Goal: Task Accomplishment & Management: Manage account settings

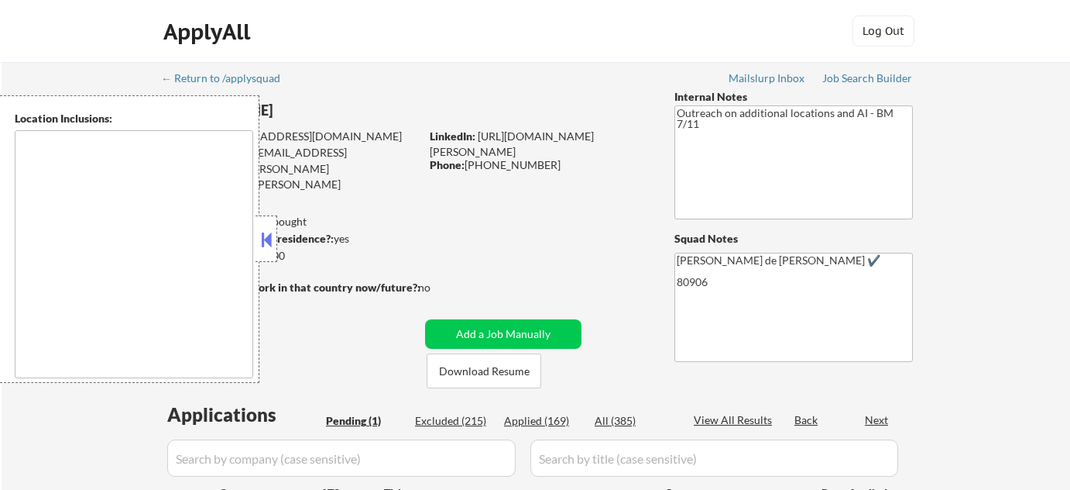
select select ""pending""
type textarea "[US_STATE][GEOGRAPHIC_DATA], [GEOGRAPHIC_DATA] [GEOGRAPHIC_DATA], [GEOGRAPHIC_D…"
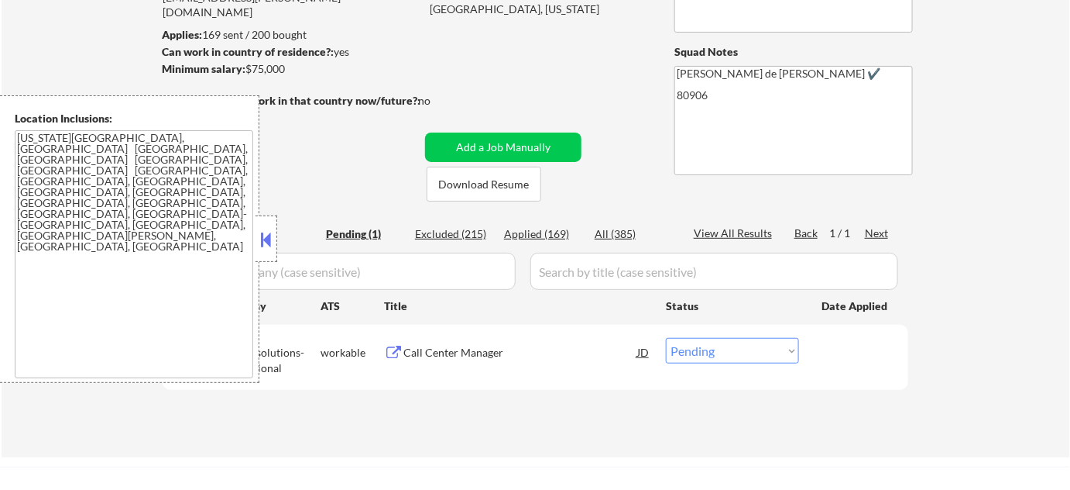
scroll to position [211, 0]
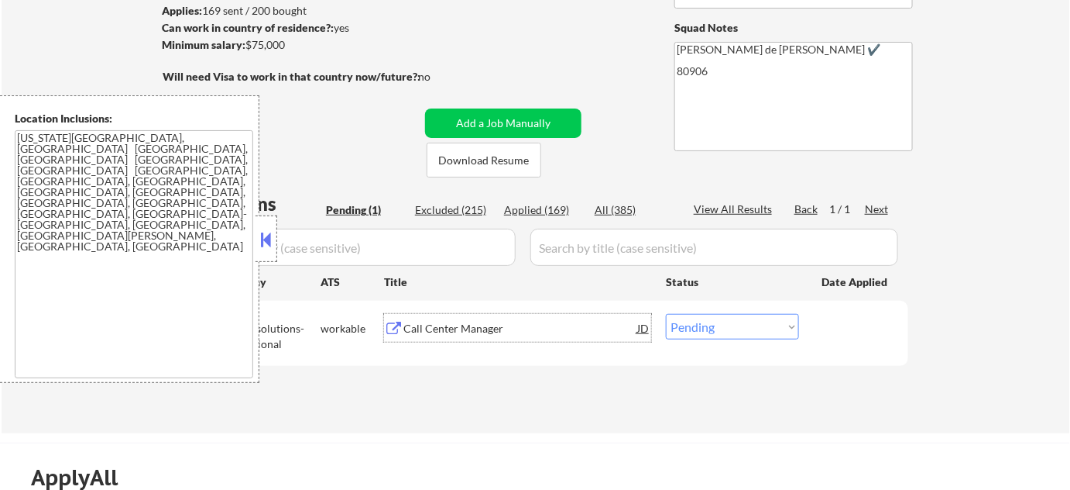
click at [431, 335] on div "Call Center Manager" at bounding box center [521, 328] width 234 height 15
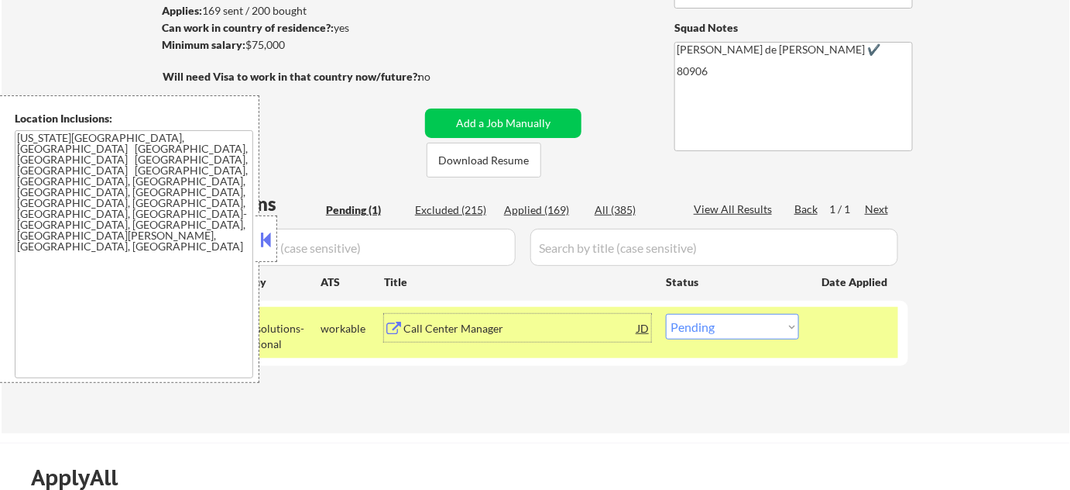
click at [263, 237] on button at bounding box center [266, 239] width 17 height 23
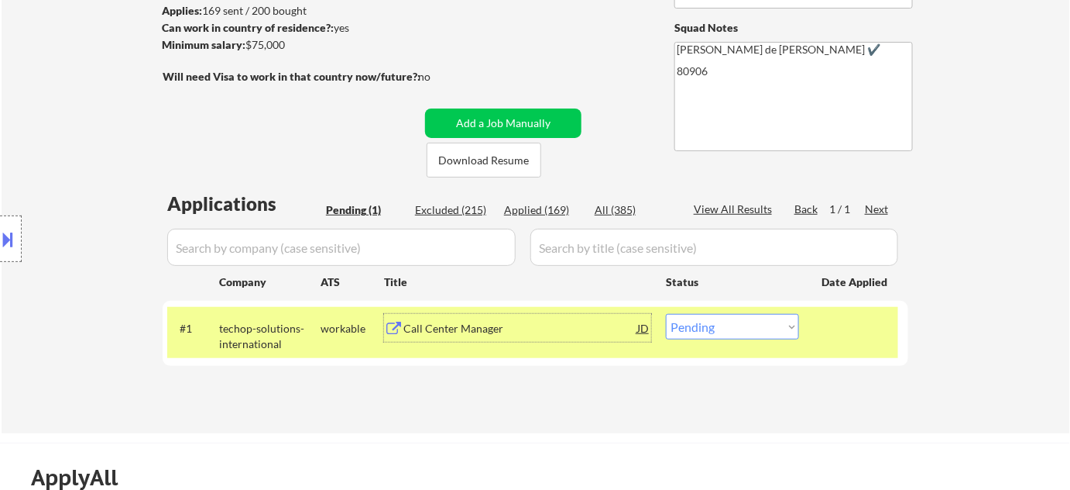
click at [447, 326] on div "Call Center Manager" at bounding box center [521, 328] width 234 height 15
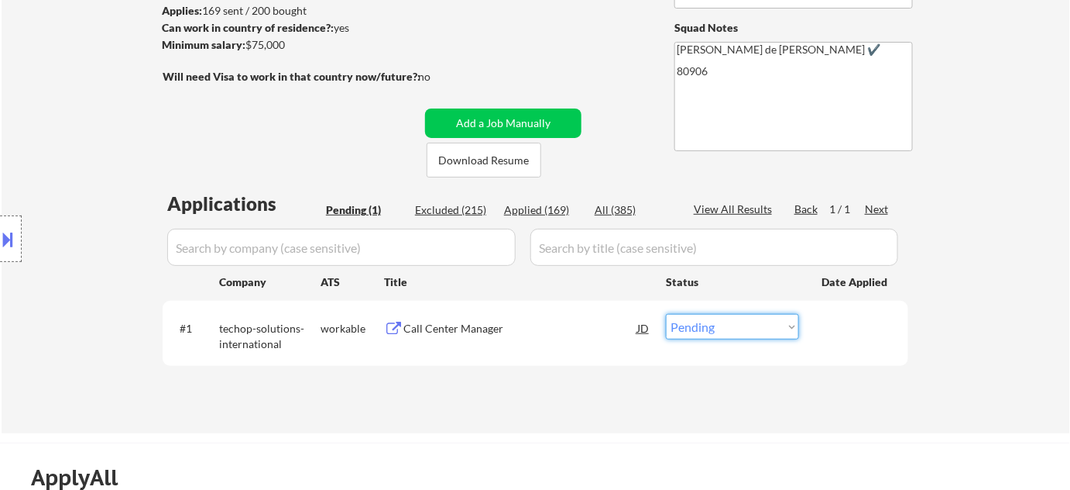
click at [770, 328] on select "Choose an option... Pending Applied Excluded (Questions) Excluded (Expired) Exc…" at bounding box center [732, 327] width 133 height 26
select select ""excluded""
click at [666, 314] on select "Choose an option... Pending Applied Excluded (Questions) Excluded (Expired) Exc…" at bounding box center [732, 327] width 133 height 26
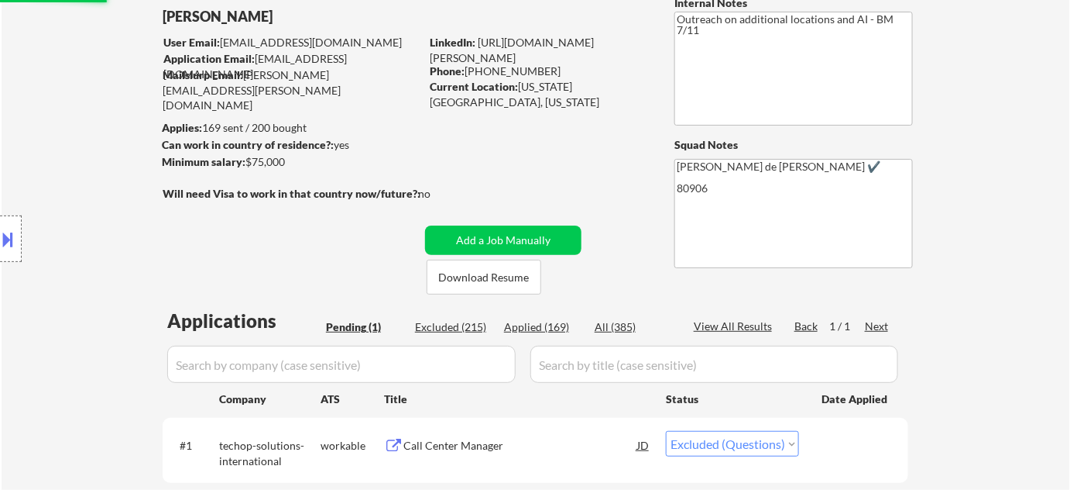
scroll to position [70, 0]
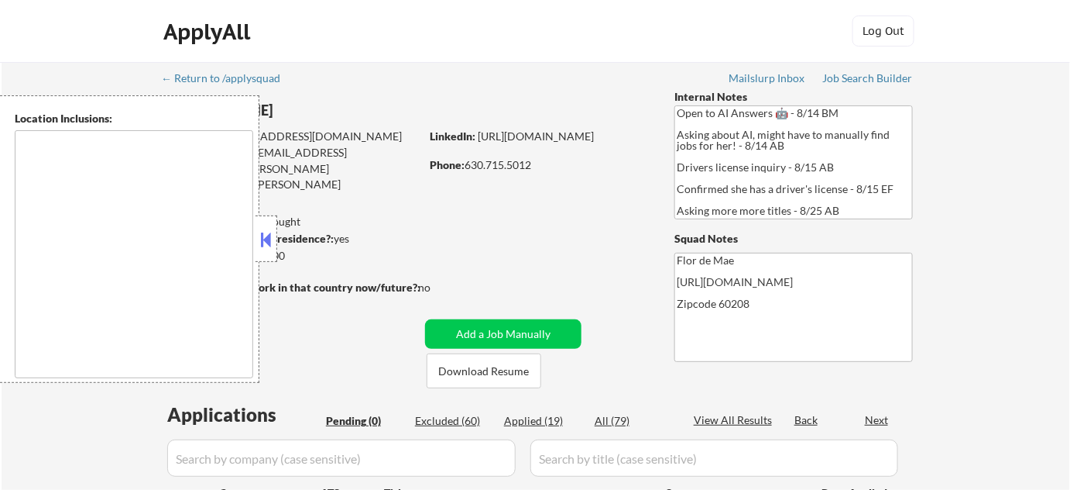
type textarea "[GEOGRAPHIC_DATA], [GEOGRAPHIC_DATA][PERSON_NAME], [GEOGRAPHIC_DATA], [GEOGRAPH…"
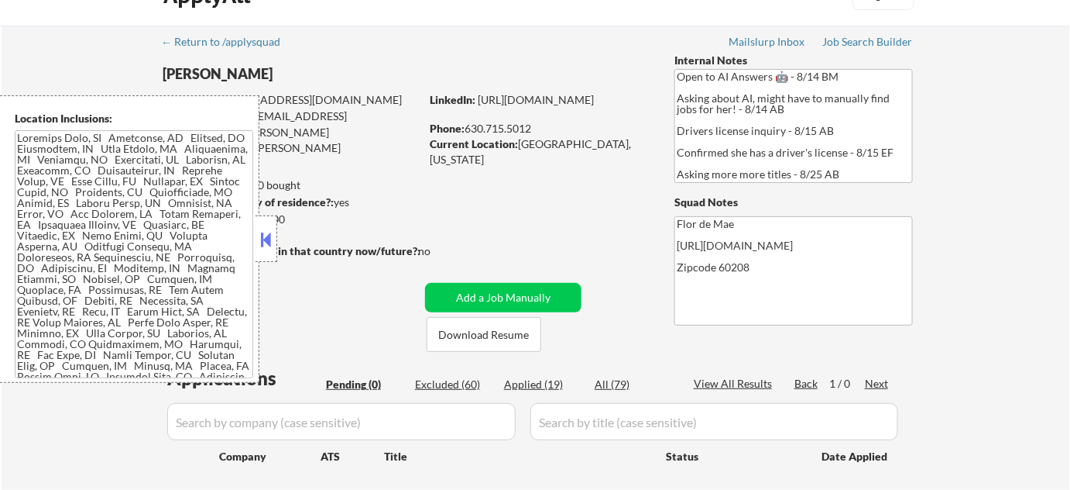
scroll to position [70, 0]
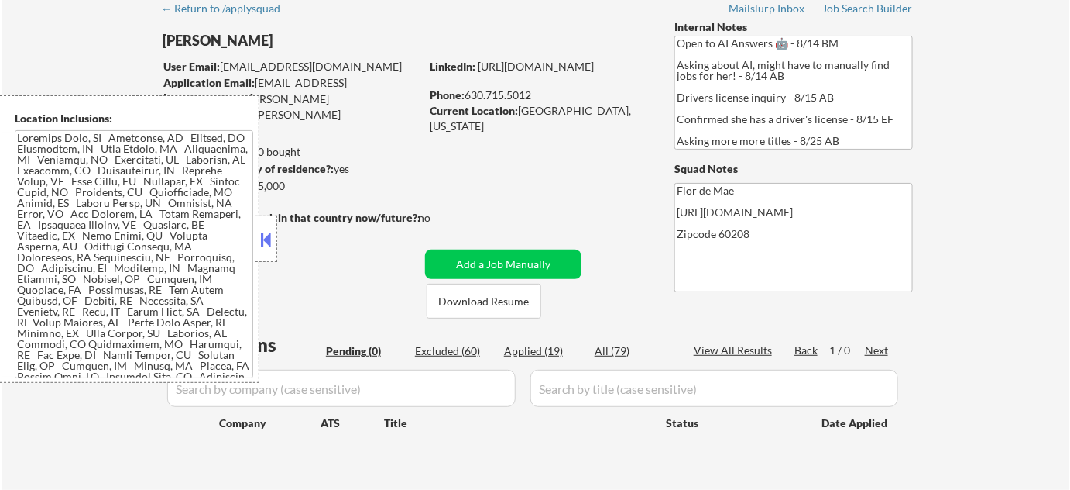
click at [527, 349] on div "Applied (19)" at bounding box center [542, 350] width 77 height 15
select select ""applied""
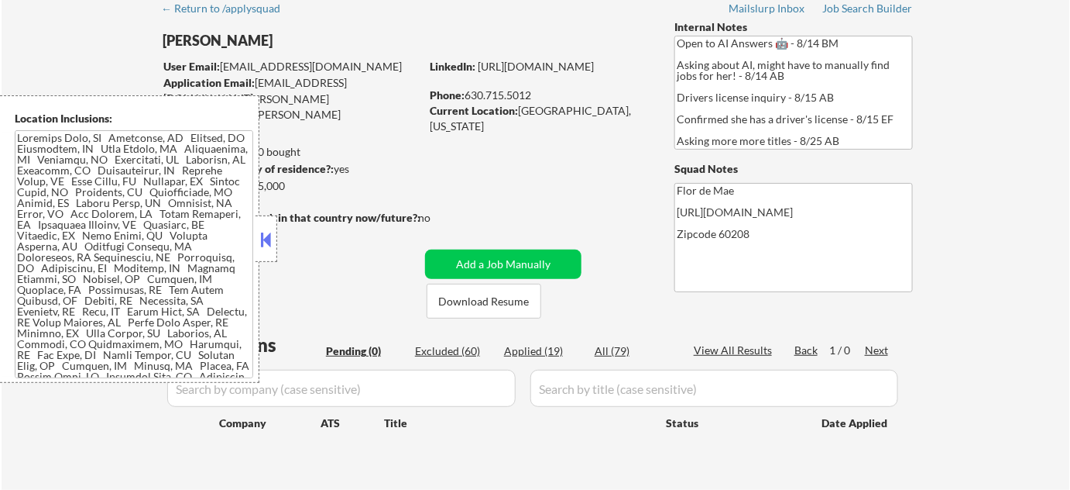
select select ""applied""
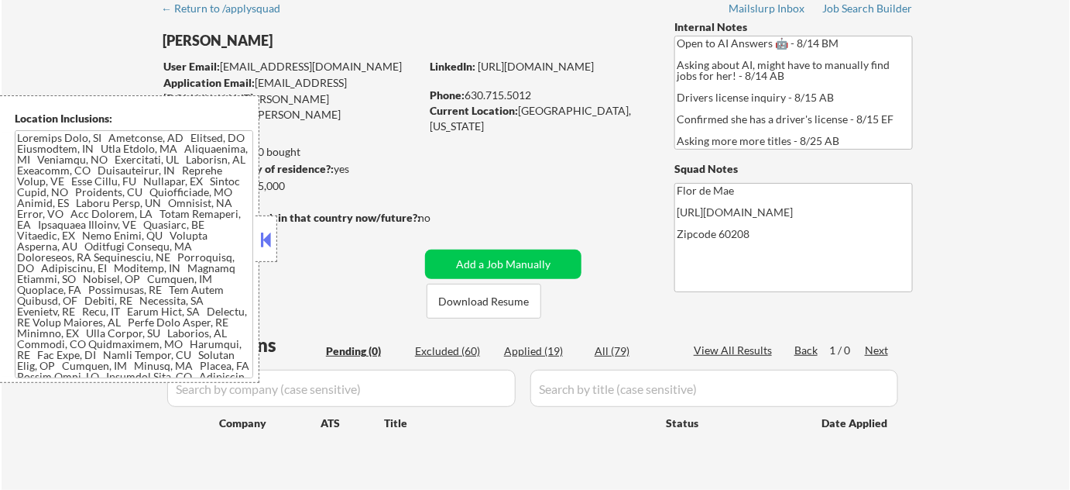
select select ""applied""
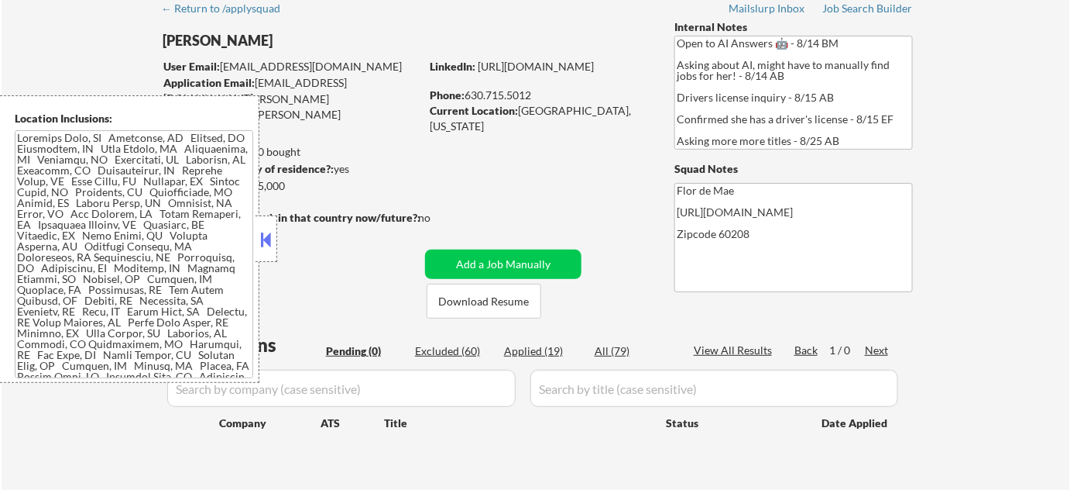
select select ""applied""
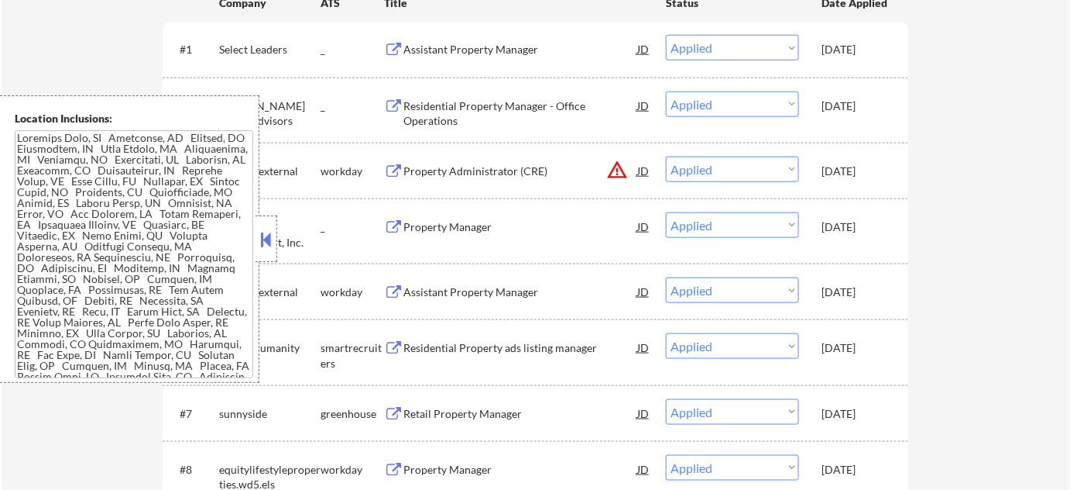
scroll to position [493, 0]
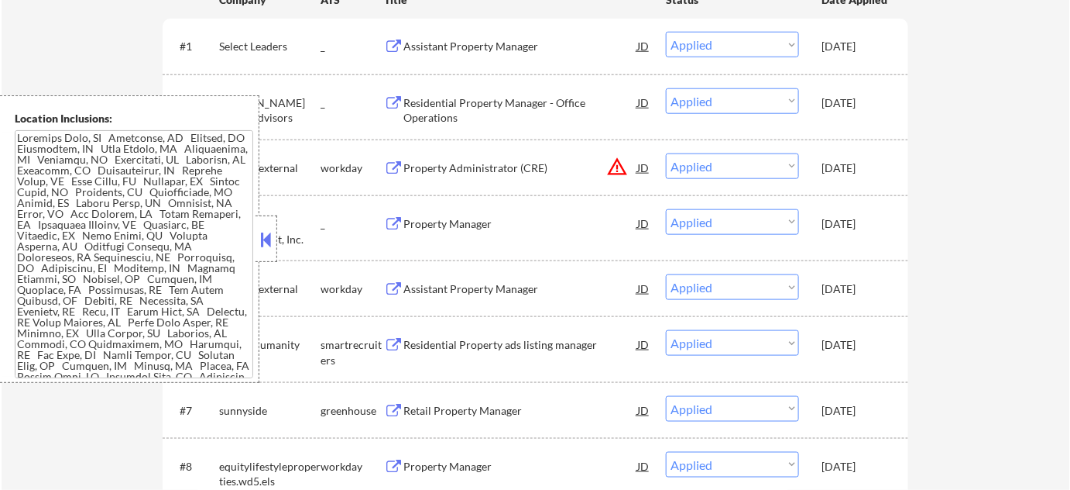
click at [263, 239] on button at bounding box center [266, 239] width 17 height 23
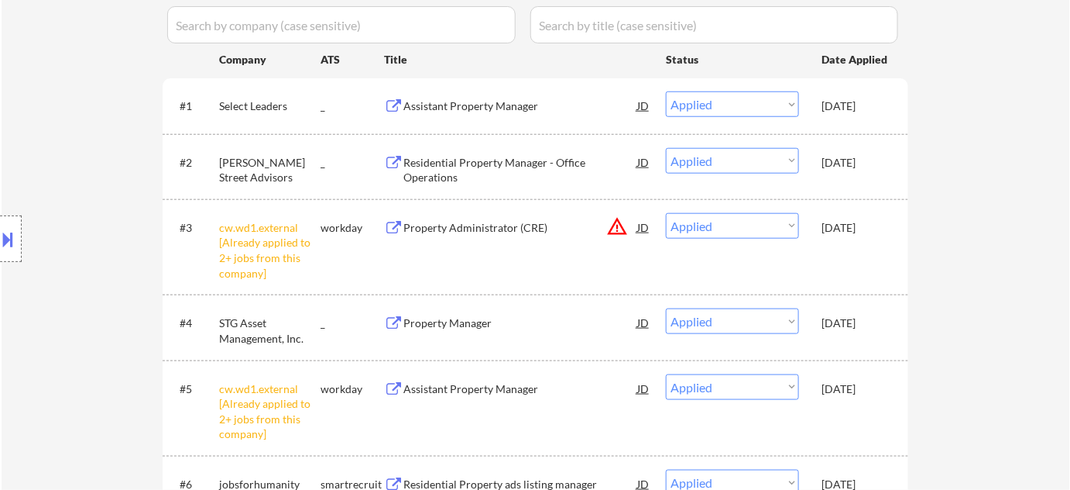
scroll to position [424, 0]
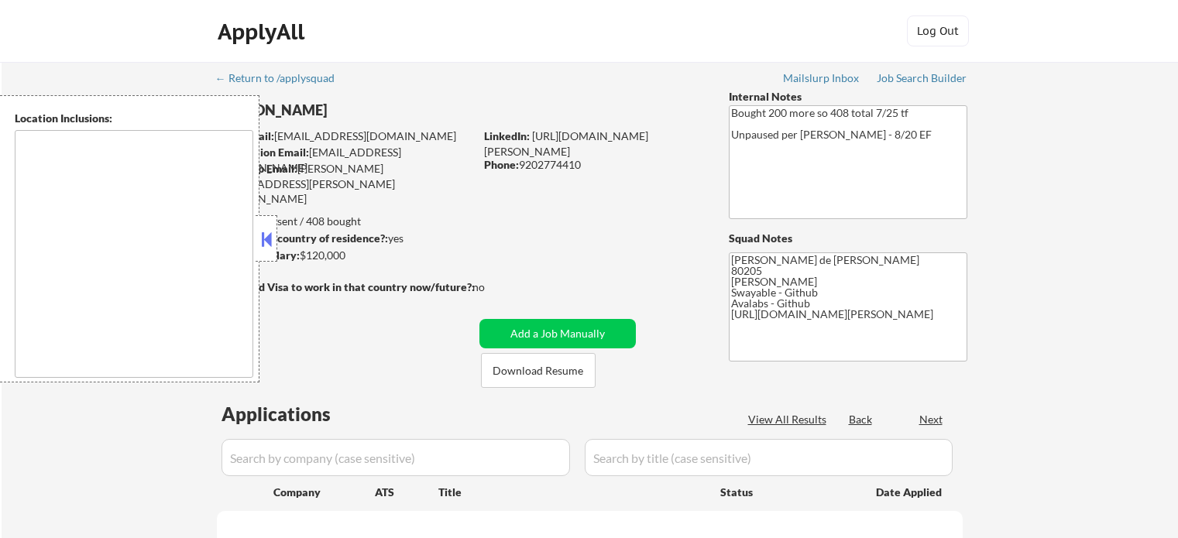
type textarea "Denver, CO Glendale, CO Edgewater, CO Wheat Ridge, CO Commerce City, CO Englewo…"
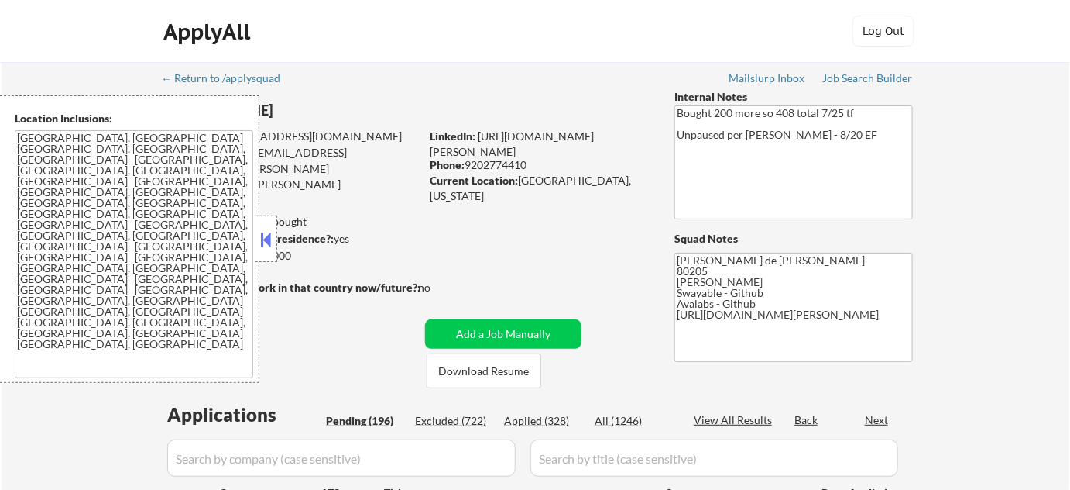
select select ""pending""
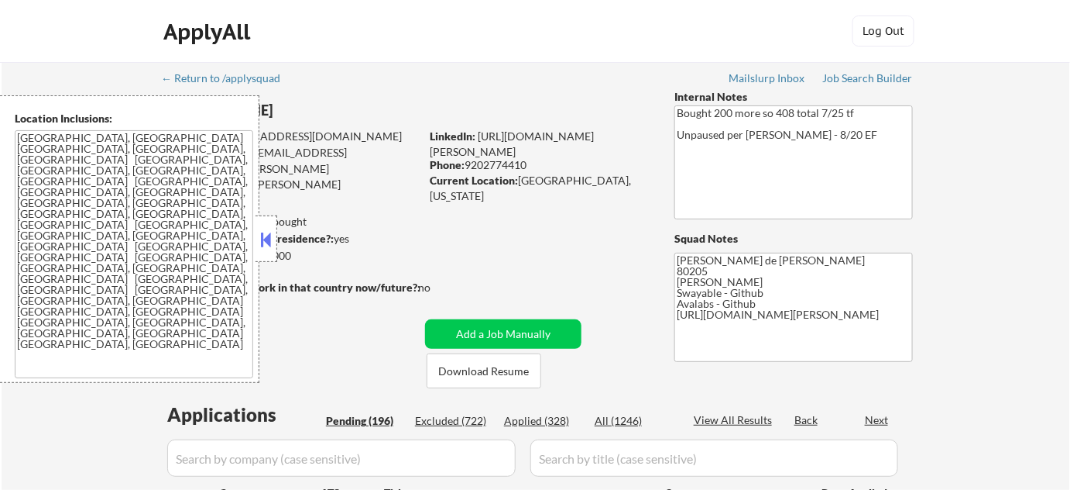
select select ""pending""
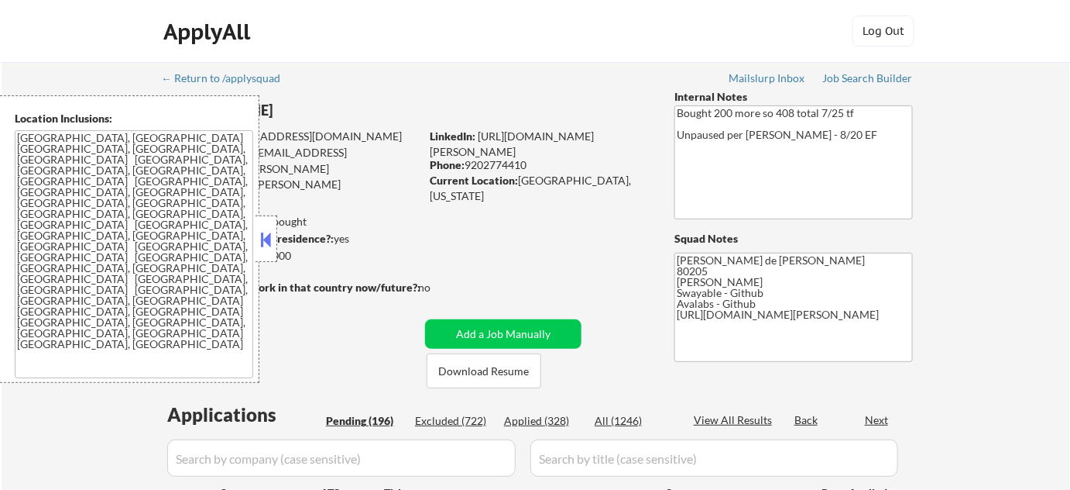
select select ""pending""
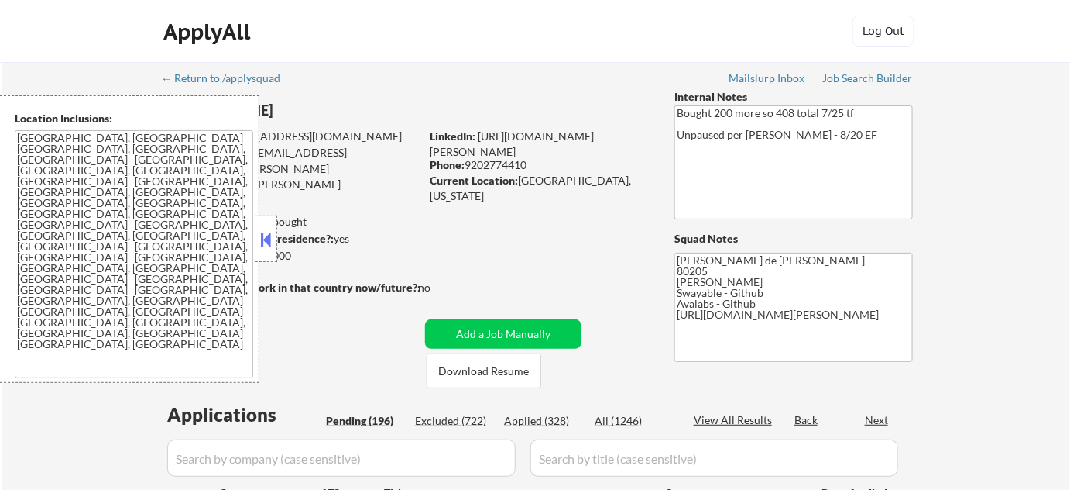
select select ""pending""
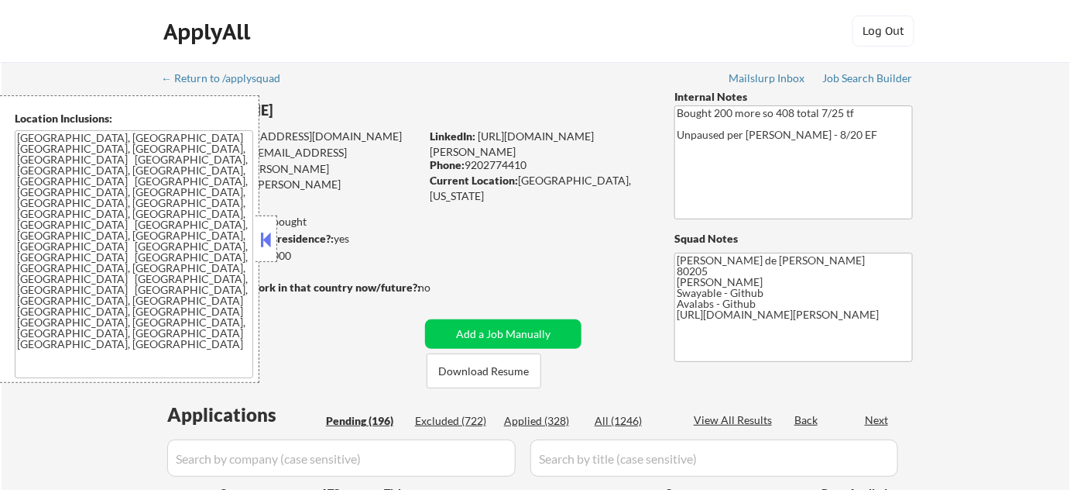
select select ""pending""
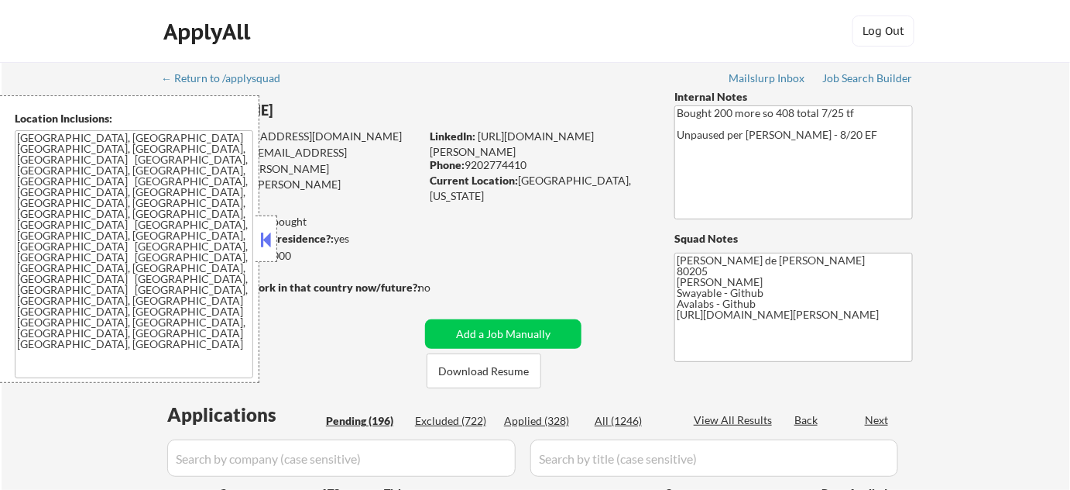
select select ""pending""
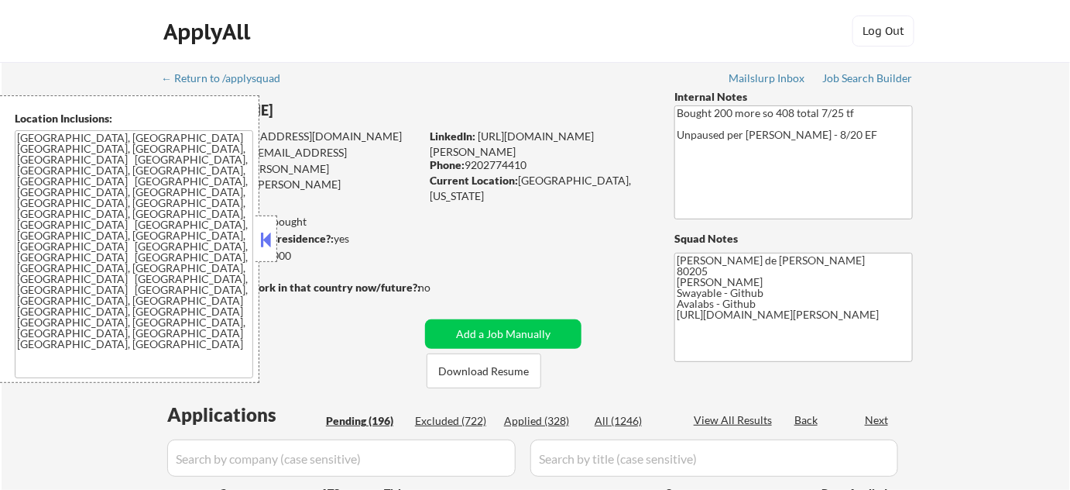
select select ""pending""
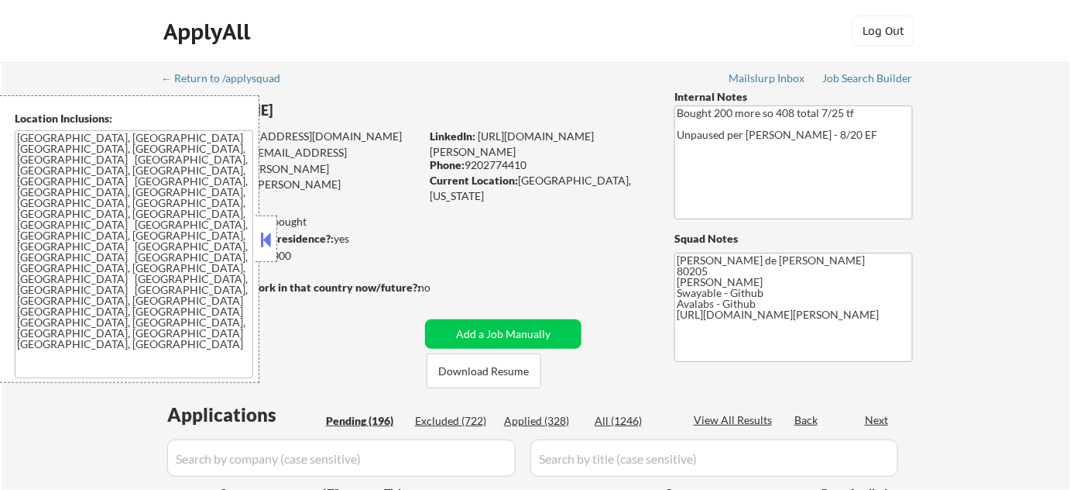
select select ""pending""
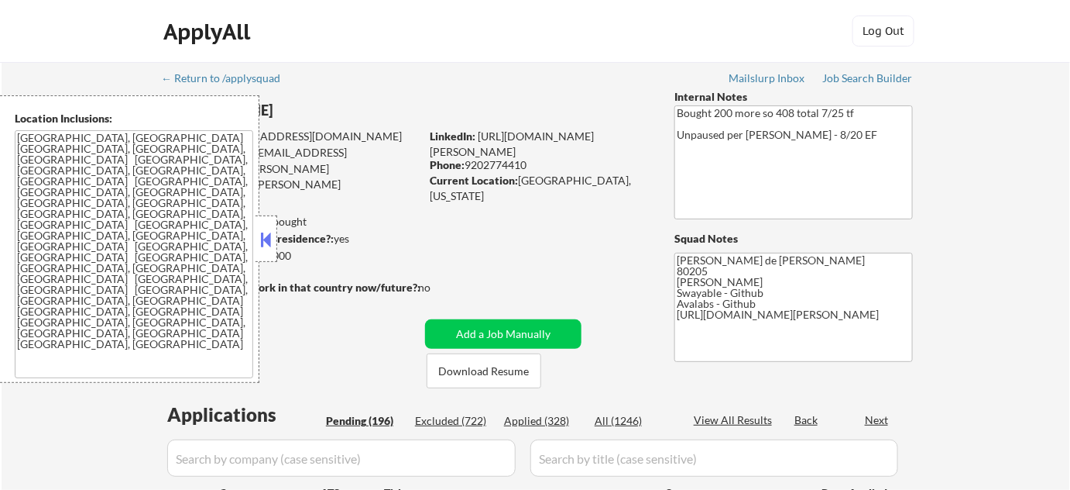
select select ""pending""
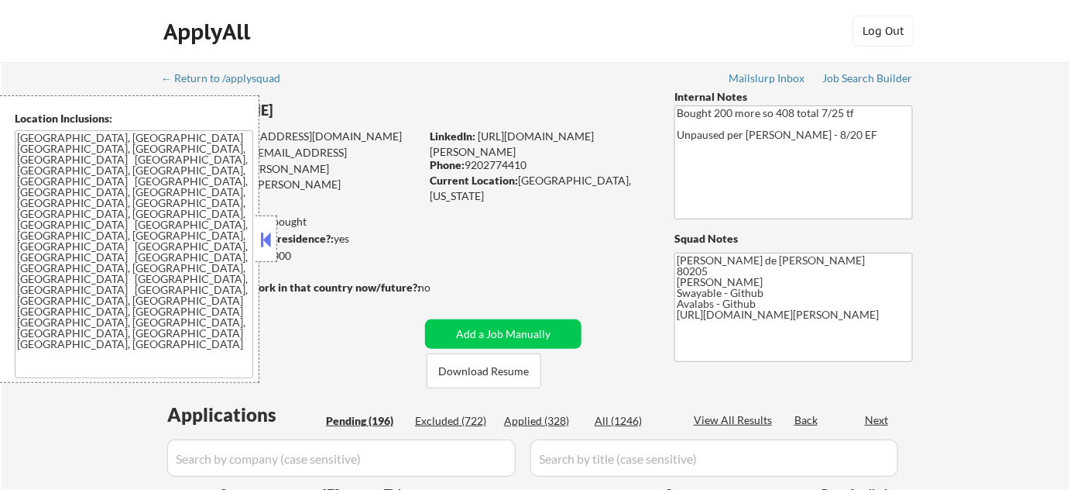
select select ""pending""
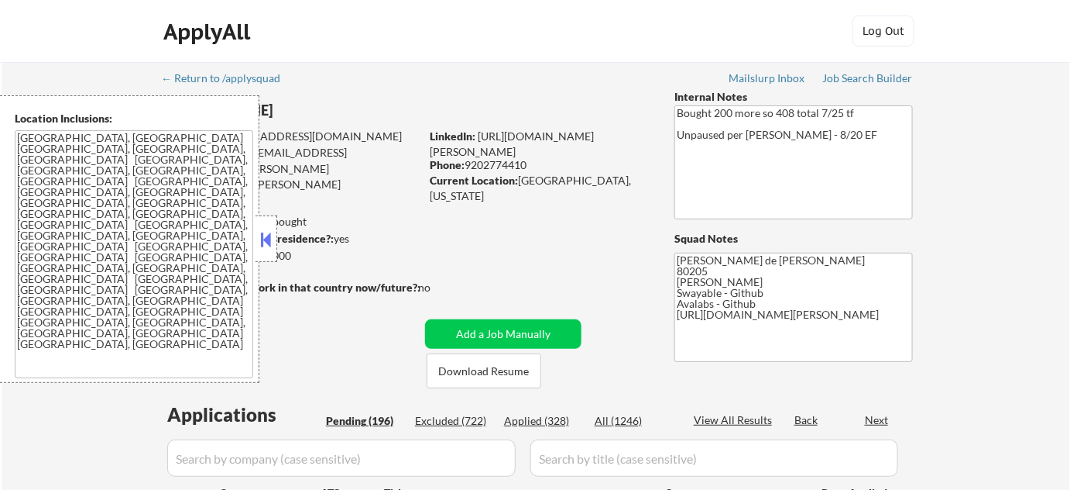
select select ""pending""
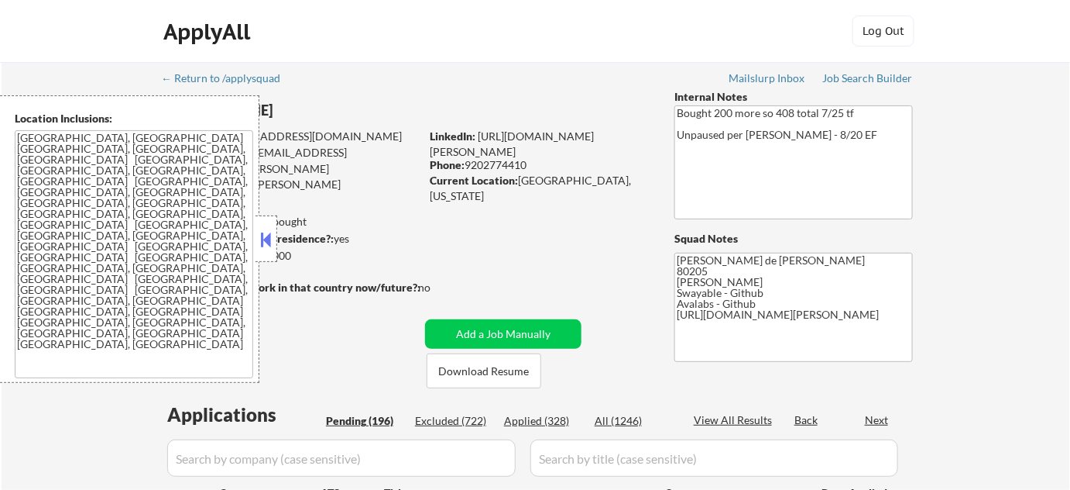
select select ""pending""
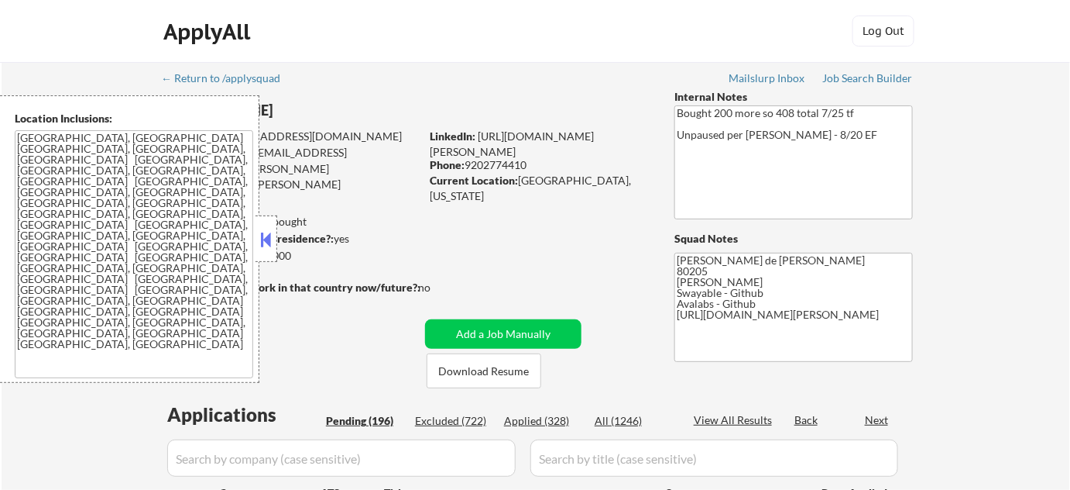
select select ""pending""
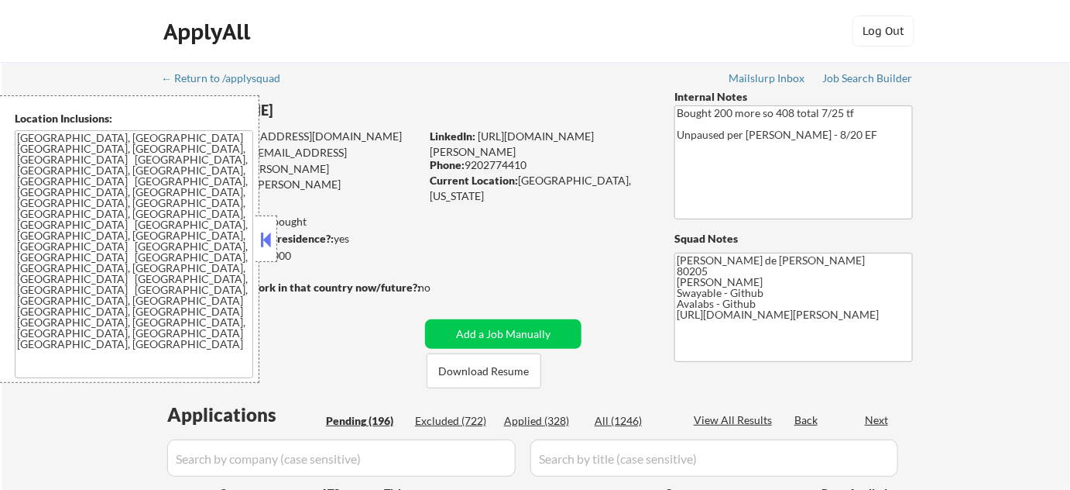
select select ""pending""
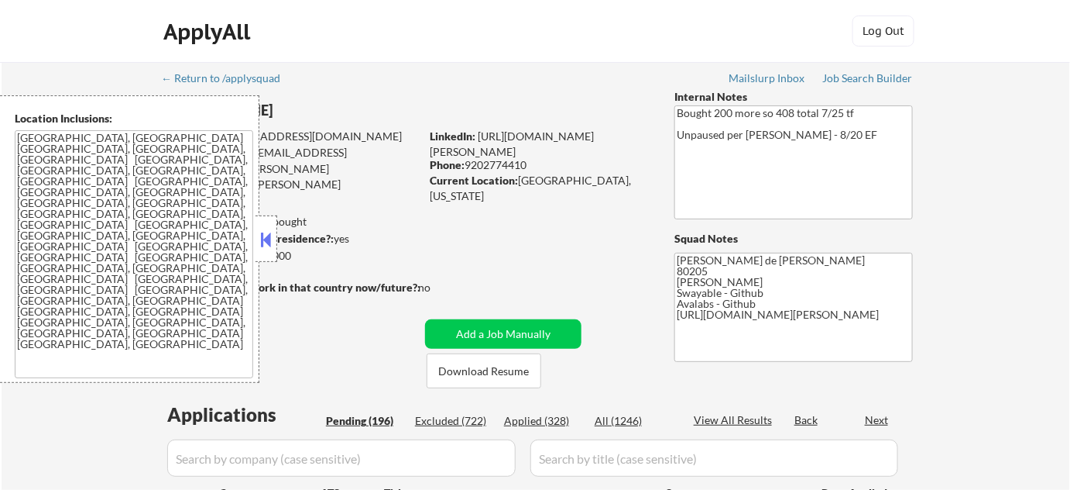
select select ""pending""
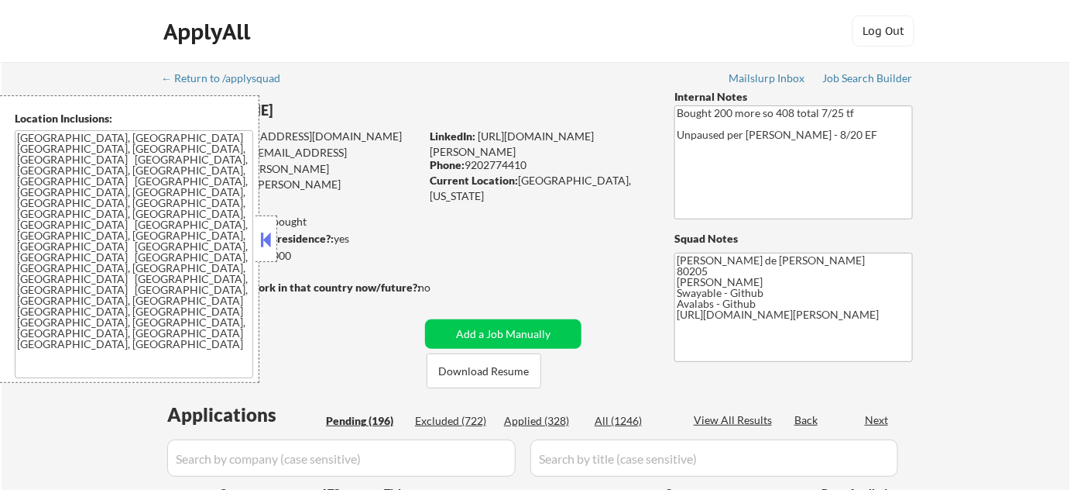
select select ""pending""
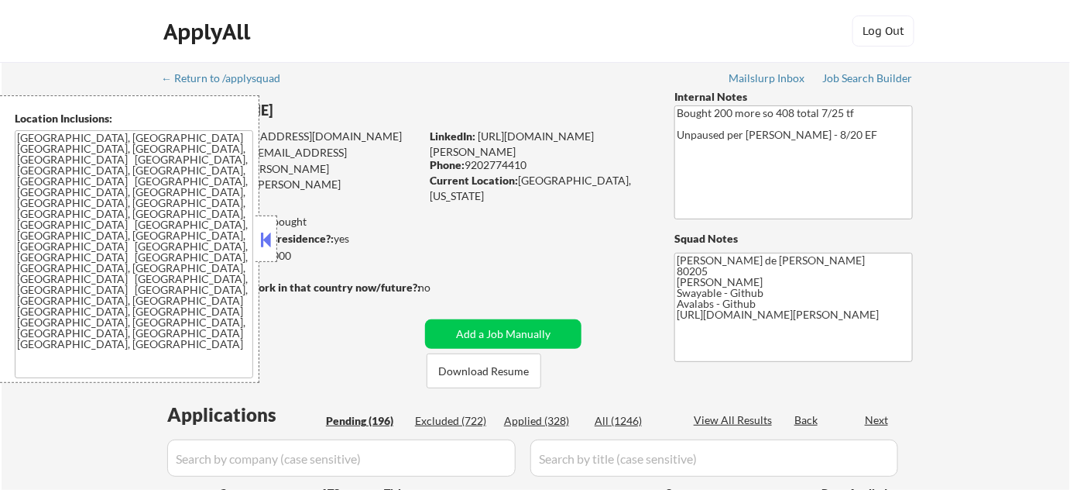
select select ""pending""
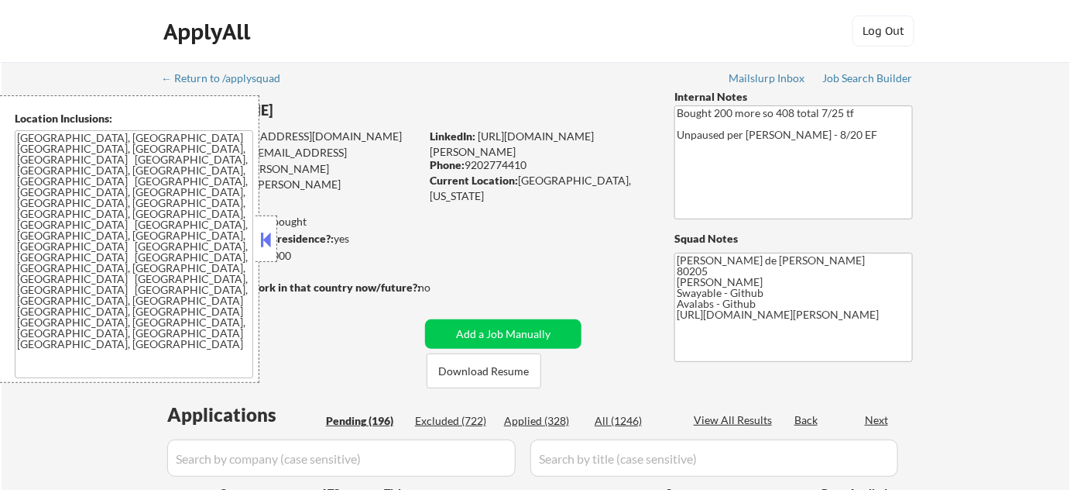
select select ""pending""
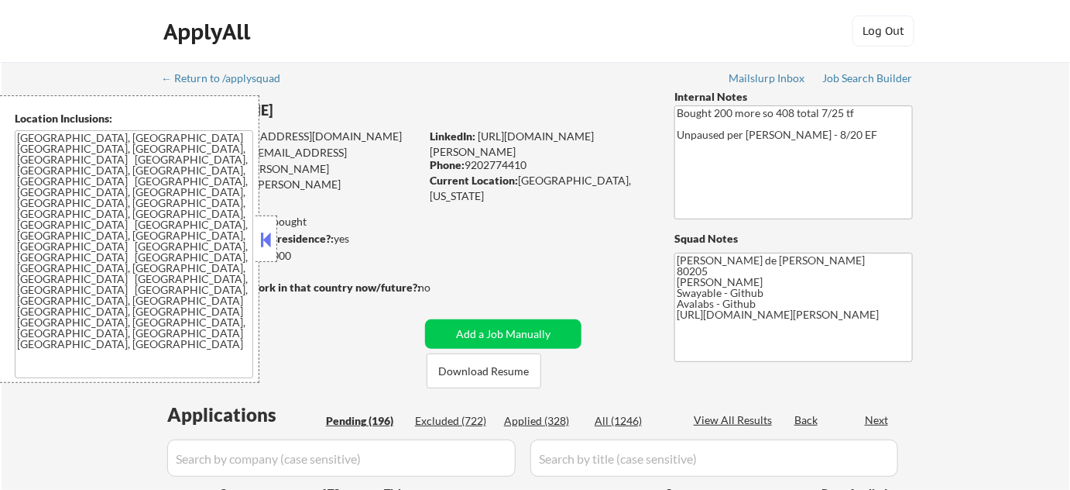
select select ""pending""
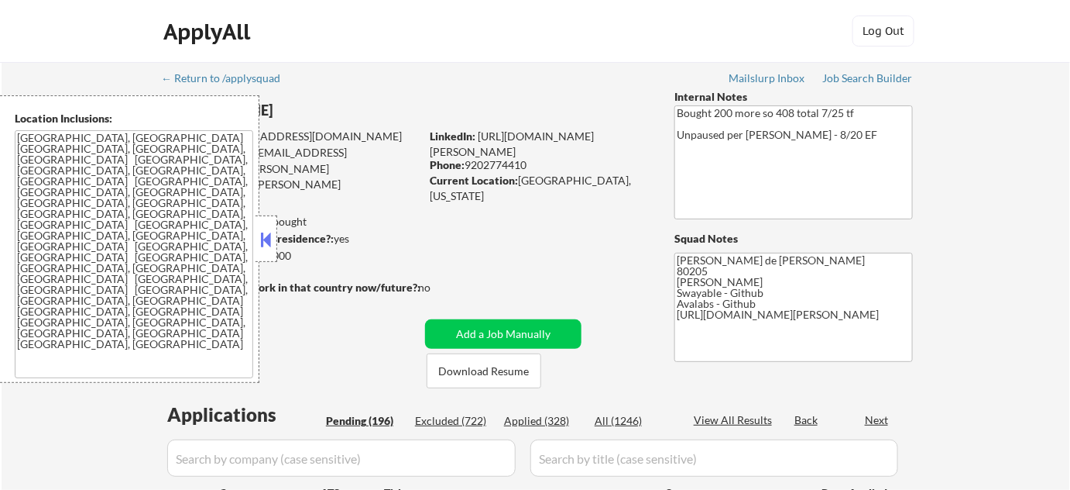
select select ""pending""
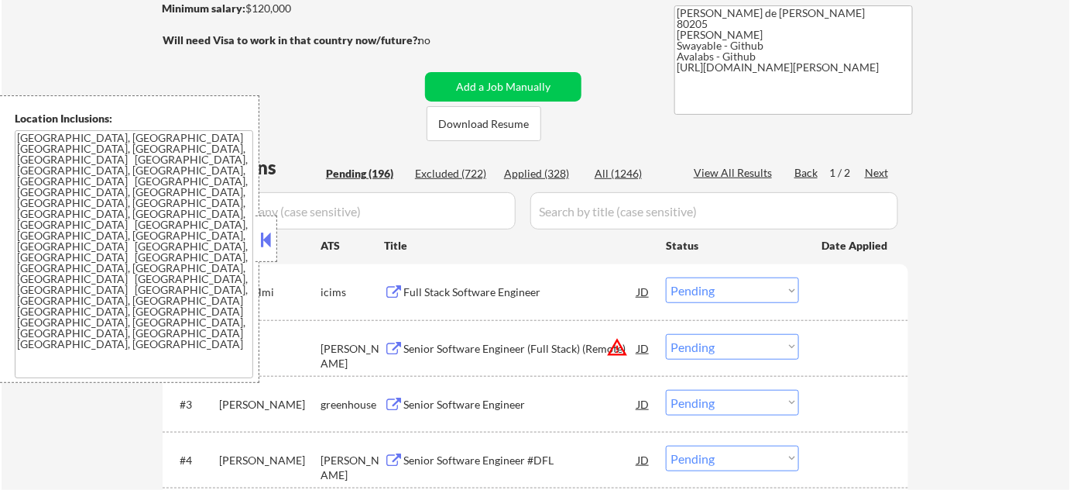
scroll to position [281, 0]
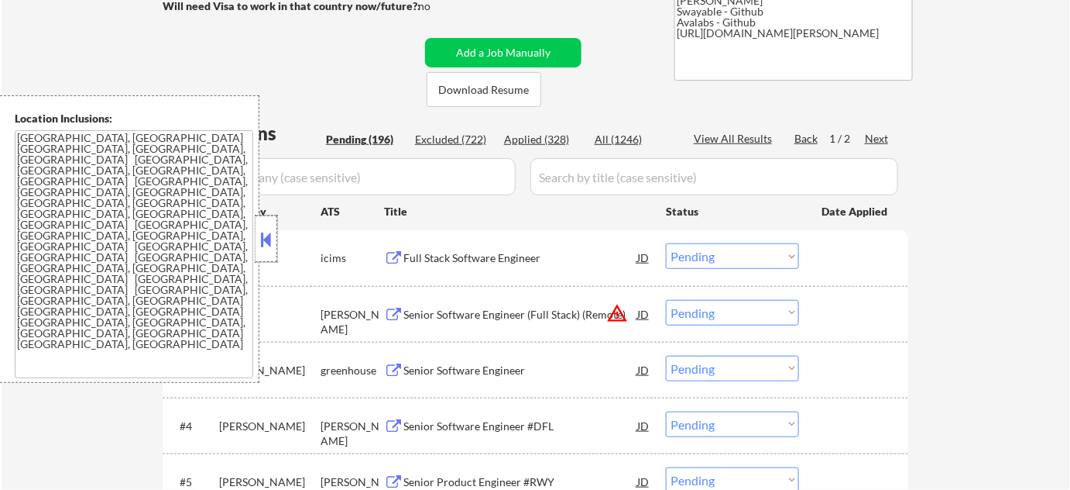
click at [268, 253] on div at bounding box center [267, 238] width 22 height 46
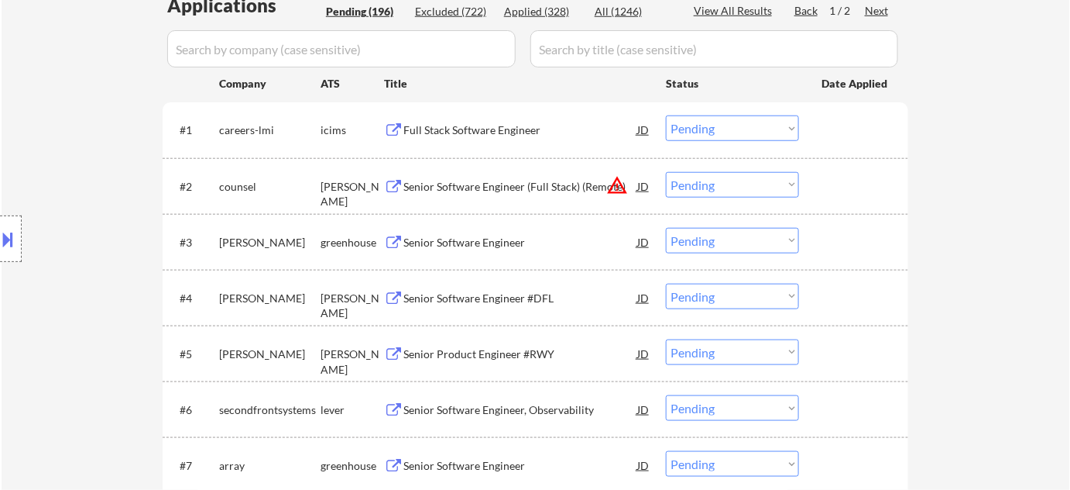
scroll to position [422, 0]
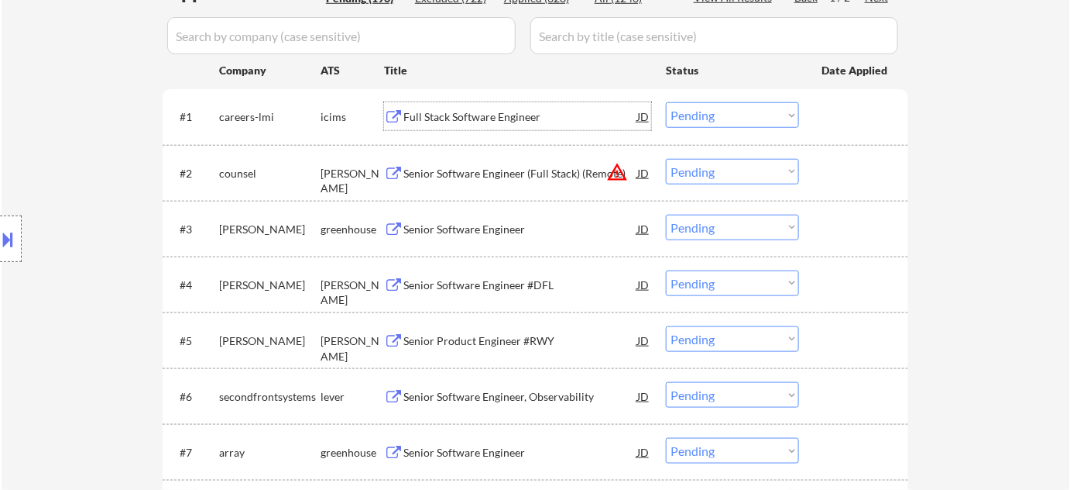
click at [491, 112] on div "Full Stack Software Engineer" at bounding box center [521, 116] width 234 height 15
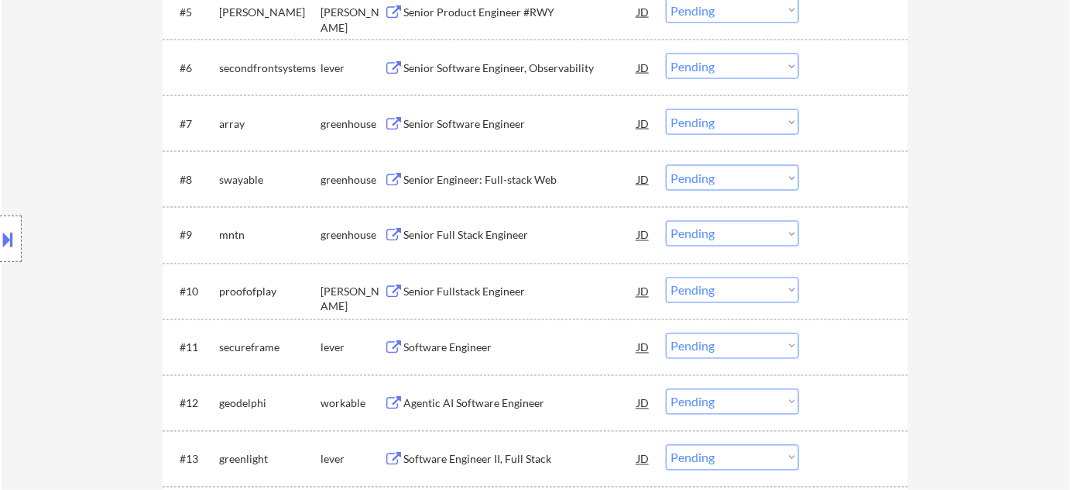
scroll to position [775, 0]
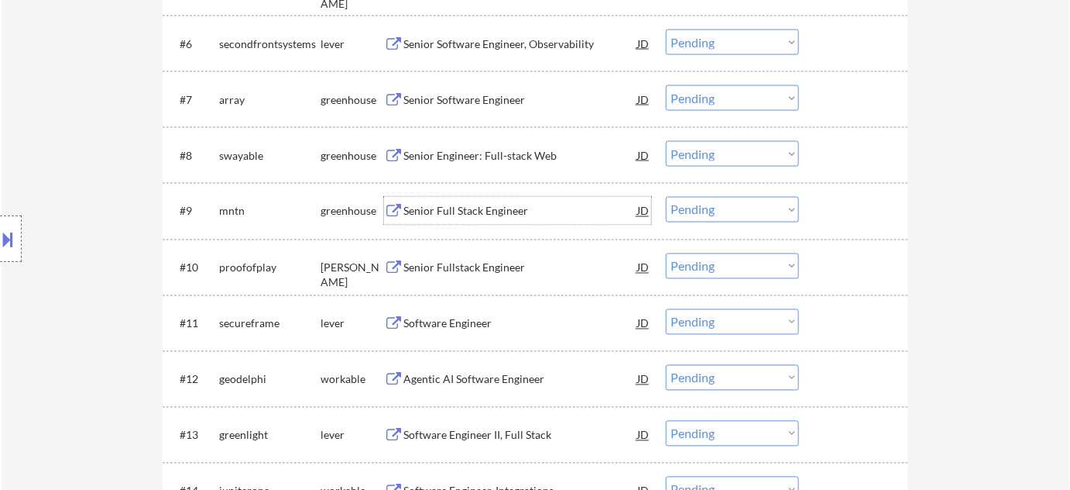
click at [487, 212] on div "Senior Full Stack Engineer" at bounding box center [521, 211] width 234 height 15
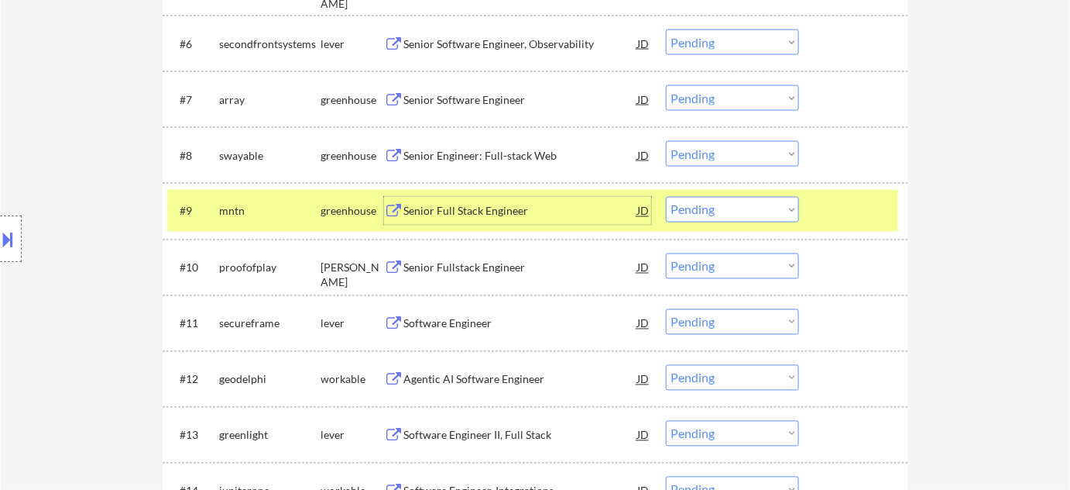
click at [692, 211] on select "Choose an option... Pending Applied Excluded (Questions) Excluded (Expired) Exc…" at bounding box center [732, 210] width 133 height 26
click at [666, 197] on select "Choose an option... Pending Applied Excluded (Questions) Excluded (Expired) Exc…" at bounding box center [732, 210] width 133 height 26
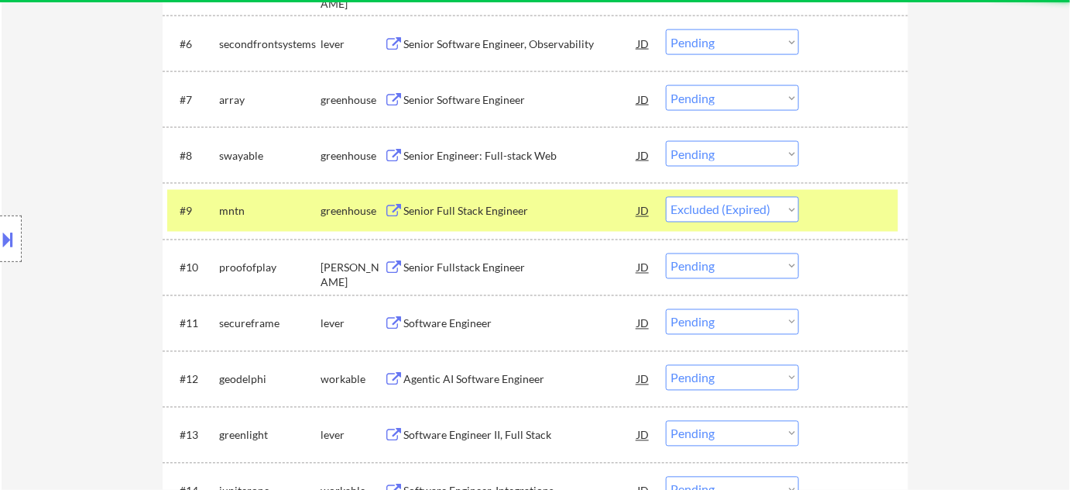
select select ""pending""
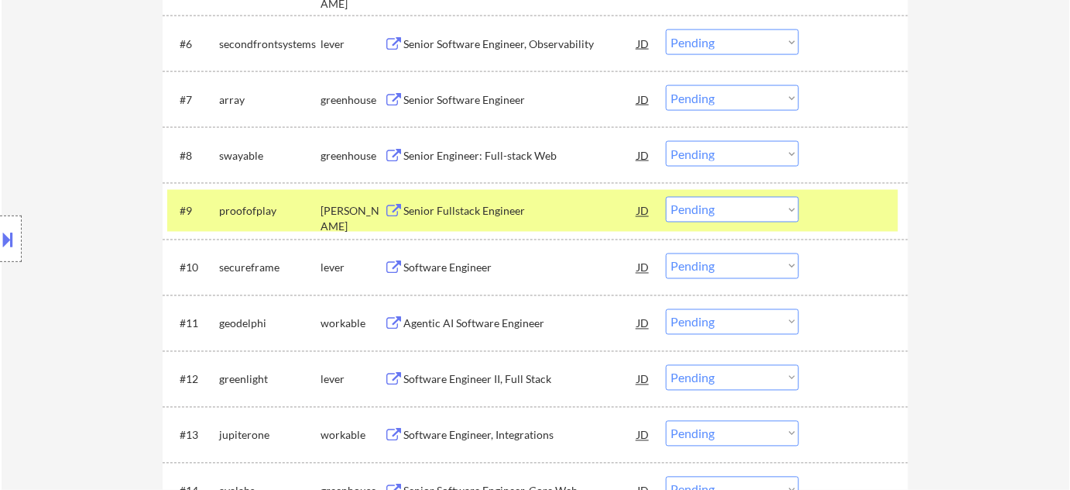
scroll to position [1197, 0]
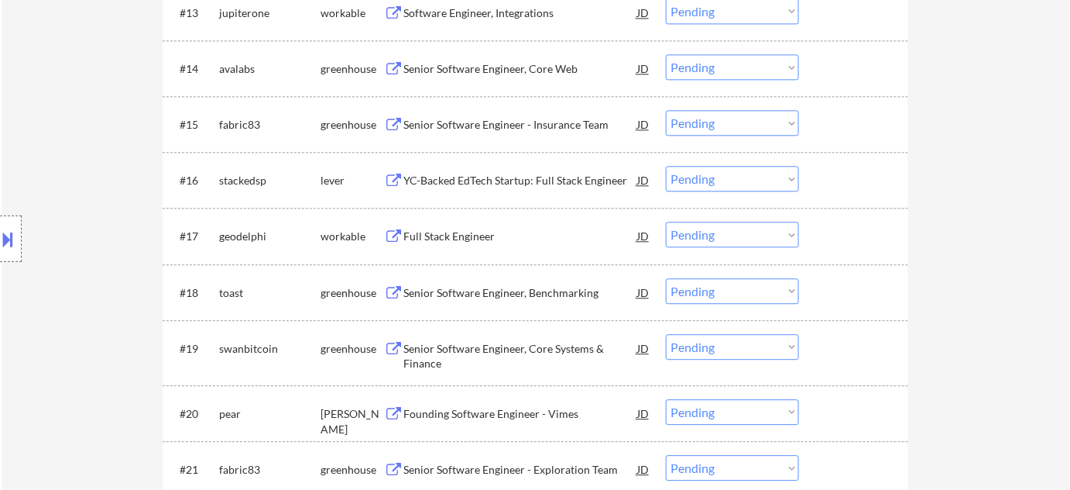
click at [492, 127] on div "Senior Software Engineer - Insurance Team" at bounding box center [521, 124] width 234 height 15
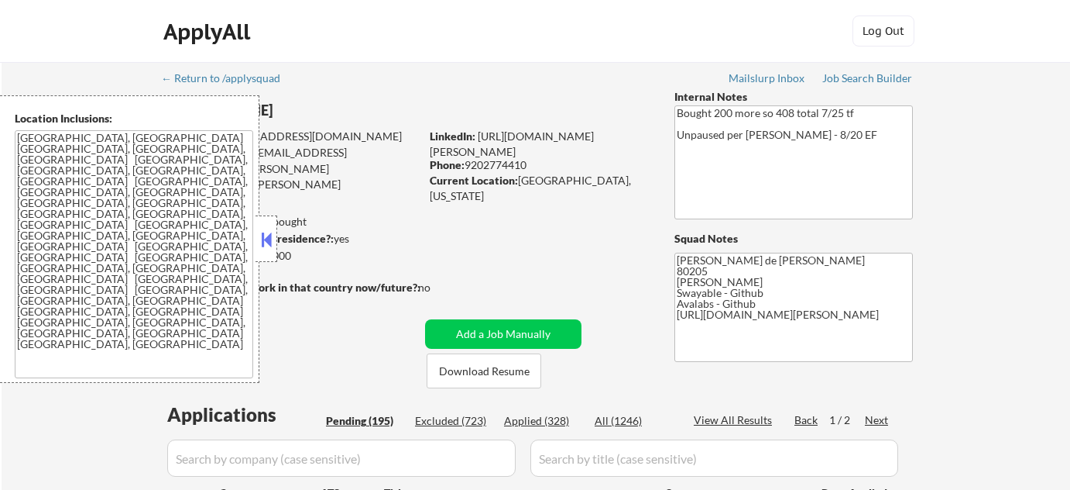
select select ""pending""
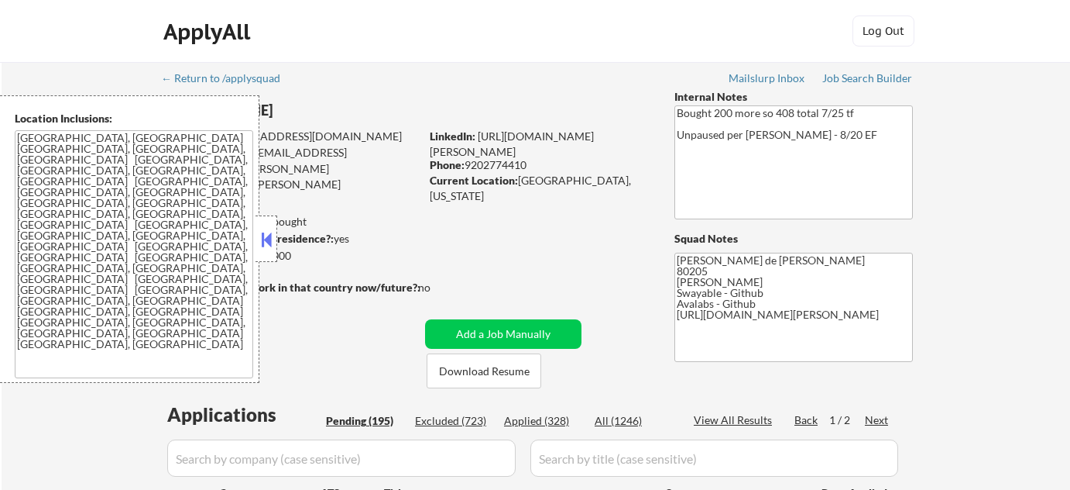
select select ""pending""
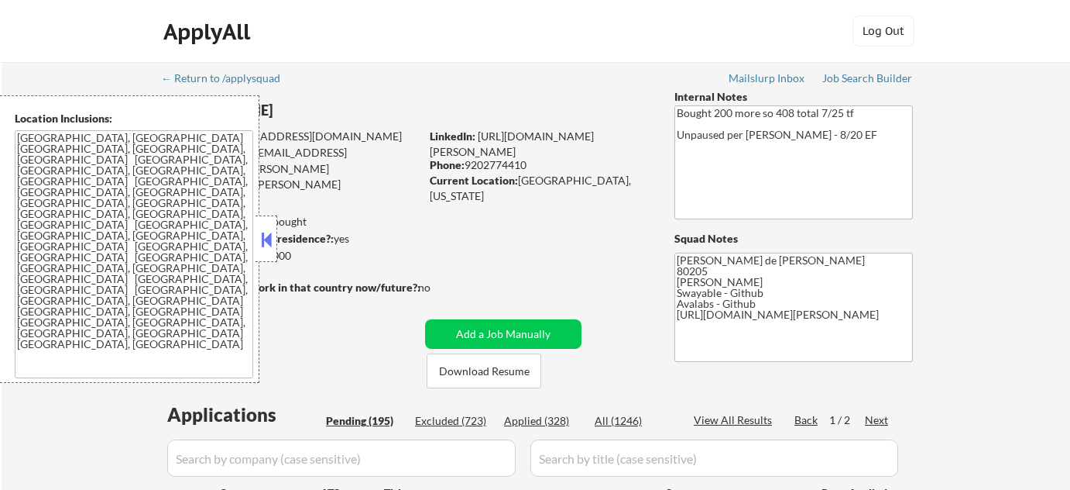
select select ""pending""
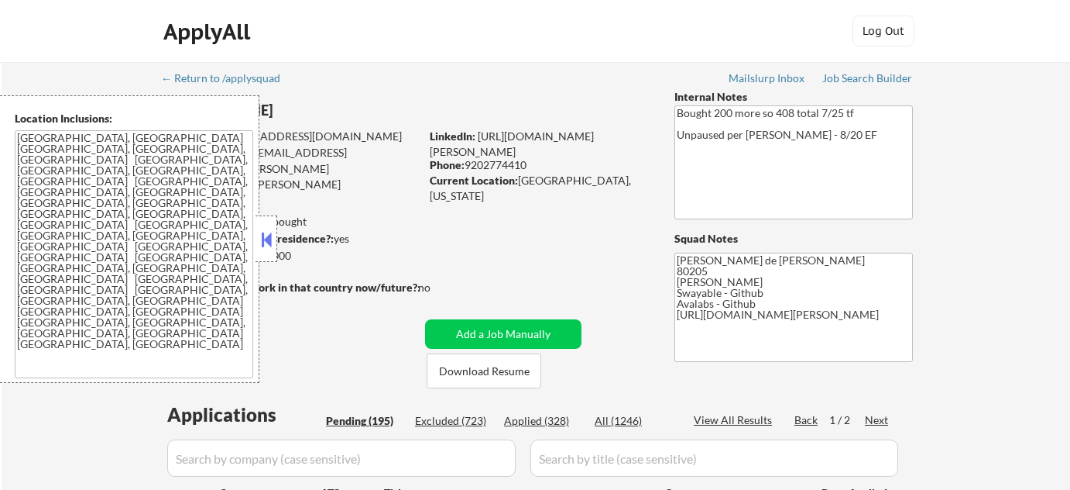
select select ""pending""
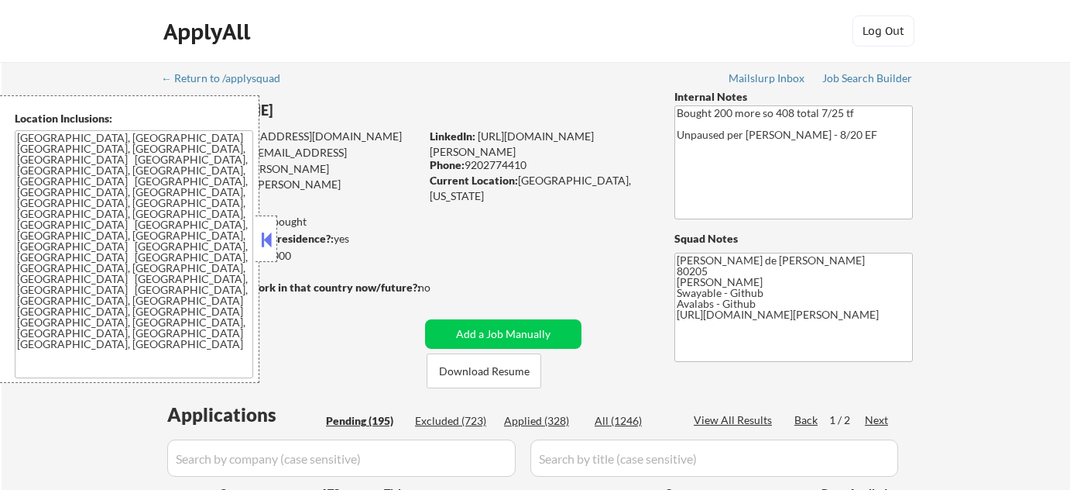
select select ""pending""
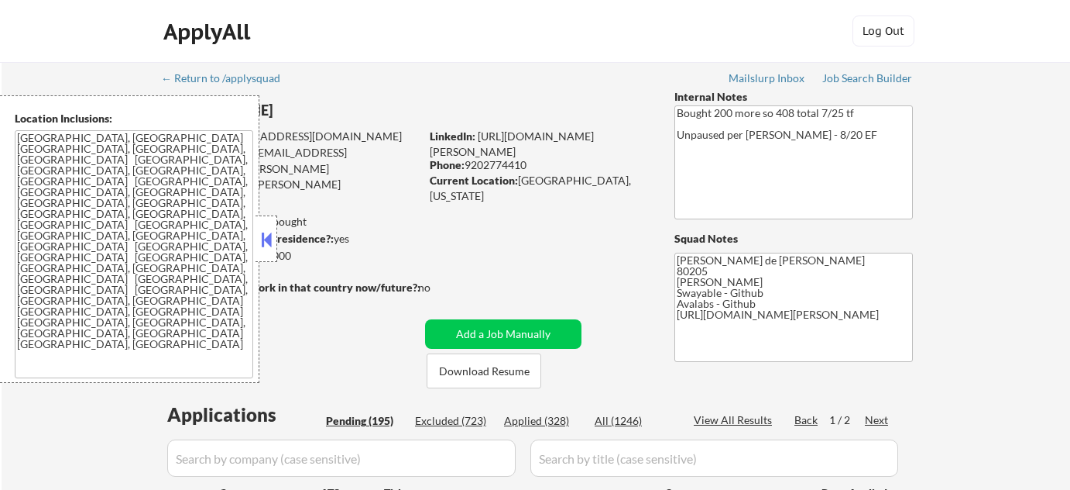
select select ""pending""
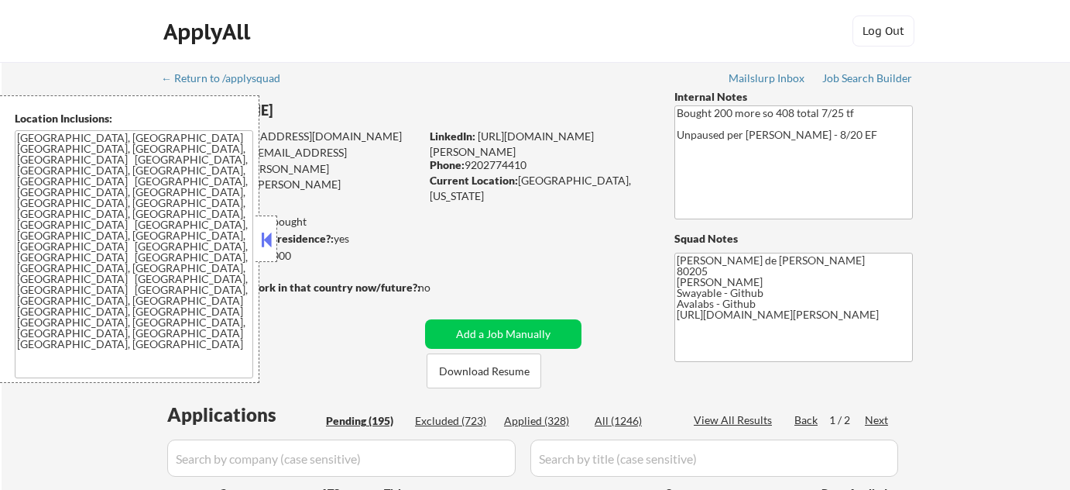
select select ""pending""
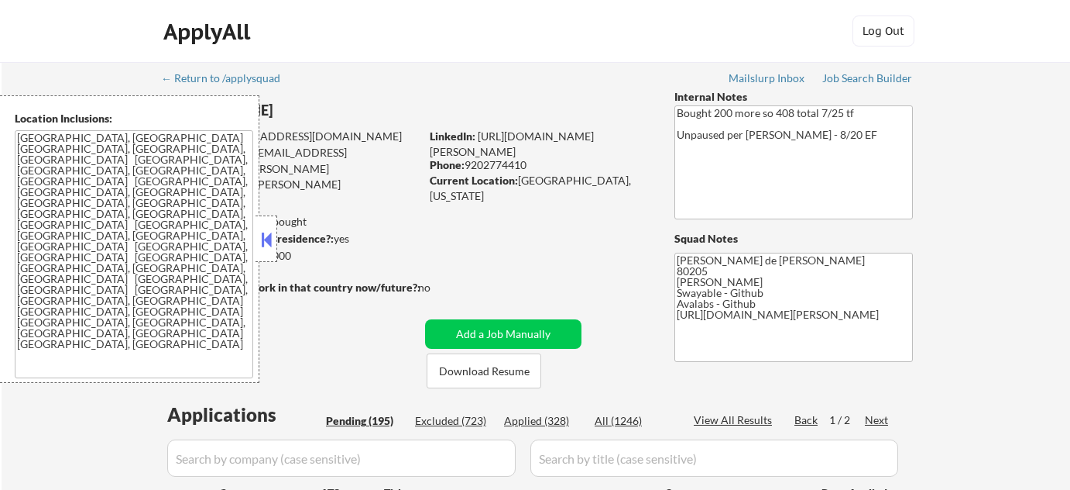
select select ""pending""
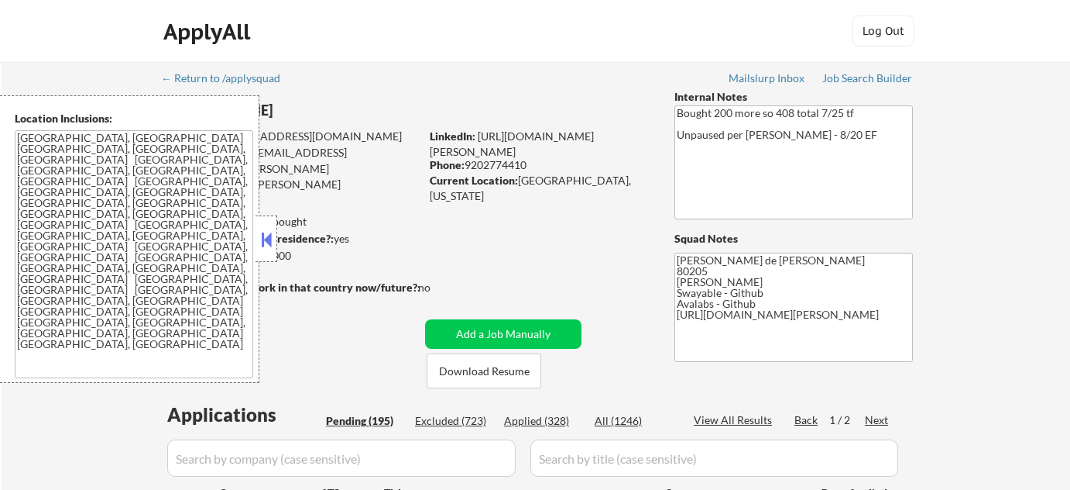
select select ""pending""
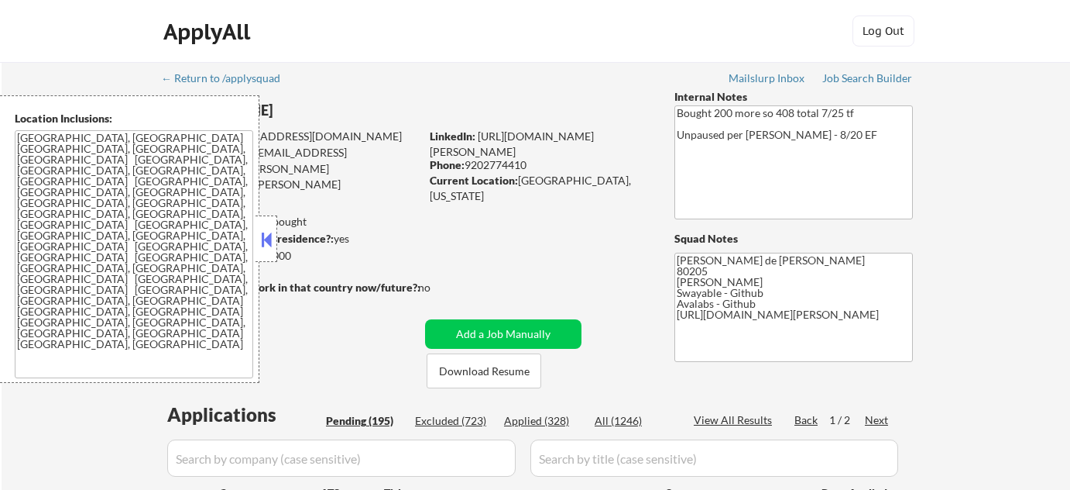
select select ""pending""
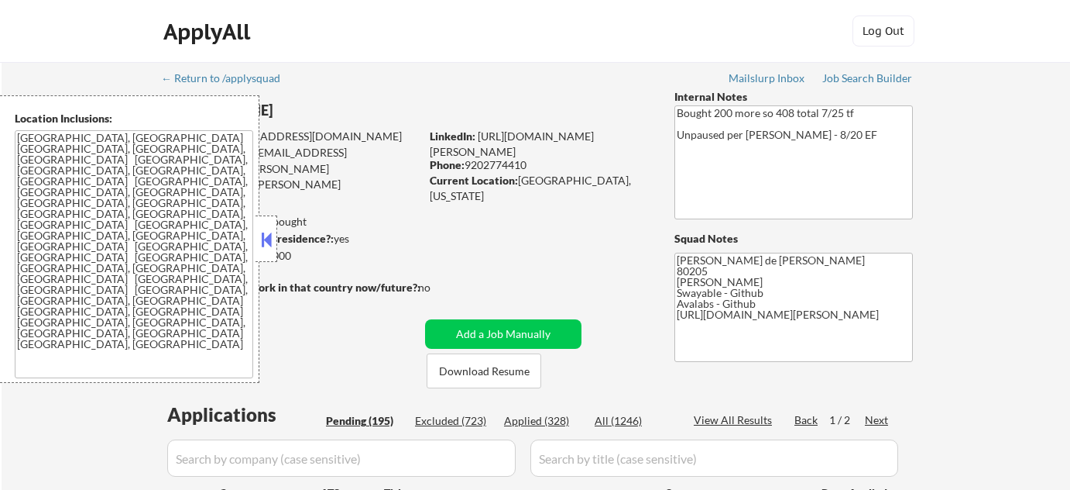
select select ""pending""
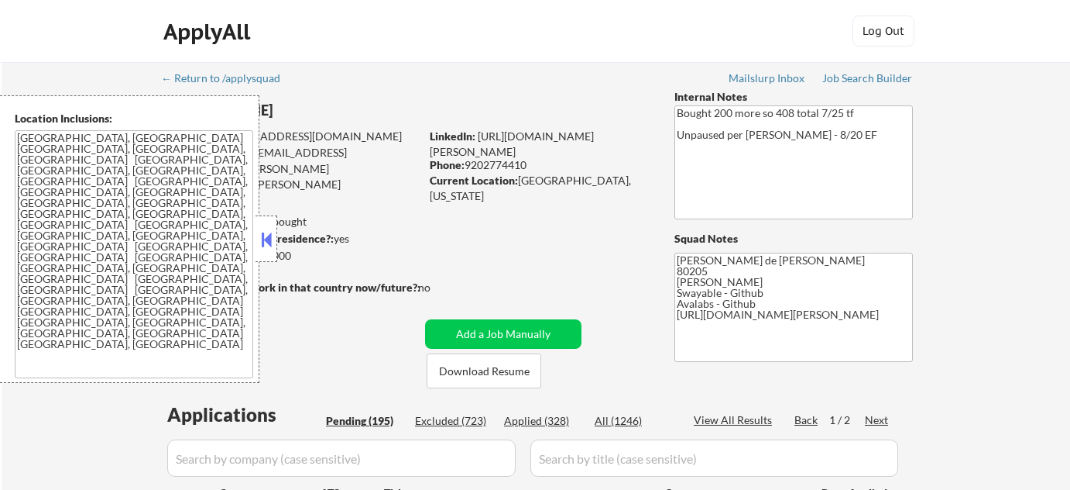
select select ""pending""
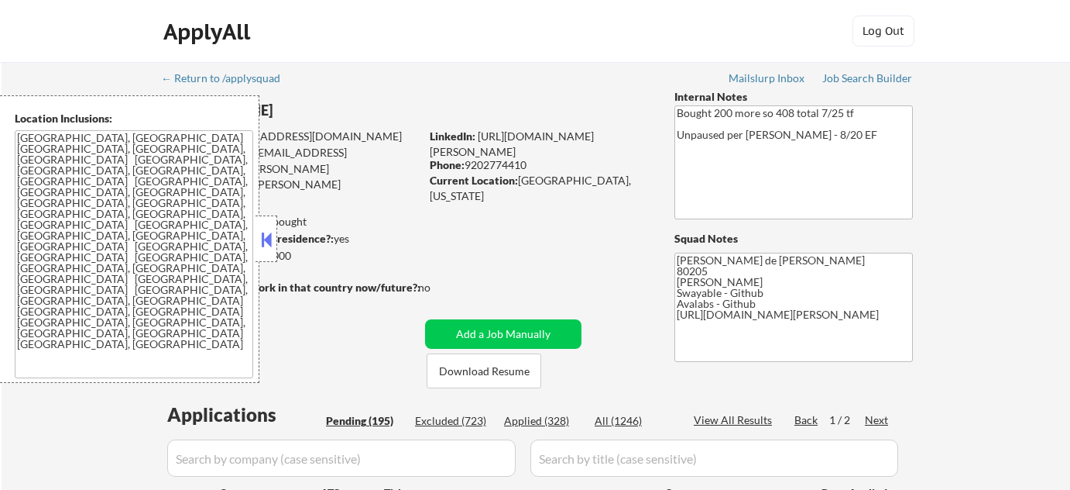
select select ""pending""
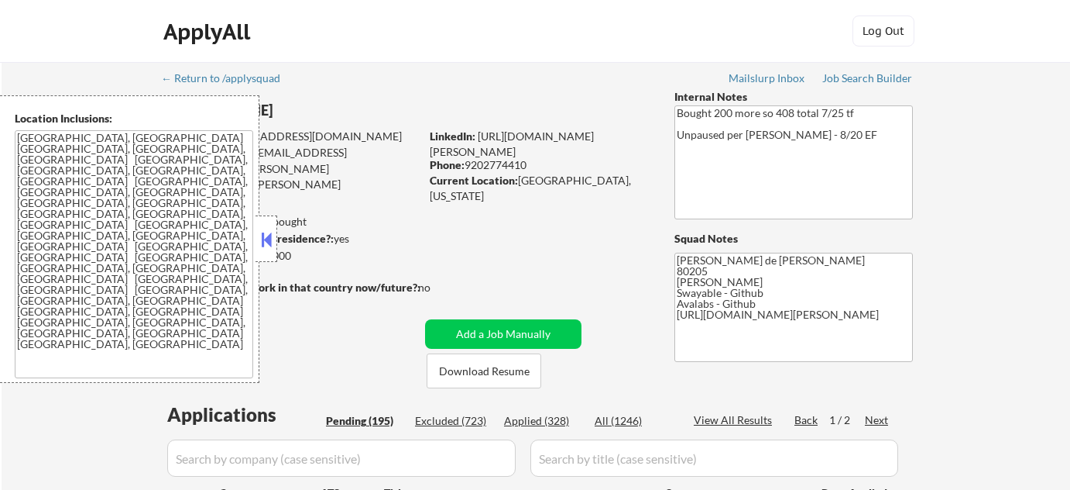
select select ""pending""
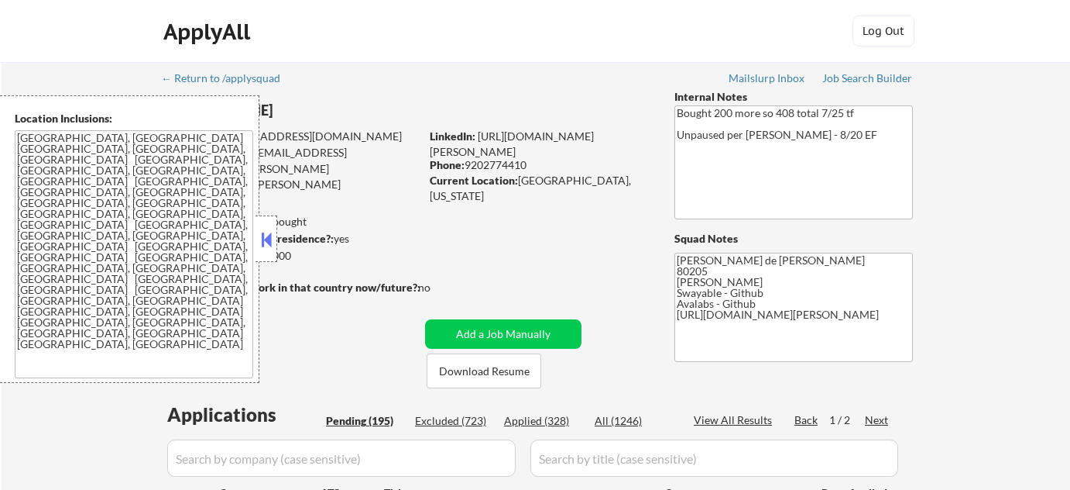
select select ""pending""
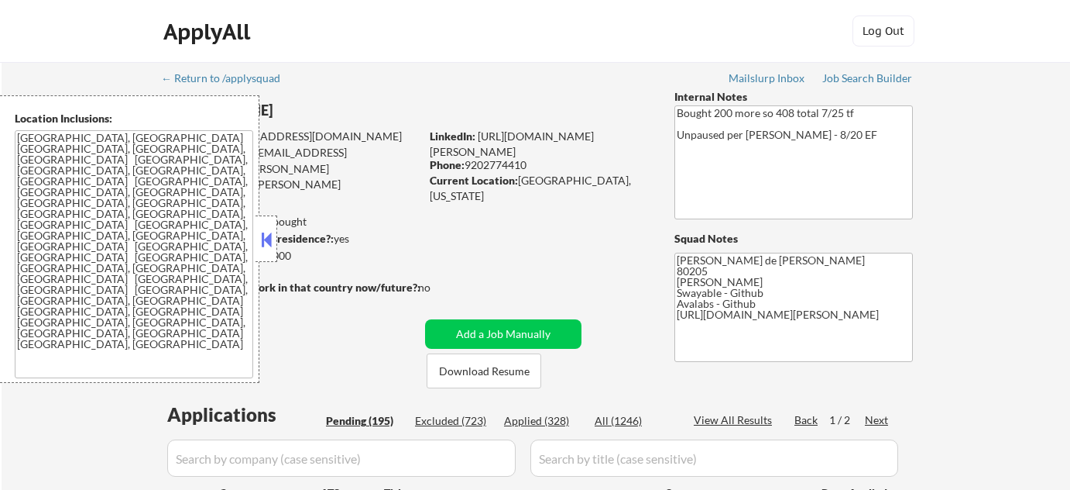
select select ""pending""
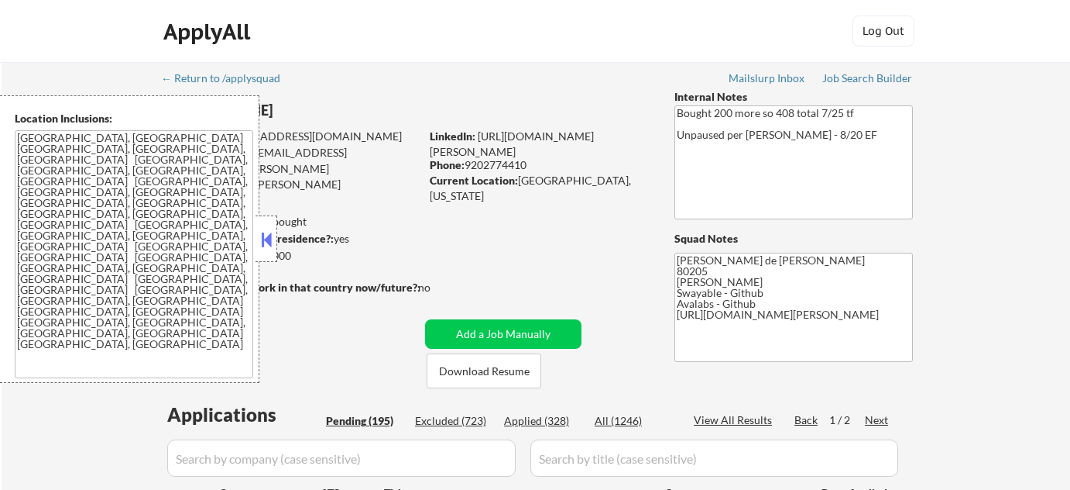
select select ""pending""
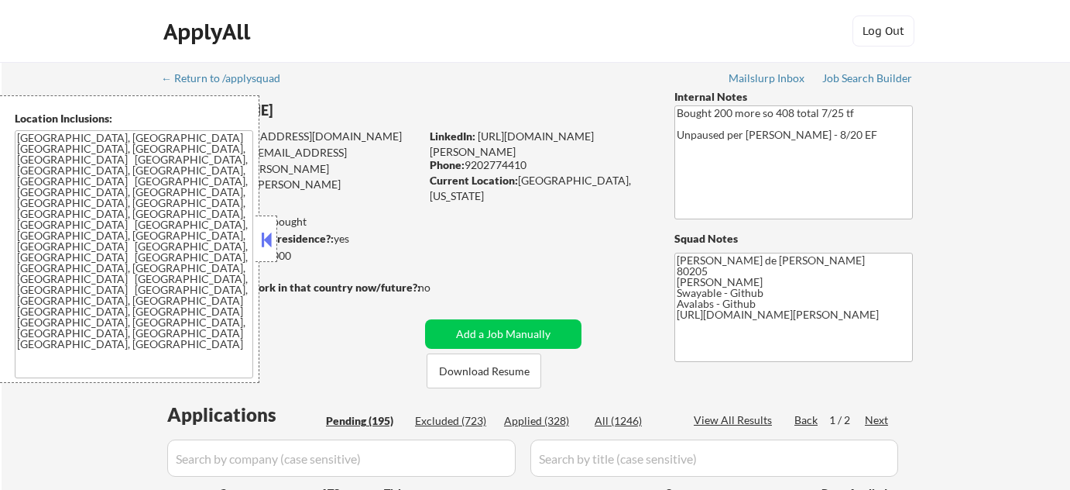
select select ""pending""
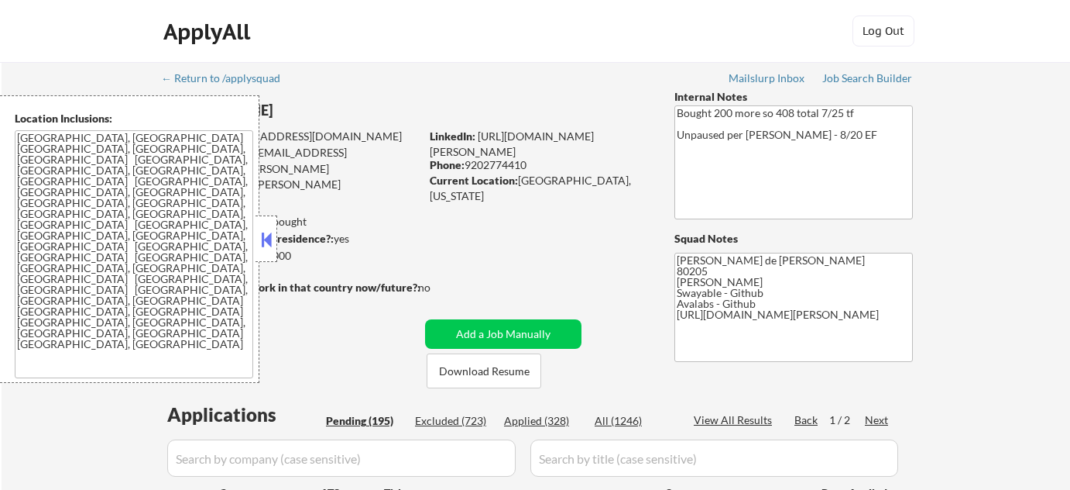
select select ""pending""
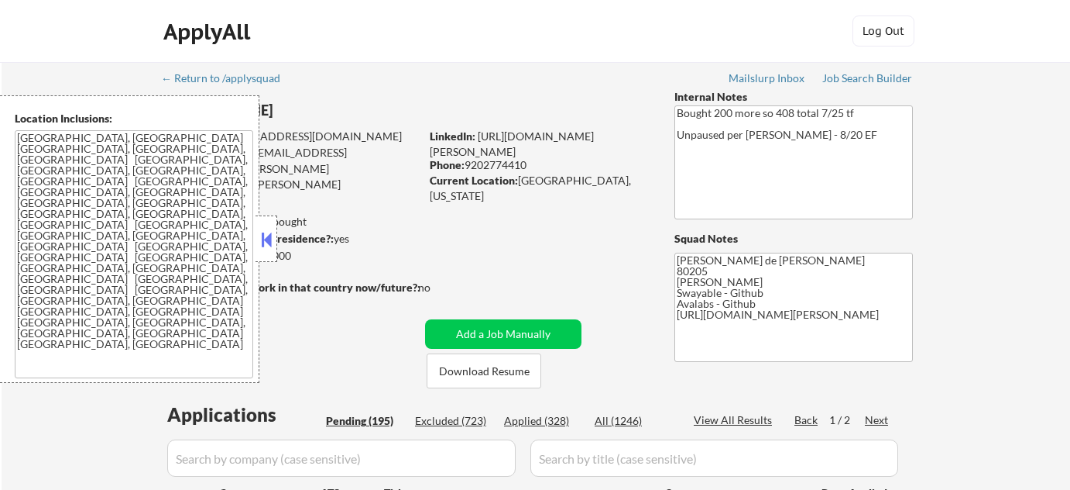
select select ""pending""
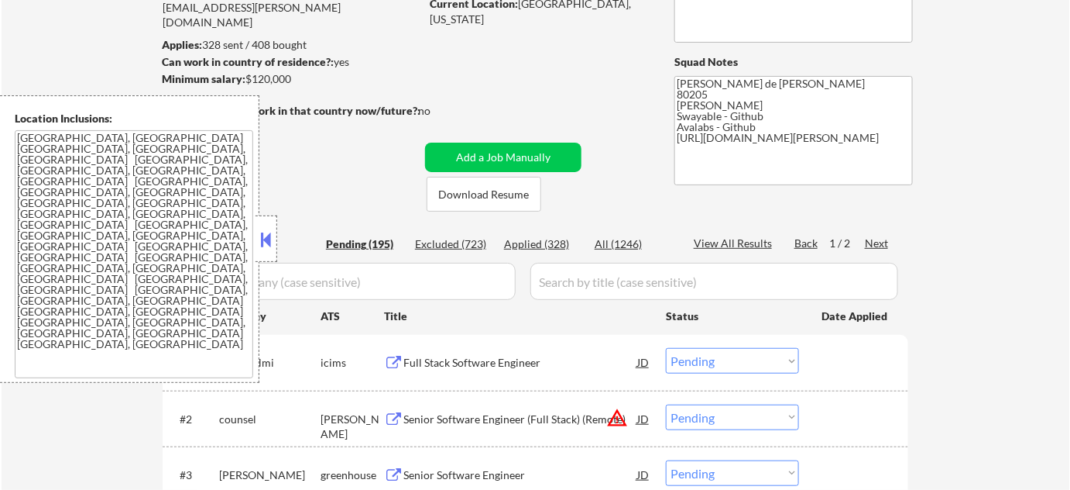
scroll to position [211, 0]
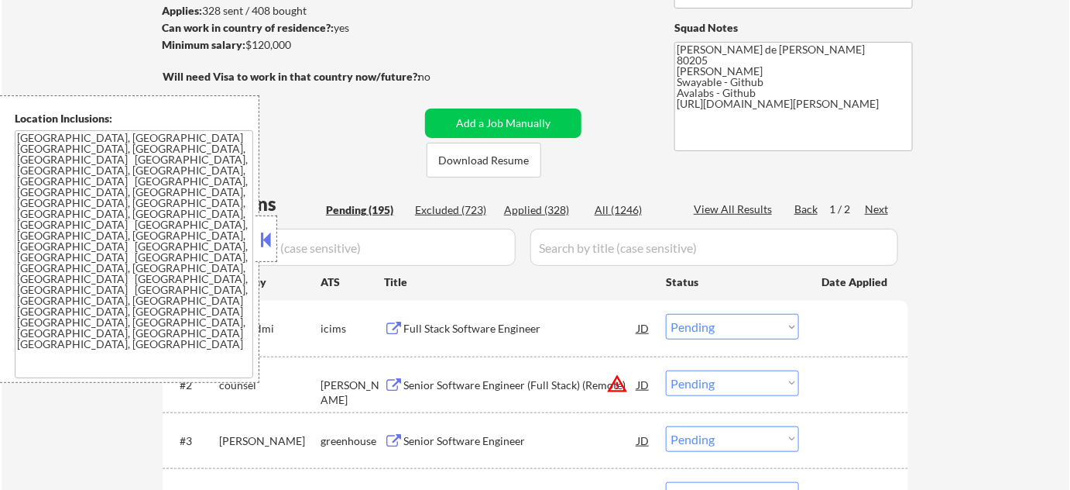
click at [267, 229] on button at bounding box center [266, 239] width 17 height 23
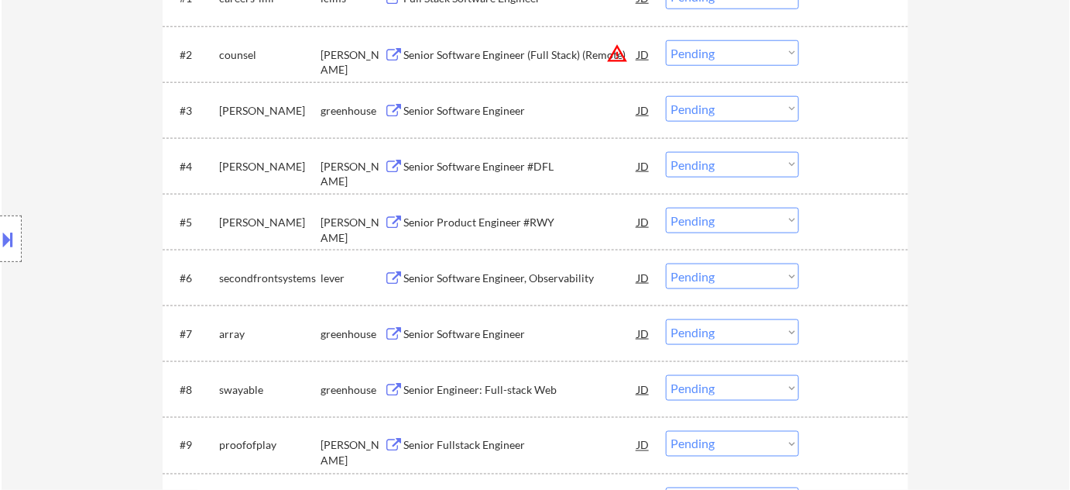
scroll to position [563, 0]
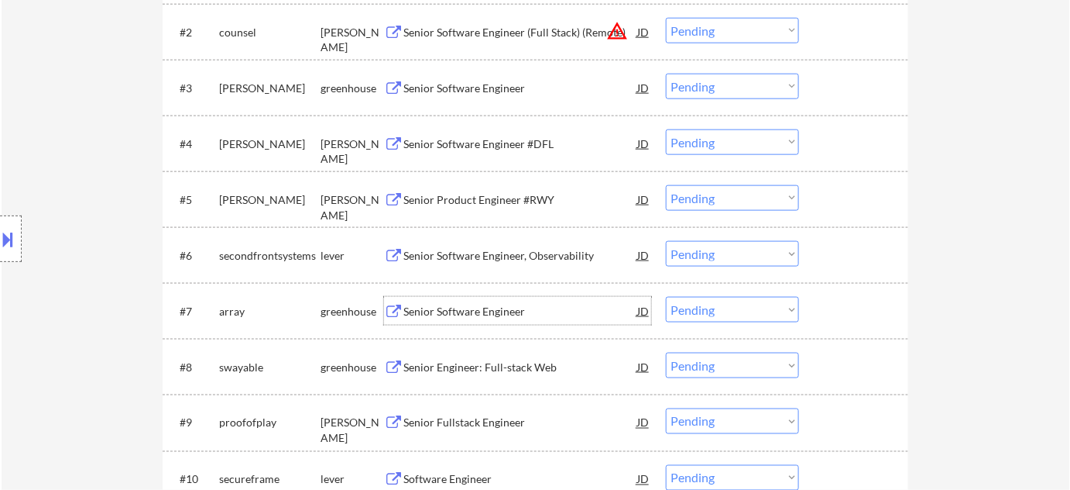
click at [471, 311] on div "Senior Software Engineer" at bounding box center [521, 311] width 234 height 15
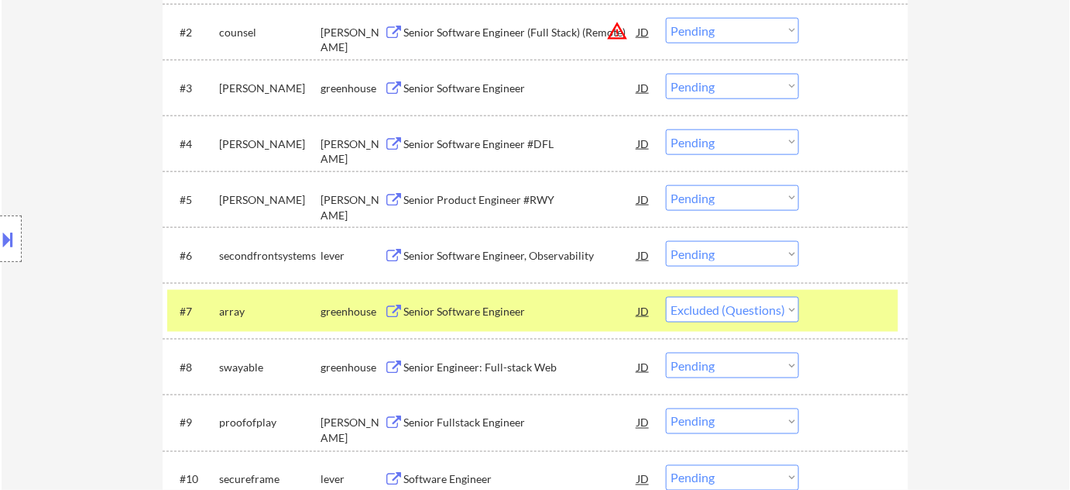
select select ""pending""
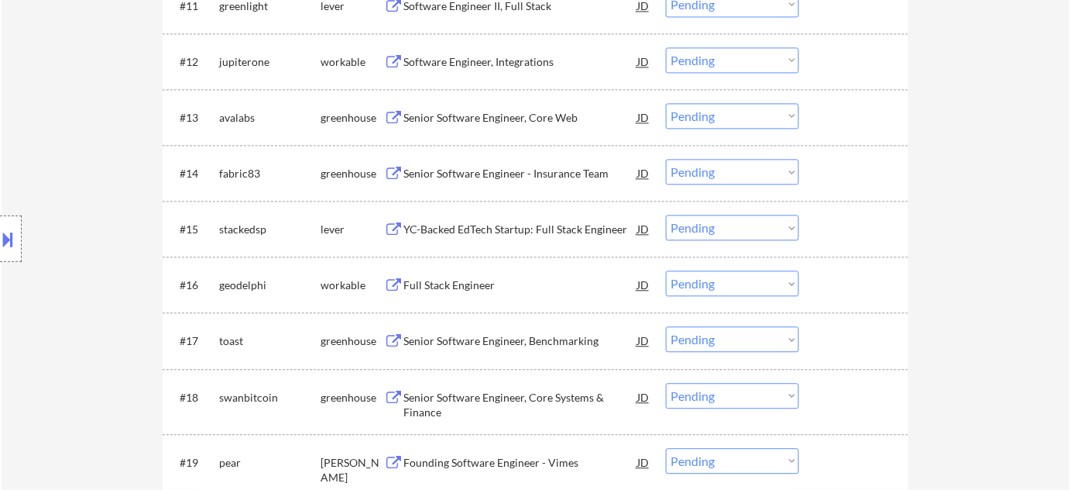
scroll to position [1126, 0]
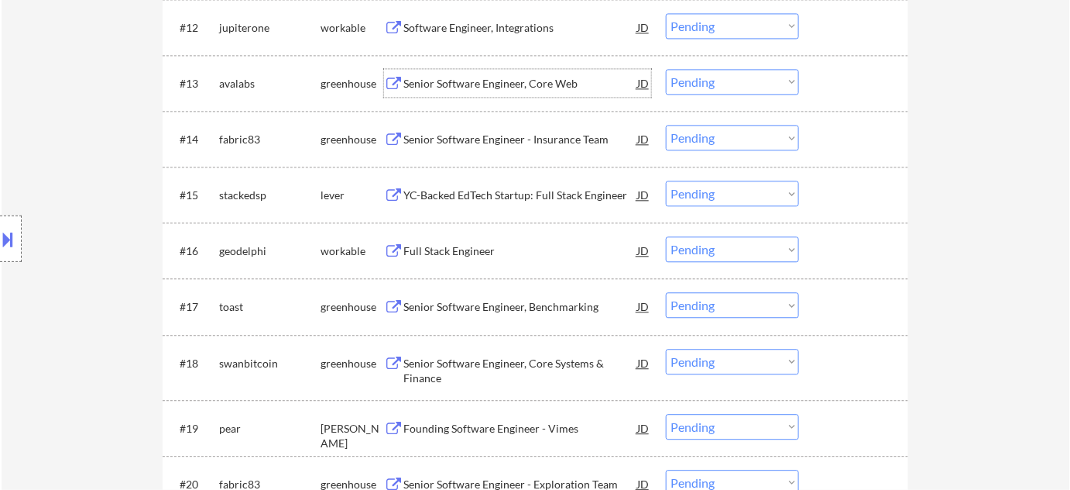
click at [500, 71] on div "Senior Software Engineer, Core Web" at bounding box center [521, 83] width 234 height 28
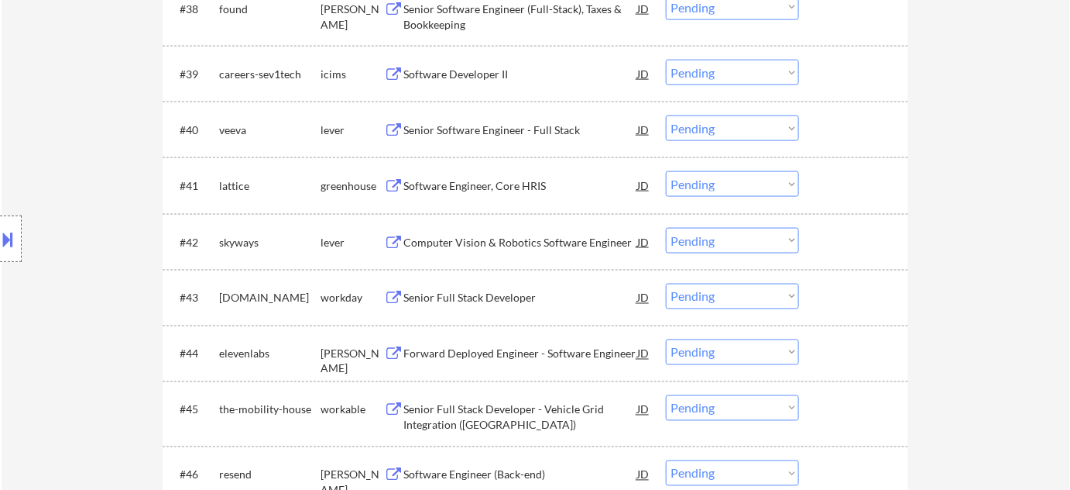
scroll to position [2924, 0]
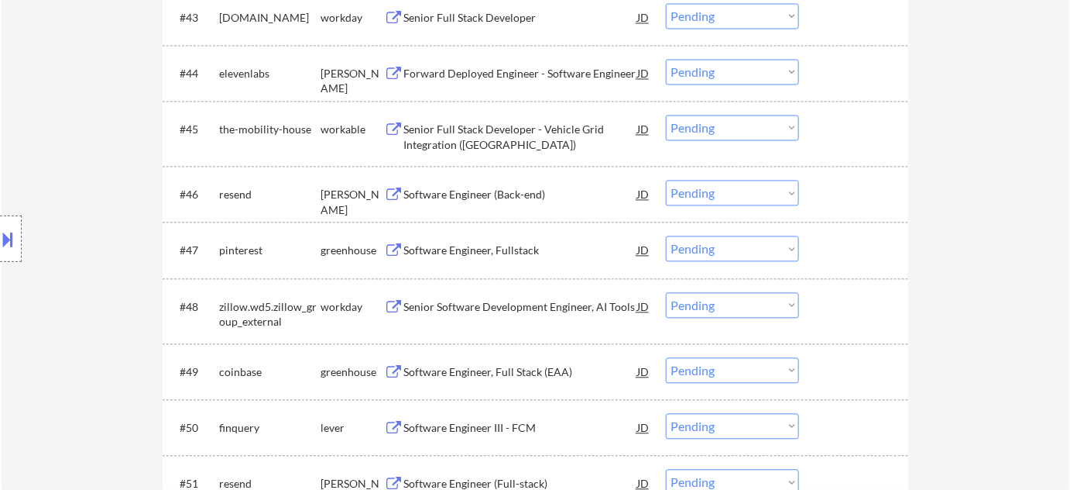
click at [454, 137] on div "Senior Full Stack Developer - Vehicle Grid Integration (US)" at bounding box center [521, 137] width 234 height 30
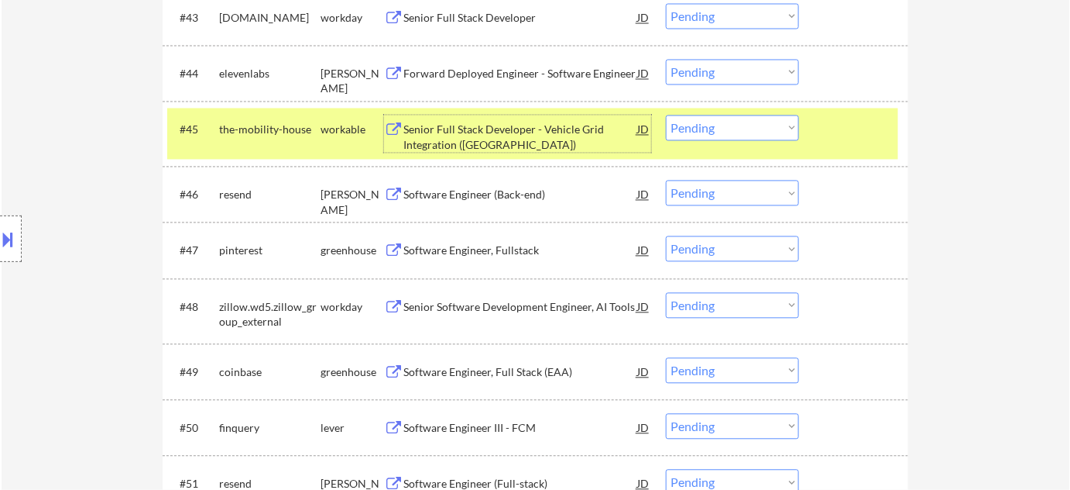
click at [734, 117] on select "Choose an option... Pending Applied Excluded (Questions) Excluded (Expired) Exc…" at bounding box center [732, 128] width 133 height 26
click at [666, 115] on select "Choose an option... Pending Applied Excluded (Questions) Excluded (Expired) Exc…" at bounding box center [732, 128] width 133 height 26
select select ""pending""
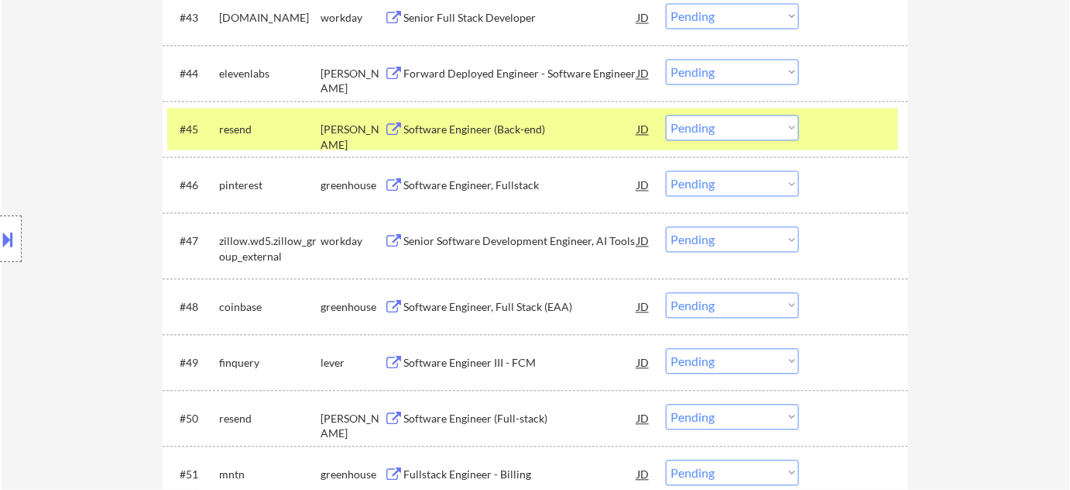
click at [481, 187] on div "Software Engineer, Fullstack" at bounding box center [521, 185] width 234 height 15
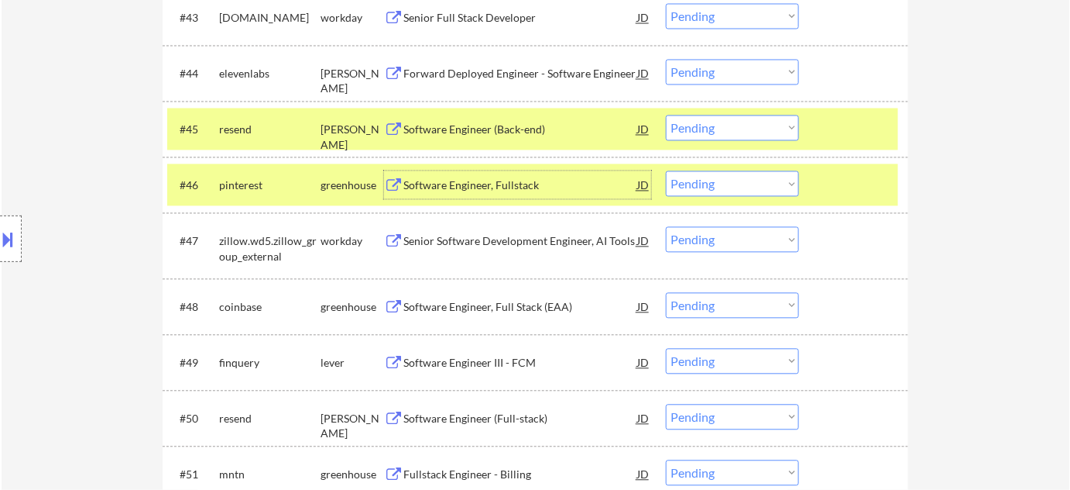
drag, startPoint x: 720, startPoint y: 174, endPoint x: 722, endPoint y: 183, distance: 9.6
click at [720, 174] on select "Choose an option... Pending Applied Excluded (Questions) Excluded (Expired) Exc…" at bounding box center [732, 184] width 133 height 26
click at [666, 171] on select "Choose an option... Pending Applied Excluded (Questions) Excluded (Expired) Exc…" at bounding box center [732, 184] width 133 height 26
select select ""pending""
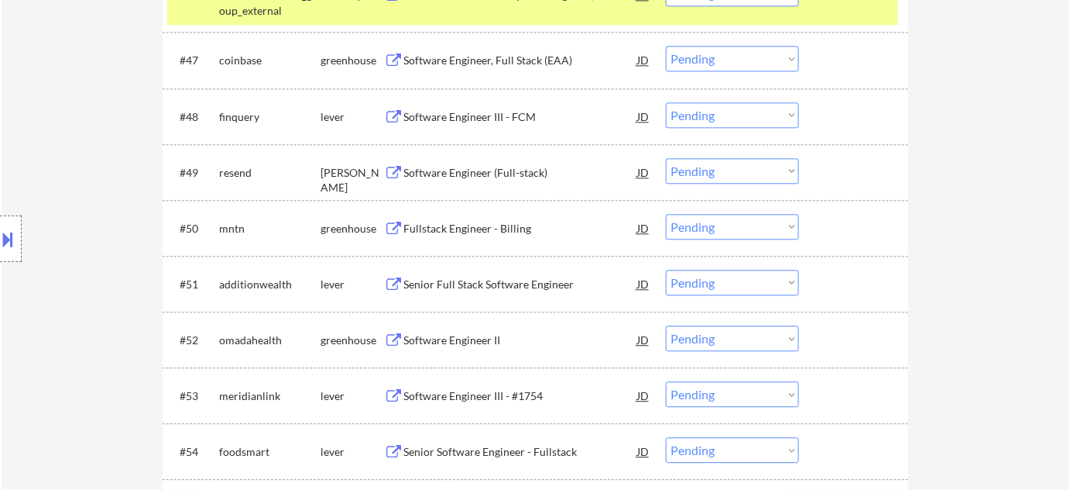
scroll to position [3136, 0]
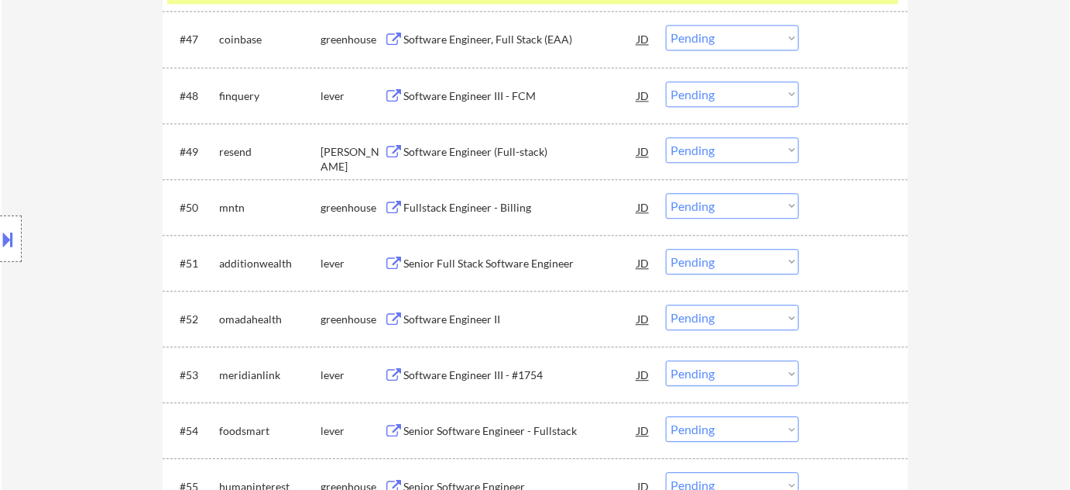
click at [495, 260] on div "Senior Full Stack Software Engineer" at bounding box center [521, 263] width 234 height 15
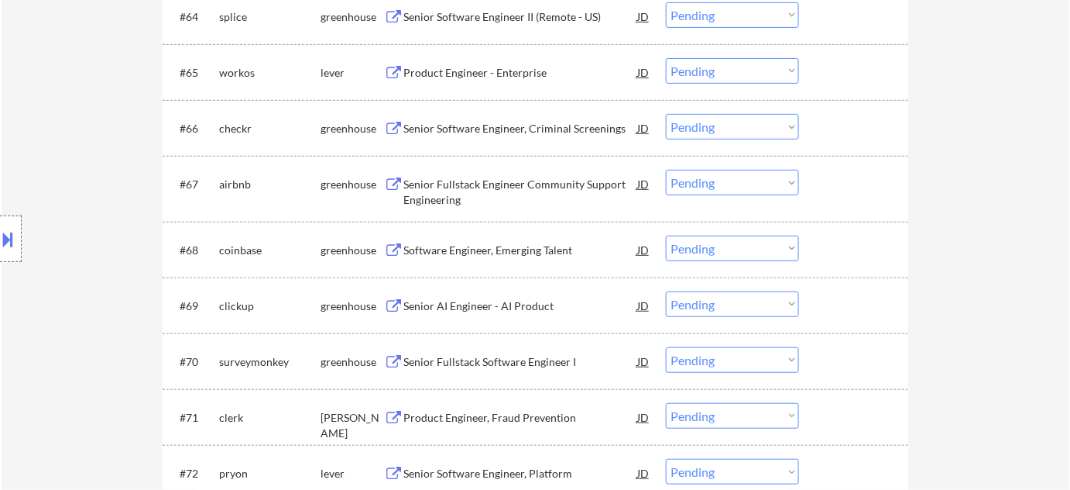
scroll to position [4121, 0]
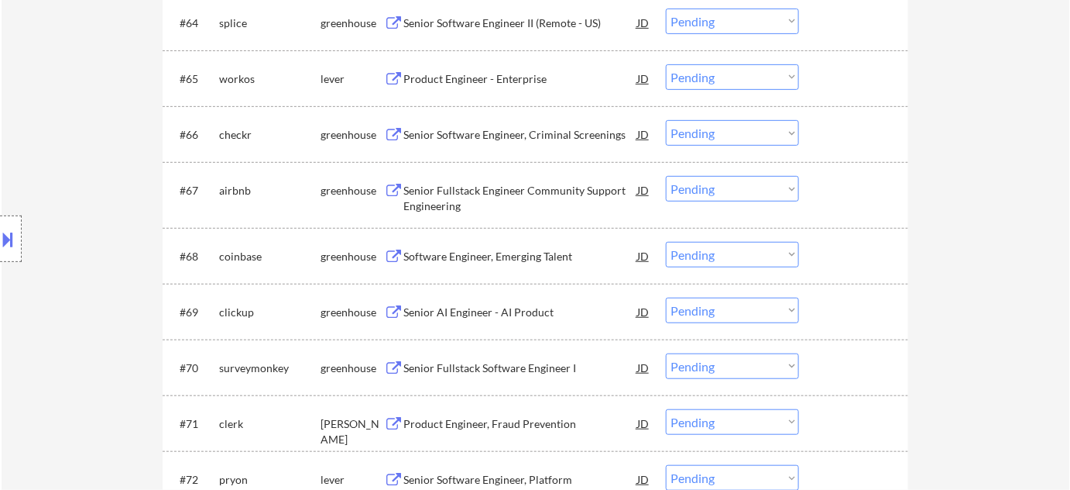
click at [514, 365] on div "Senior Fullstack Software Engineer I" at bounding box center [521, 367] width 234 height 15
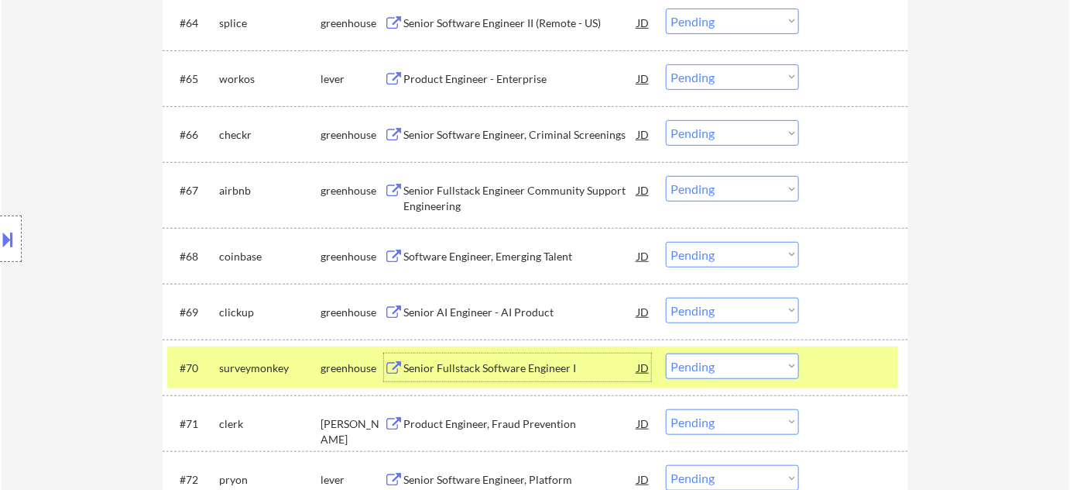
click at [689, 361] on select "Choose an option... Pending Applied Excluded (Questions) Excluded (Expired) Exc…" at bounding box center [732, 366] width 133 height 26
click at [666, 353] on select "Choose an option... Pending Applied Excluded (Questions) Excluded (Expired) Exc…" at bounding box center [732, 366] width 133 height 26
select select ""pending""
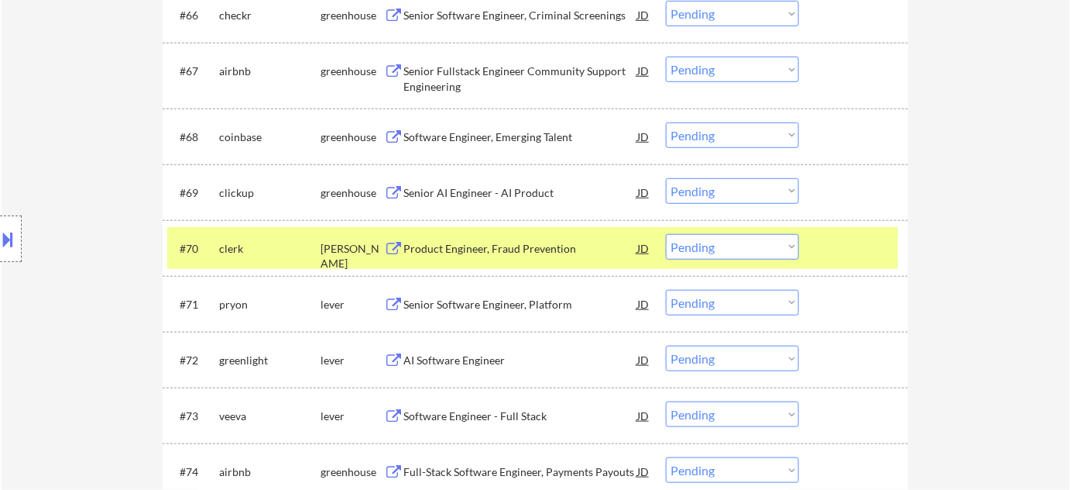
scroll to position [4262, 0]
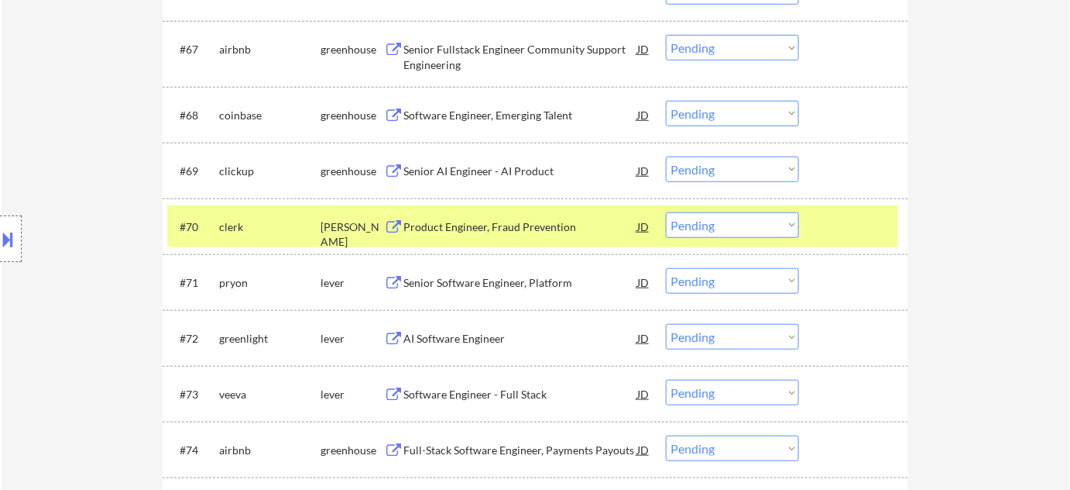
click at [482, 279] on div "Senior Software Engineer, Platform" at bounding box center [521, 282] width 234 height 15
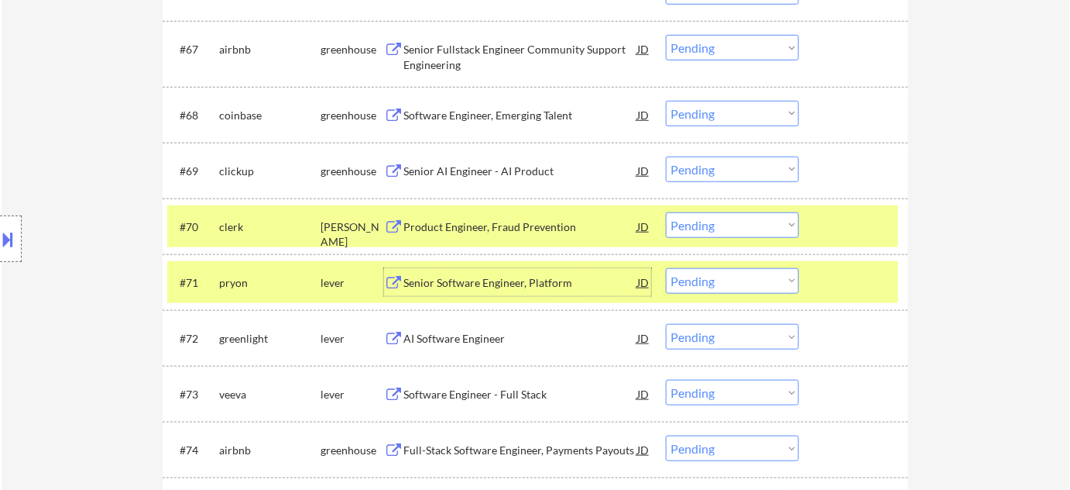
click at [750, 277] on select "Choose an option... Pending Applied Excluded (Questions) Excluded (Expired) Exc…" at bounding box center [732, 281] width 133 height 26
click at [666, 268] on select "Choose an option... Pending Applied Excluded (Questions) Excluded (Expired) Exc…" at bounding box center [732, 281] width 133 height 26
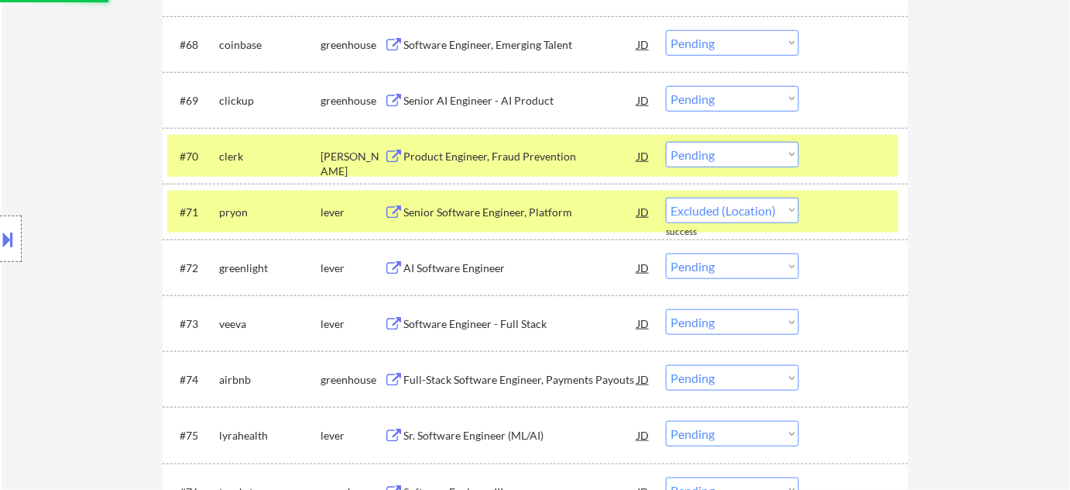
select select ""pending""
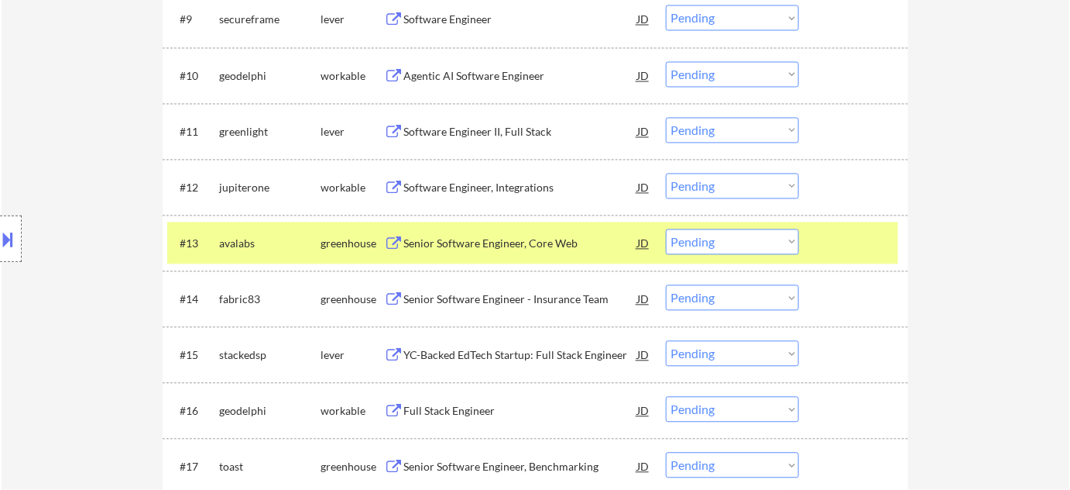
scroll to position [952, 0]
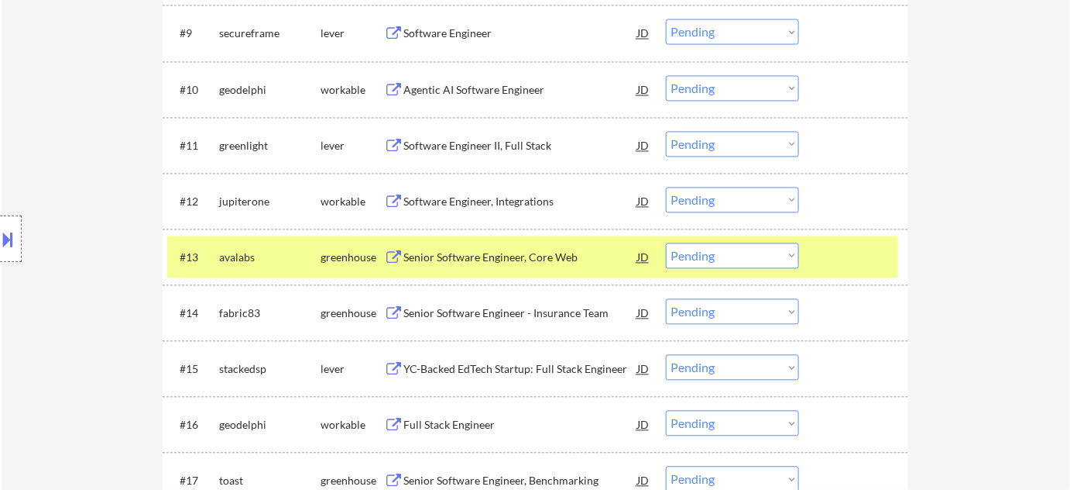
click at [466, 88] on div "Agentic AI Software Engineer" at bounding box center [521, 90] width 234 height 15
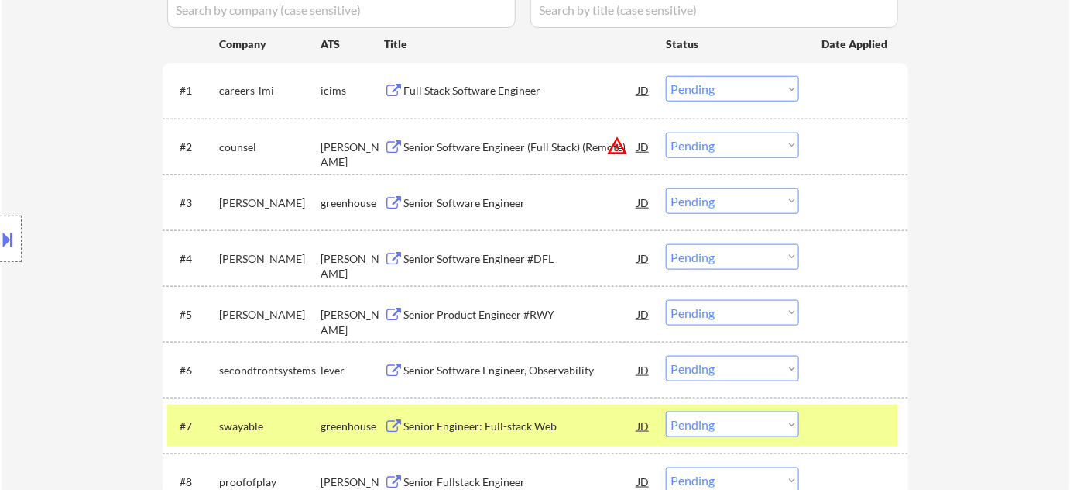
scroll to position [178, 0]
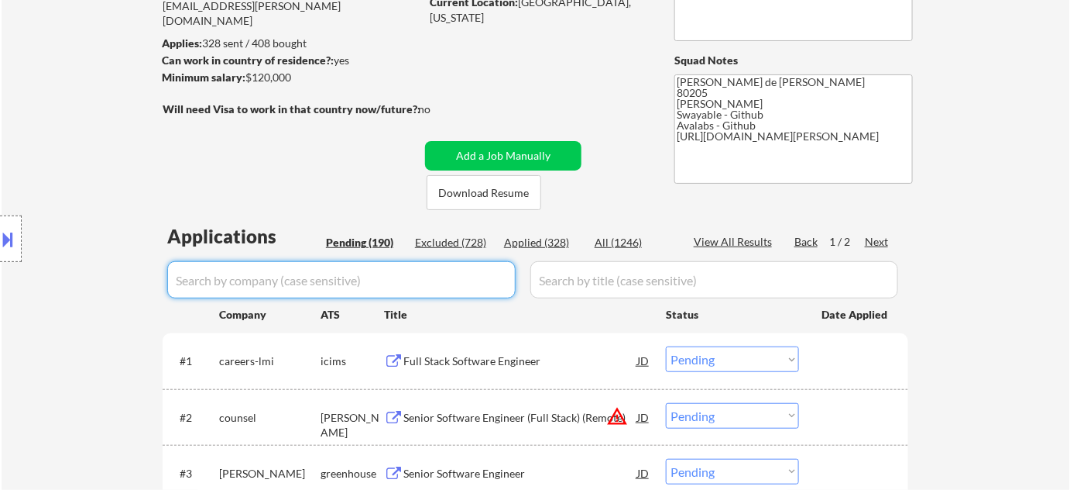
click at [387, 276] on input "input" at bounding box center [341, 279] width 349 height 37
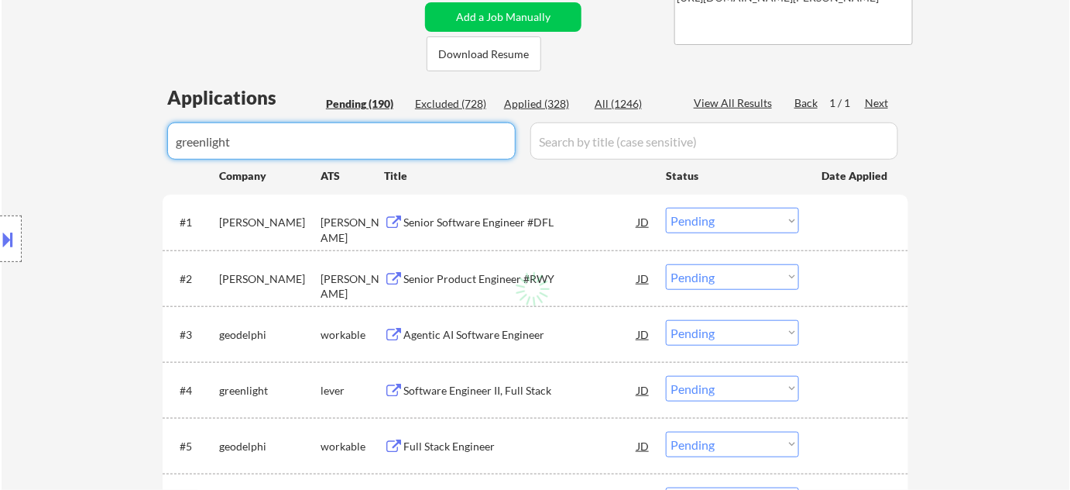
scroll to position [319, 0]
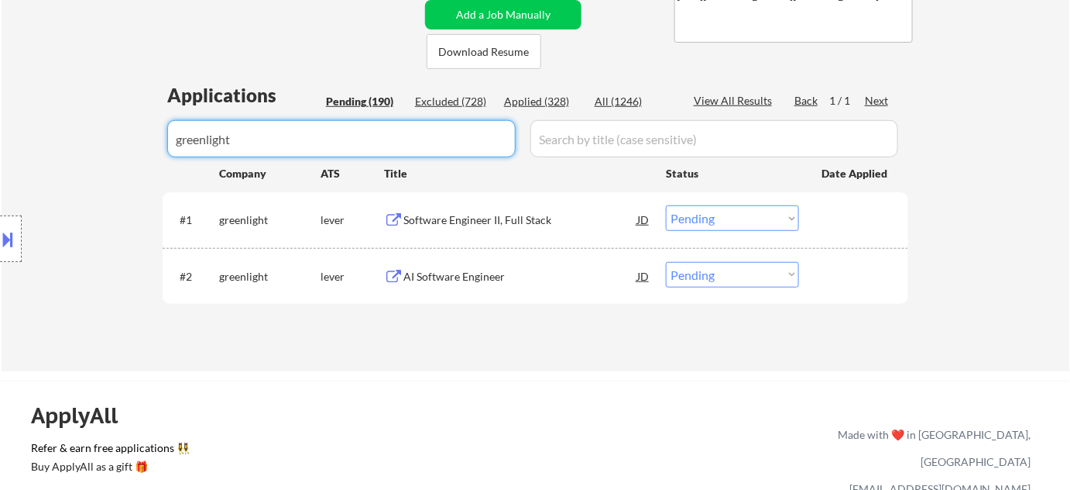
type input "greenlight"
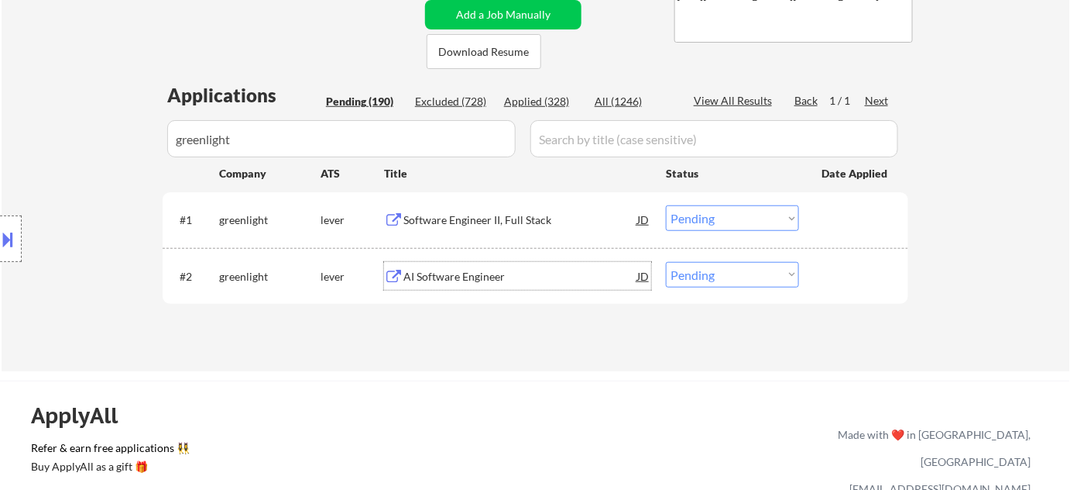
click at [466, 279] on div "AI Software Engineer" at bounding box center [521, 276] width 234 height 15
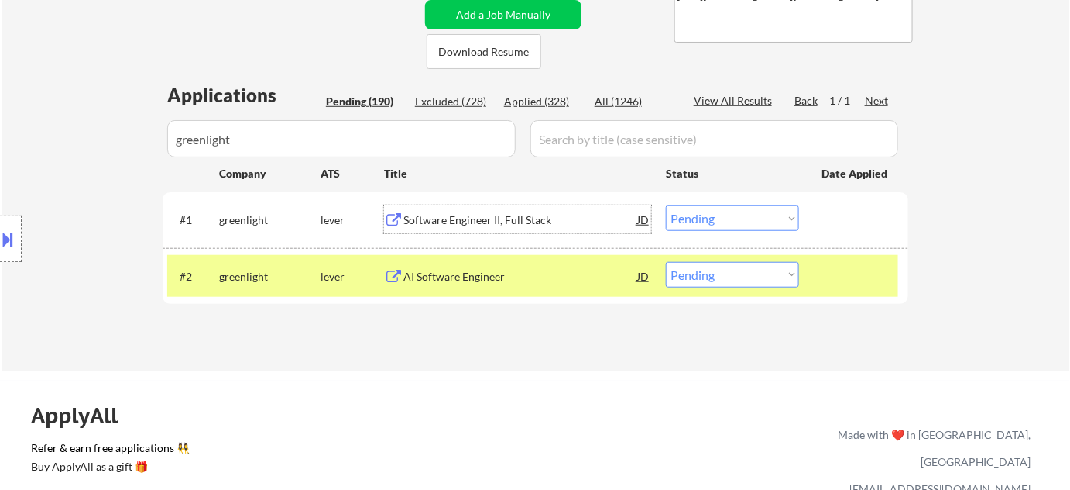
click at [469, 216] on div "Software Engineer II, Full Stack" at bounding box center [521, 219] width 234 height 15
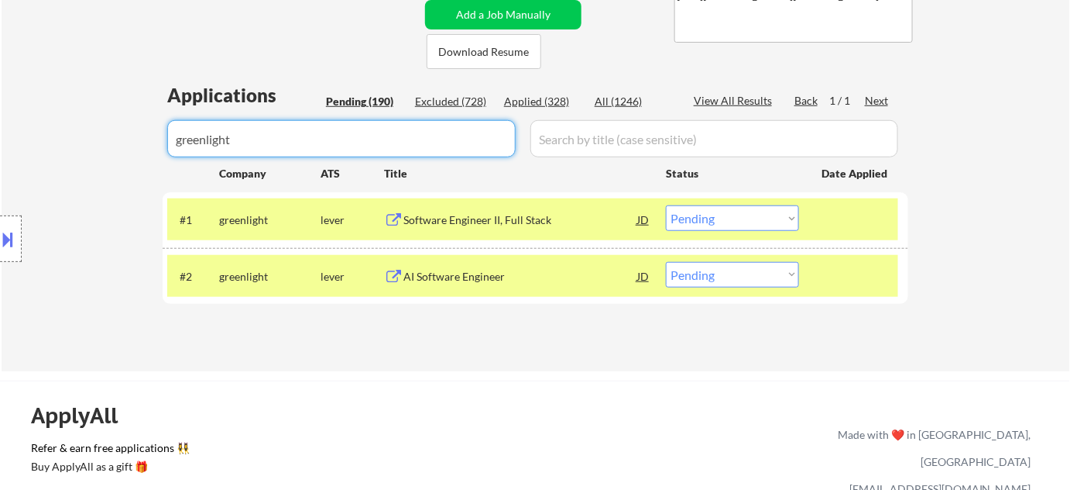
drag, startPoint x: 51, startPoint y: 138, endPoint x: 0, endPoint y: 123, distance: 53.2
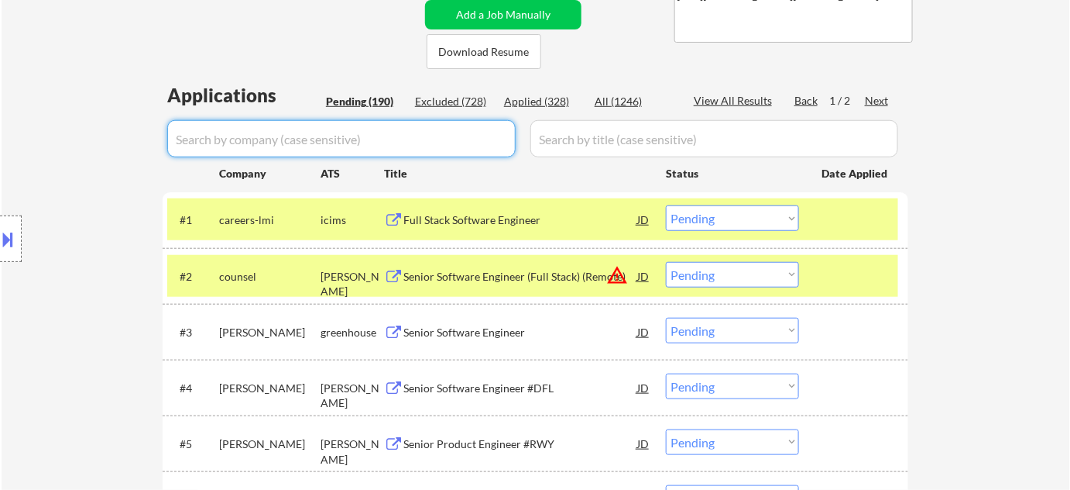
click at [879, 98] on div "Next" at bounding box center [877, 100] width 25 height 15
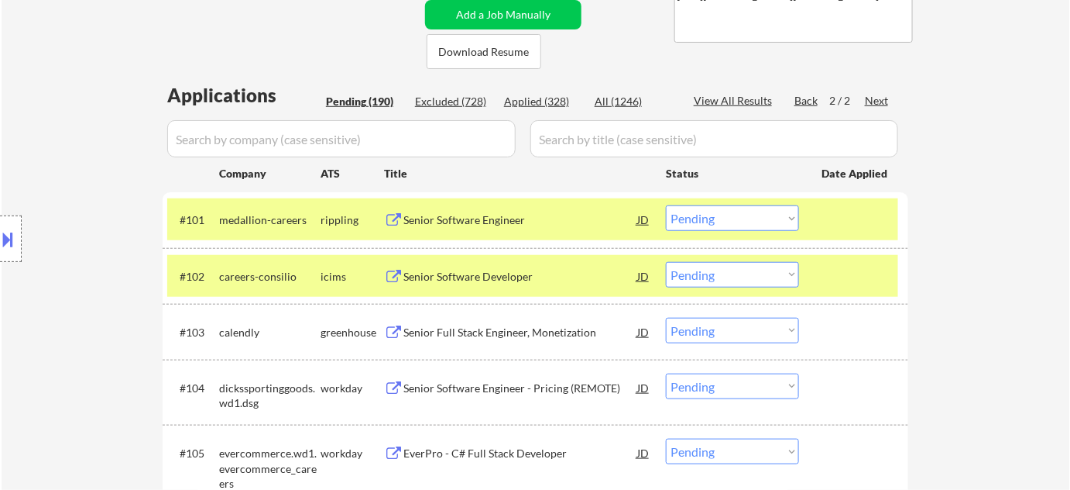
click at [471, 280] on div "Senior Software Developer" at bounding box center [521, 276] width 234 height 15
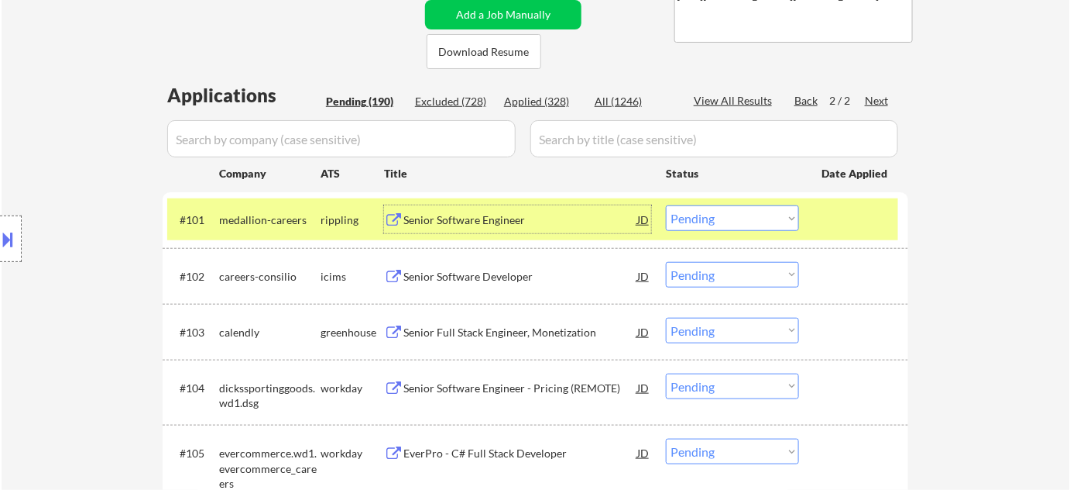
click at [450, 220] on div "Senior Software Engineer" at bounding box center [521, 219] width 234 height 15
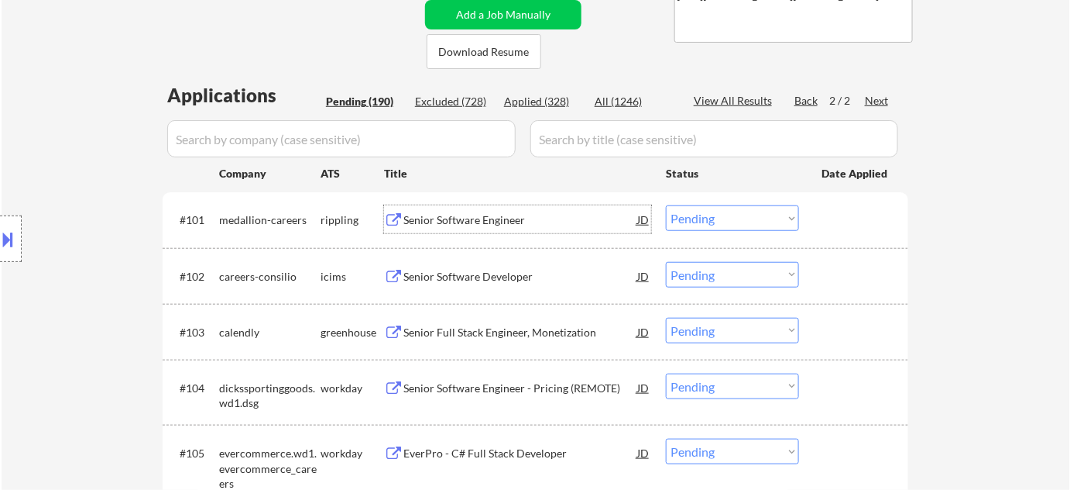
drag, startPoint x: 692, startPoint y: 266, endPoint x: 698, endPoint y: 276, distance: 11.2
click at [692, 266] on select "Choose an option... Pending Applied Excluded (Questions) Excluded (Expired) Exc…" at bounding box center [732, 275] width 133 height 26
click at [666, 262] on select "Choose an option... Pending Applied Excluded (Questions) Excluded (Expired) Exc…" at bounding box center [732, 275] width 133 height 26
select select ""pending""
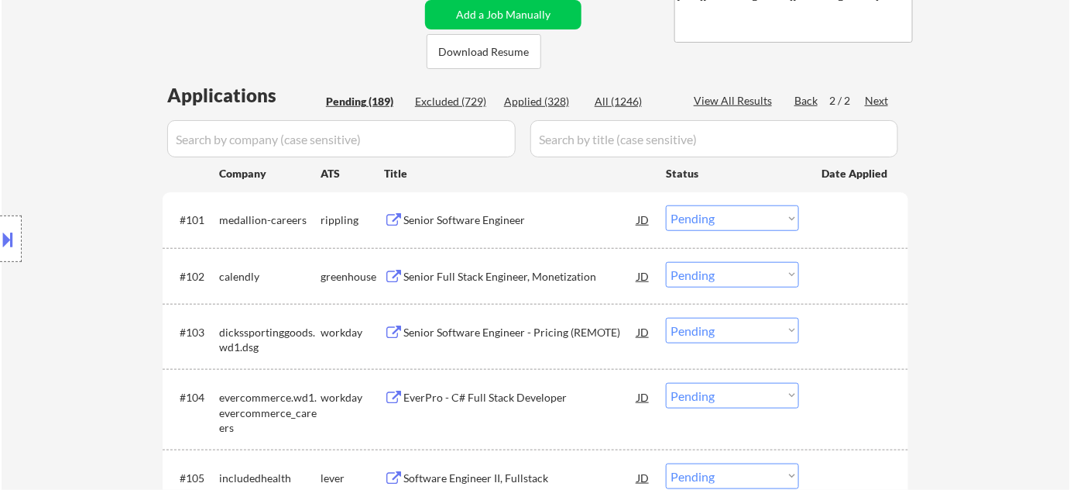
click at [714, 225] on select "Choose an option... Pending Applied Excluded (Questions) Excluded (Expired) Exc…" at bounding box center [732, 218] width 133 height 26
click at [666, 205] on select "Choose an option... Pending Applied Excluded (Questions) Excluded (Expired) Exc…" at bounding box center [732, 218] width 133 height 26
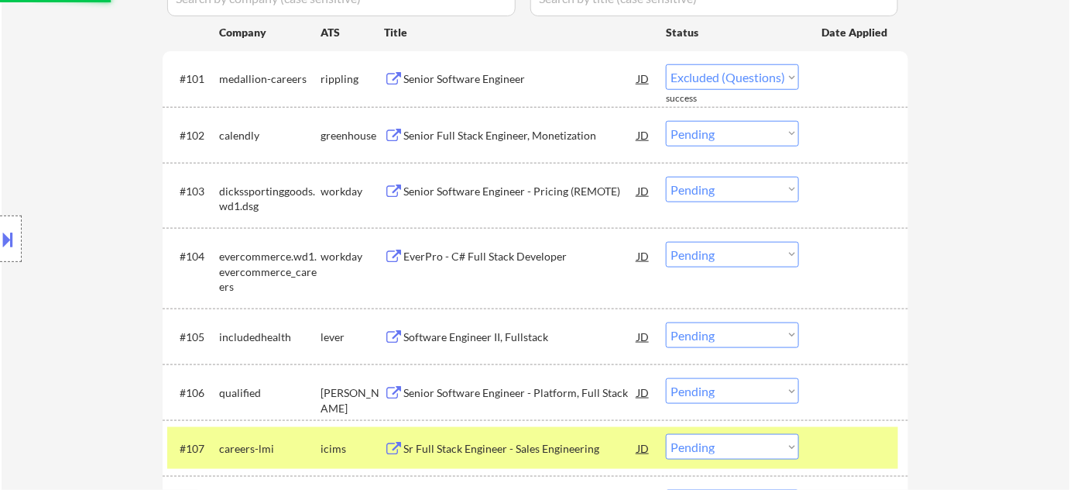
select select ""pending""
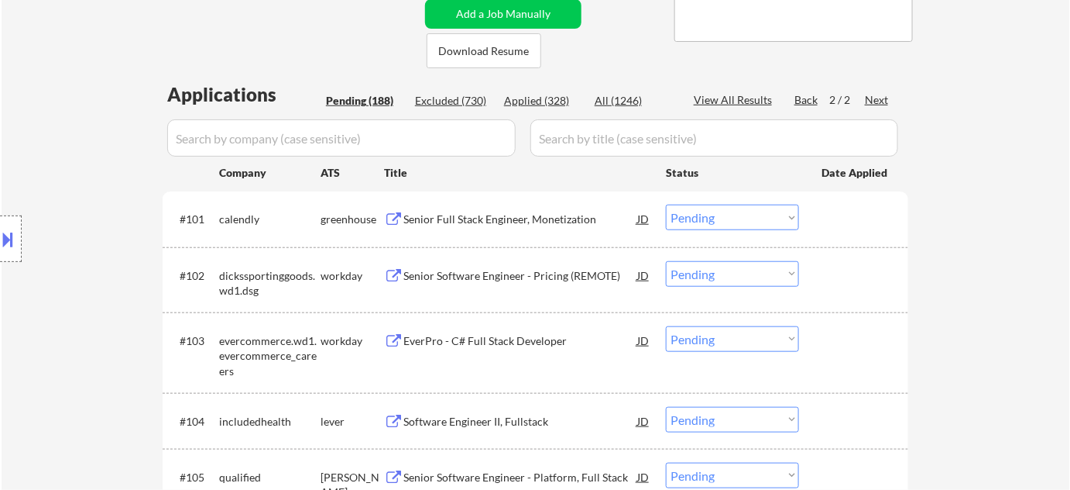
scroll to position [390, 0]
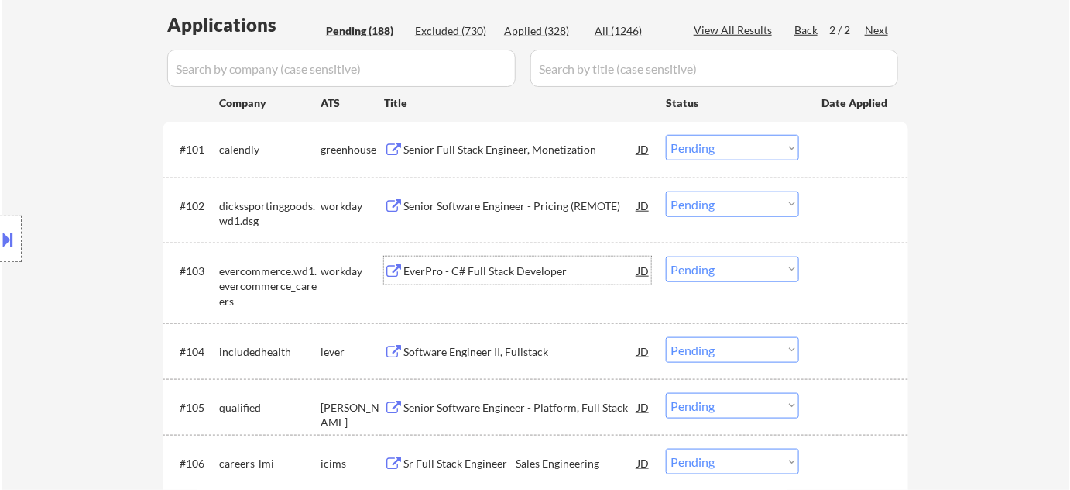
click at [471, 263] on div "EverPro - C# Full Stack Developer" at bounding box center [521, 270] width 234 height 15
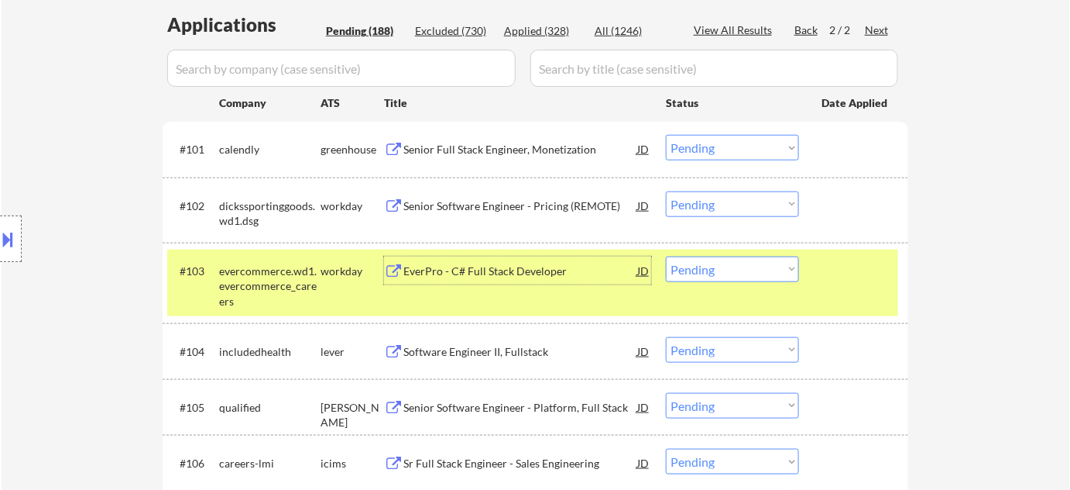
click at [706, 268] on select "Choose an option... Pending Applied Excluded (Questions) Excluded (Expired) Exc…" at bounding box center [732, 269] width 133 height 26
click at [666, 256] on select "Choose an option... Pending Applied Excluded (Questions) Excluded (Expired) Exc…" at bounding box center [732, 269] width 133 height 26
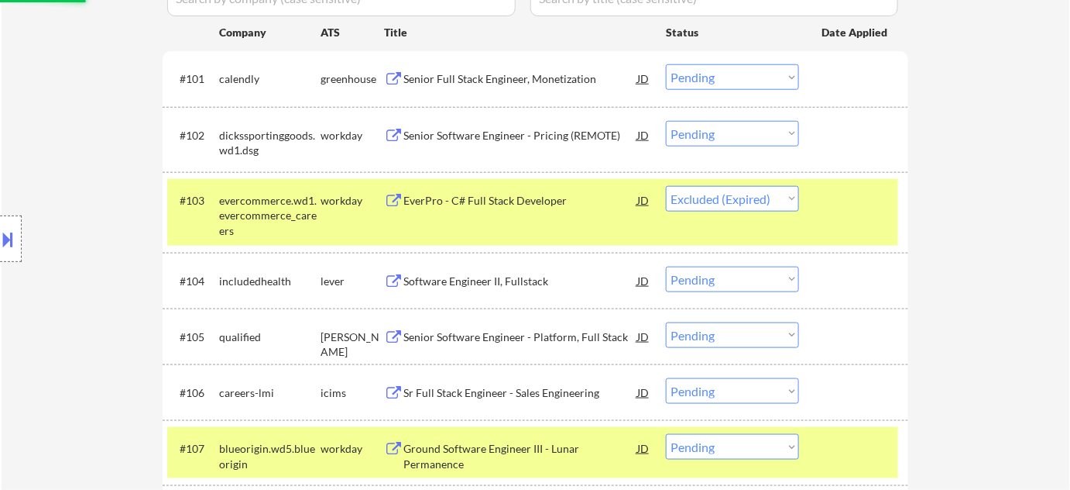
scroll to position [531, 0]
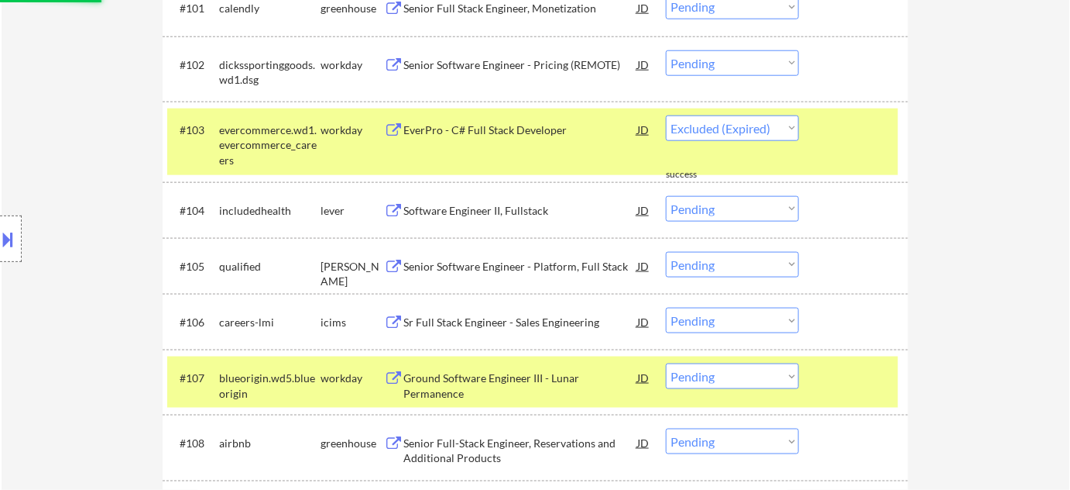
click at [536, 270] on div "Senior Software Engineer - Platform, Full Stack" at bounding box center [521, 266] width 234 height 15
select select ""pending""
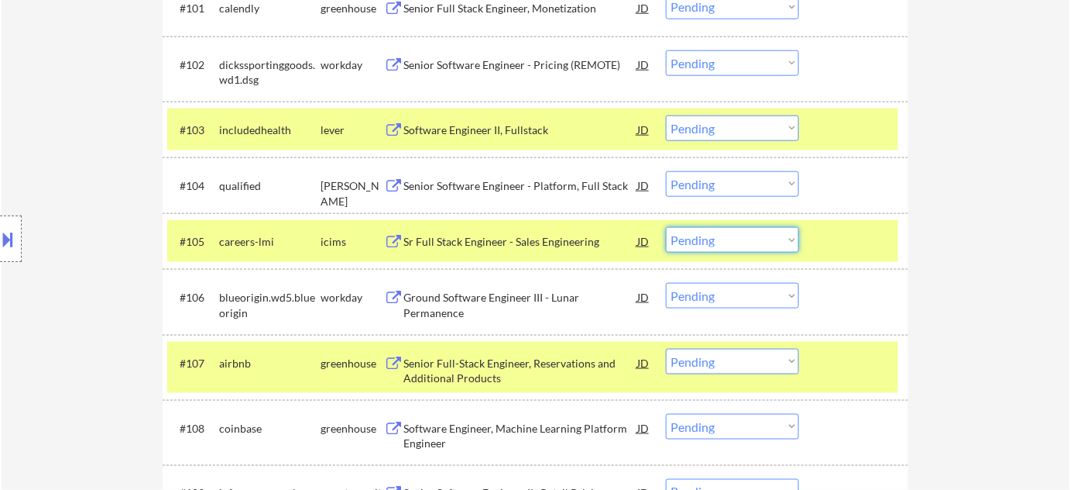
click at [737, 241] on select "Choose an option... Pending Applied Excluded (Questions) Excluded (Expired) Exc…" at bounding box center [732, 240] width 133 height 26
click at [666, 227] on select "Choose an option... Pending Applied Excluded (Questions) Excluded (Expired) Exc…" at bounding box center [732, 240] width 133 height 26
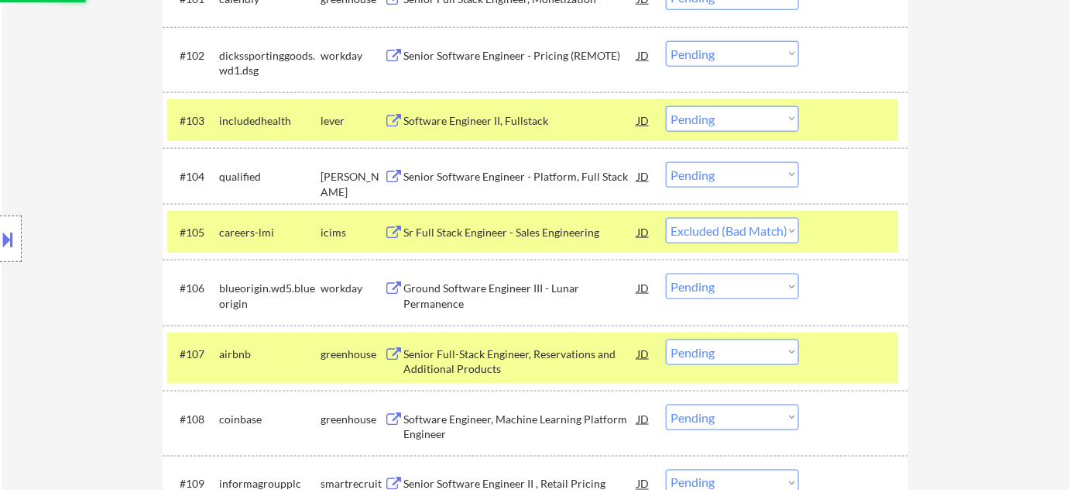
scroll to position [601, 0]
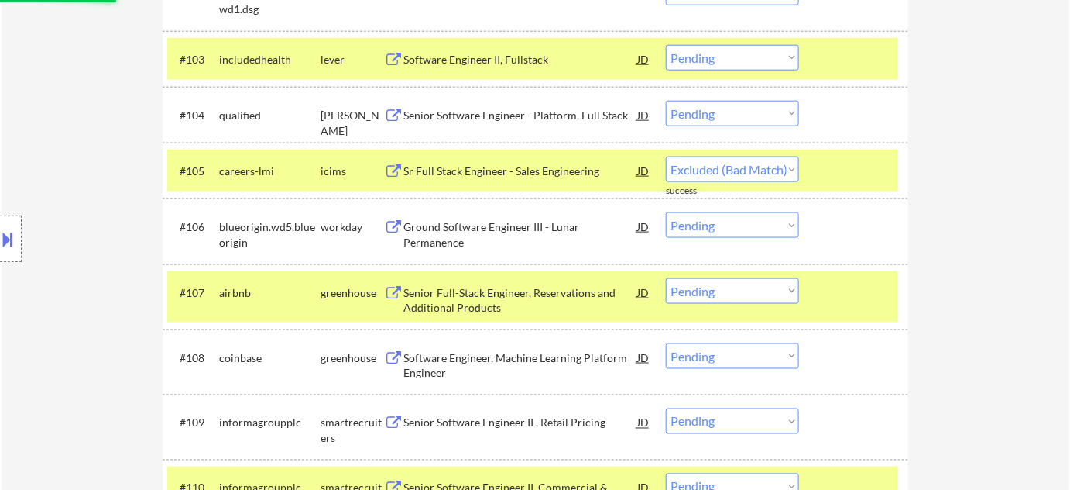
select select ""pending""
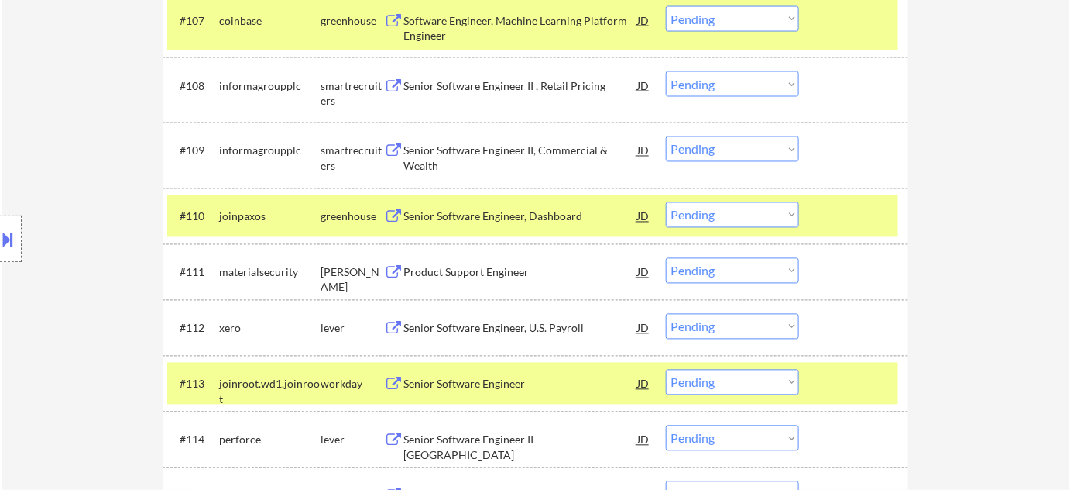
scroll to position [953, 0]
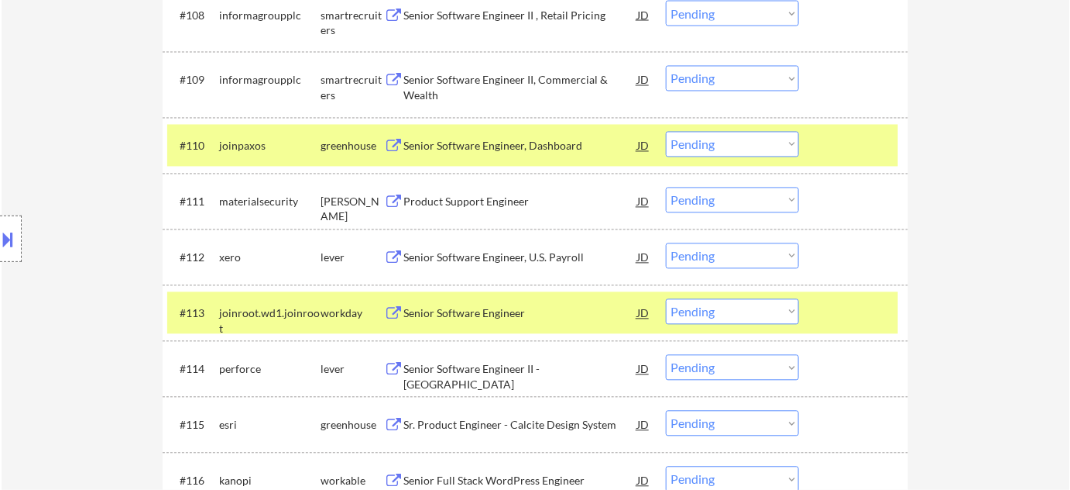
click at [488, 306] on div "Senior Software Engineer" at bounding box center [521, 313] width 234 height 15
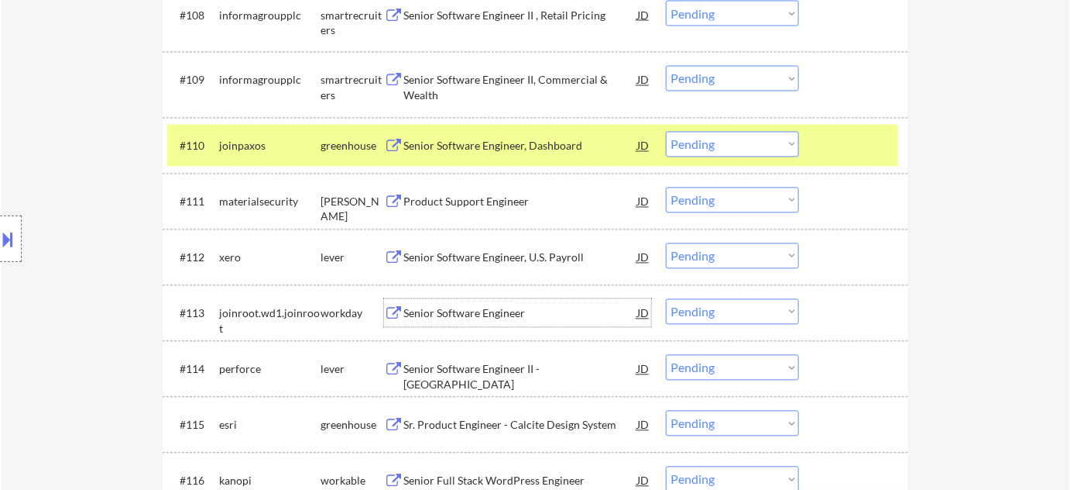
click at [716, 150] on select "Choose an option... Pending Applied Excluded (Questions) Excluded (Expired) Exc…" at bounding box center [732, 145] width 133 height 26
click at [93, 231] on div "Location Inclusions: Denver, CO Glendale, CO Edgewater, CO Wheat Ridge, CO Comm…" at bounding box center [138, 238] width 277 height 287
click at [675, 324] on div "#113 joinroot.wd1.joinroot workday Senior Software Engineer JD Choose an option…" at bounding box center [532, 313] width 731 height 42
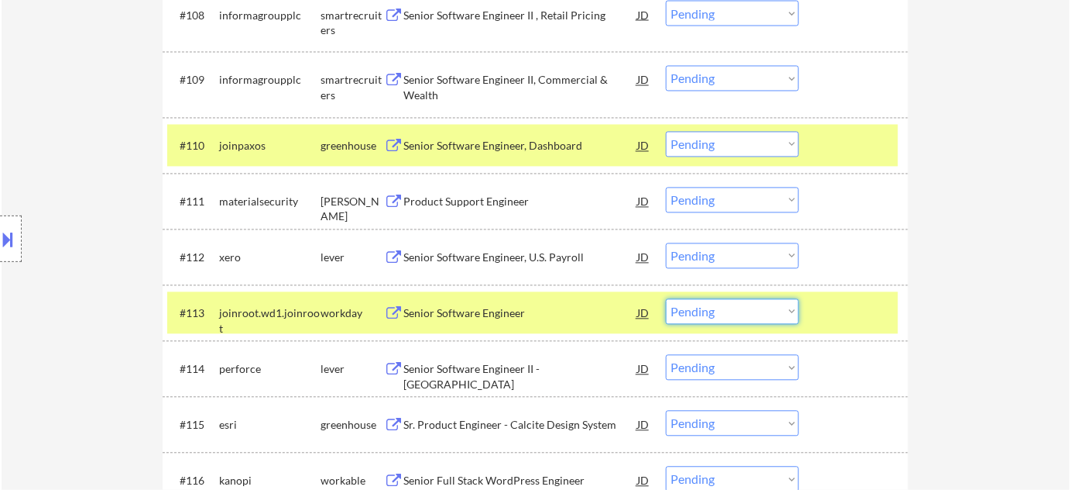
drag, startPoint x: 696, startPoint y: 314, endPoint x: 727, endPoint y: 309, distance: 32.1
click at [696, 314] on select "Choose an option... Pending Applied Excluded (Questions) Excluded (Expired) Exc…" at bounding box center [732, 312] width 133 height 26
click at [666, 299] on select "Choose an option... Pending Applied Excluded (Questions) Excluded (Expired) Exc…" at bounding box center [732, 312] width 133 height 26
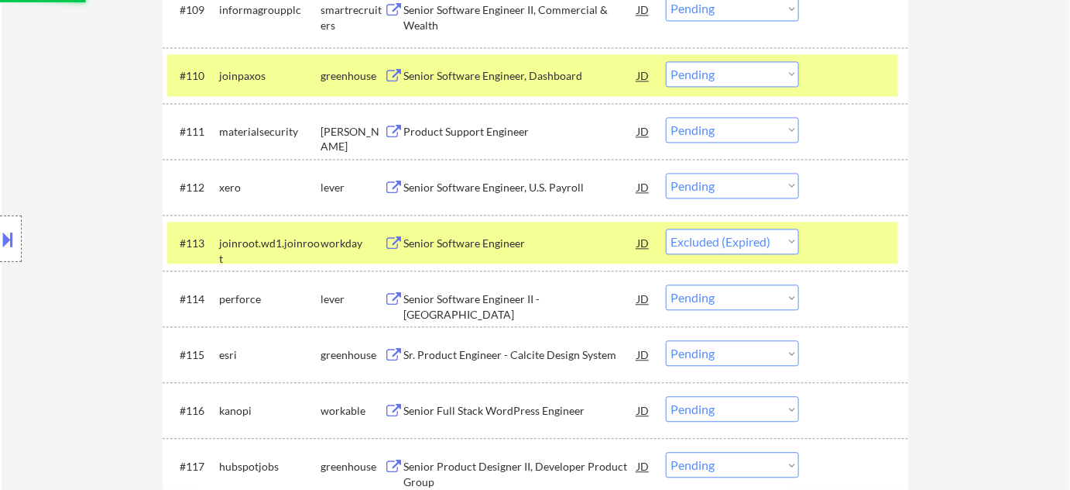
scroll to position [1094, 0]
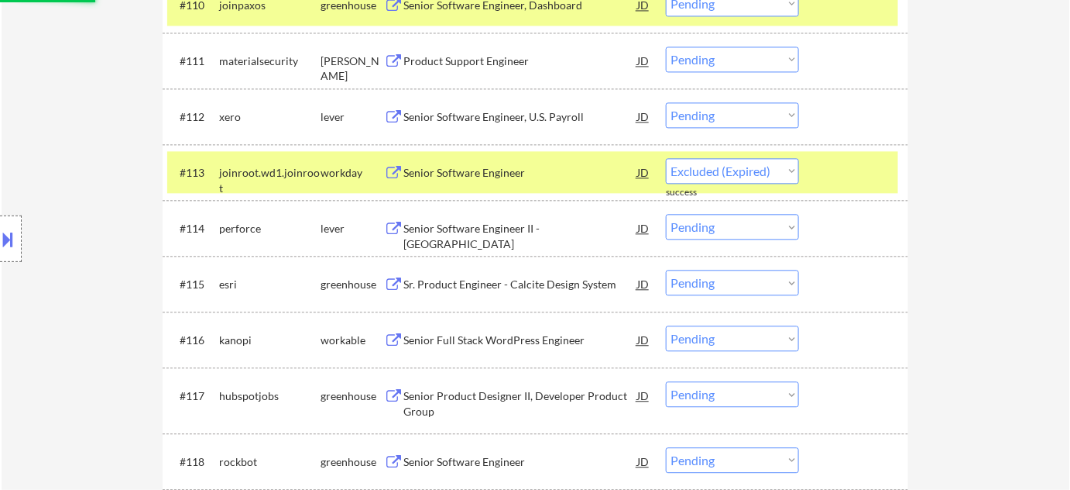
select select ""pending""
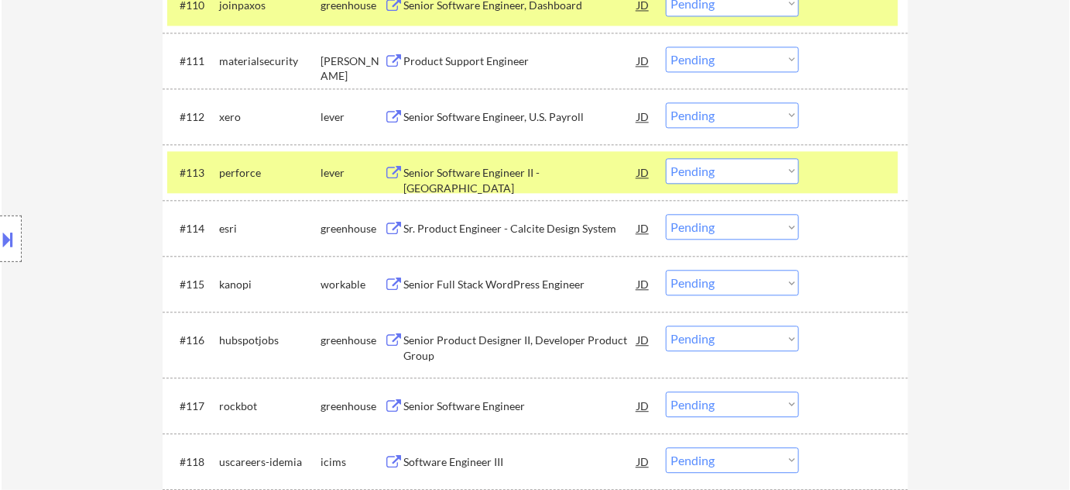
click at [456, 226] on div "Sr. Product Engineer - Calcite Design System" at bounding box center [521, 228] width 234 height 15
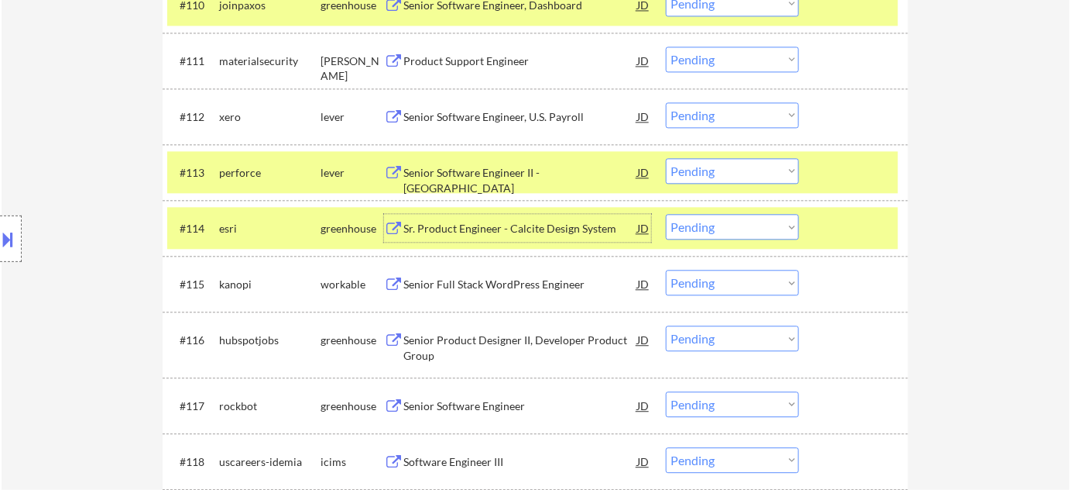
click at [497, 400] on div "Senior Software Engineer" at bounding box center [521, 405] width 234 height 15
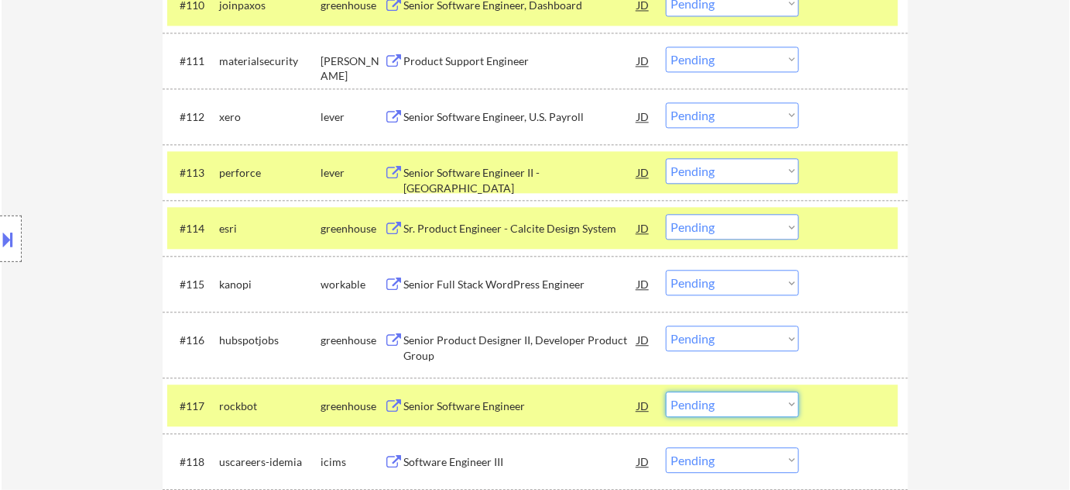
drag, startPoint x: 713, startPoint y: 406, endPoint x: 714, endPoint y: 393, distance: 13.3
click at [713, 406] on select "Choose an option... Pending Applied Excluded (Questions) Excluded (Expired) Exc…" at bounding box center [732, 404] width 133 height 26
click at [666, 391] on select "Choose an option... Pending Applied Excluded (Questions) Excluded (Expired) Exc…" at bounding box center [732, 404] width 133 height 26
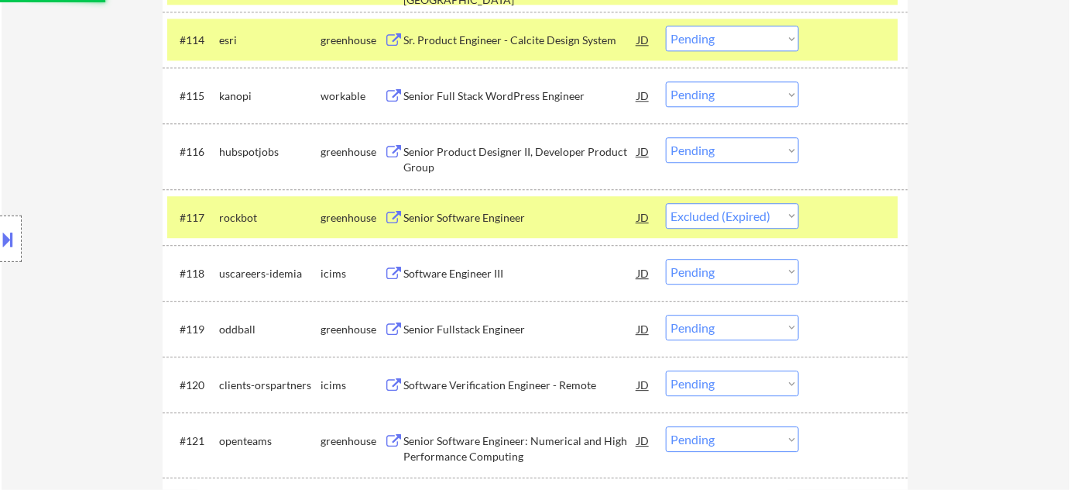
scroll to position [1305, 0]
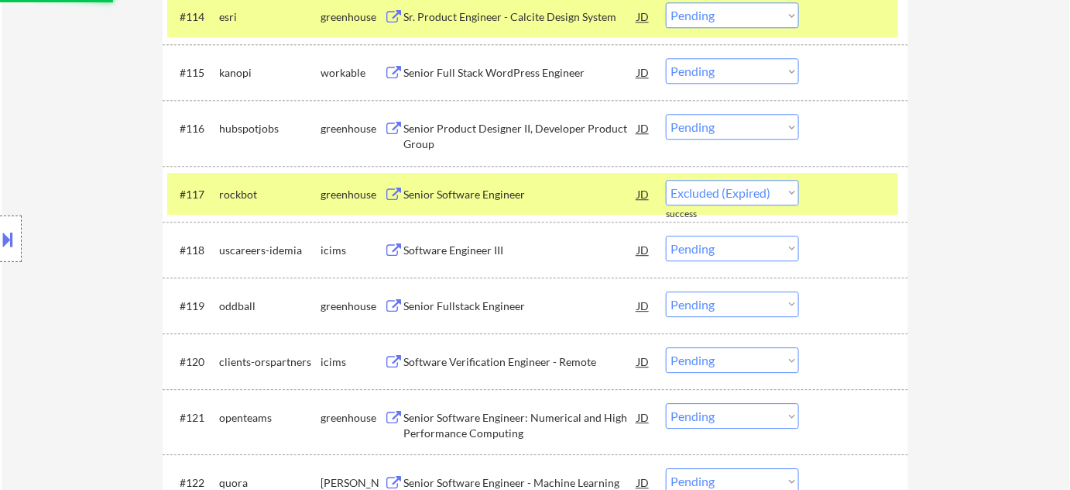
click at [496, 305] on div "Senior Fullstack Engineer" at bounding box center [521, 305] width 234 height 15
select select ""pending""
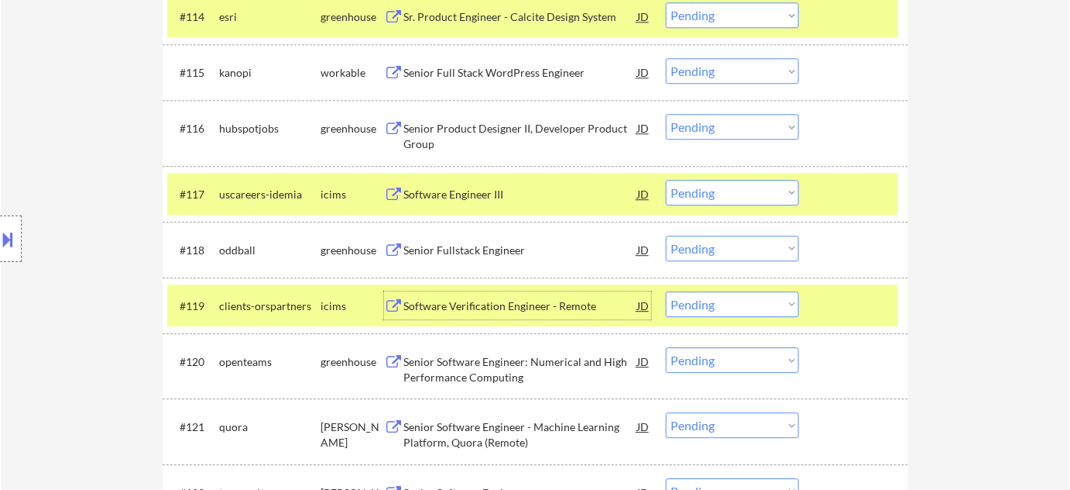
click at [707, 28] on div "#114 esri greenhouse Sr. Product Engineer - Calcite Design System JD Choose an …" at bounding box center [532, 16] width 731 height 42
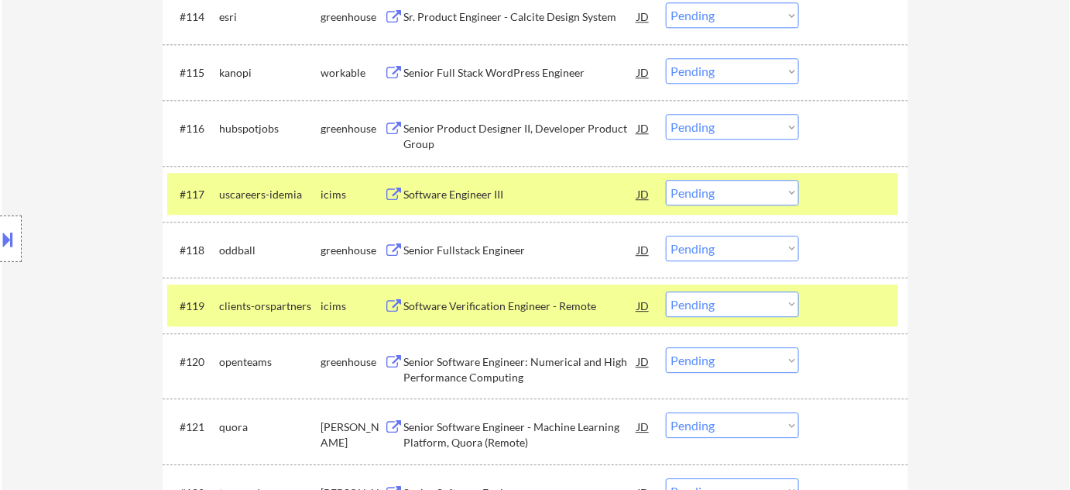
click at [727, 20] on select "Choose an option... Pending Applied Excluded (Questions) Excluded (Expired) Exc…" at bounding box center [732, 15] width 133 height 26
click at [666, 2] on select "Choose an option... Pending Applied Excluded (Questions) Excluded (Expired) Exc…" at bounding box center [732, 15] width 133 height 26
select select ""pending""
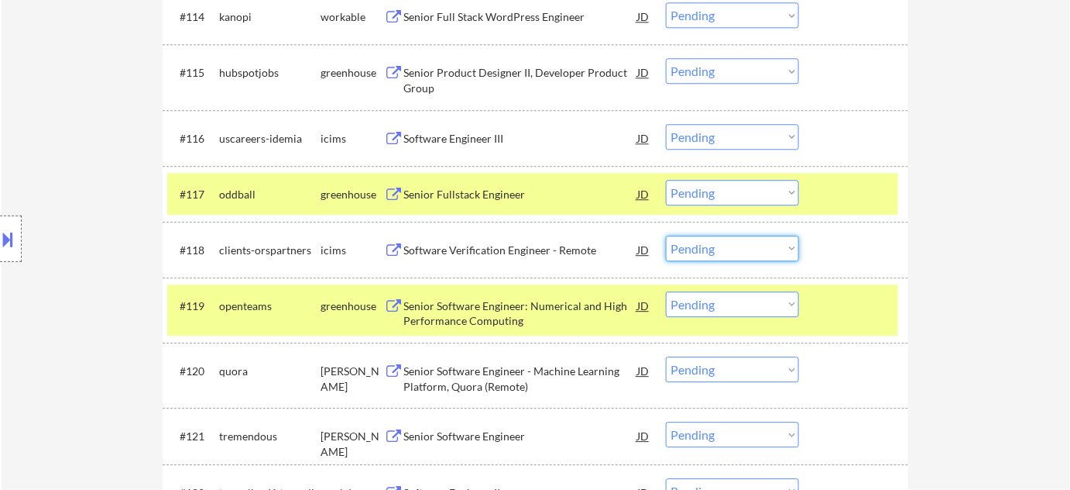
click at [731, 253] on select "Choose an option... Pending Applied Excluded (Questions) Excluded (Expired) Exc…" at bounding box center [732, 248] width 133 height 26
click at [666, 235] on select "Choose an option... Pending Applied Excluded (Questions) Excluded (Expired) Exc…" at bounding box center [732, 248] width 133 height 26
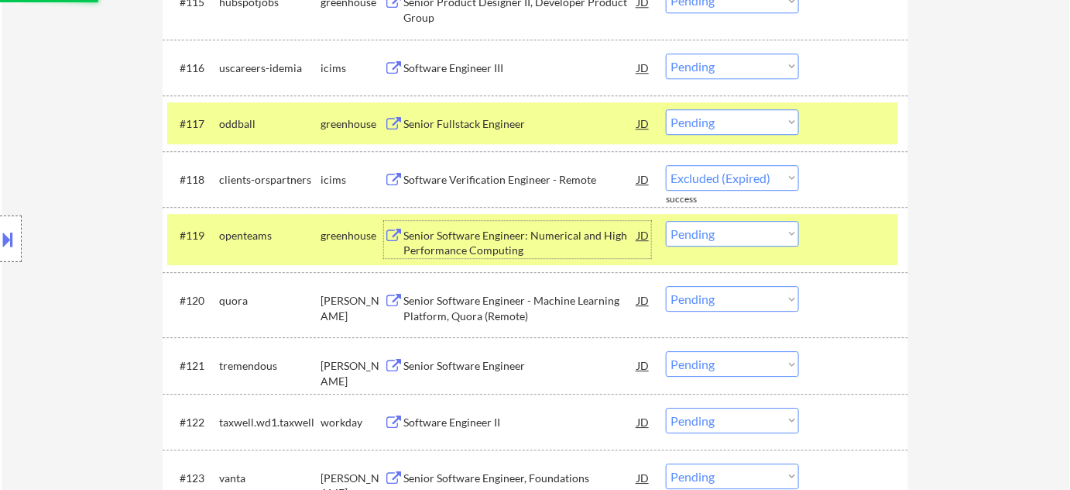
click at [490, 234] on div "Senior Software Engineer: Numerical and High Performance Computing" at bounding box center [521, 243] width 234 height 30
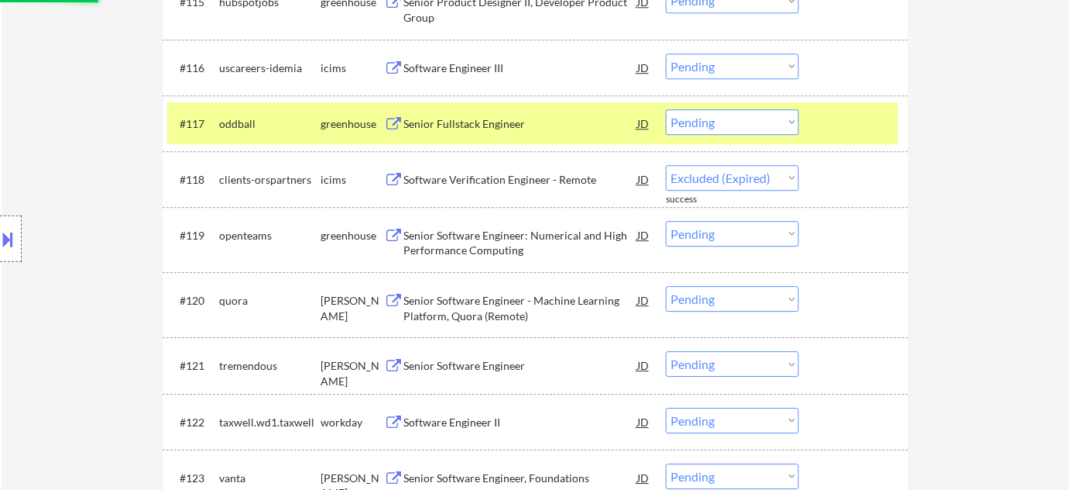
select select ""pending""
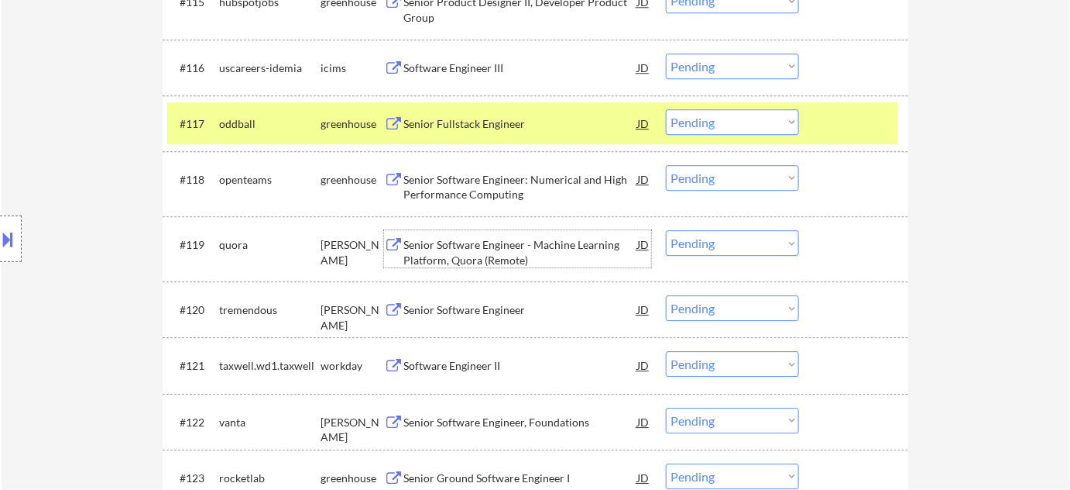
click at [521, 305] on div "Senior Software Engineer" at bounding box center [521, 309] width 234 height 15
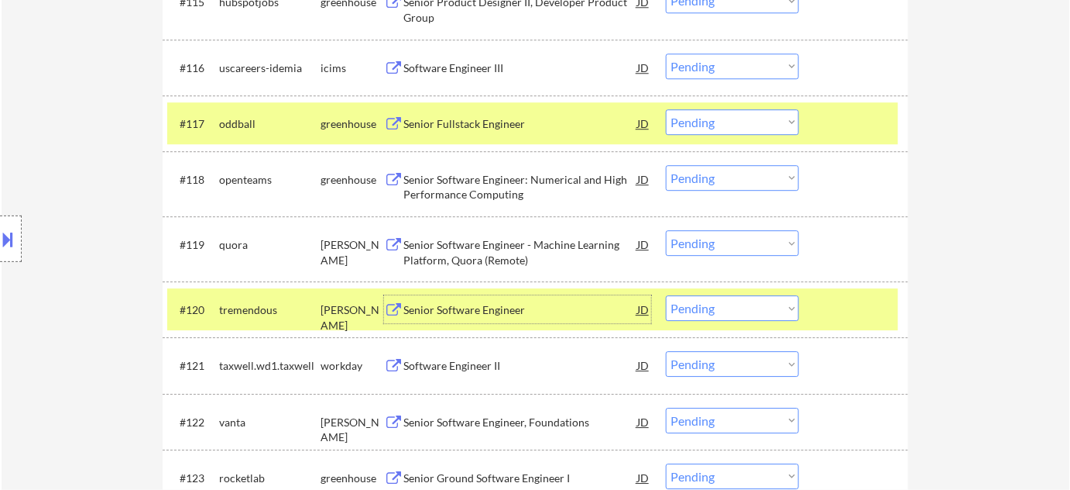
click at [734, 317] on select "Choose an option... Pending Applied Excluded (Questions) Excluded (Expired) Exc…" at bounding box center [732, 308] width 133 height 26
click at [666, 295] on select "Choose an option... Pending Applied Excluded (Questions) Excluded (Expired) Exc…" at bounding box center [732, 308] width 133 height 26
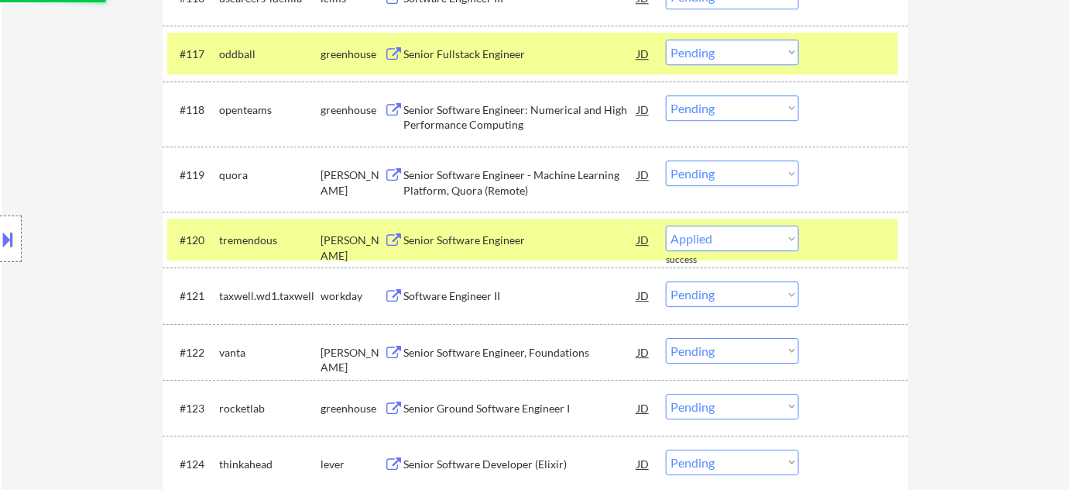
scroll to position [1516, 0]
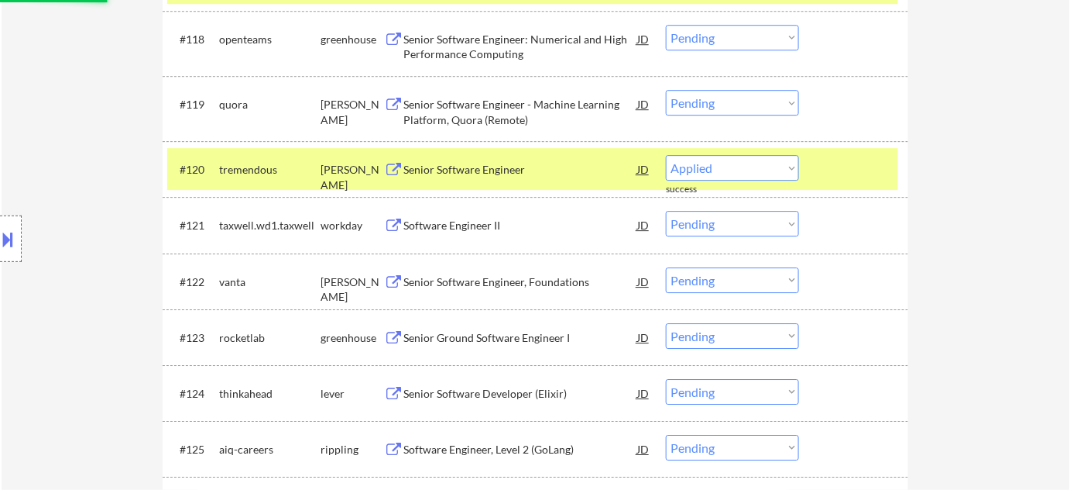
select select ""pending""
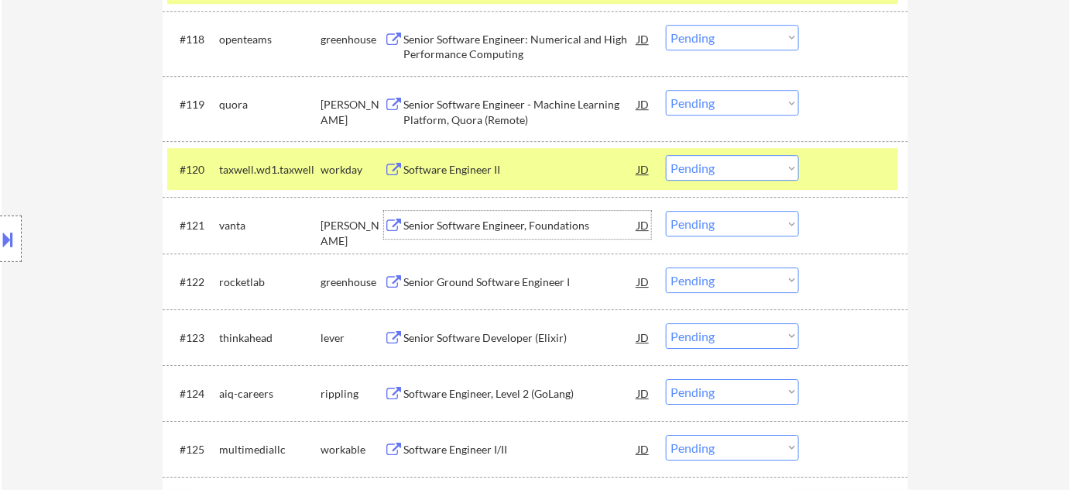
click at [499, 220] on div "Senior Software Engineer, Foundations" at bounding box center [521, 225] width 234 height 15
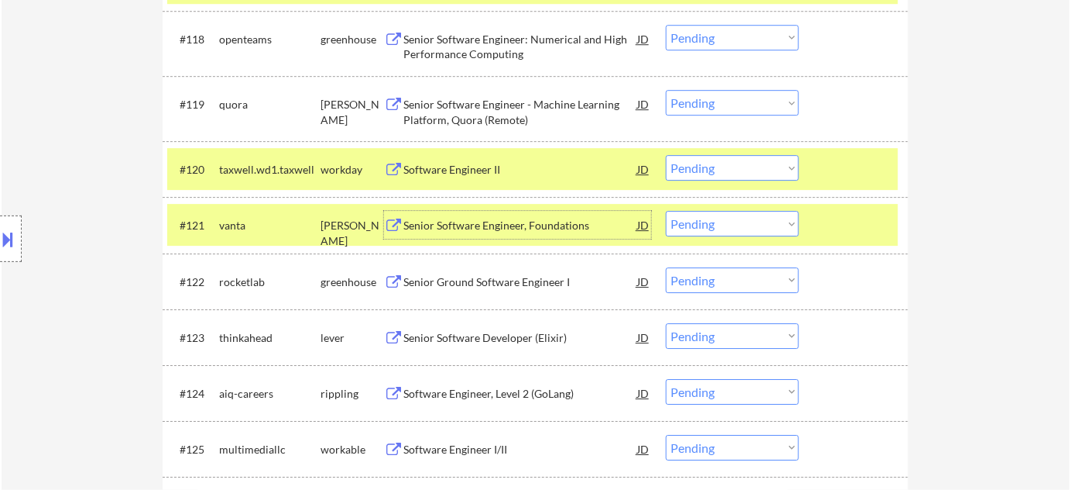
click at [734, 206] on div "#121 vanta ashby Senior Software Engineer, Foundations JD Choose an option... P…" at bounding box center [532, 225] width 731 height 42
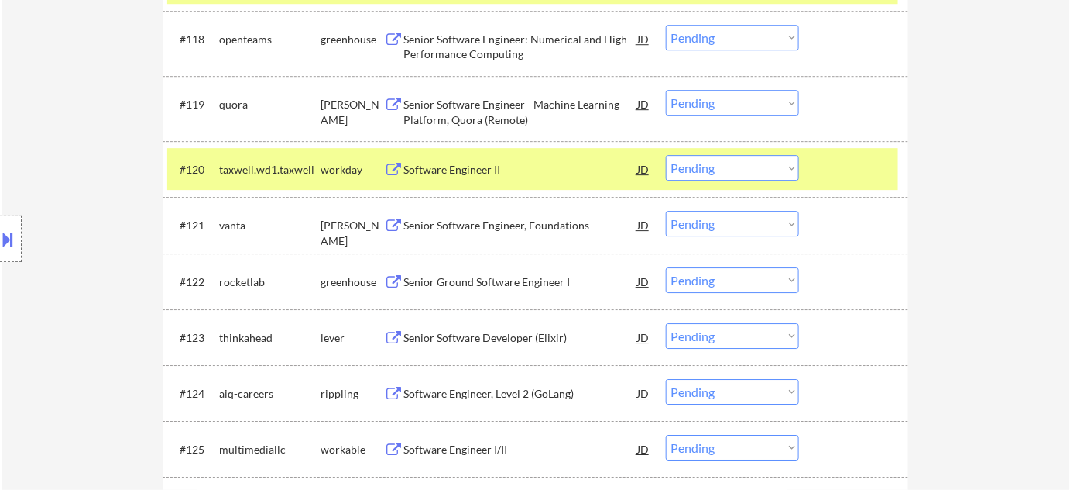
drag, startPoint x: 728, startPoint y: 218, endPoint x: 727, endPoint y: 227, distance: 9.4
click at [728, 218] on select "Choose an option... Pending Applied Excluded (Questions) Excluded (Expired) Exc…" at bounding box center [732, 224] width 133 height 26
click at [666, 211] on select "Choose an option... Pending Applied Excluded (Questions) Excluded (Expired) Exc…" at bounding box center [732, 224] width 133 height 26
select select ""pending""
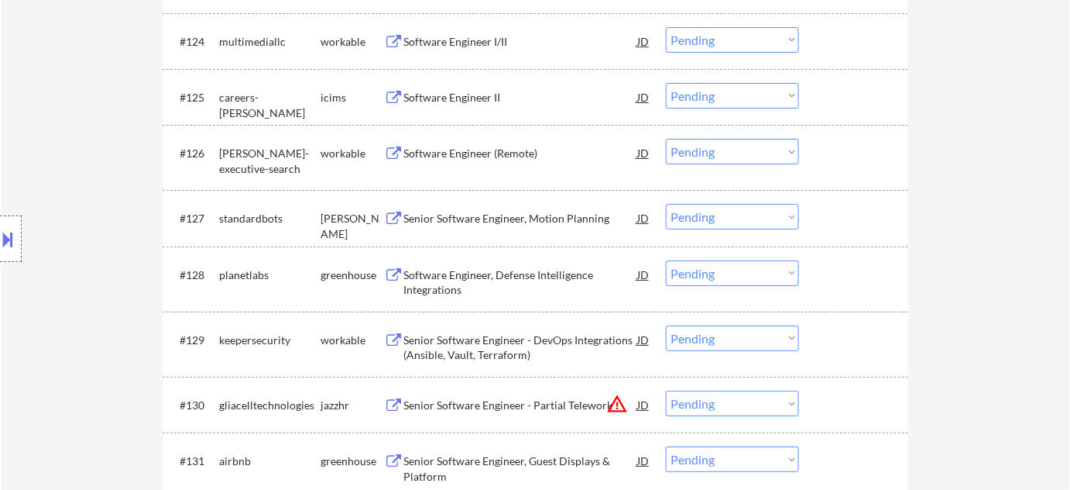
scroll to position [1868, 0]
click at [483, 218] on div "Senior Software Engineer, Motion Planning" at bounding box center [521, 217] width 234 height 15
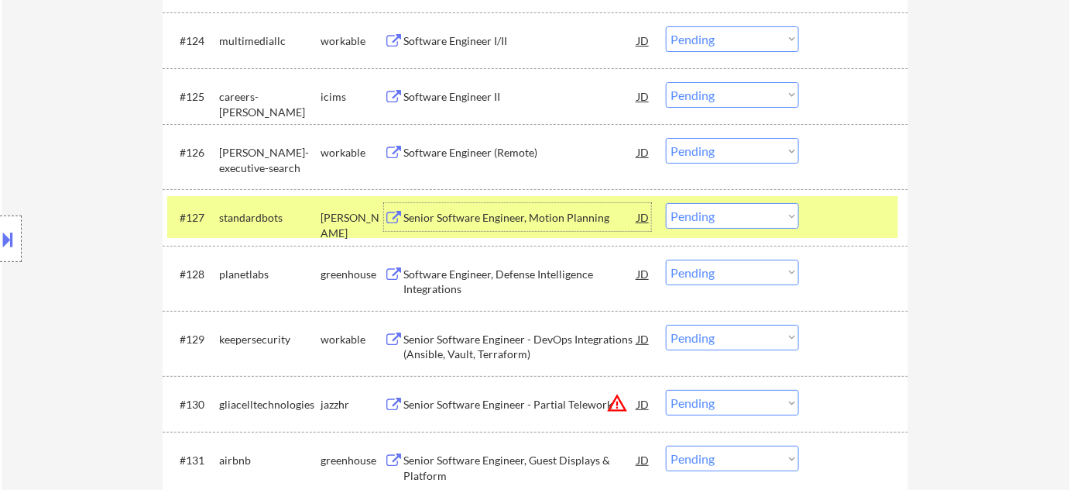
click at [745, 215] on select "Choose an option... Pending Applied Excluded (Questions) Excluded (Expired) Exc…" at bounding box center [732, 216] width 133 height 26
click at [666, 203] on select "Choose an option... Pending Applied Excluded (Questions) Excluded (Expired) Exc…" at bounding box center [732, 216] width 133 height 26
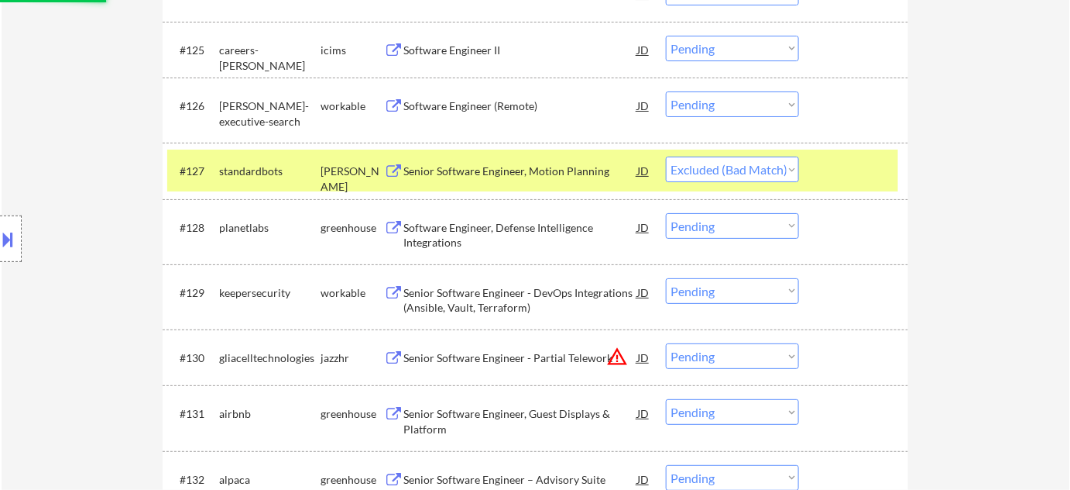
scroll to position [1939, 0]
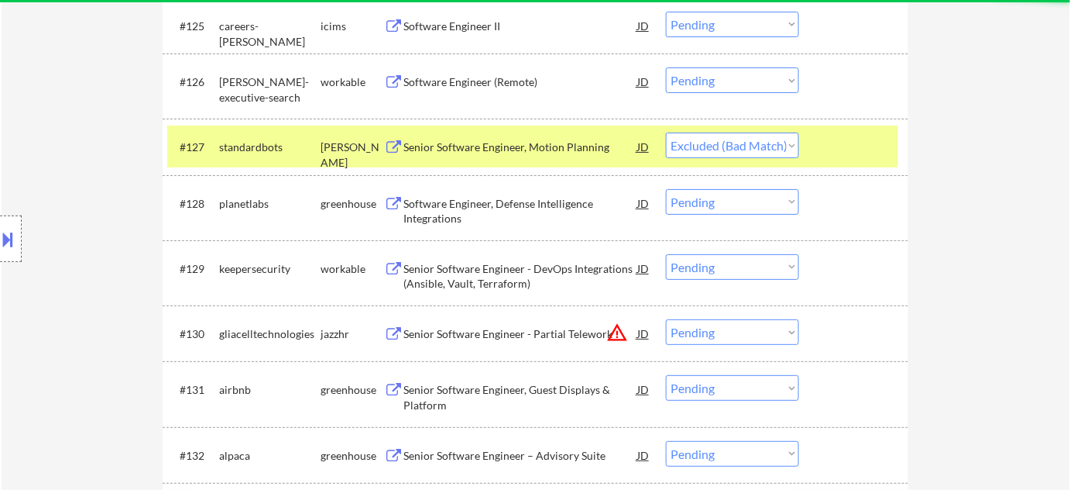
select select ""pending""
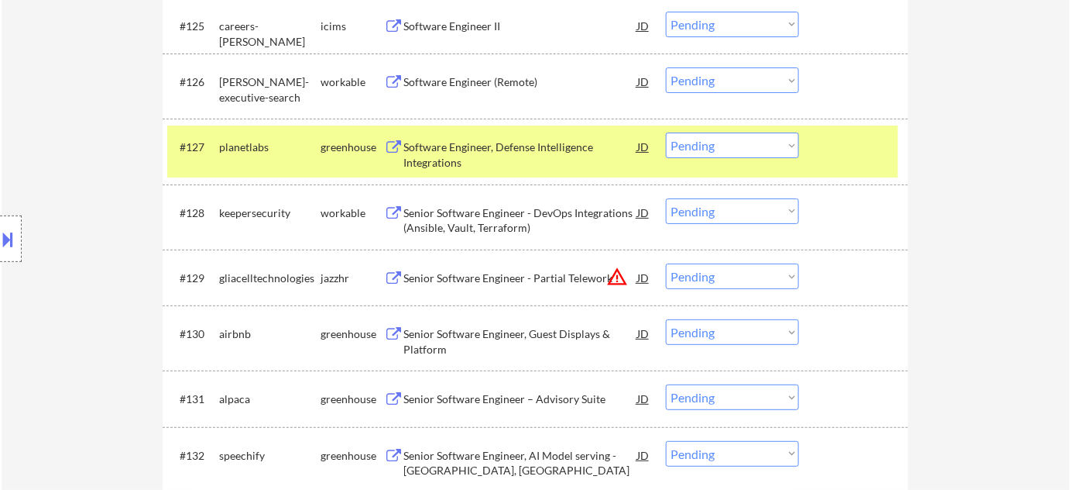
click at [617, 277] on button "warning_amber" at bounding box center [618, 277] width 22 height 22
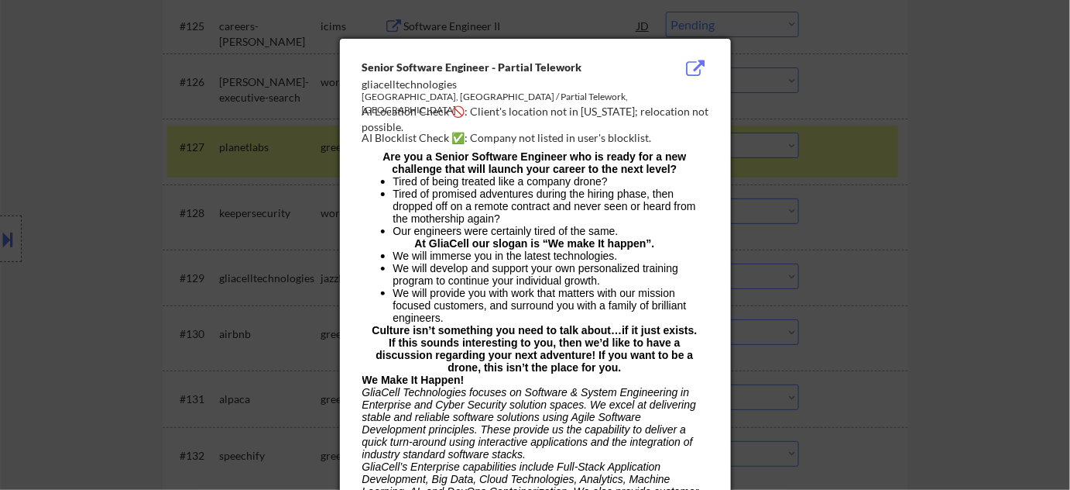
click at [908, 287] on div at bounding box center [535, 245] width 1070 height 490
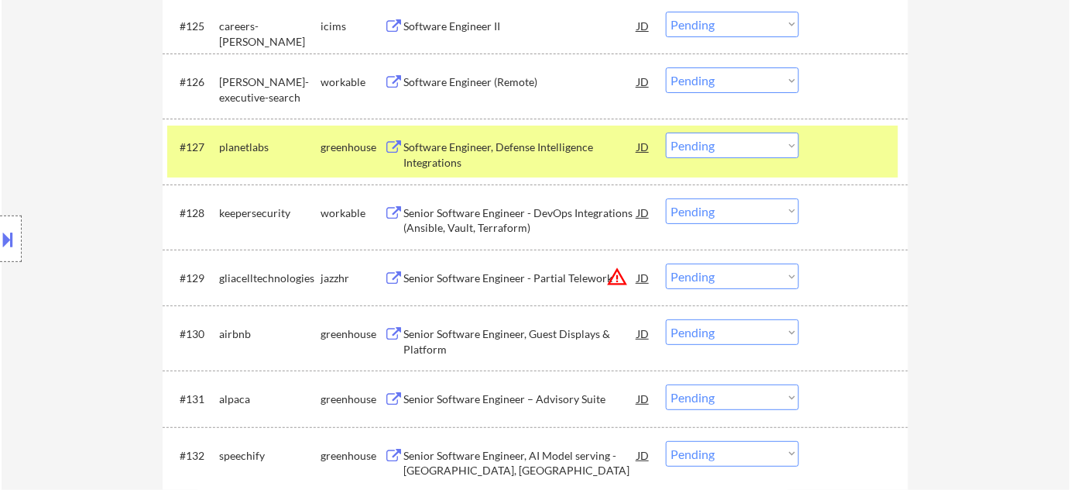
click at [759, 277] on select "Choose an option... Pending Applied Excluded (Questions) Excluded (Expired) Exc…" at bounding box center [732, 276] width 133 height 26
click at [666, 263] on select "Choose an option... Pending Applied Excluded (Questions) Excluded (Expired) Exc…" at bounding box center [732, 276] width 133 height 26
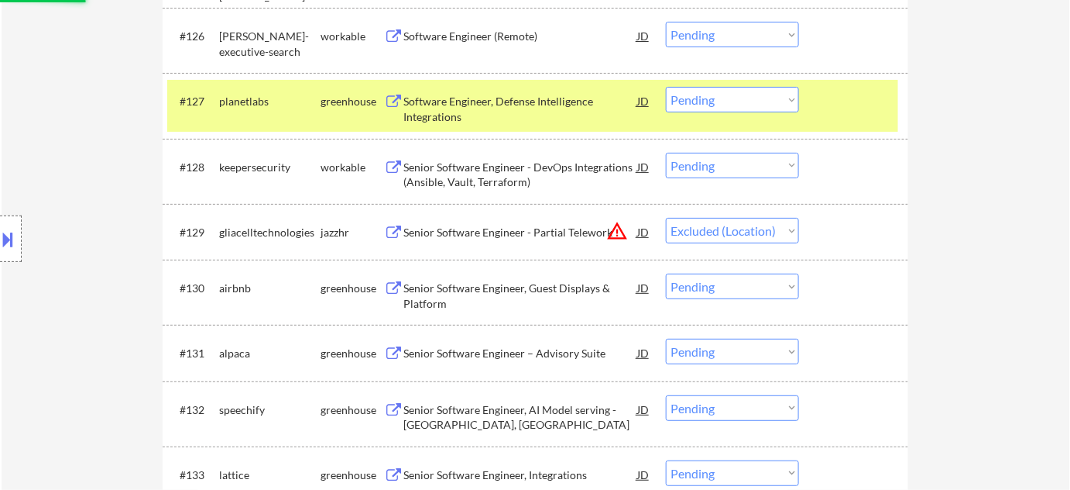
scroll to position [2009, 0]
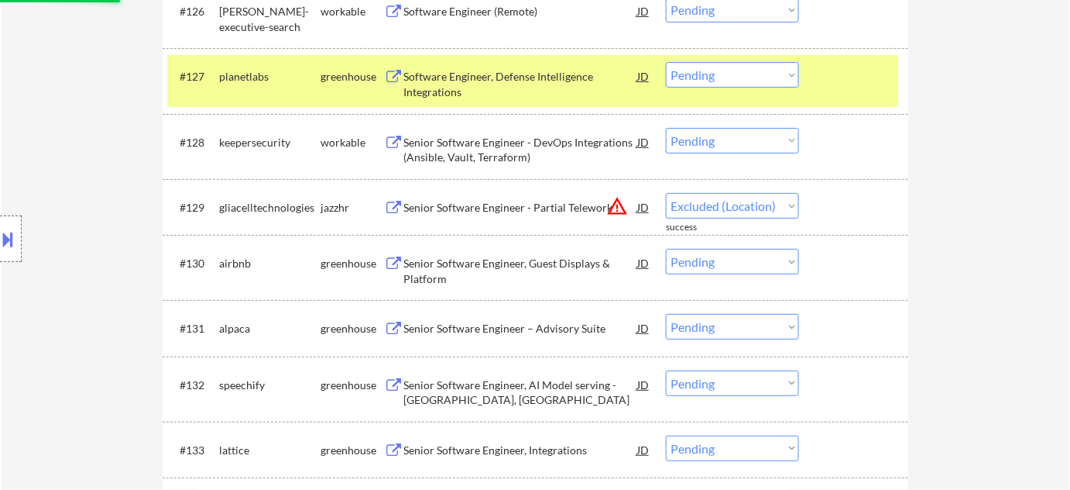
select select ""pending""
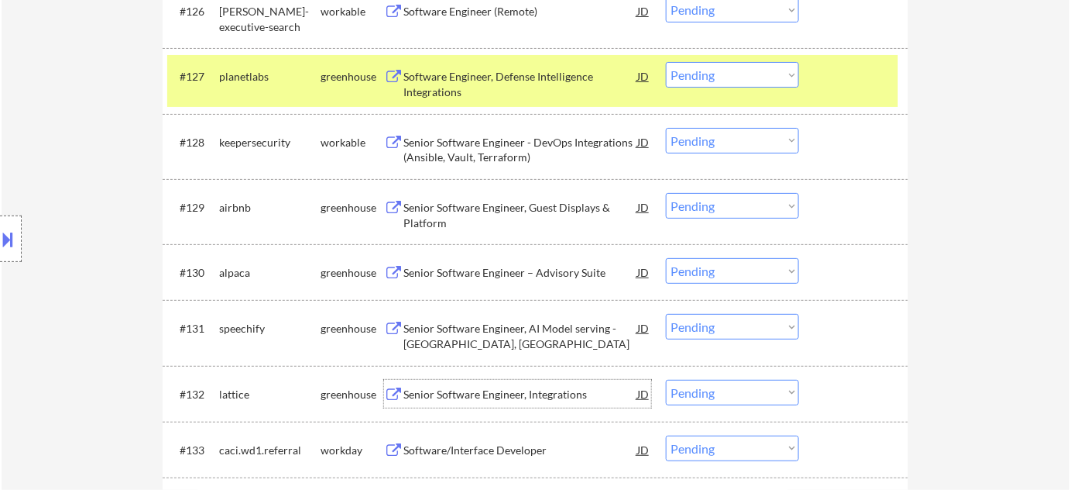
click at [506, 384] on div "Senior Software Engineer, Integrations" at bounding box center [521, 394] width 234 height 28
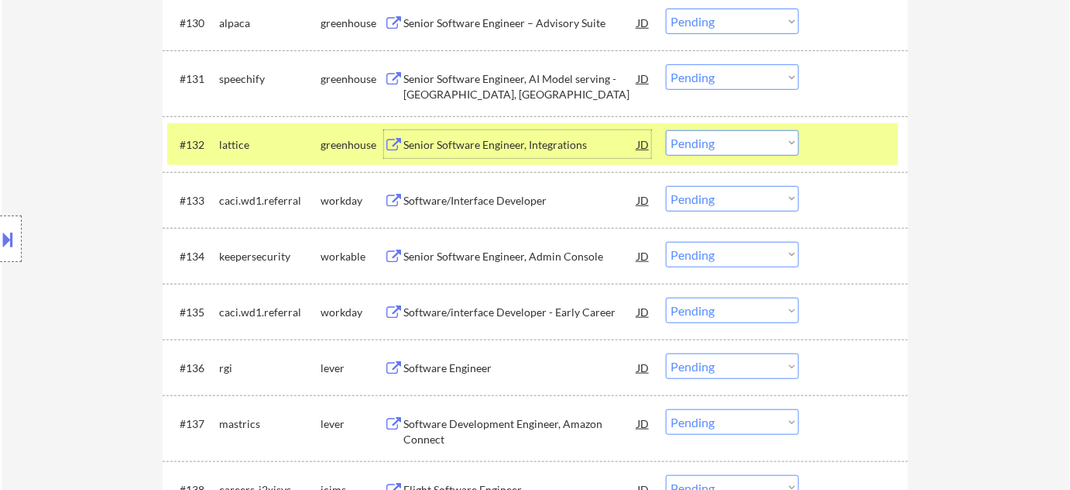
scroll to position [2290, 0]
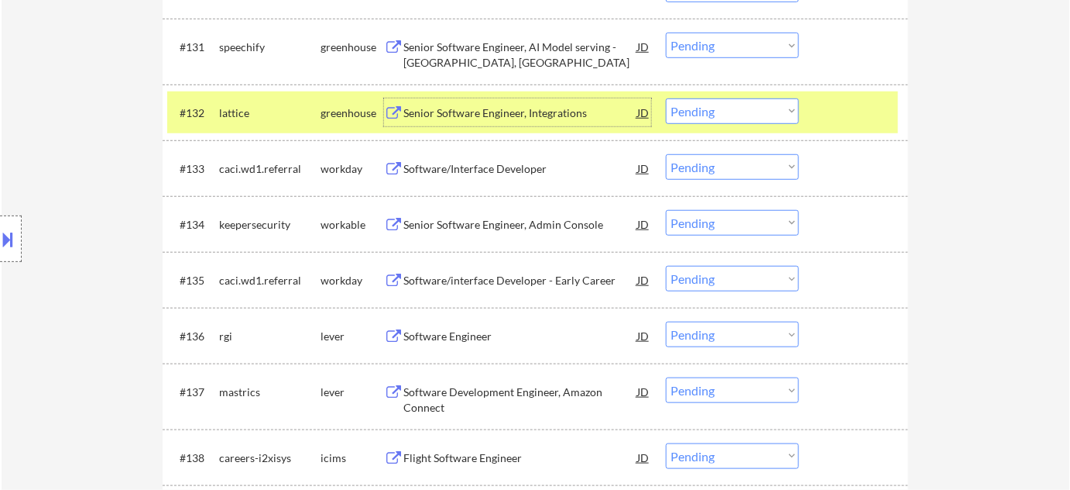
click at [516, 174] on div "Software/Interface Developer" at bounding box center [521, 168] width 234 height 28
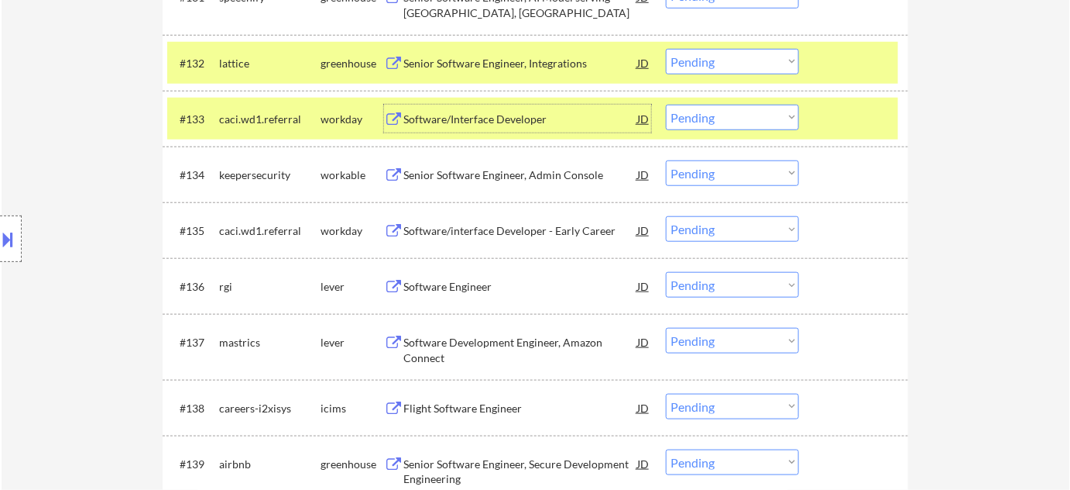
scroll to position [2361, 0]
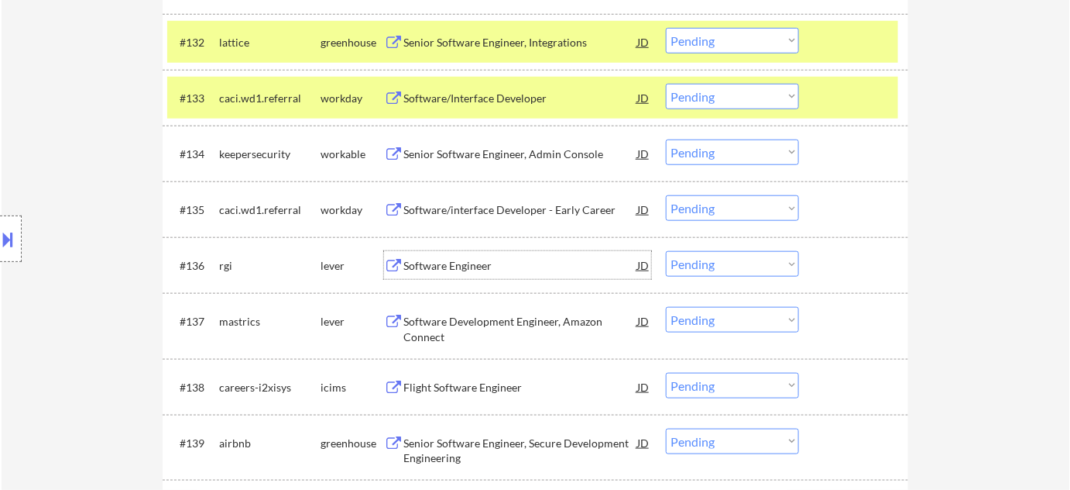
click at [477, 263] on div "Software Engineer" at bounding box center [521, 265] width 234 height 15
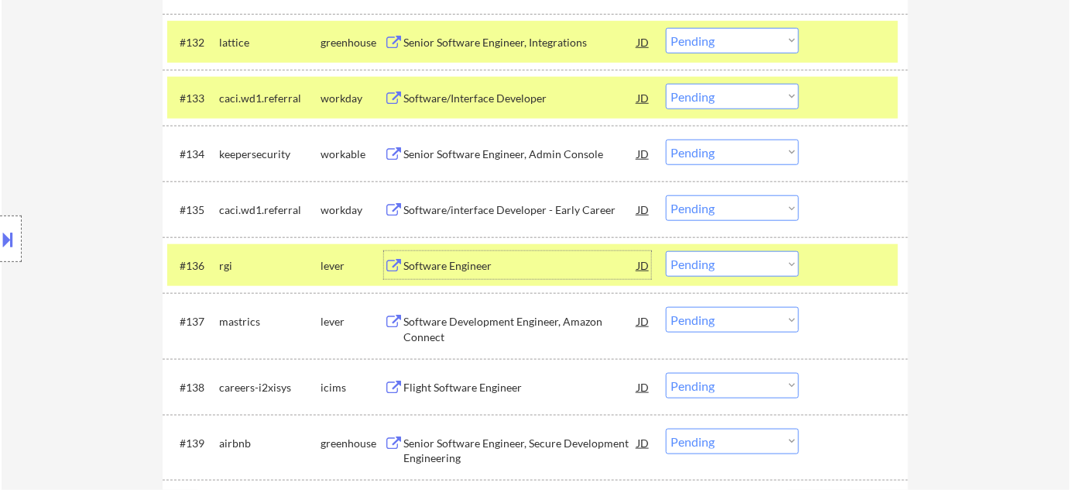
click at [710, 268] on select "Choose an option... Pending Applied Excluded (Questions) Excluded (Expired) Exc…" at bounding box center [732, 264] width 133 height 26
click at [666, 251] on select "Choose an option... Pending Applied Excluded (Questions) Excluded (Expired) Exc…" at bounding box center [732, 264] width 133 height 26
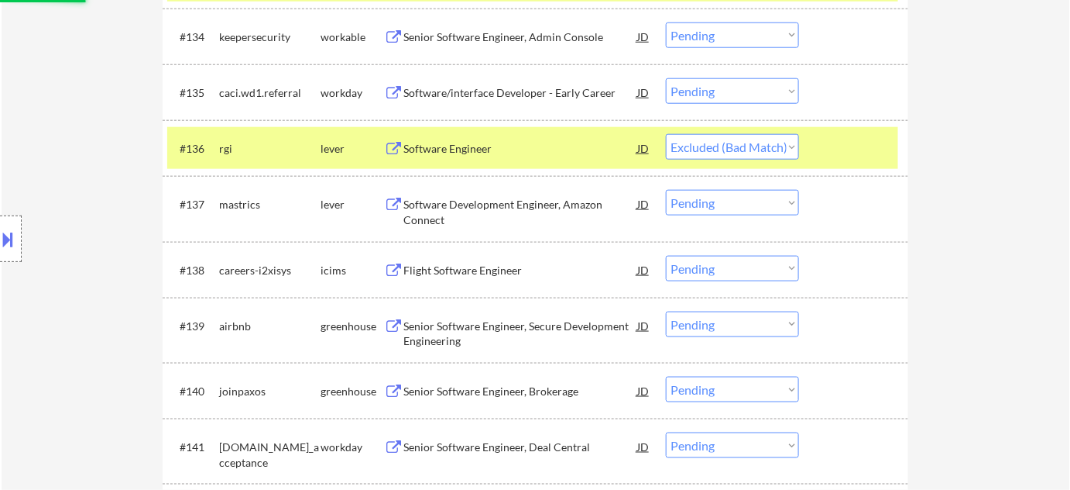
scroll to position [2502, 0]
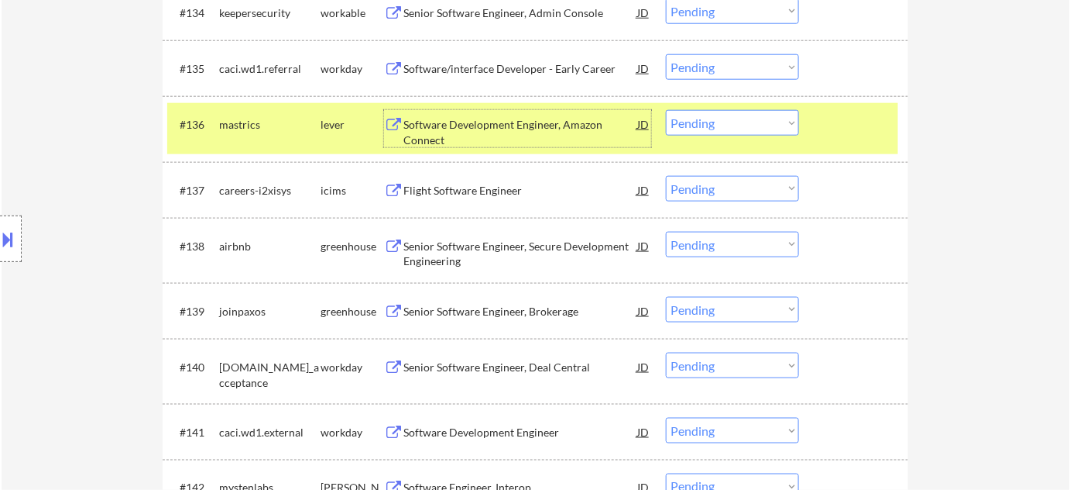
click at [409, 141] on div "Software Development Engineer, Amazon Connect" at bounding box center [521, 132] width 234 height 30
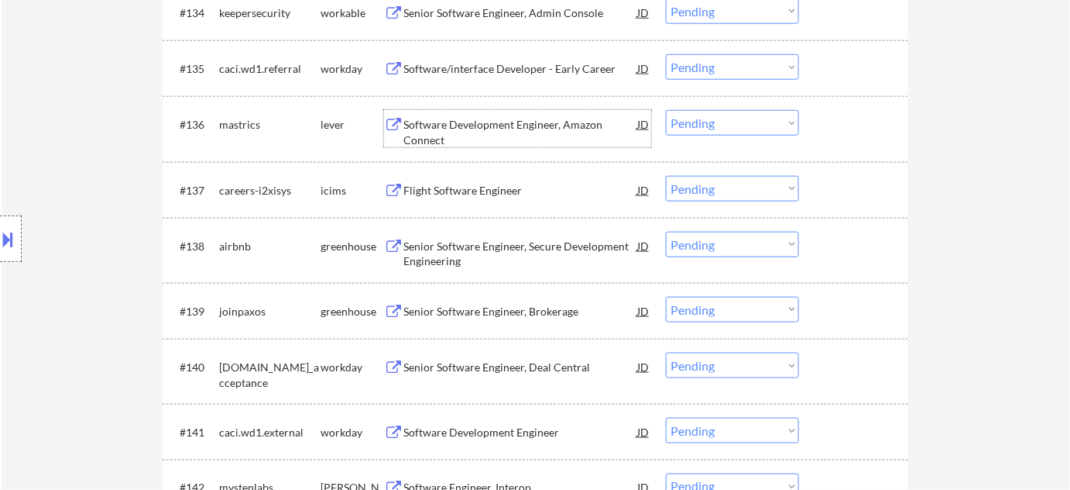
click at [714, 122] on select "Choose an option... Pending Applied Excluded (Questions) Excluded (Expired) Exc…" at bounding box center [732, 123] width 133 height 26
click at [666, 110] on select "Choose an option... Pending Applied Excluded (Questions) Excluded (Expired) Exc…" at bounding box center [732, 123] width 133 height 26
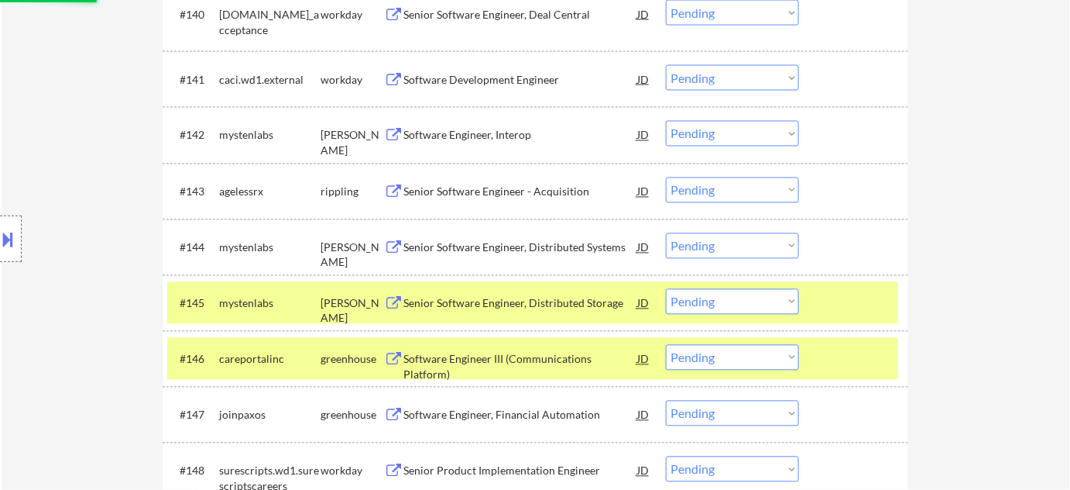
select select ""pending""
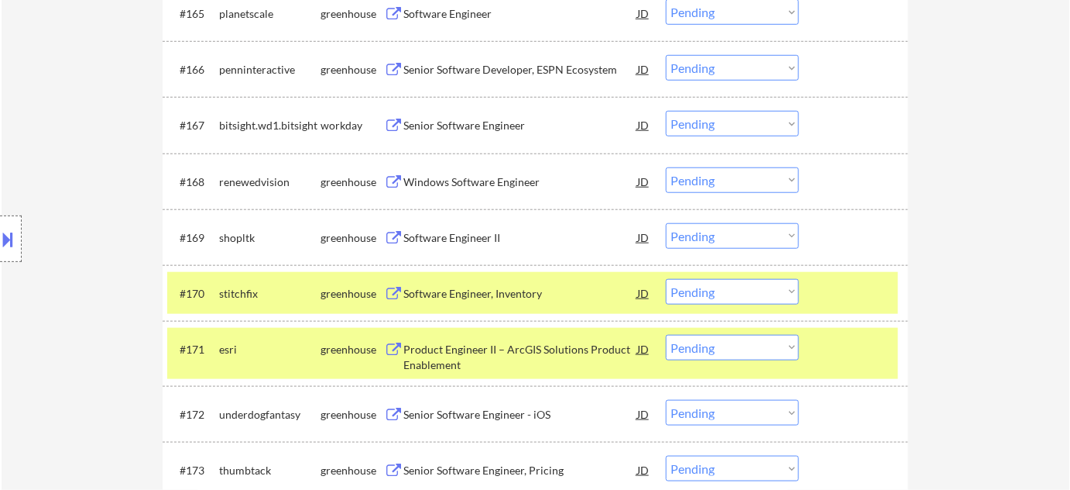
scroll to position [4333, 0]
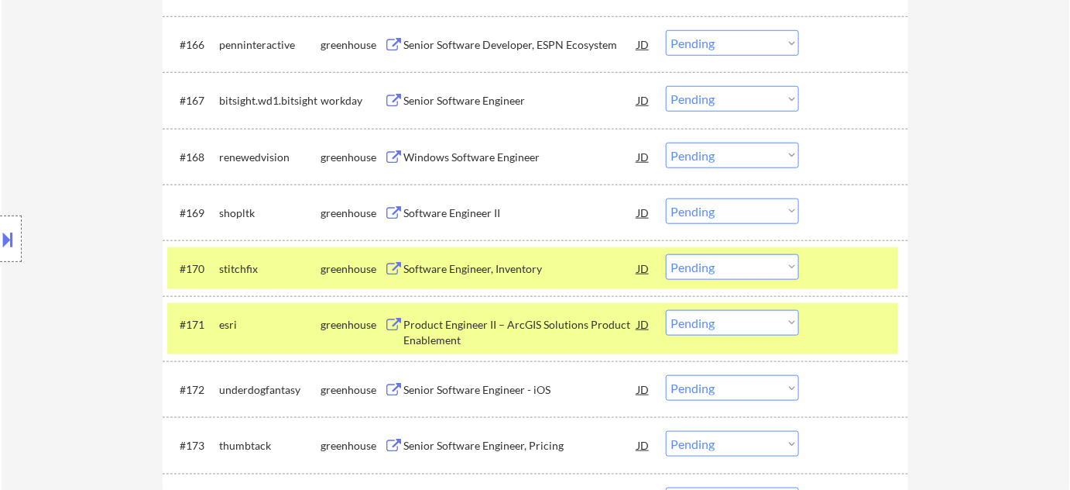
click at [491, 157] on div "Windows Software Engineer" at bounding box center [521, 156] width 234 height 15
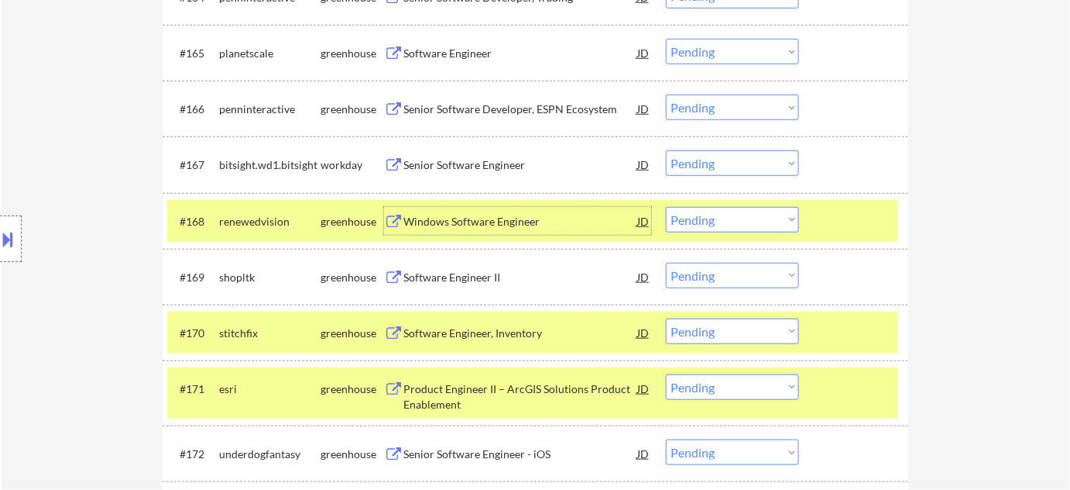
scroll to position [4263, 0]
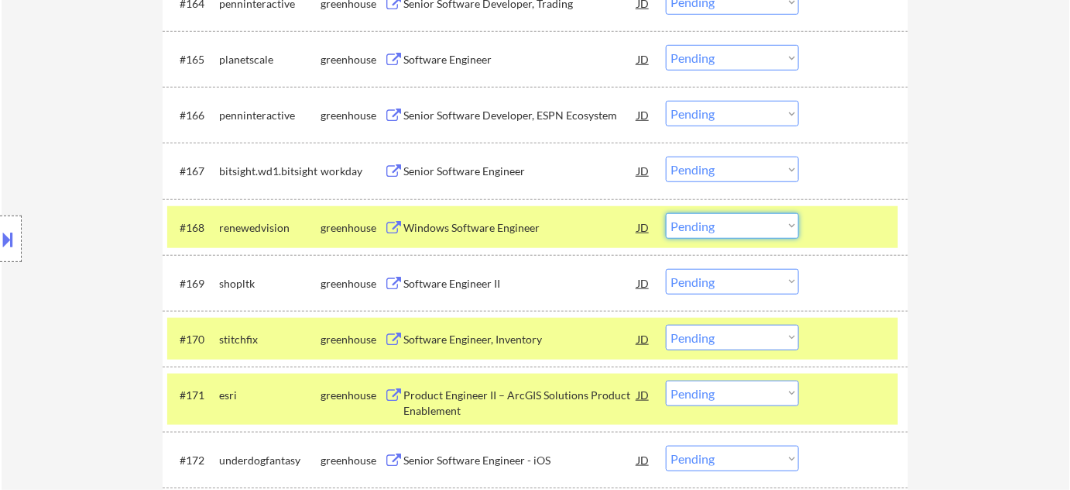
drag, startPoint x: 724, startPoint y: 225, endPoint x: 727, endPoint y: 233, distance: 8.1
click at [724, 225] on select "Choose an option... Pending Applied Excluded (Questions) Excluded (Expired) Exc…" at bounding box center [732, 226] width 133 height 26
click at [666, 213] on select "Choose an option... Pending Applied Excluded (Questions) Excluded (Expired) Exc…" at bounding box center [732, 226] width 133 height 26
click at [497, 163] on div "Senior Software Engineer" at bounding box center [521, 170] width 234 height 28
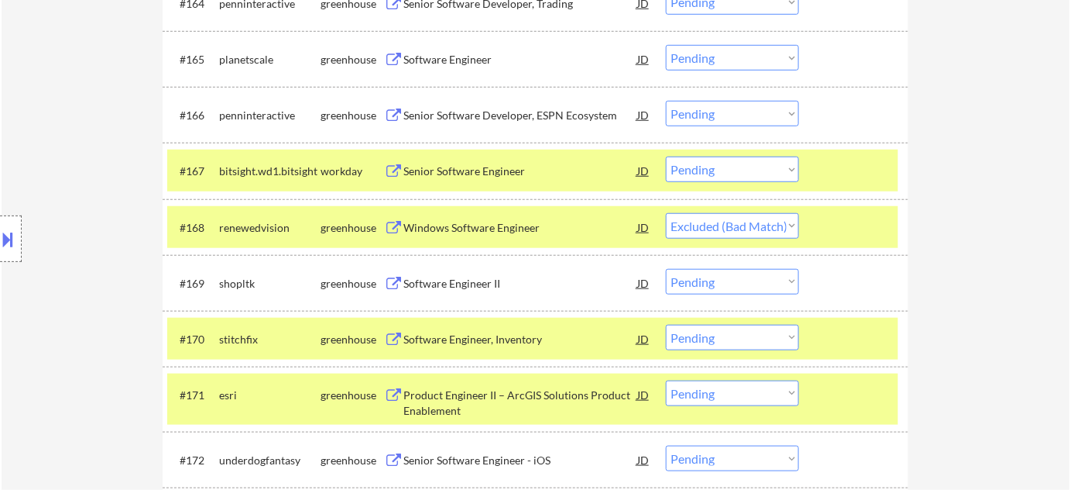
select select ""pending""
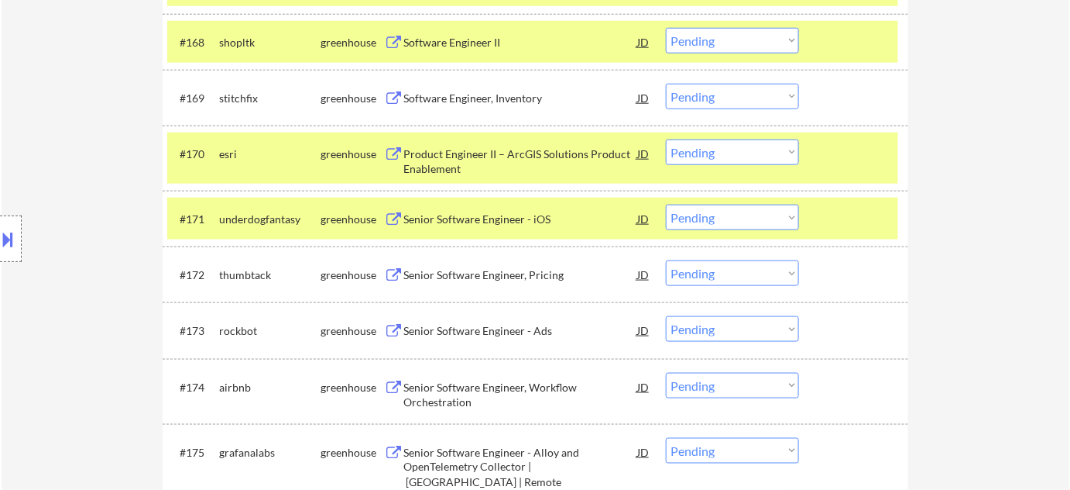
scroll to position [4544, 0]
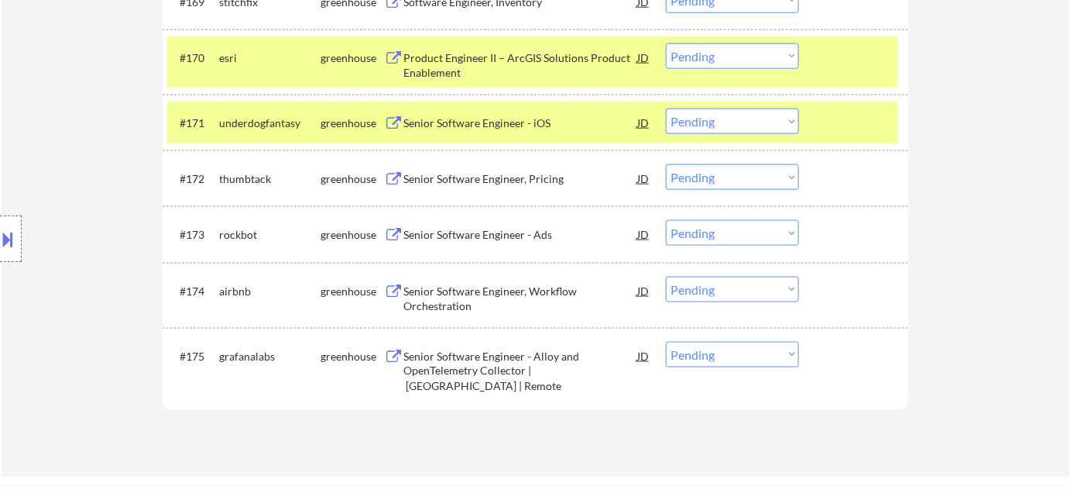
click at [479, 231] on div "Senior Software Engineer - Ads" at bounding box center [521, 234] width 234 height 15
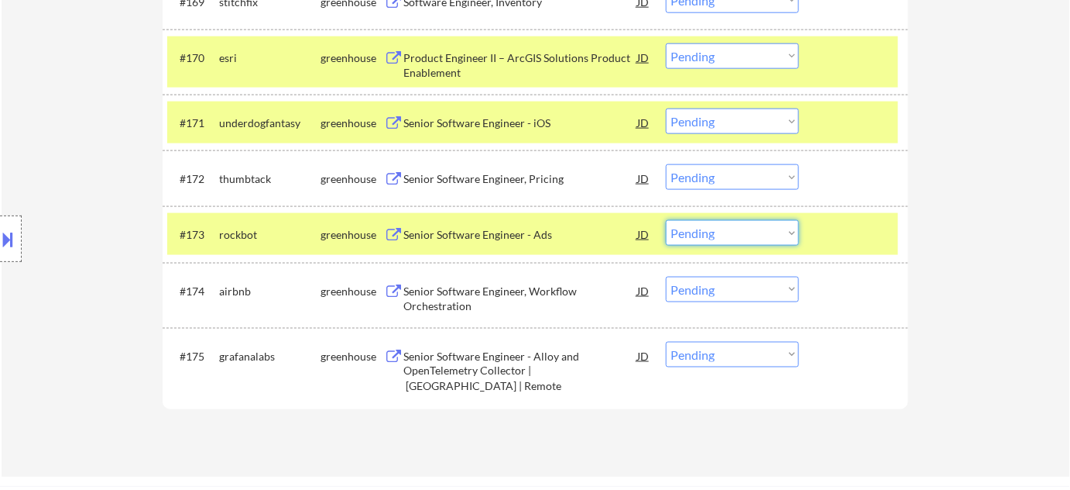
drag, startPoint x: 754, startPoint y: 235, endPoint x: 753, endPoint y: 243, distance: 8.6
click at [754, 235] on select "Choose an option... Pending Applied Excluded (Questions) Excluded (Expired) Exc…" at bounding box center [732, 233] width 133 height 26
click at [666, 220] on select "Choose an option... Pending Applied Excluded (Questions) Excluded (Expired) Exc…" at bounding box center [732, 233] width 133 height 26
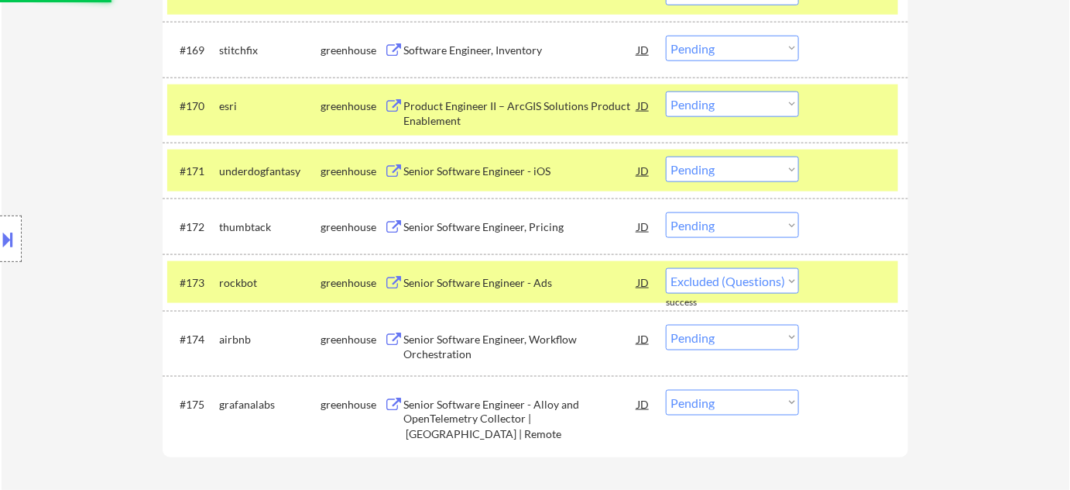
scroll to position [4474, 0]
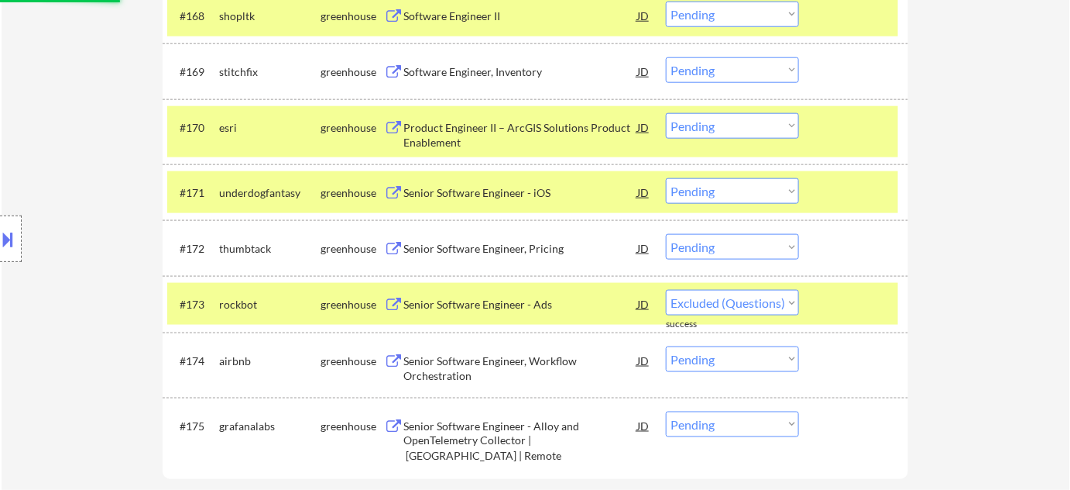
click at [442, 123] on div "Product Engineer II – ArcGIS Solutions Product Enablement" at bounding box center [521, 135] width 234 height 30
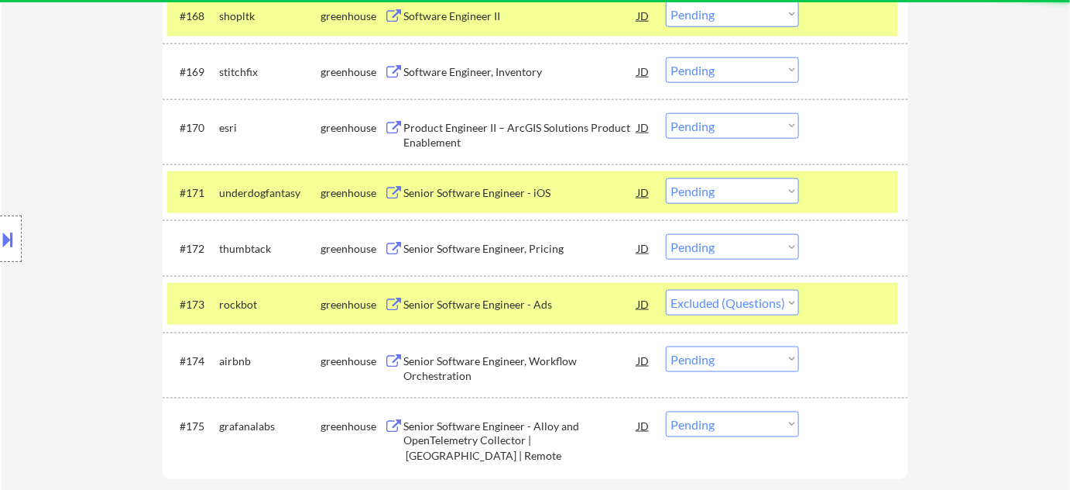
select select ""pending""
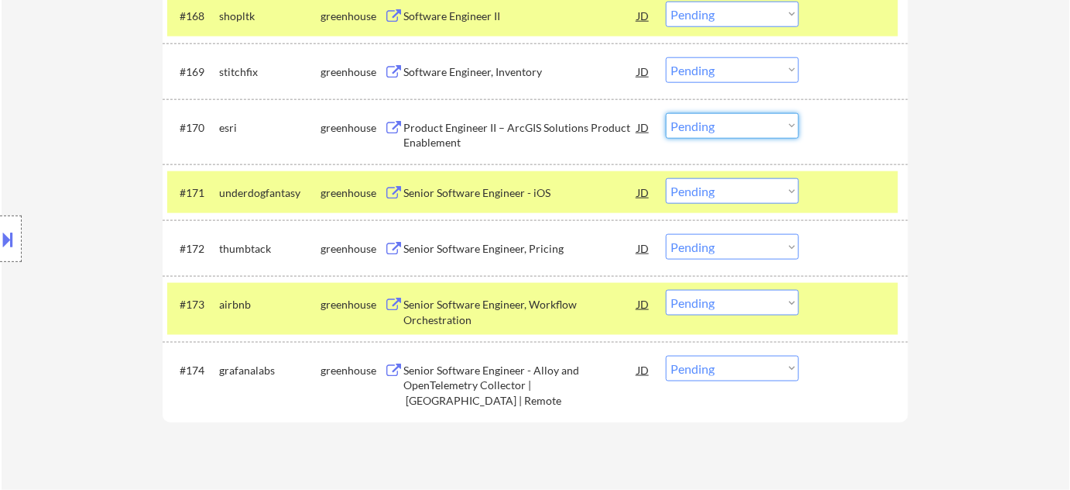
drag, startPoint x: 756, startPoint y: 119, endPoint x: 745, endPoint y: 131, distance: 16.5
click at [756, 119] on select "Choose an option... Pending Applied Excluded (Questions) Excluded (Expired) Exc…" at bounding box center [732, 126] width 133 height 26
click at [666, 113] on select "Choose an option... Pending Applied Excluded (Questions) Excluded (Expired) Exc…" at bounding box center [732, 126] width 133 height 26
select select ""pending""
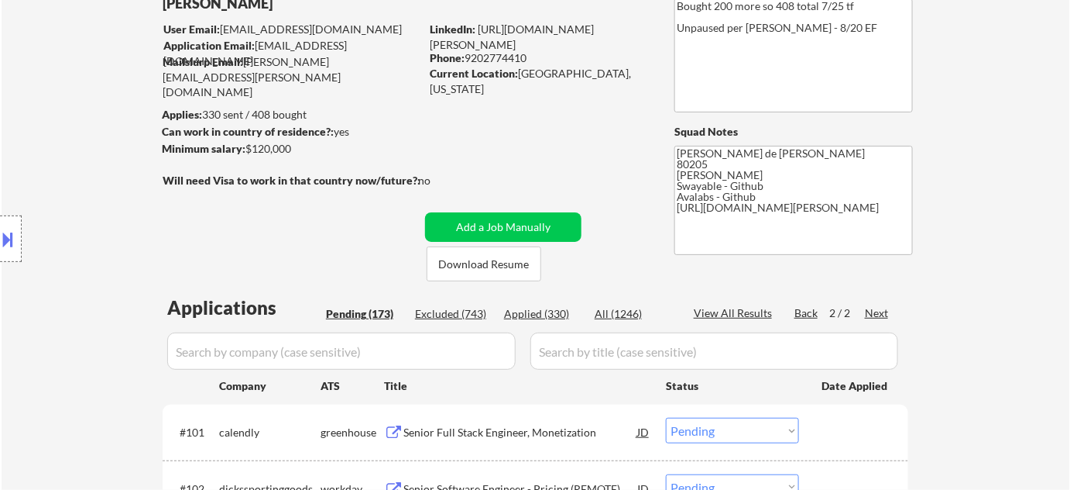
scroll to position [178, 0]
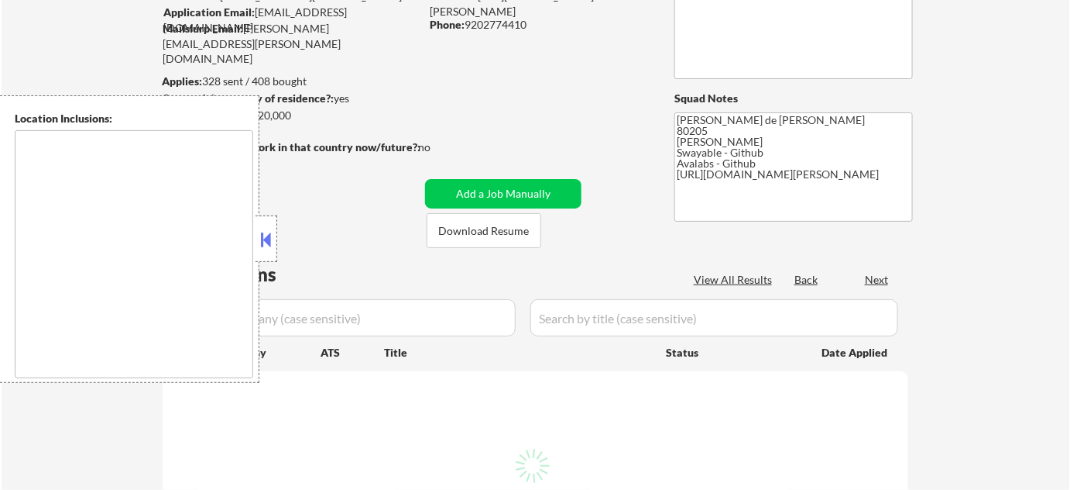
scroll to position [140, 0]
click at [270, 244] on button at bounding box center [266, 239] width 17 height 23
select select ""pending""
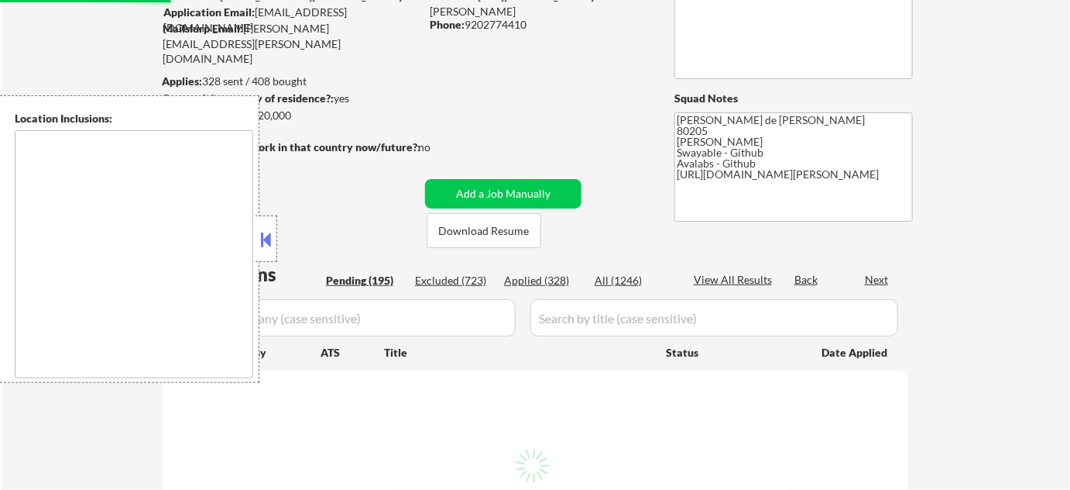
select select ""pending""
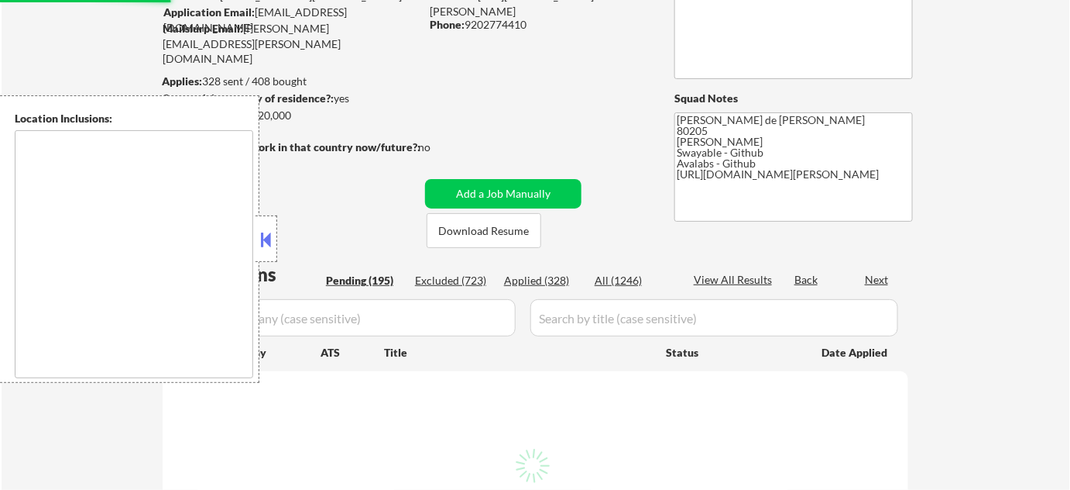
select select ""pending""
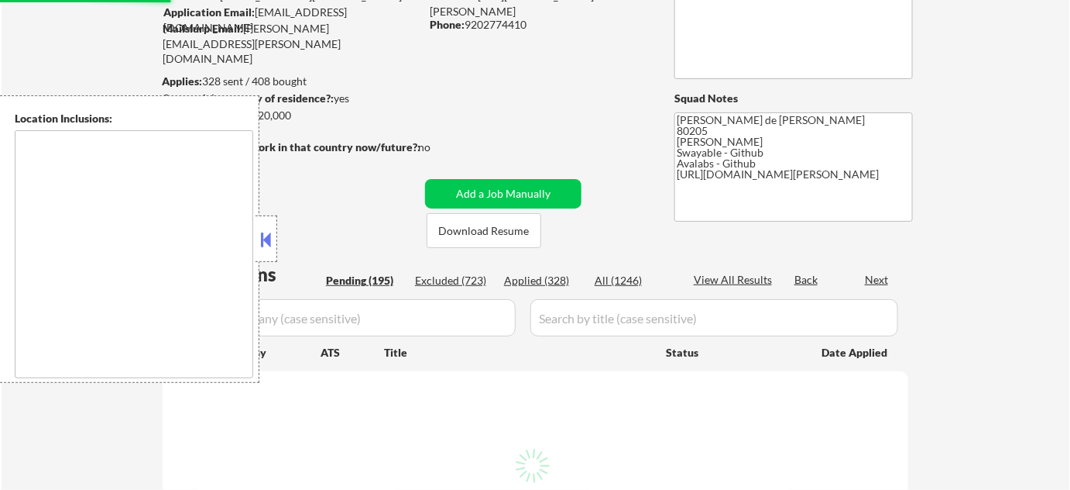
select select ""pending""
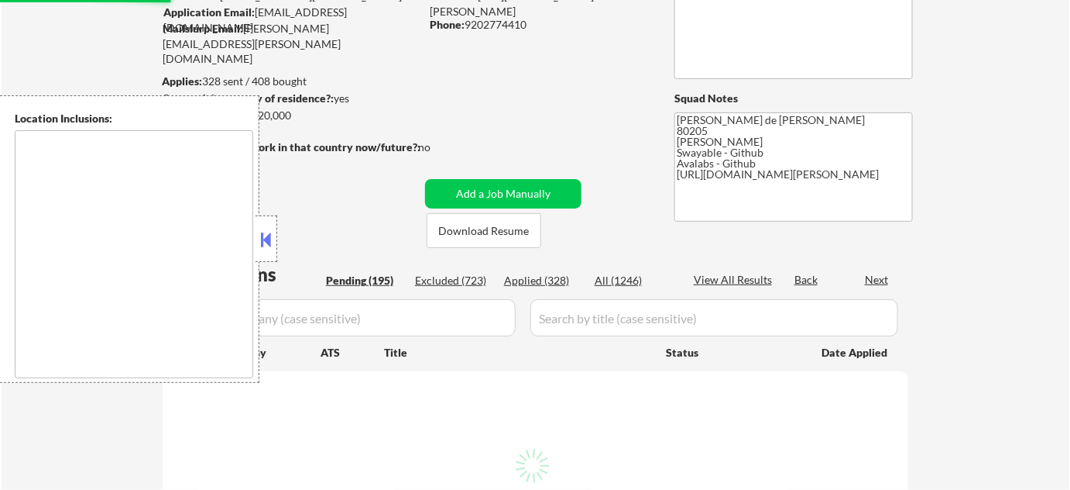
select select ""pending""
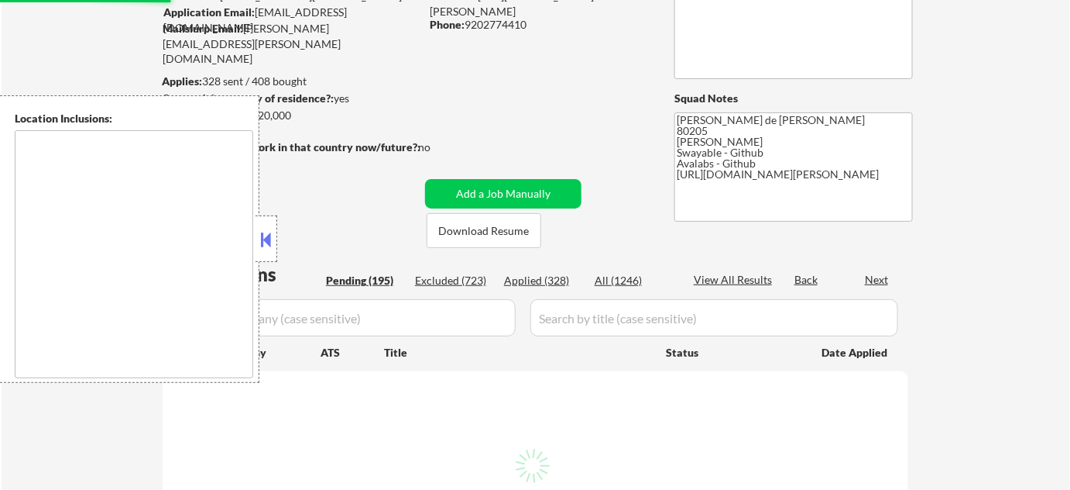
select select ""pending""
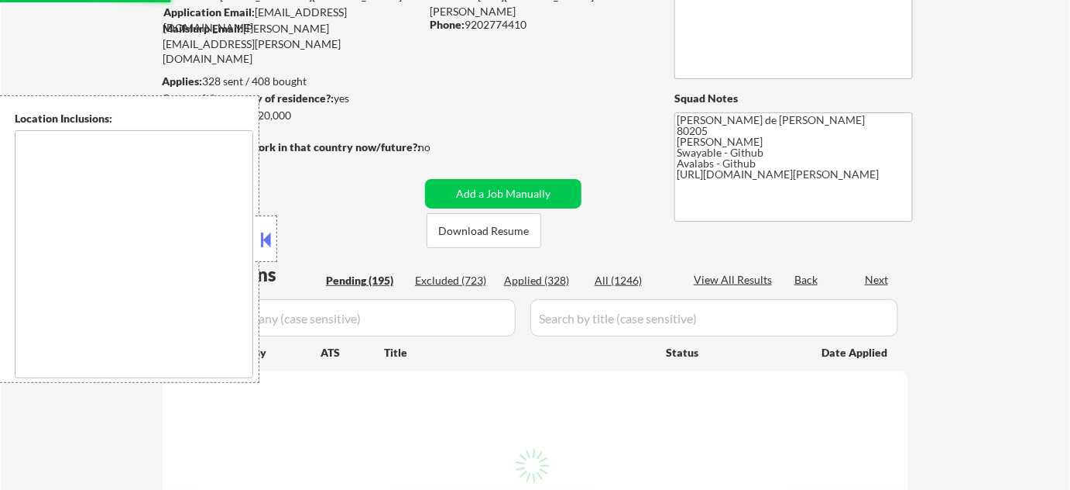
select select ""pending""
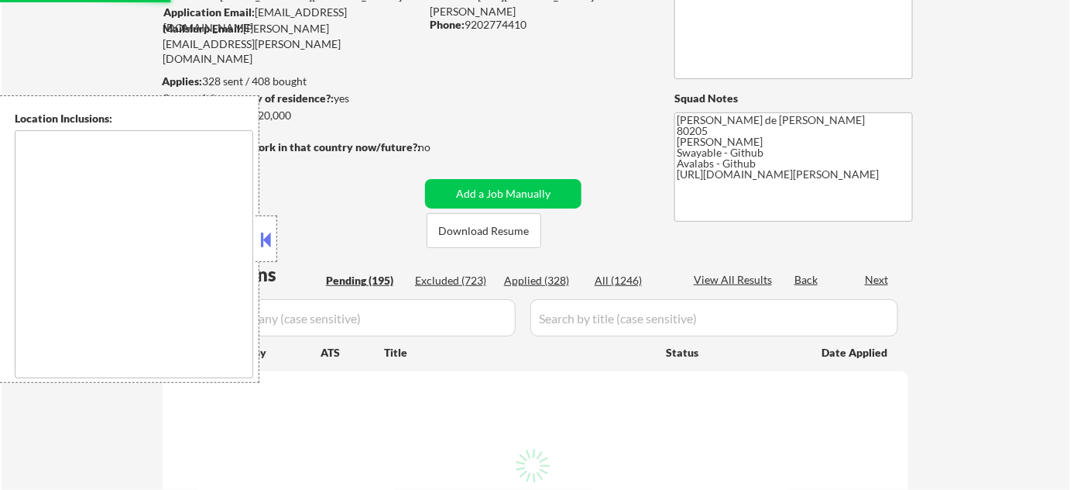
select select ""pending""
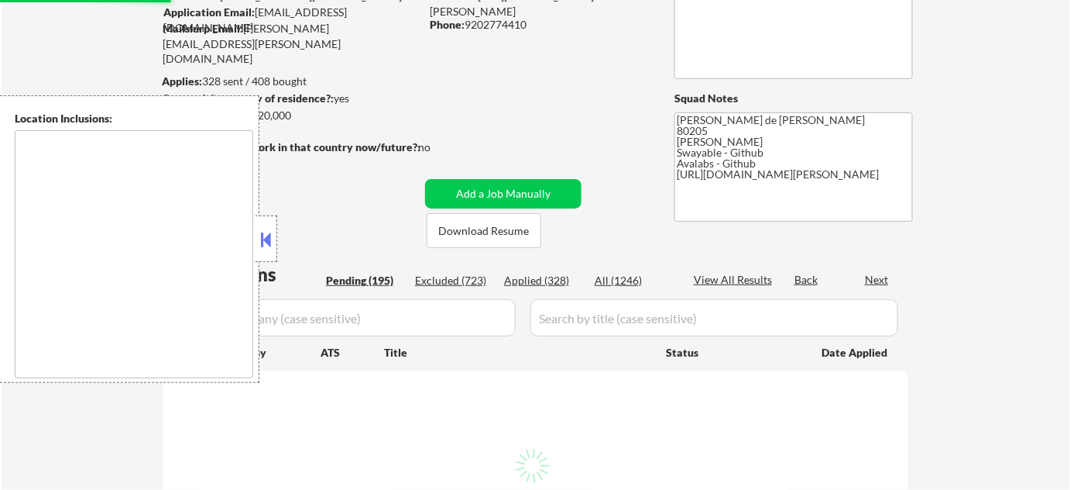
select select ""pending""
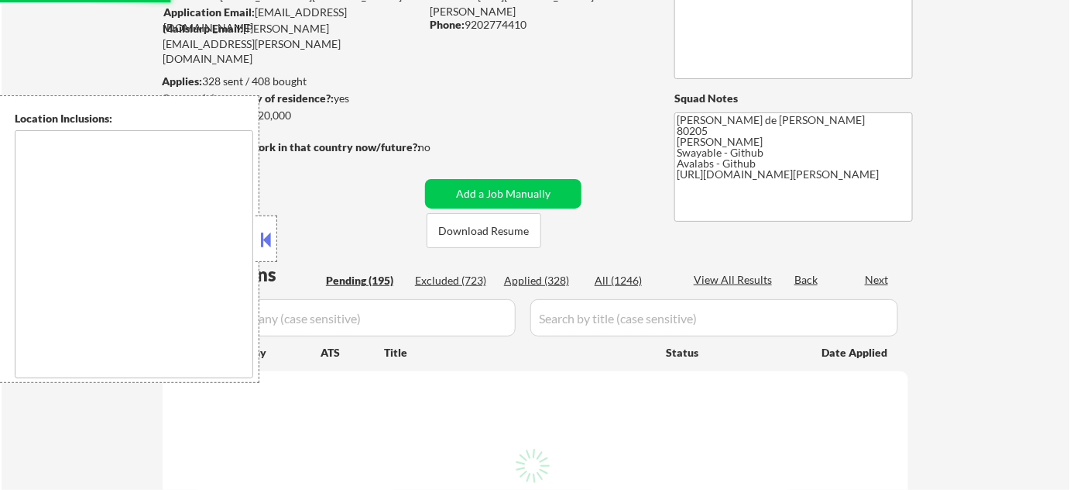
select select ""pending""
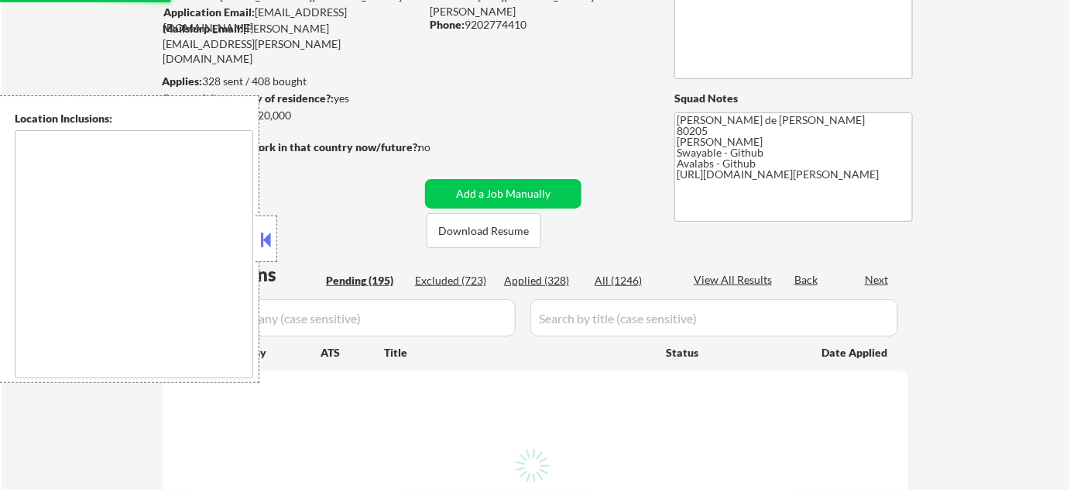
select select ""pending""
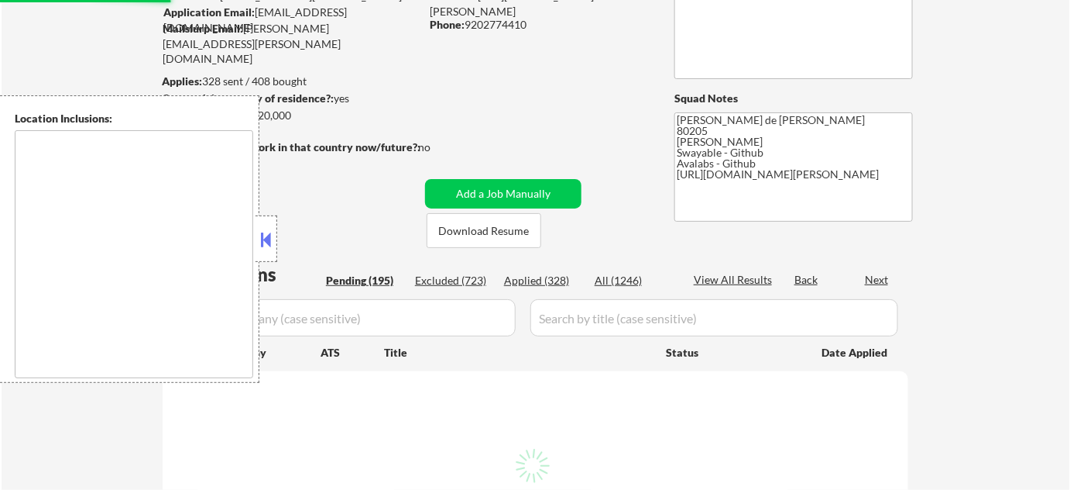
select select ""pending""
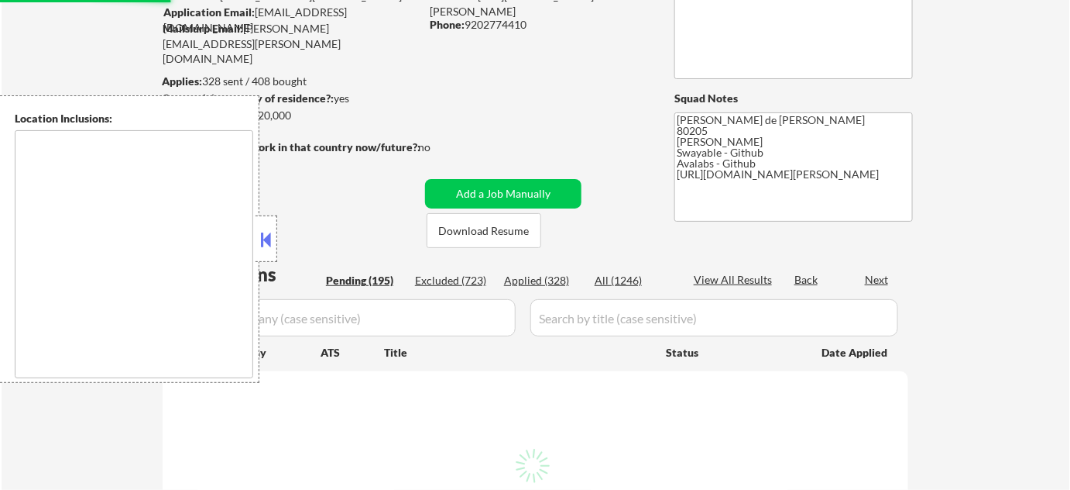
select select ""pending""
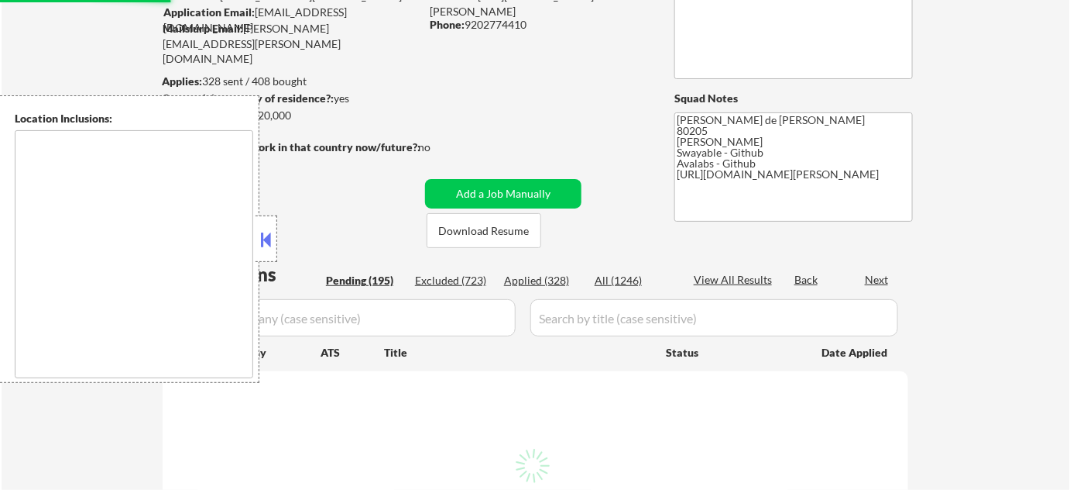
select select ""pending""
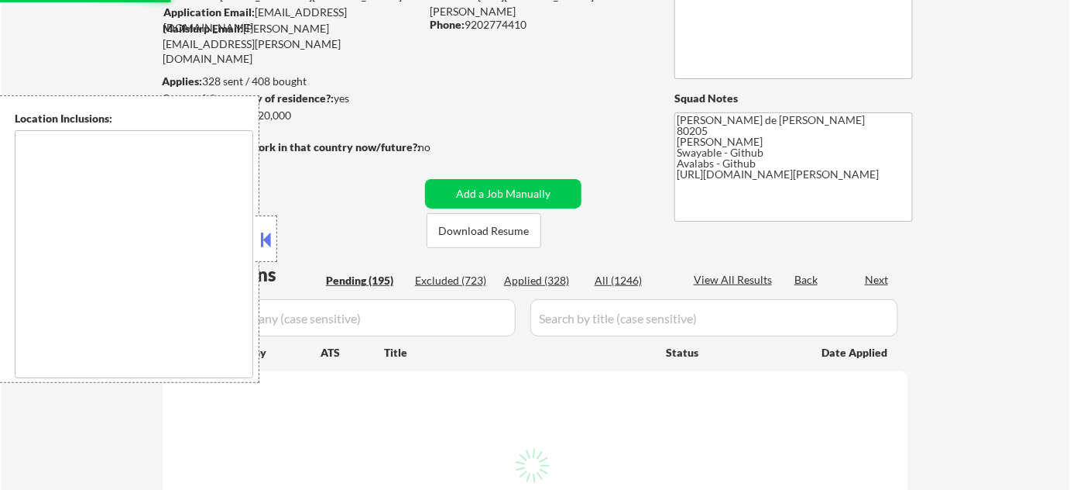
select select ""pending""
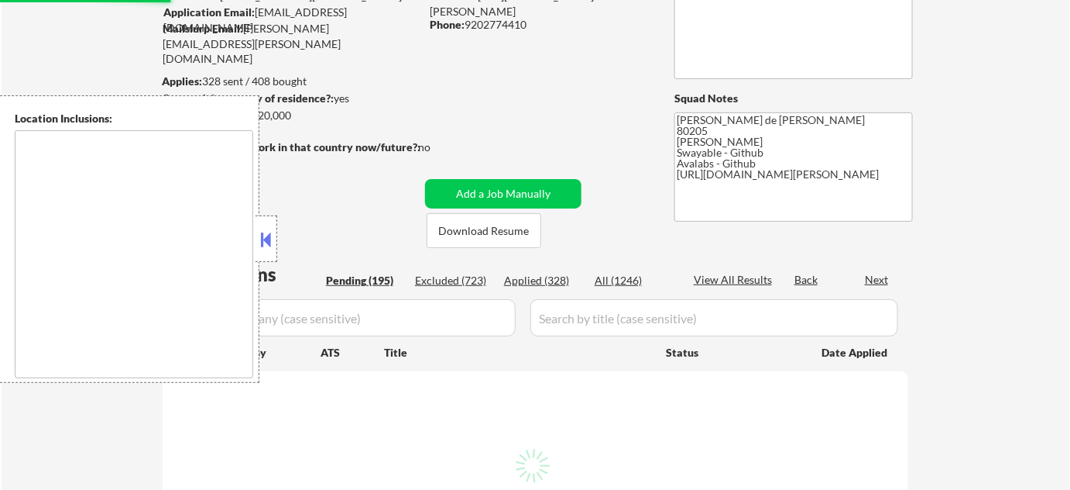
select select ""pending""
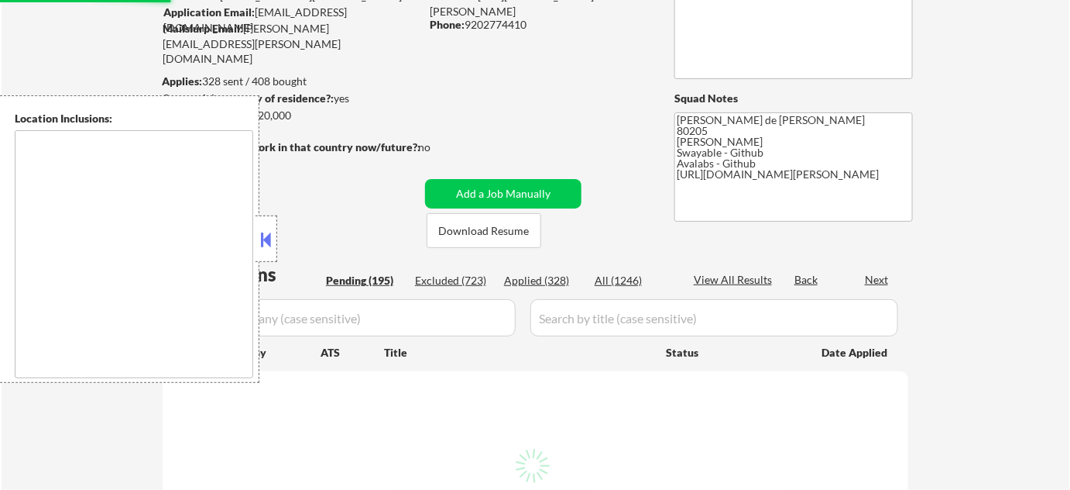
select select ""pending""
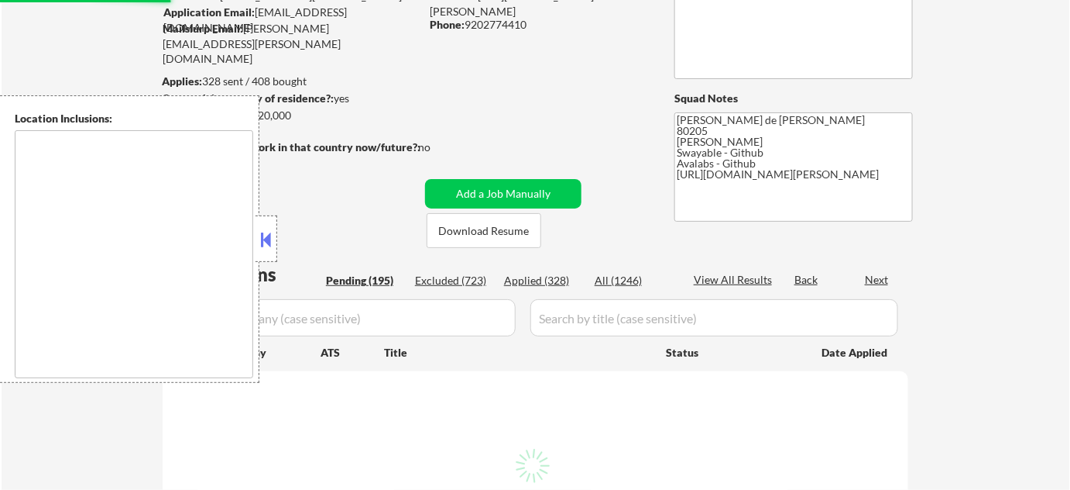
select select ""pending""
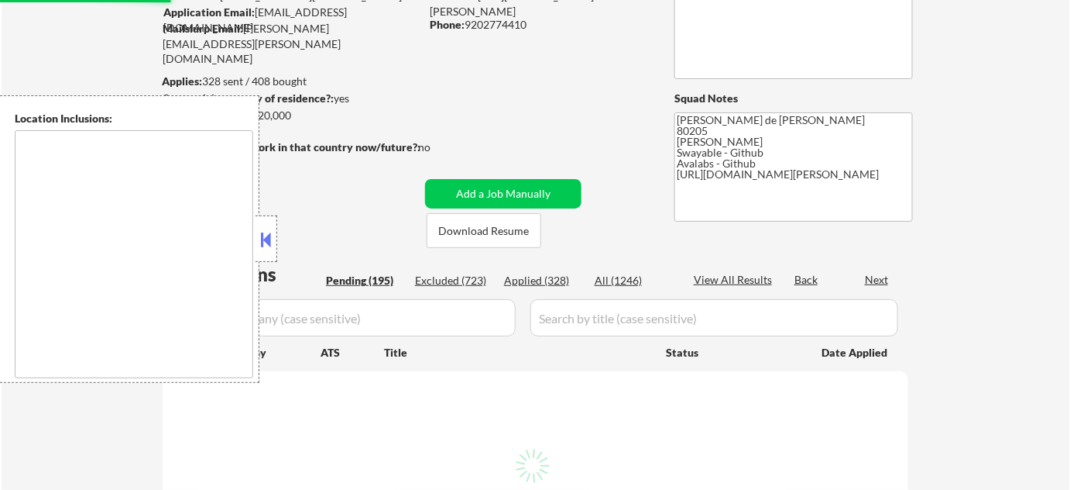
select select ""pending""
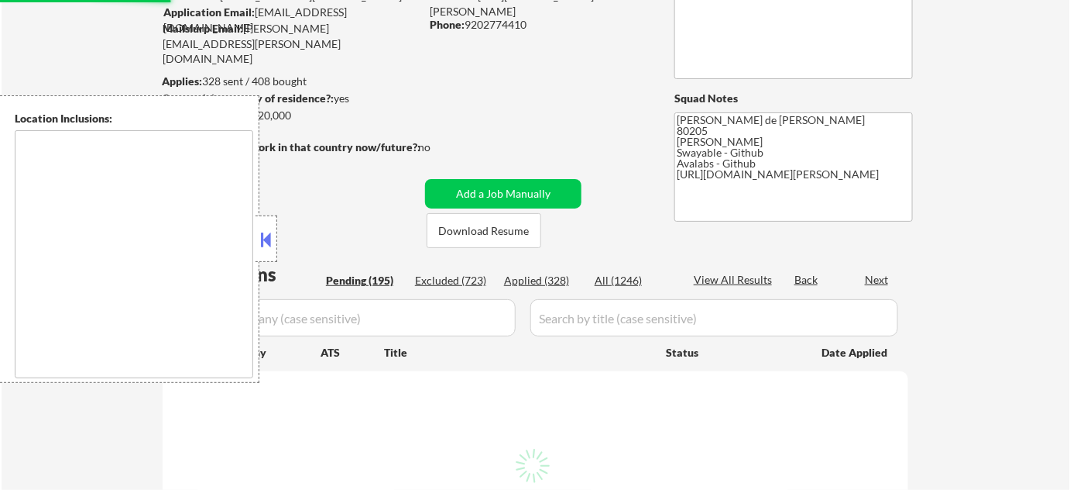
select select ""pending""
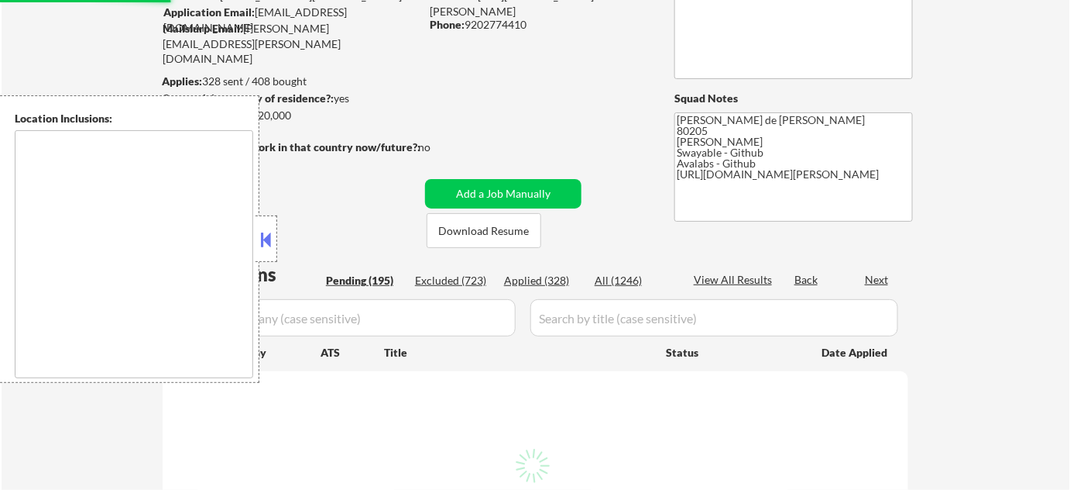
select select ""pending""
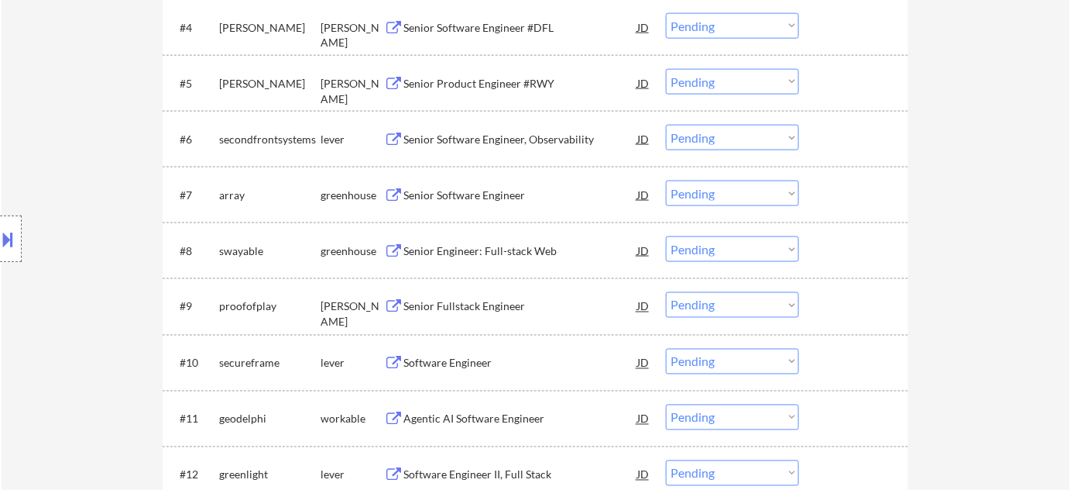
scroll to position [775, 0]
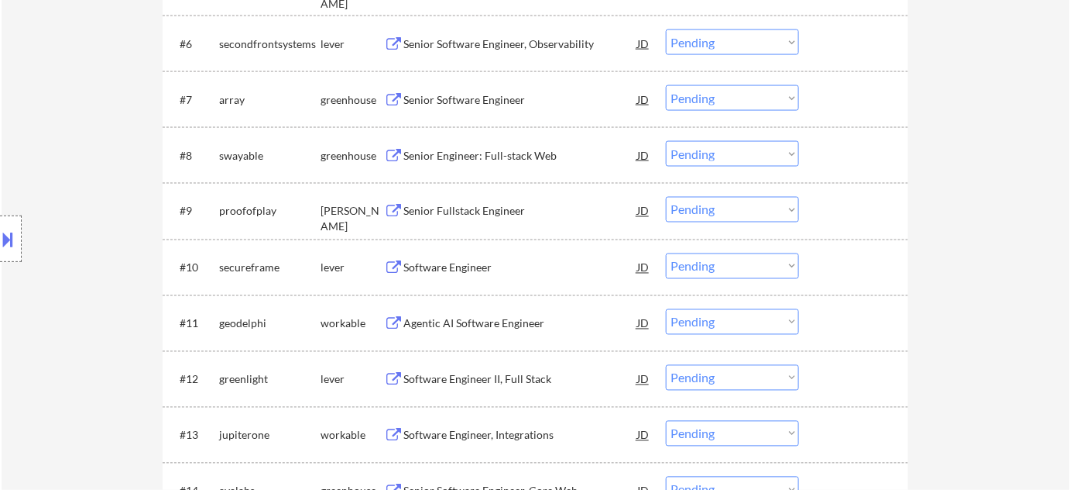
click at [769, 100] on select "Choose an option... Pending Applied Excluded (Questions) Excluded (Expired) Exc…" at bounding box center [732, 98] width 133 height 26
click at [666, 85] on select "Choose an option... Pending Applied Excluded (Questions) Excluded (Expired) Exc…" at bounding box center [732, 98] width 133 height 26
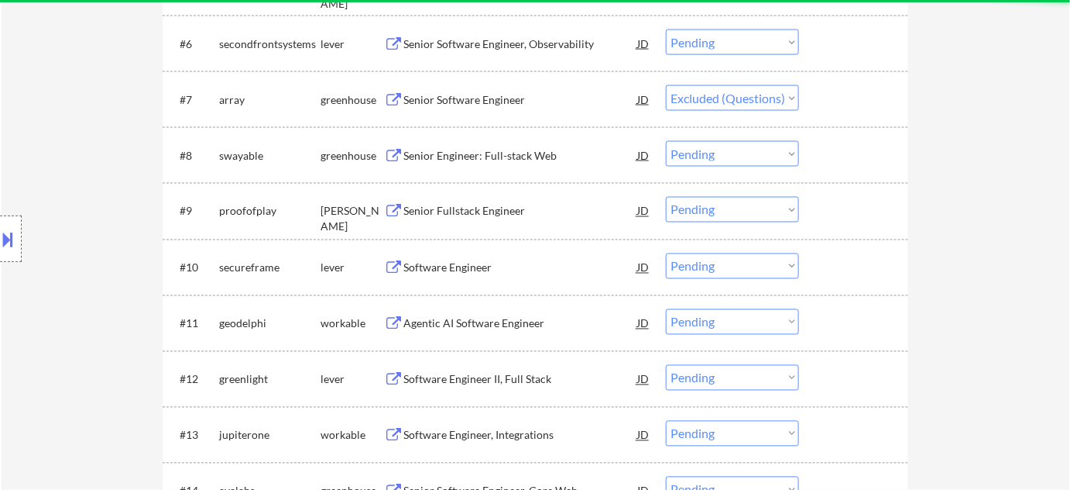
select select ""pending""
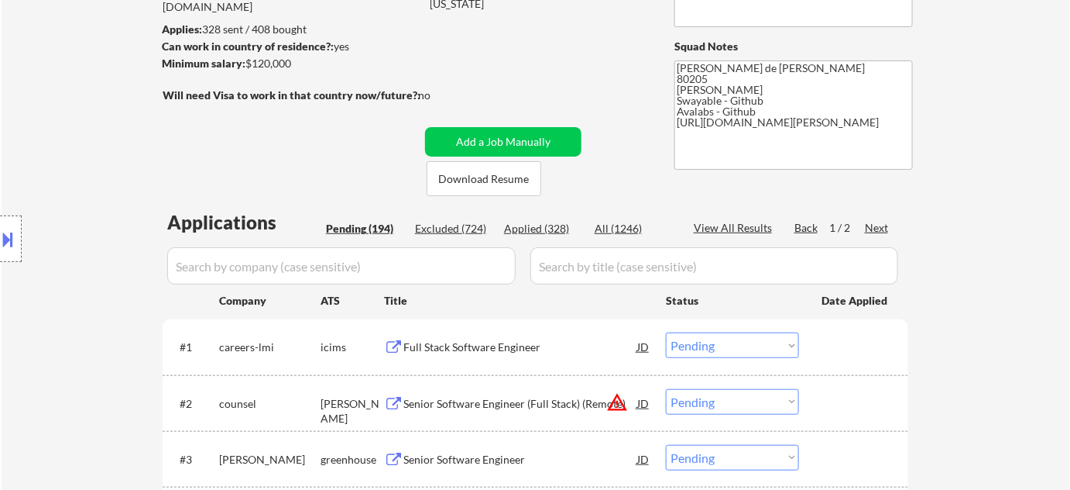
scroll to position [175, 0]
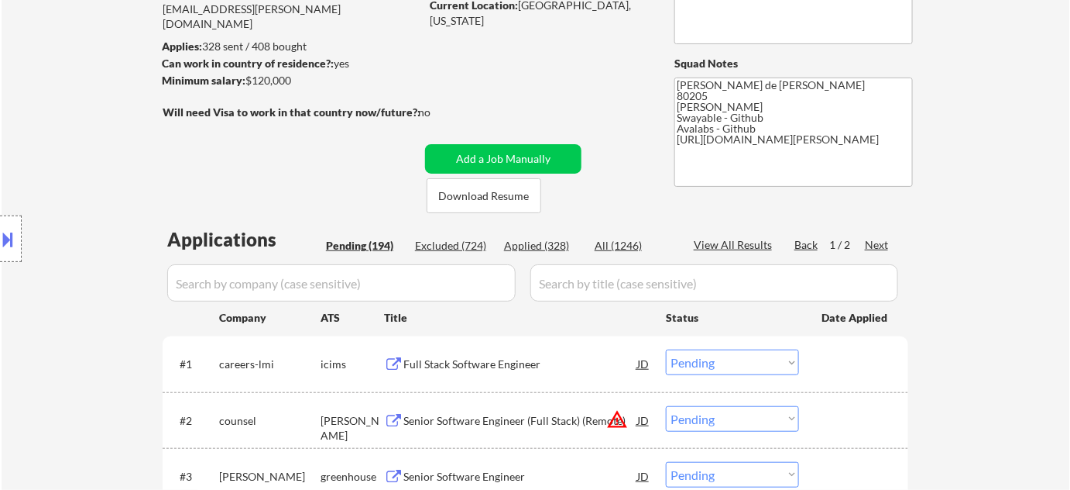
click at [534, 239] on div "Applied (328)" at bounding box center [542, 245] width 77 height 15
click at [464, 273] on input "input" at bounding box center [341, 282] width 349 height 37
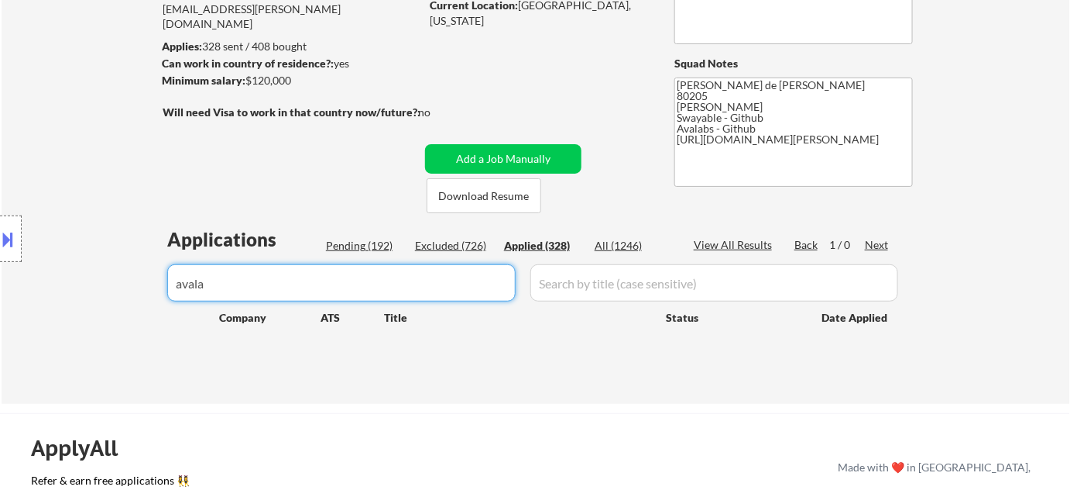
drag, startPoint x: 95, startPoint y: 288, endPoint x: 31, endPoint y: 278, distance: 65.1
click at [44, 283] on body "← Return to /applysquad Mailslurp Inbox Job Search Builder Adam Gusky User Emai…" at bounding box center [535, 70] width 1070 height 490
type input "additi"
select select ""applied""
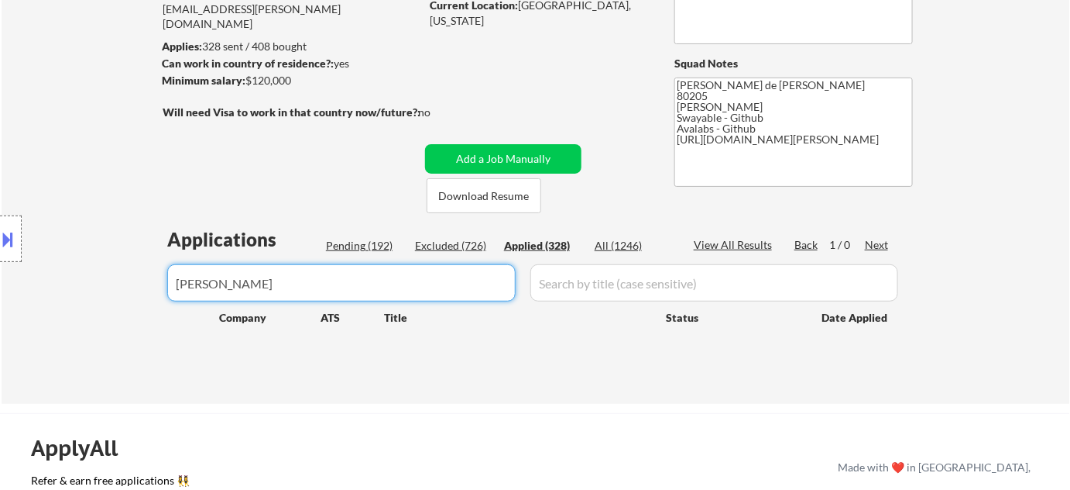
select select ""applied""
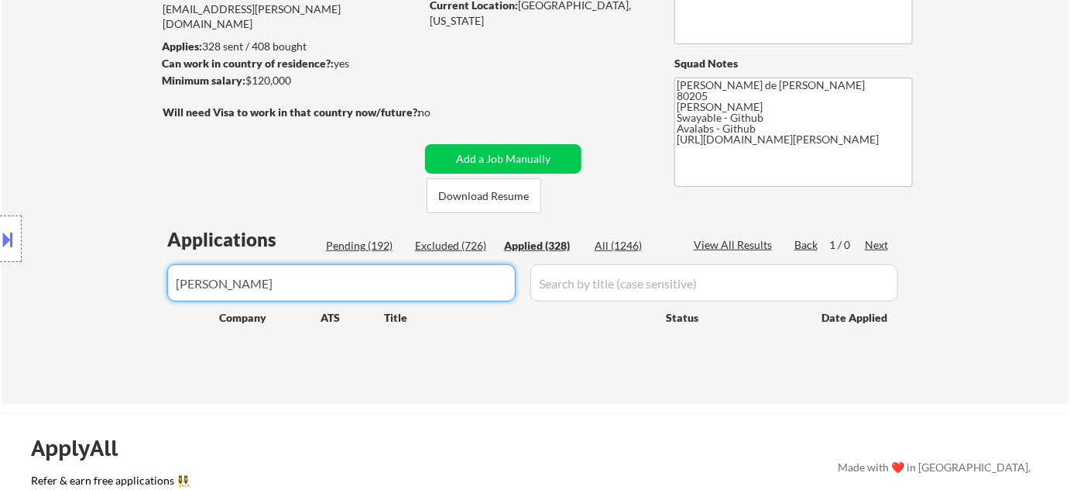
select select ""applied""
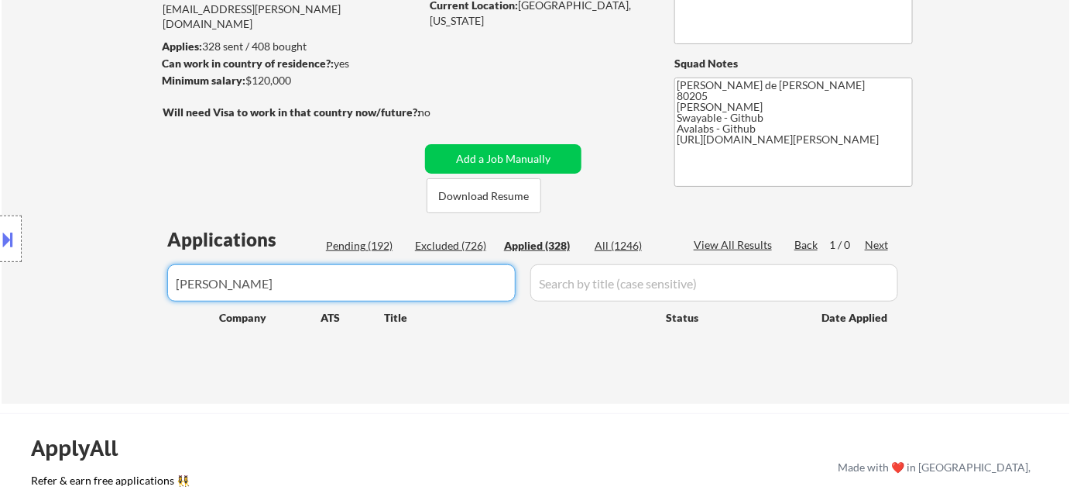
select select ""applied""
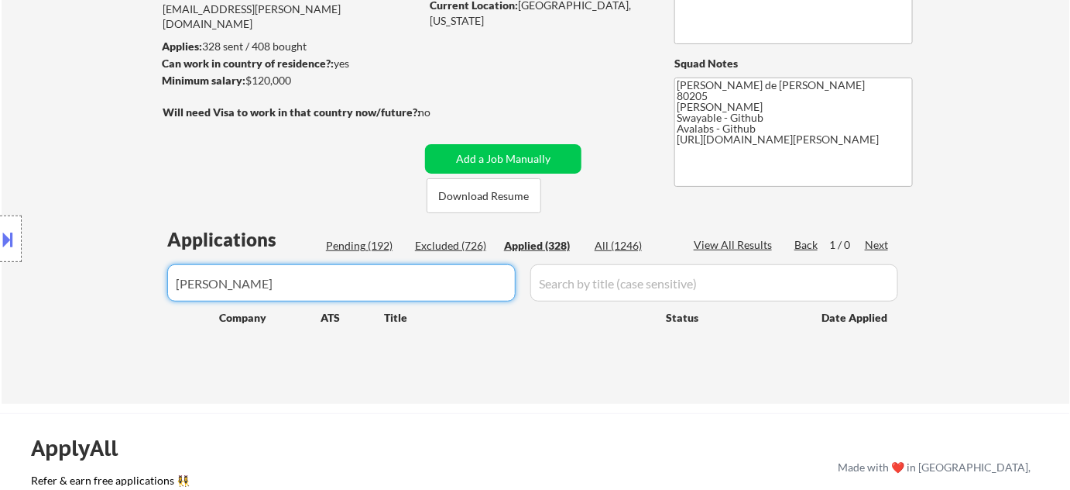
select select ""applied""
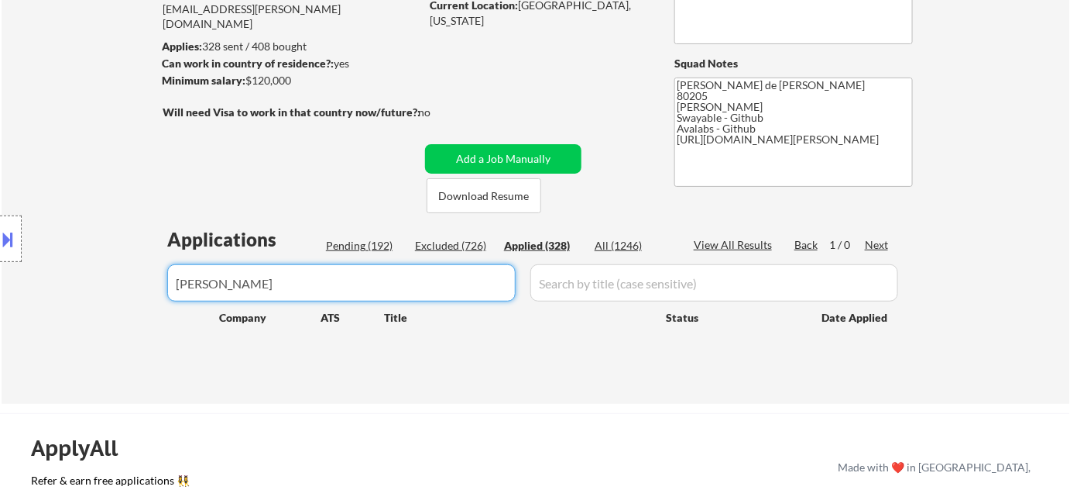
select select ""applied""
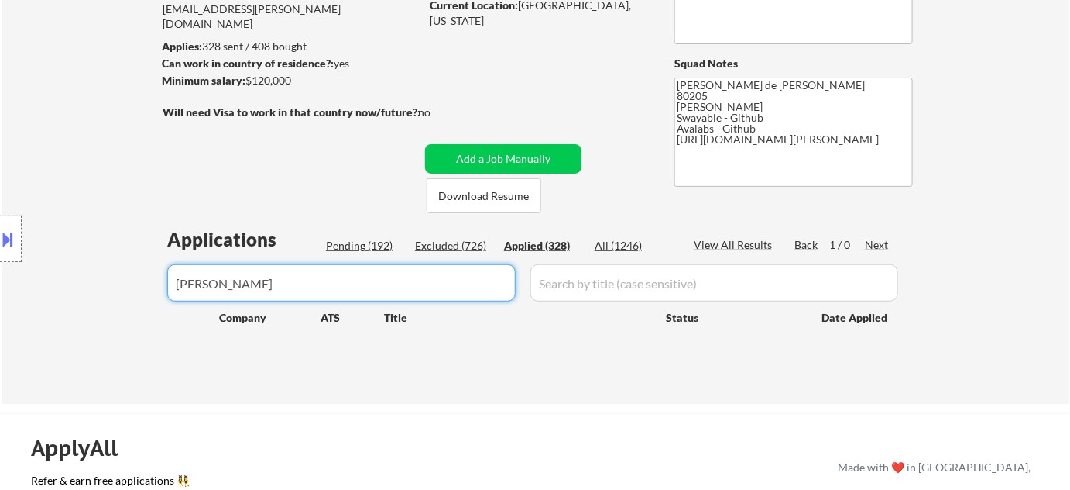
select select ""applied""
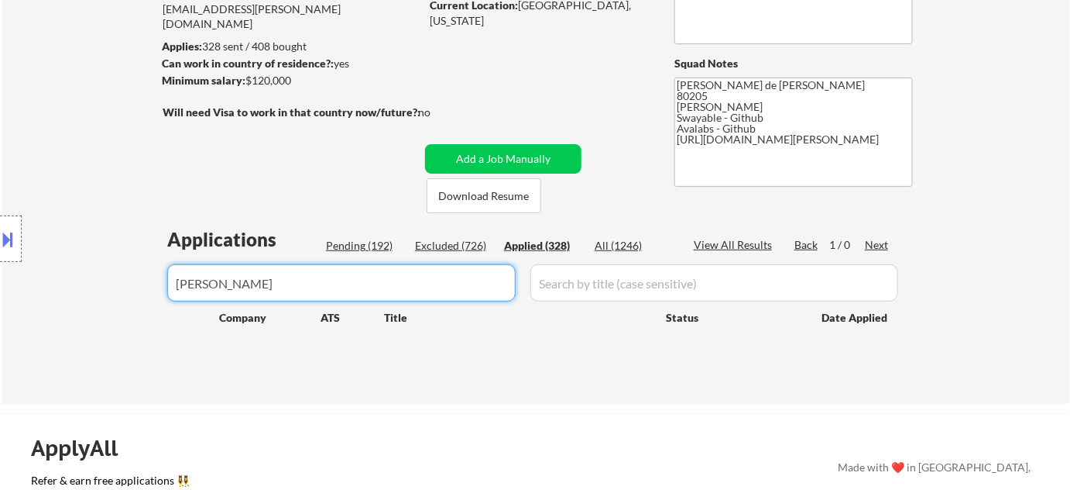
select select ""applied""
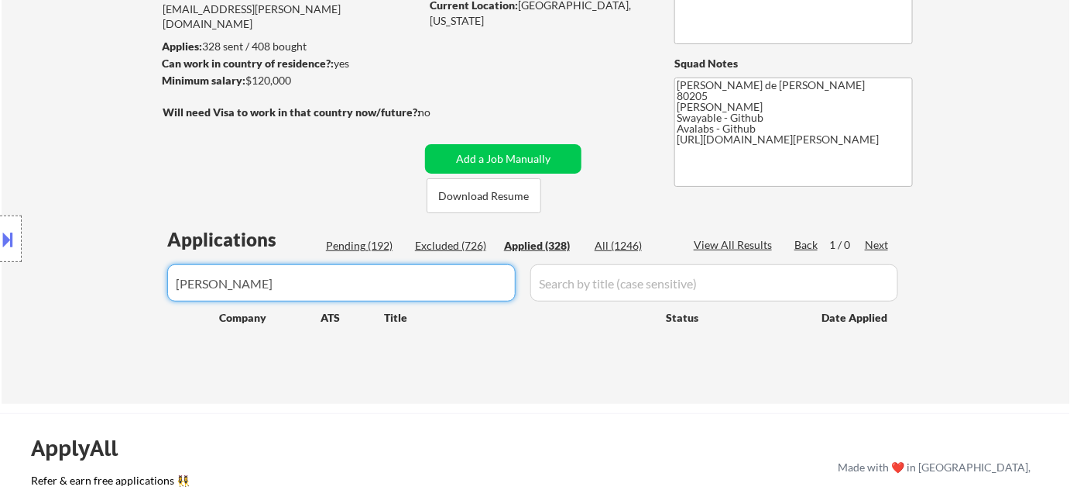
select select ""applied""
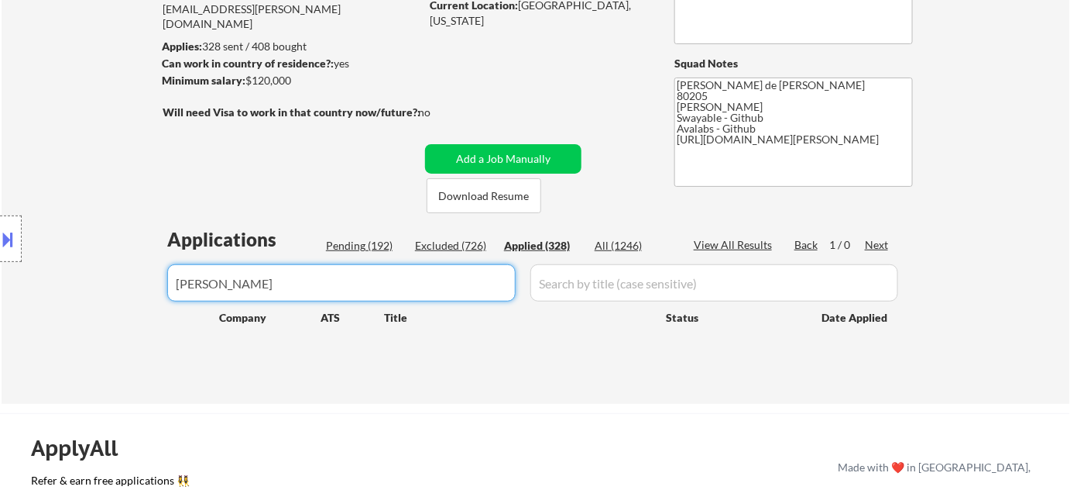
select select ""applied""
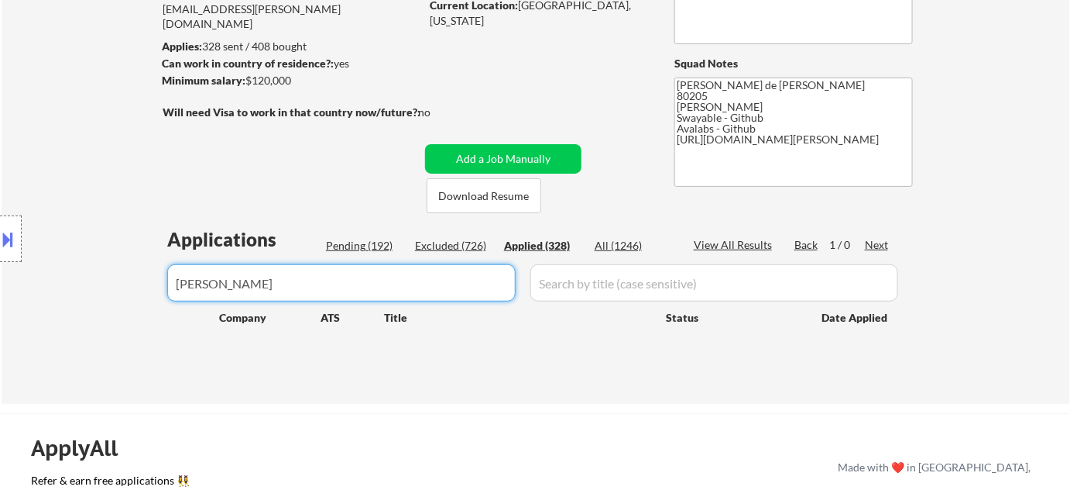
select select ""applied""
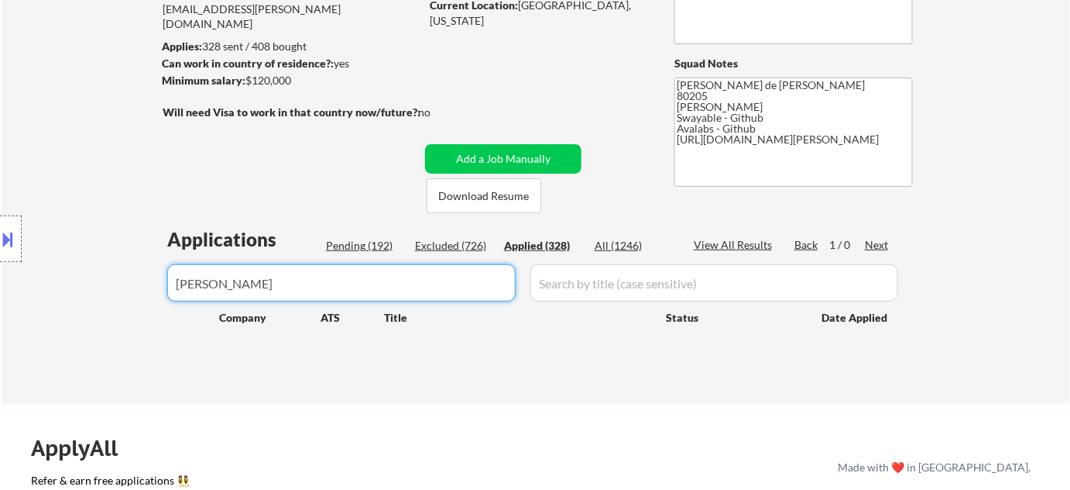
select select ""applied""
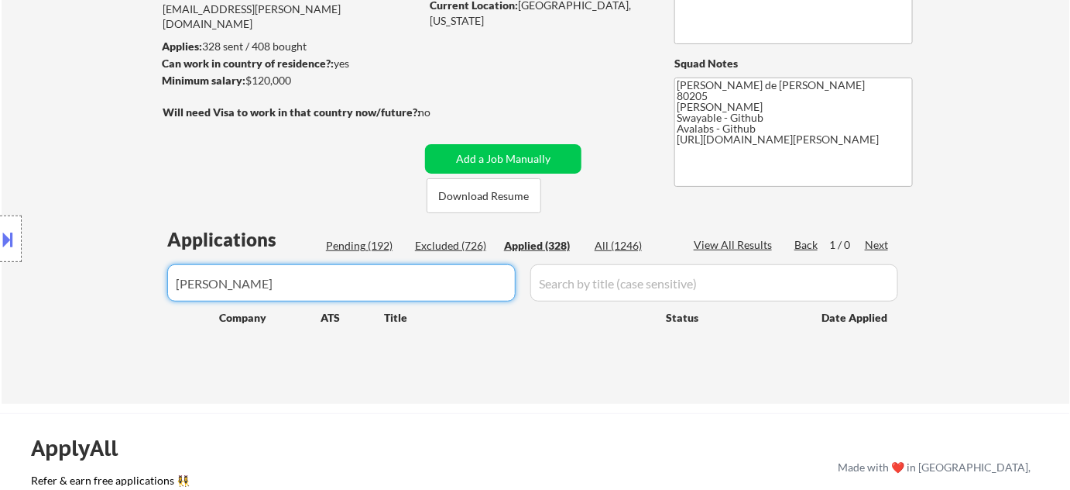
select select ""applied""
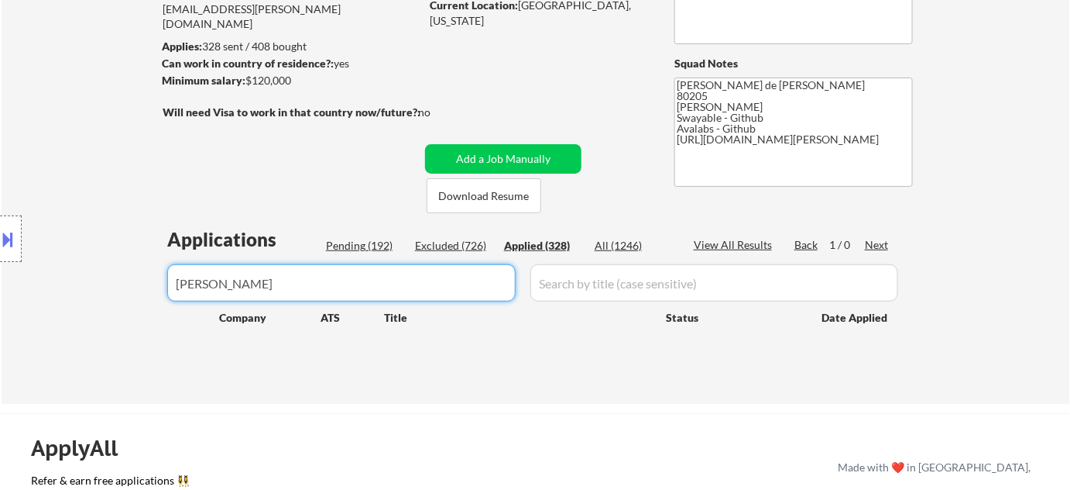
select select ""applied""
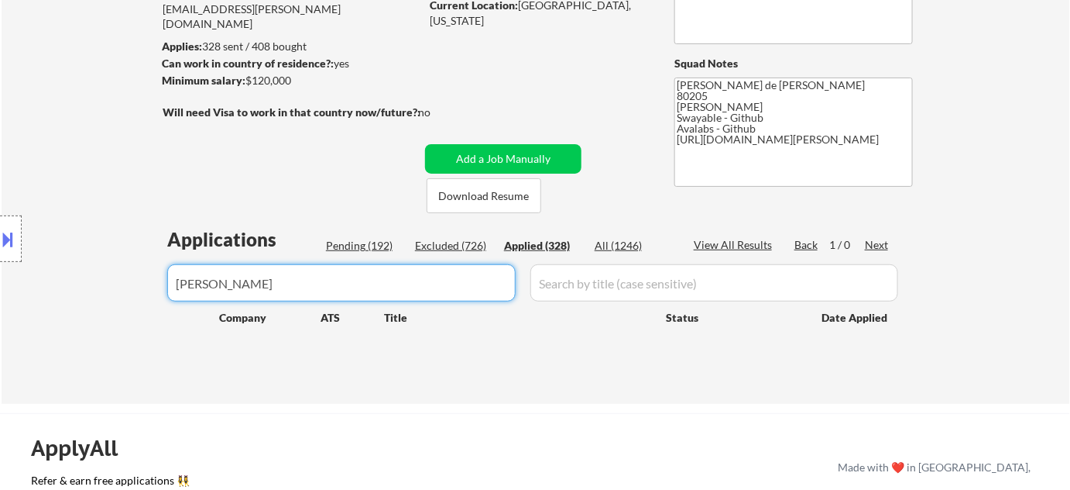
select select ""applied""
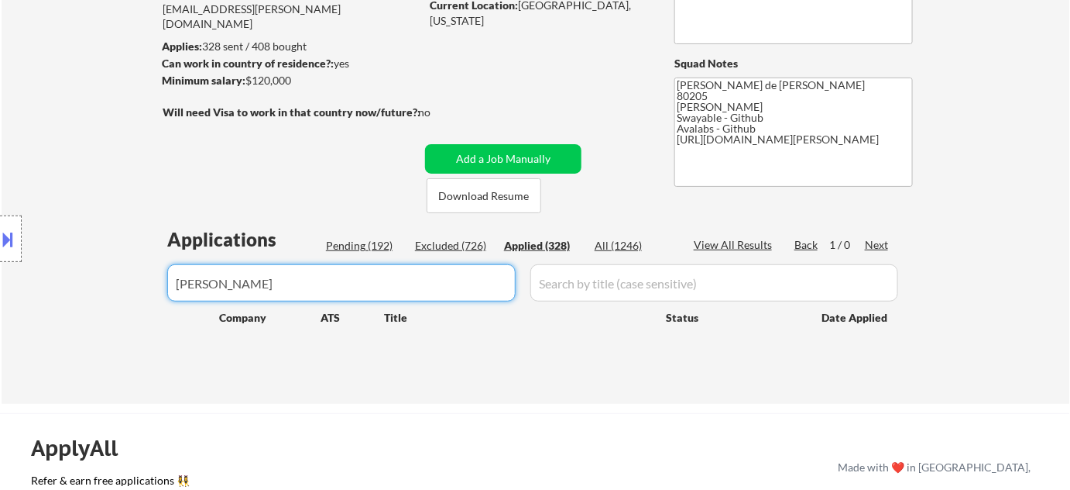
select select ""applied""
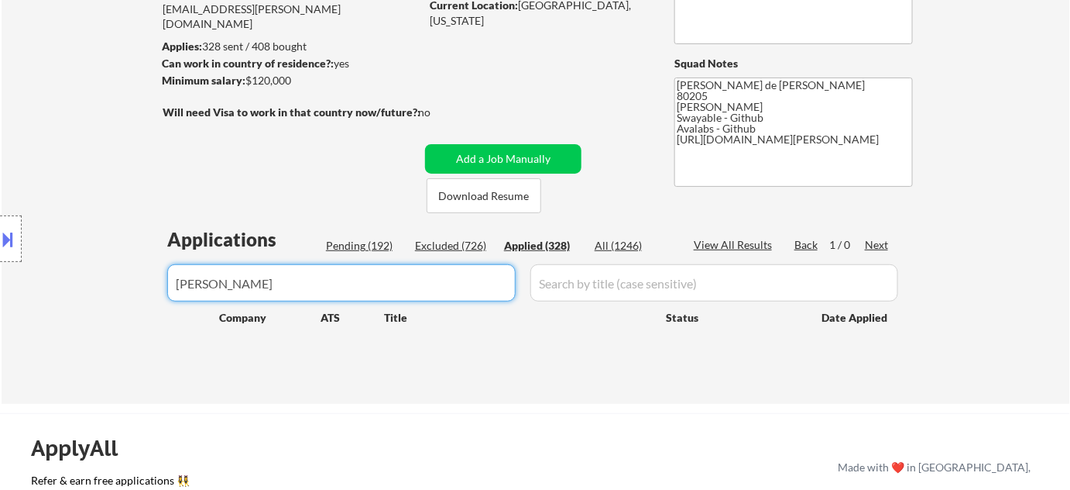
select select ""applied""
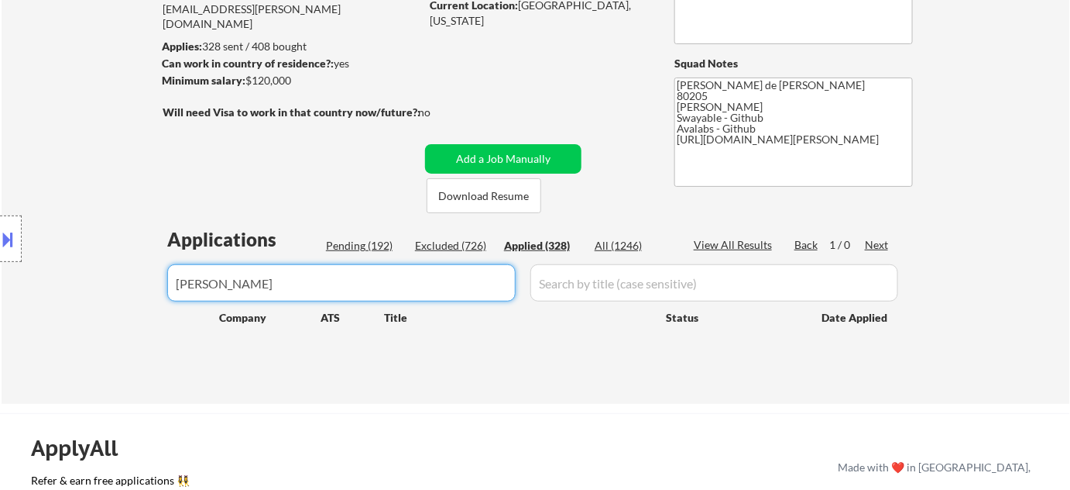
select select ""applied""
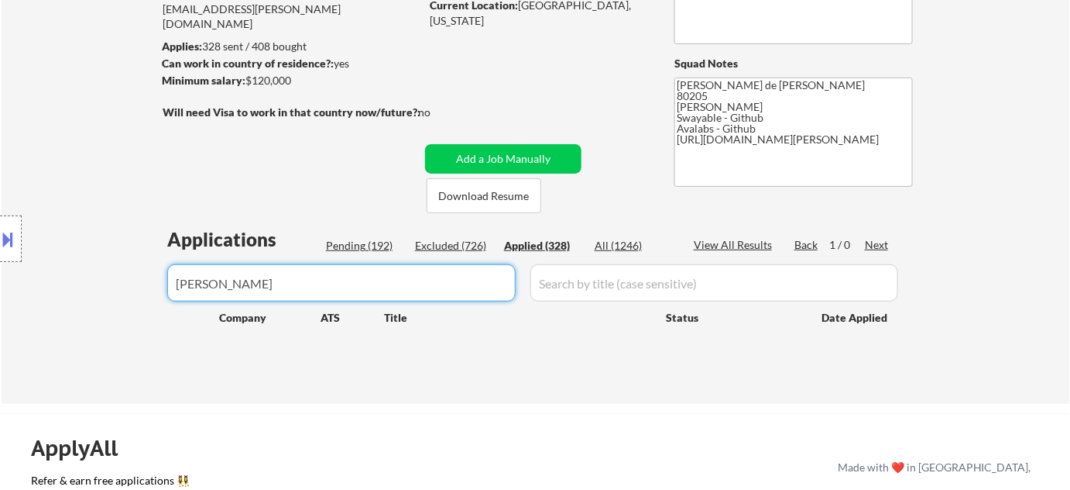
select select ""applied""
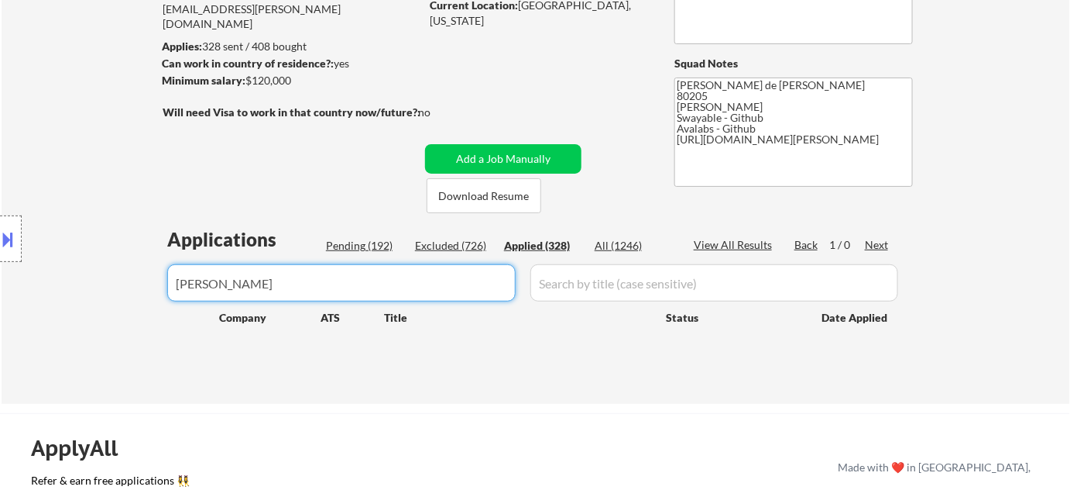
select select ""applied""
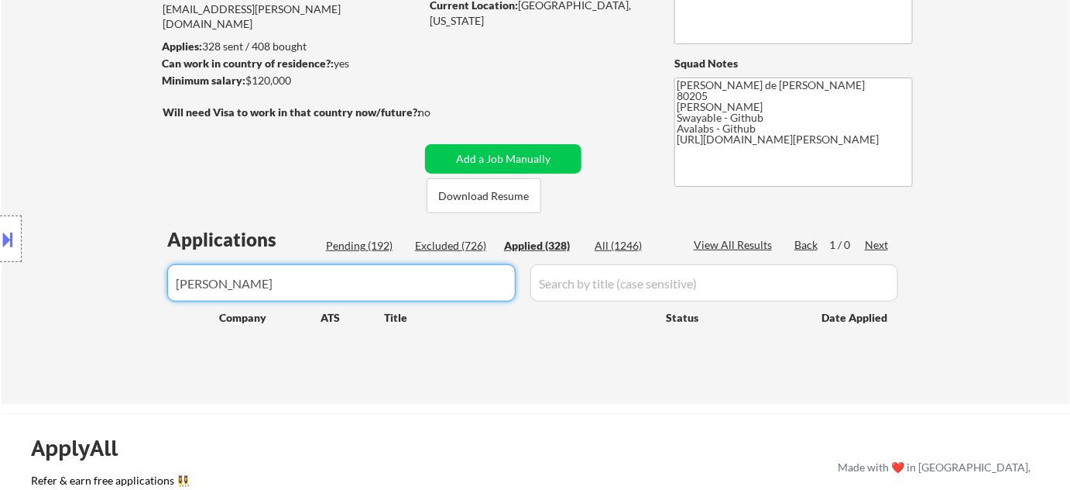
select select ""applied""
drag, startPoint x: 0, startPoint y: 278, endPoint x: 0, endPoint y: 268, distance: 10.1
click at [0, 270] on body "← Return to /applysquad Mailslurp Inbox Job Search Builder Adam Gusky User Emai…" at bounding box center [535, 70] width 1070 height 490
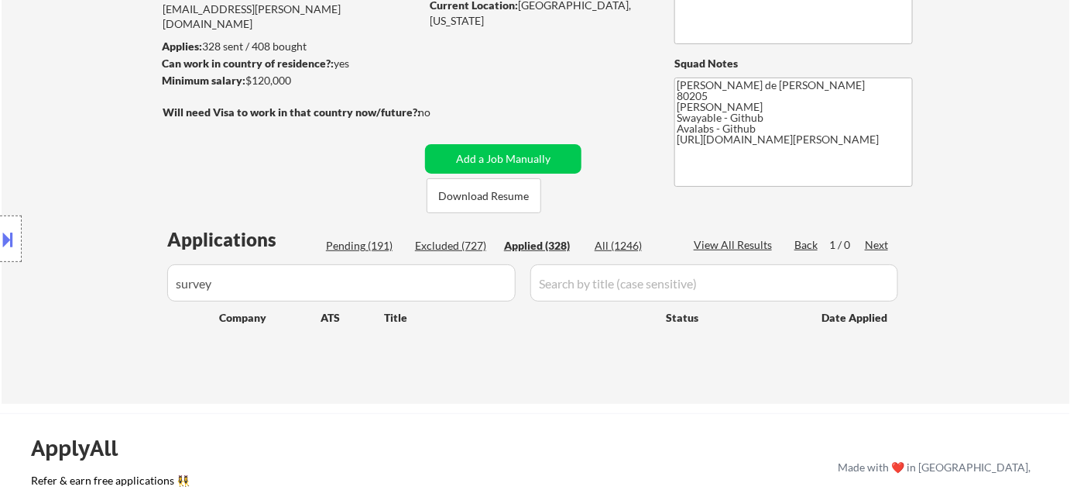
click at [3, 229] on button at bounding box center [8, 239] width 17 height 26
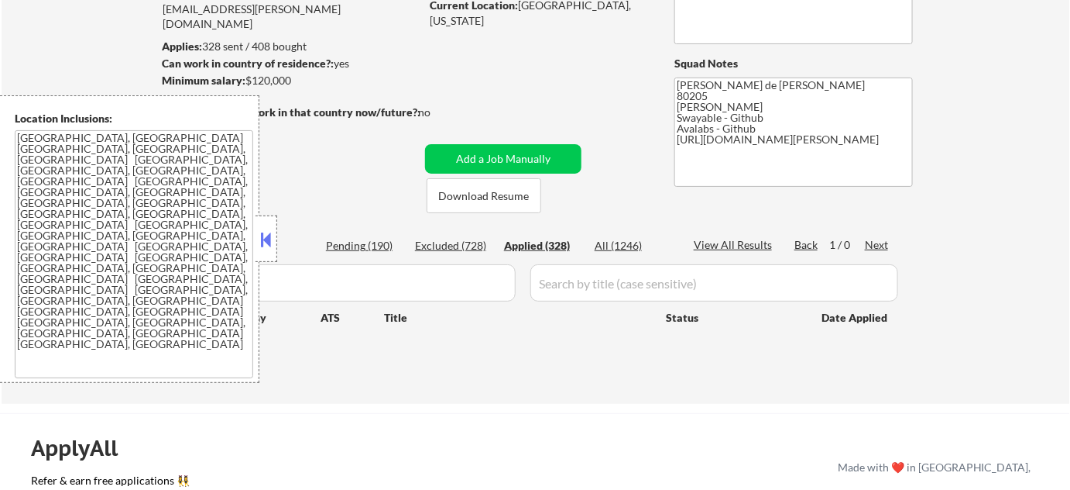
click at [261, 241] on button at bounding box center [266, 239] width 17 height 23
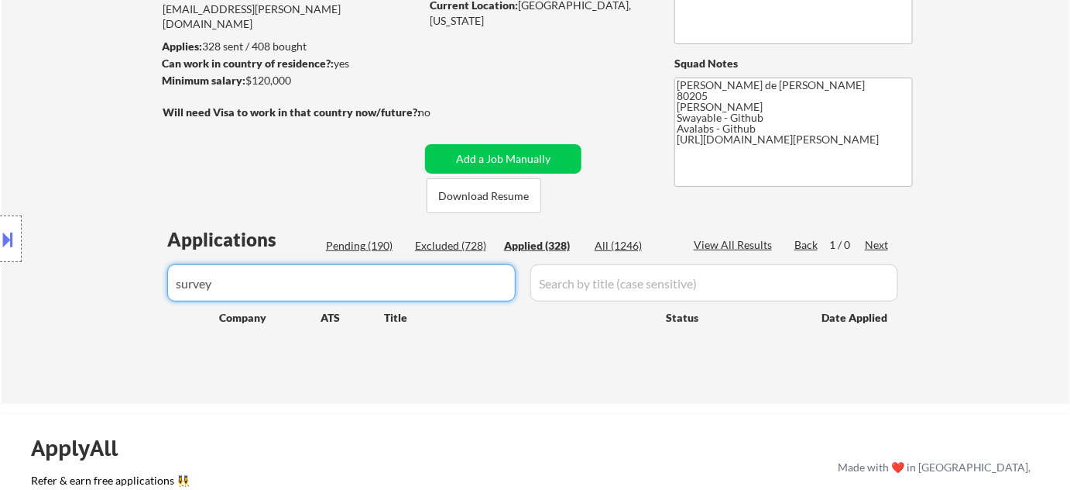
drag, startPoint x: 318, startPoint y: 272, endPoint x: 115, endPoint y: 279, distance: 202.3
click at [118, 279] on body "← Return to /applysquad Mailslurp Inbox Job Search Builder Adam Gusky User Emai…" at bounding box center [535, 70] width 1070 height 490
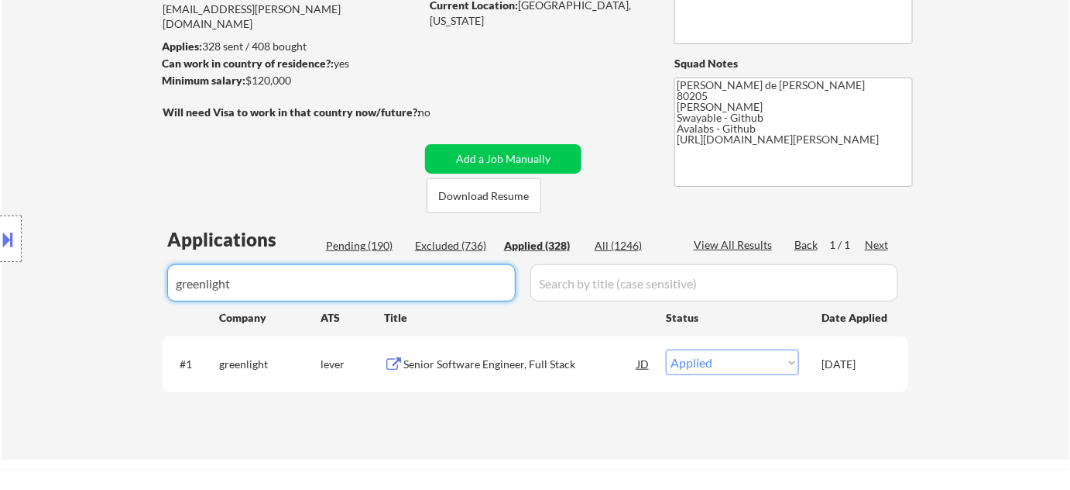
drag, startPoint x: 0, startPoint y: 274, endPoint x: 0, endPoint y: 262, distance: 12.4
click at [0, 266] on body "← Return to /applysquad Mailslurp Inbox Job Search Builder Adam Gusky User Emai…" at bounding box center [535, 70] width 1070 height 490
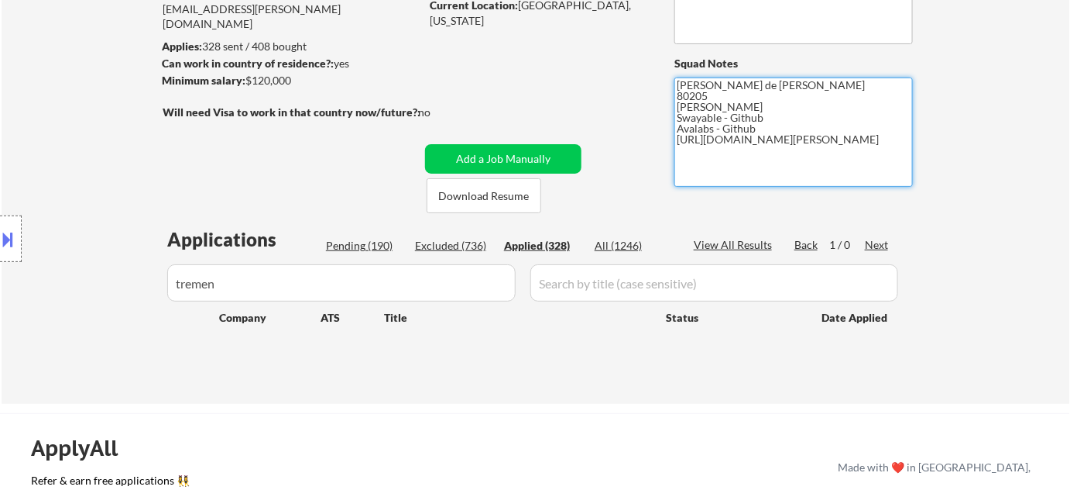
drag, startPoint x: 677, startPoint y: 139, endPoint x: 744, endPoint y: 160, distance: 69.8
click at [744, 160] on textarea "Flor de Mae 80205 Vivian- Github Swayable - Github Avalabs - Github https://www…" at bounding box center [794, 131] width 239 height 109
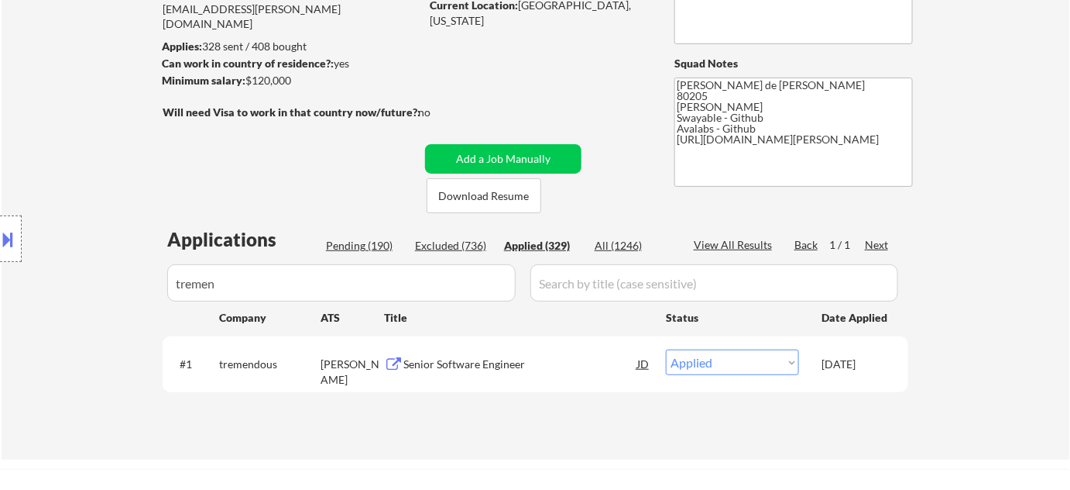
drag, startPoint x: 272, startPoint y: 281, endPoint x: 0, endPoint y: 198, distance: 284.2
click at [0, 201] on div "Location Inclusions: Denver, CO Glendale, CO Edgewater, CO Wheat Ridge, CO Comm…" at bounding box center [138, 238] width 277 height 287
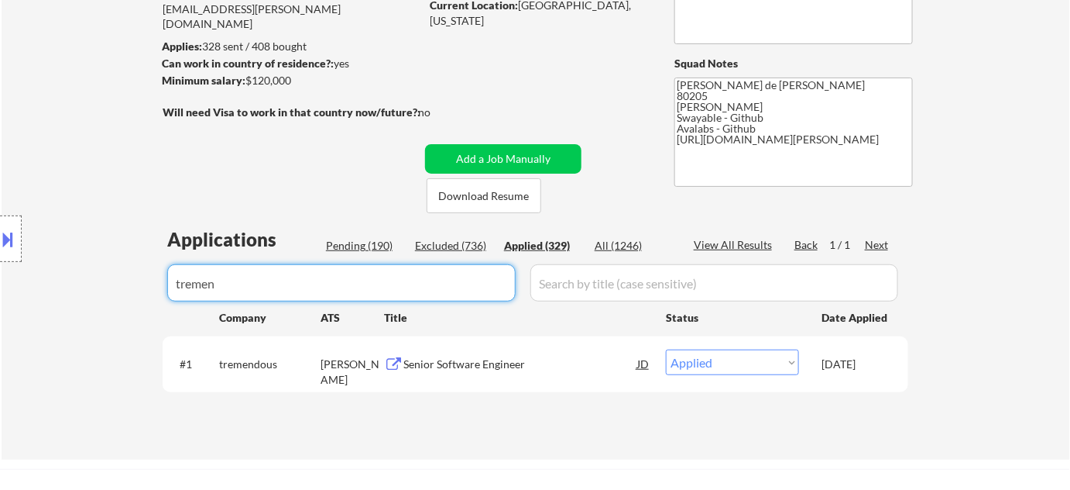
drag, startPoint x: 340, startPoint y: 284, endPoint x: 2, endPoint y: 174, distance: 355.9
click at [0, 179] on body "← Return to /applysquad Mailslurp Inbox Job Search Builder Adam Gusky User Emai…" at bounding box center [535, 70] width 1070 height 490
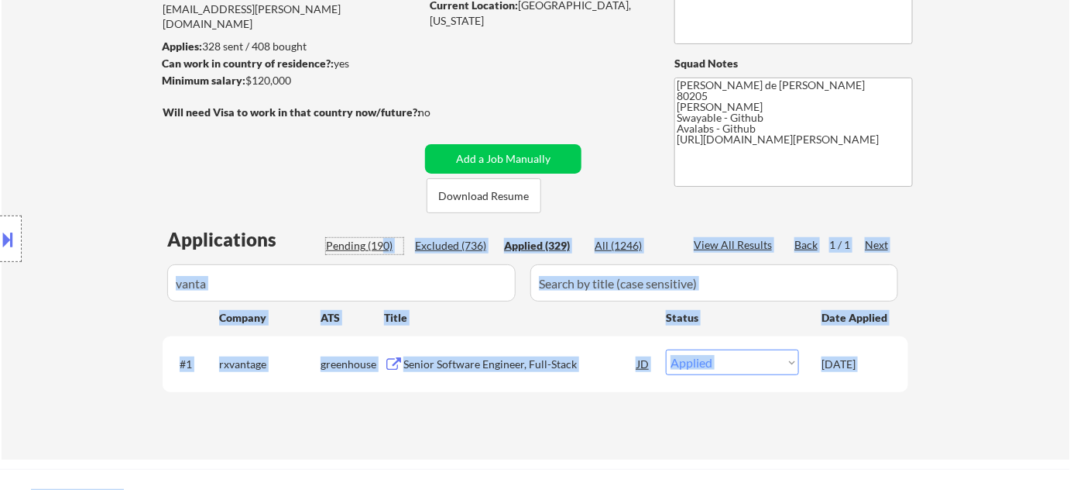
drag, startPoint x: 385, startPoint y: 253, endPoint x: 0, endPoint y: 245, distance: 385.1
click at [0, 254] on body "← Return to /applysquad Mailslurp Inbox Job Search Builder Adam Gusky User Emai…" at bounding box center [535, 70] width 1070 height 490
click at [85, 287] on div "Location Inclusions: Denver, CO Glendale, CO Edgewater, CO Wheat Ridge, CO Comm…" at bounding box center [138, 238] width 277 height 287
click at [262, 290] on div "Location Inclusions: Denver, CO Glendale, CO Edgewater, CO Wheat Ridge, CO Comm…" at bounding box center [138, 238] width 277 height 287
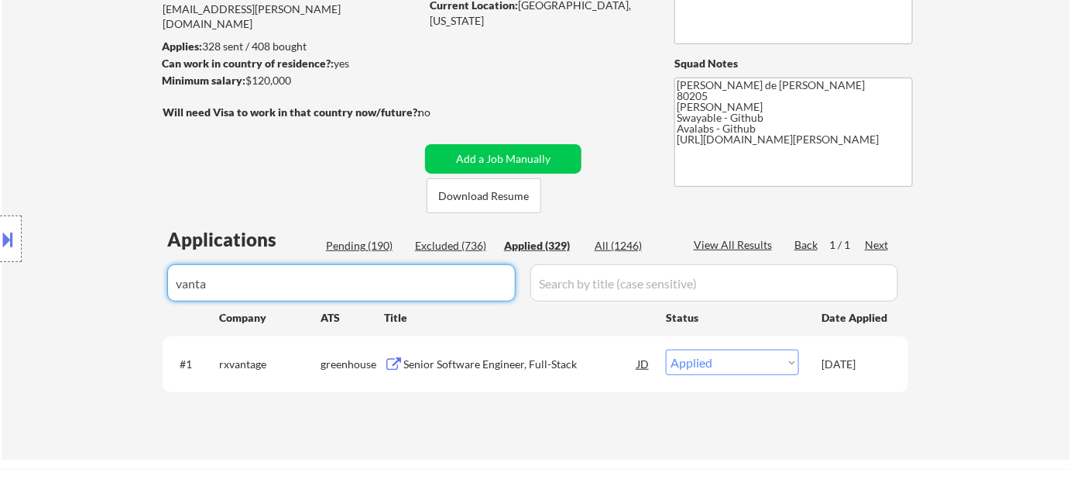
drag, startPoint x: 256, startPoint y: 282, endPoint x: 49, endPoint y: 282, distance: 206.8
click at [49, 282] on body "← Return to /applysquad Mailslurp Inbox Job Search Builder Adam Gusky User Emai…" at bounding box center [535, 70] width 1070 height 490
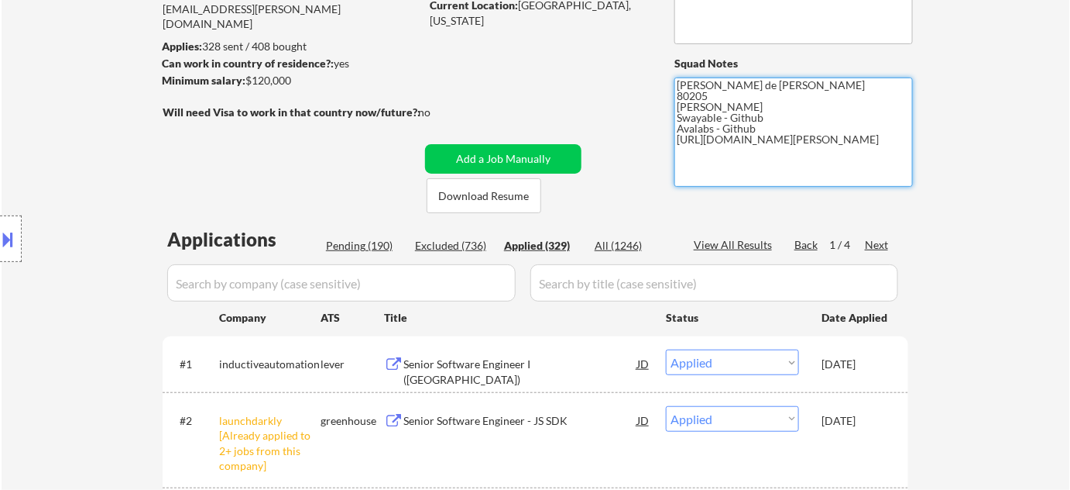
drag, startPoint x: 675, startPoint y: 142, endPoint x: 743, endPoint y: 157, distance: 69.1
click at [743, 157] on textarea "Flor de Mae 80205 Vivian- Github Swayable - Github Avalabs - Github https://www…" at bounding box center [794, 131] width 239 height 109
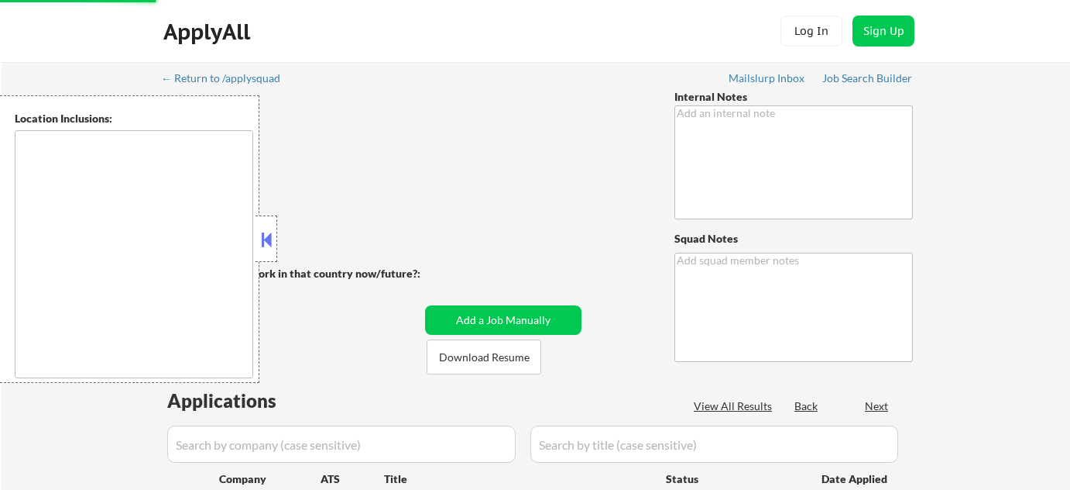
type textarea "Bought 200 more so 408 total 7/25 tf Unpaused per [PERSON_NAME] - 8/20 EF"
type textarea "[PERSON_NAME] de [PERSON_NAME] 80205 [PERSON_NAME] Swayable - Github Avalabs - …"
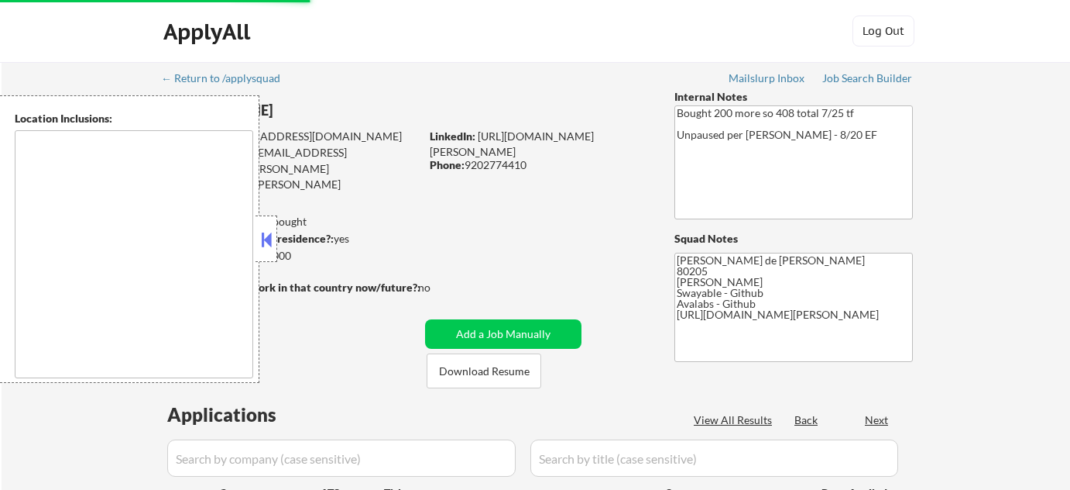
select select ""applied""
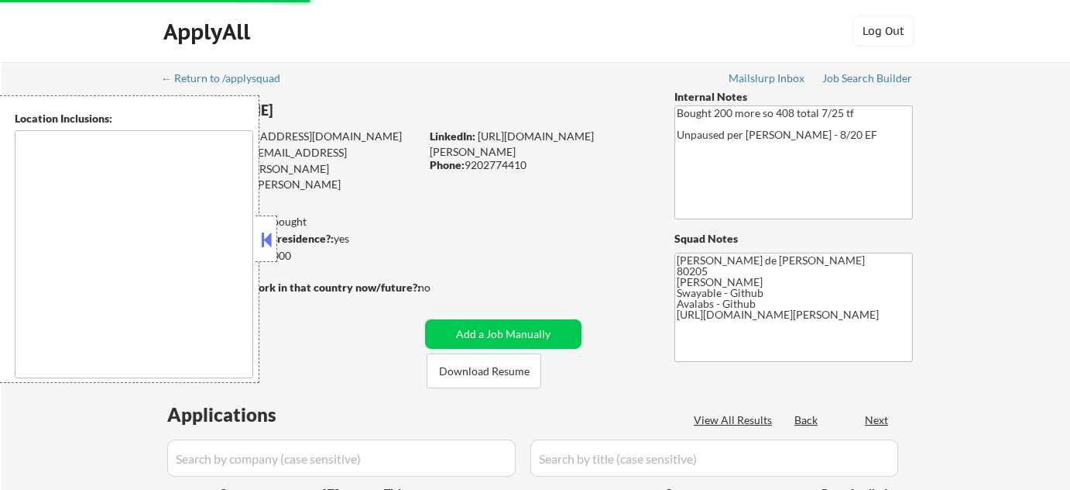
select select ""applied""
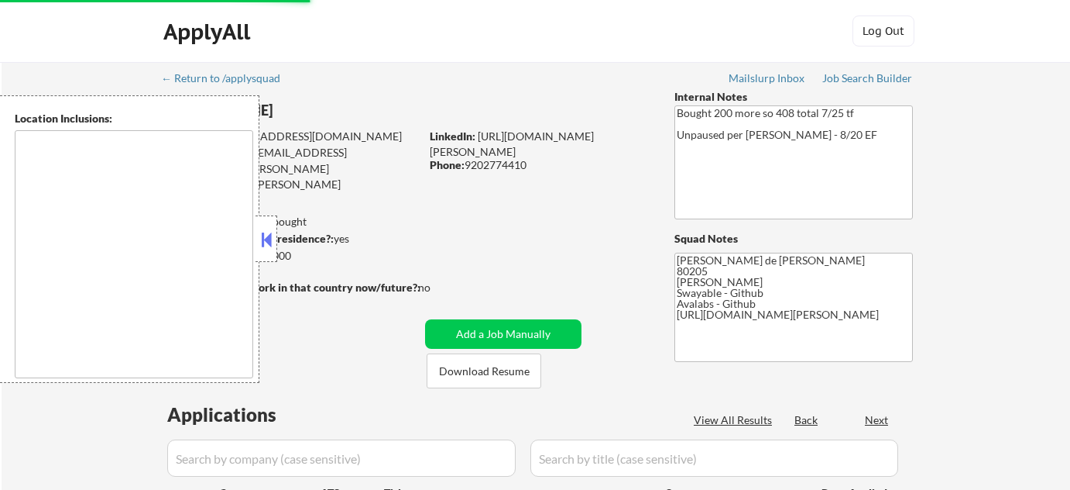
select select ""applied""
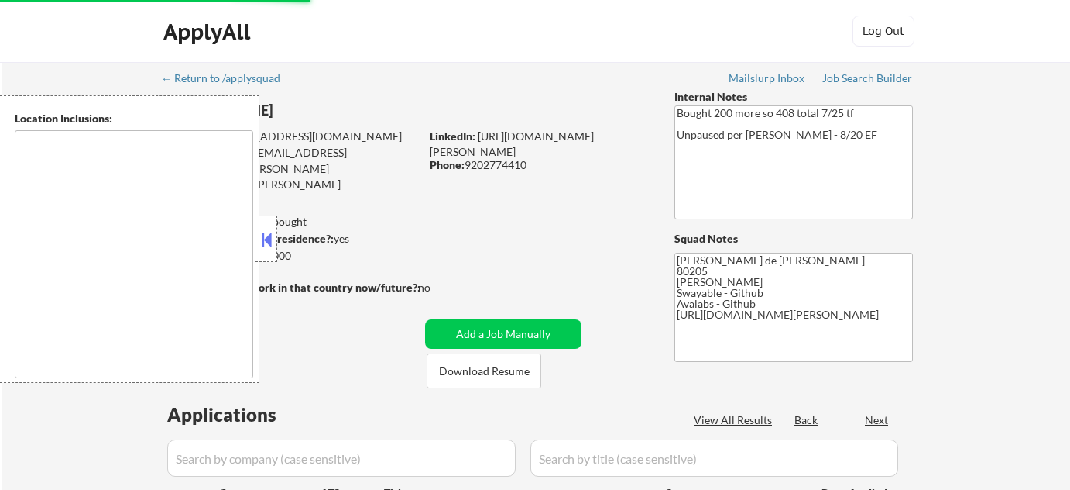
select select ""applied""
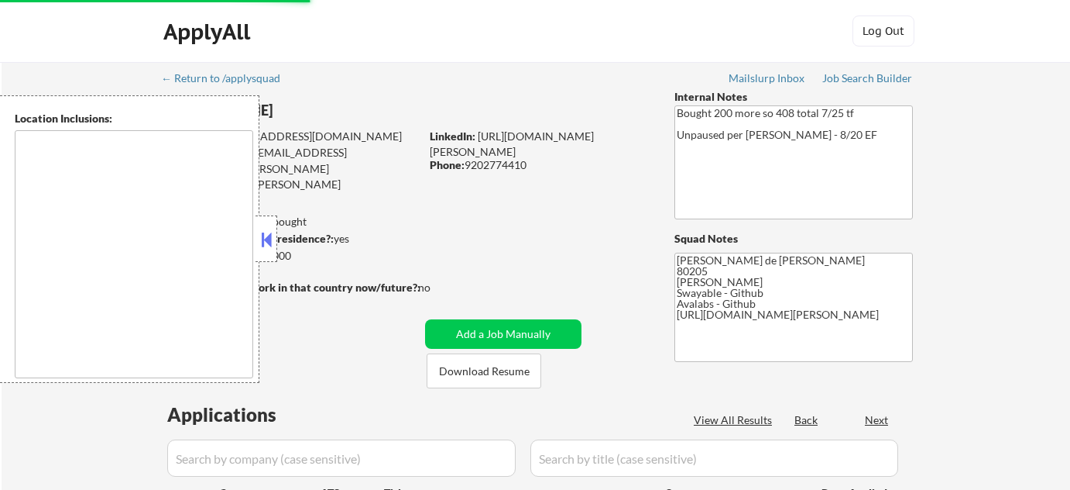
select select ""applied""
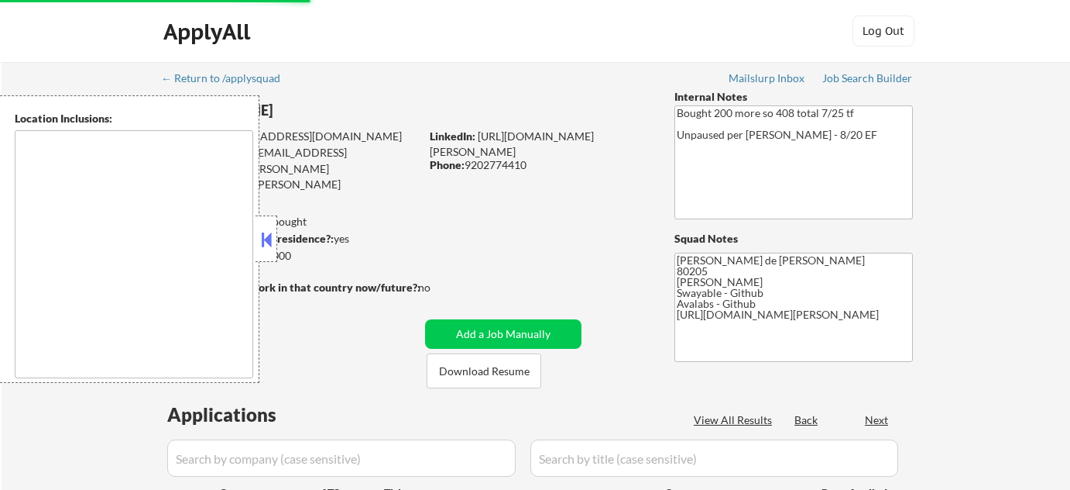
select select ""applied""
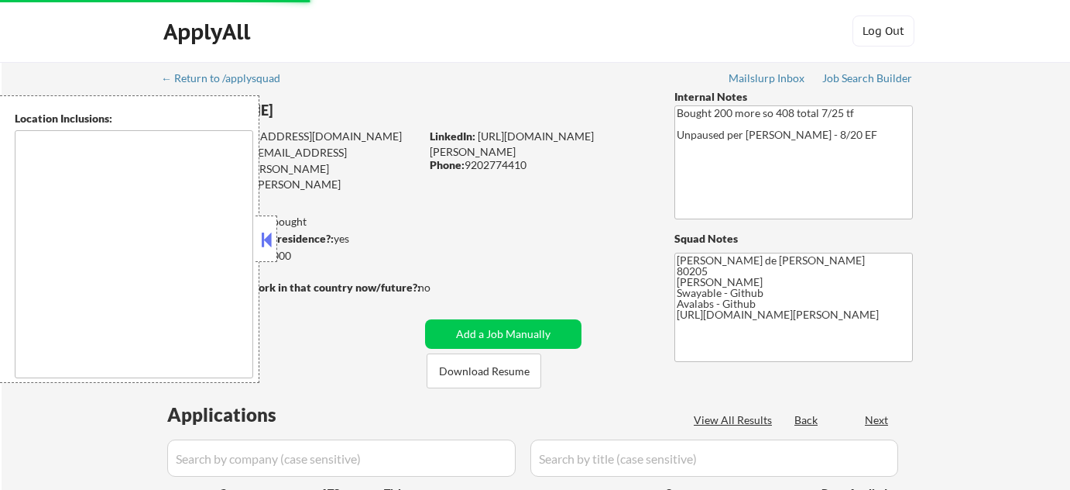
select select ""applied""
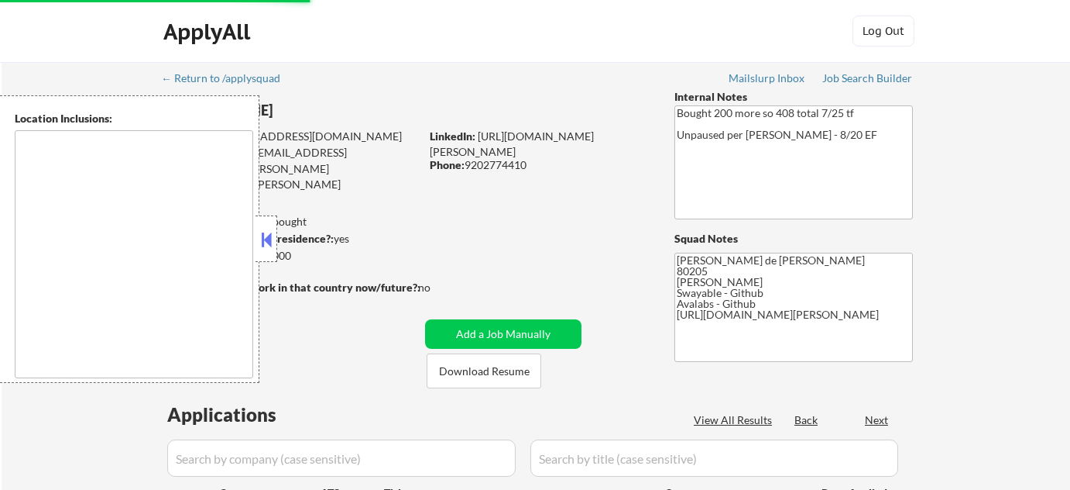
select select ""applied""
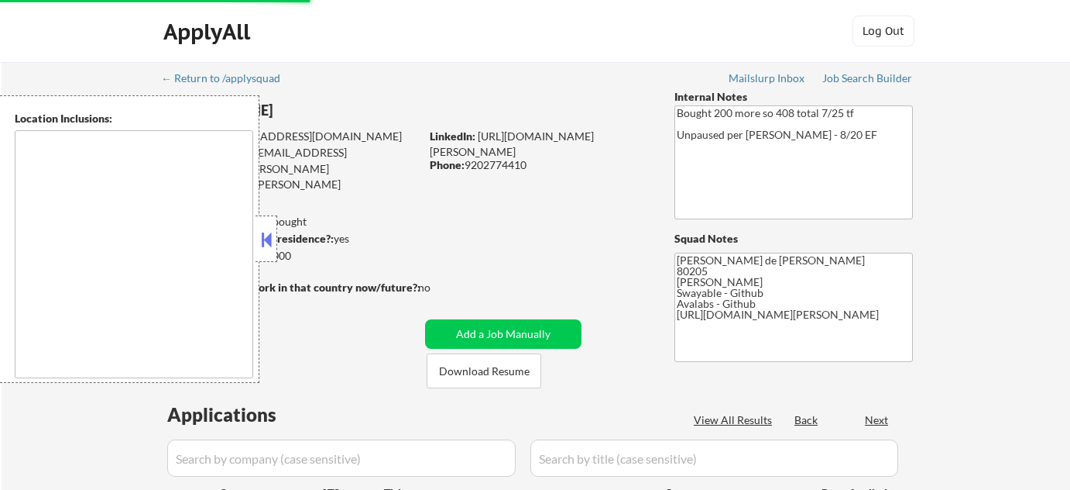
select select ""applied""
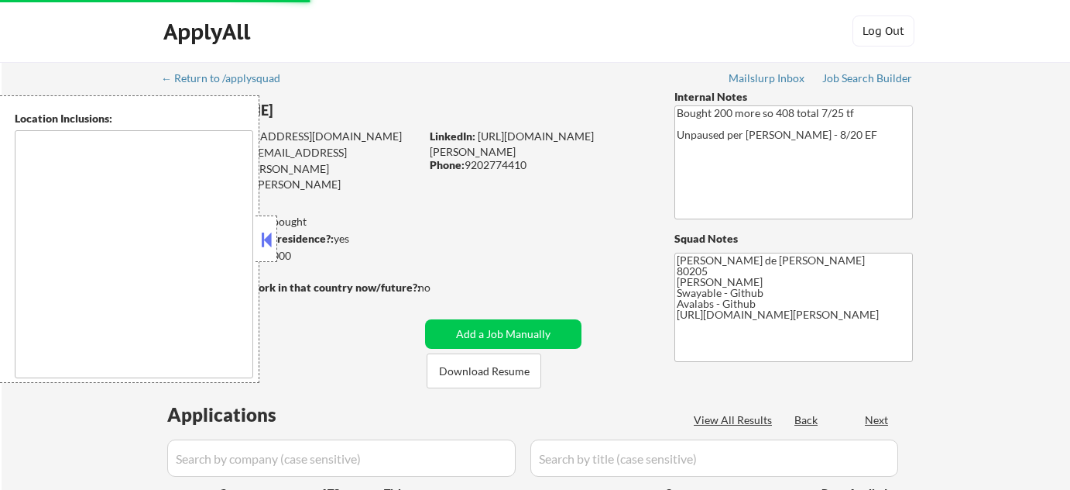
select select ""applied""
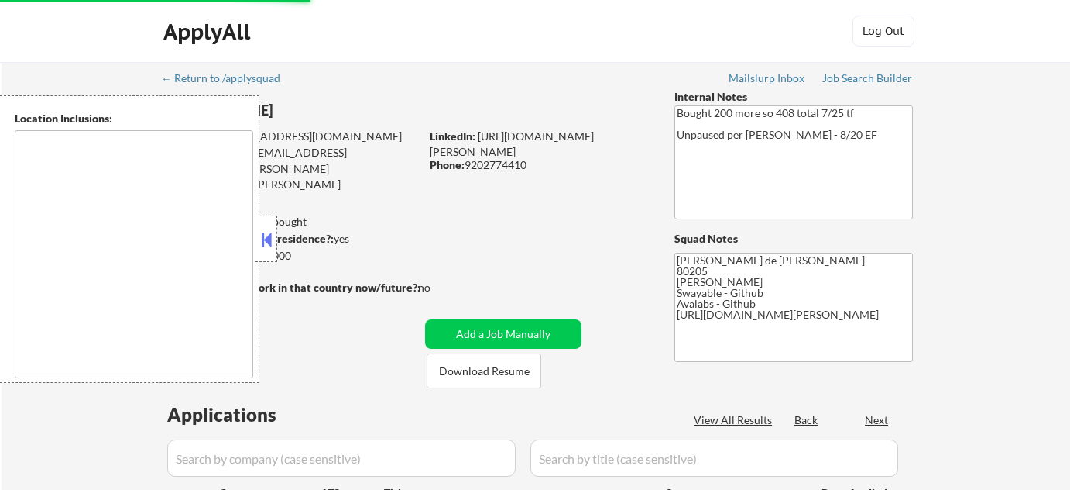
select select ""applied""
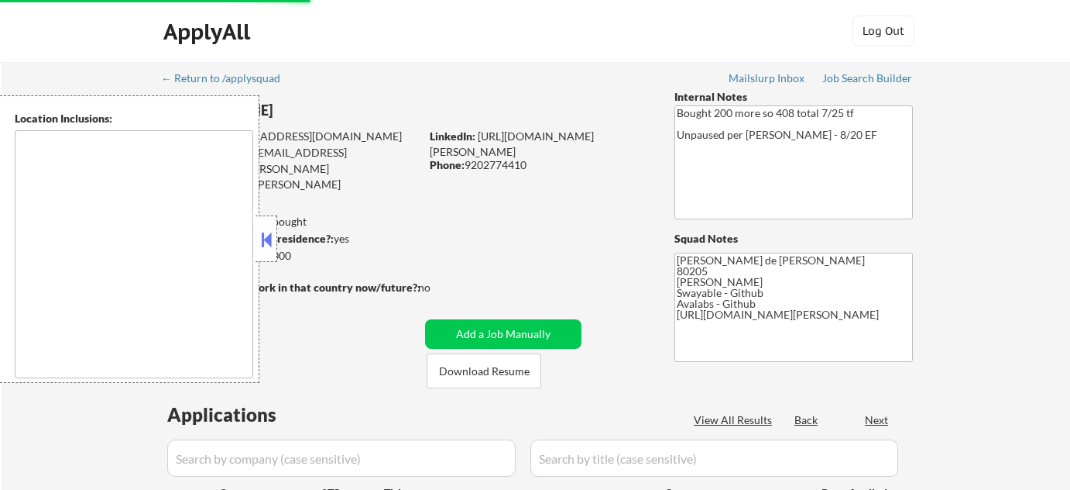
select select ""applied""
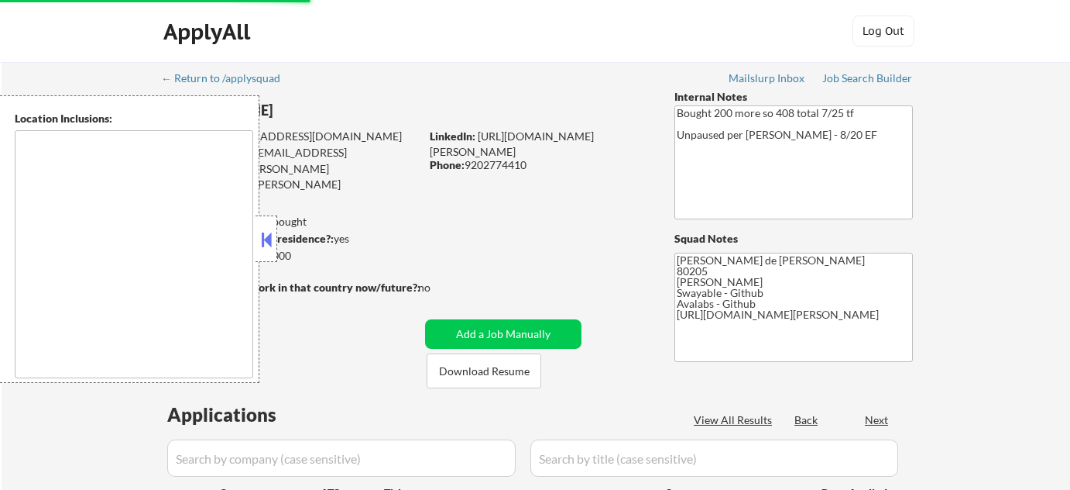
select select ""applied""
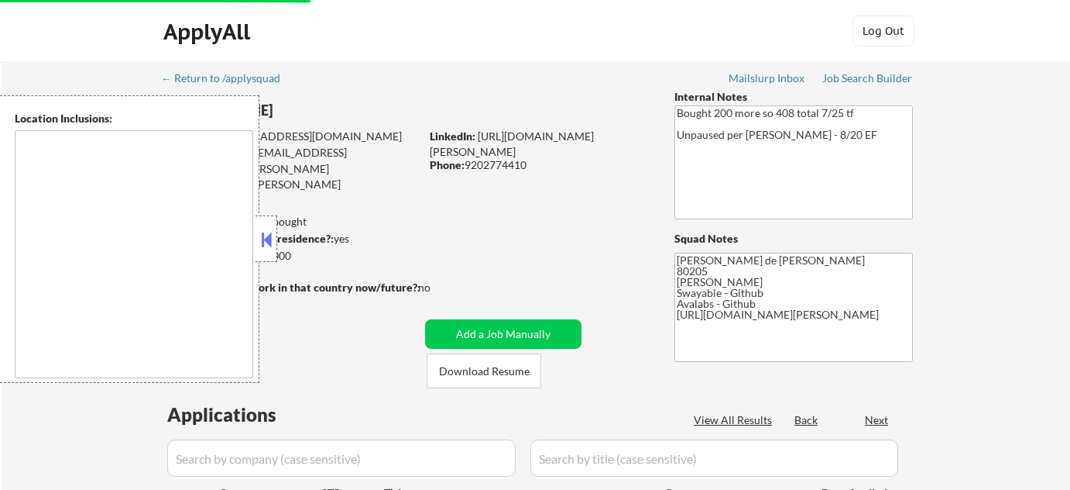
select select ""applied""
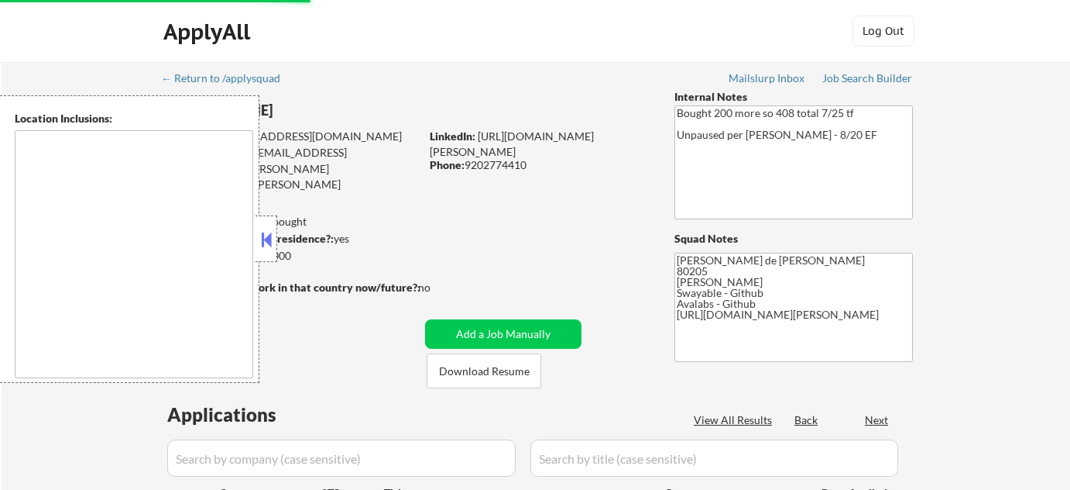
select select ""applied""
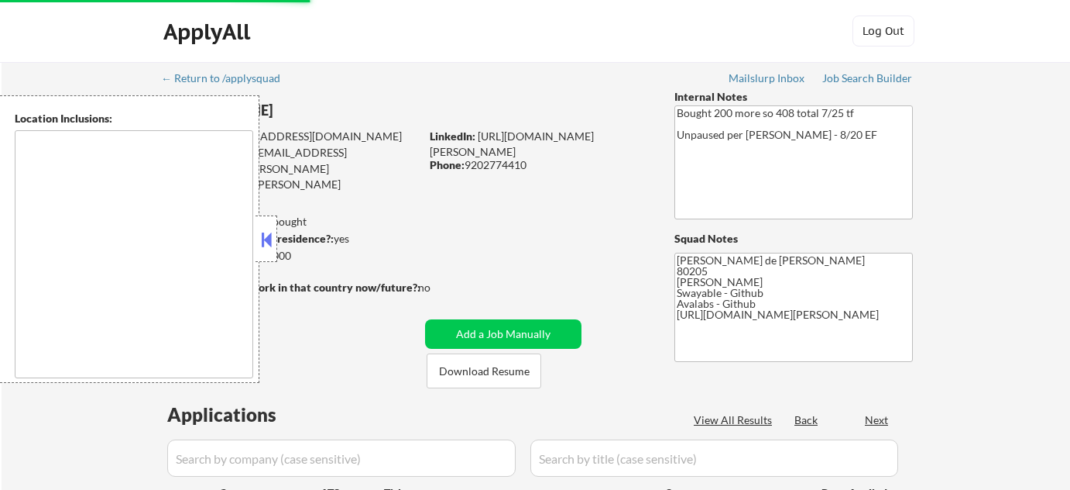
select select ""applied""
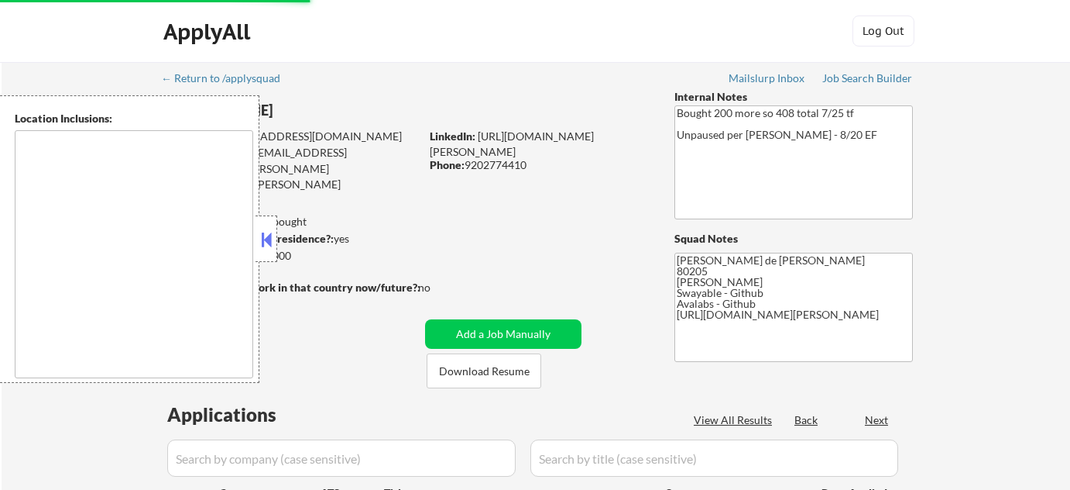
select select ""applied""
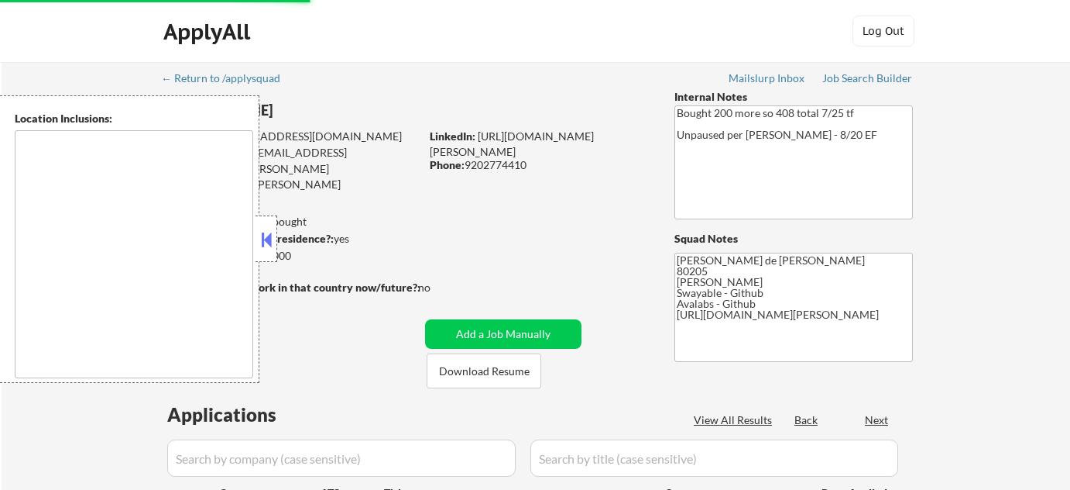
select select ""applied""
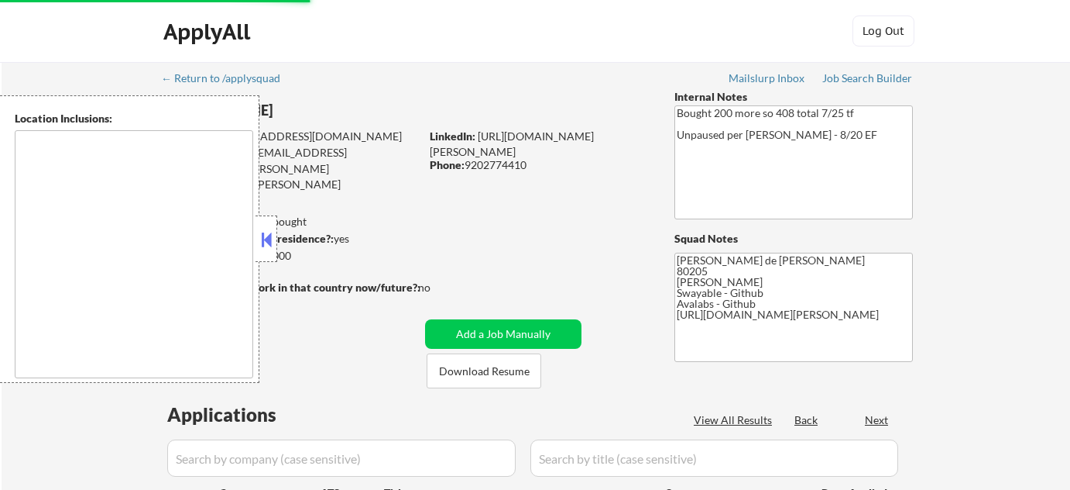
select select ""applied""
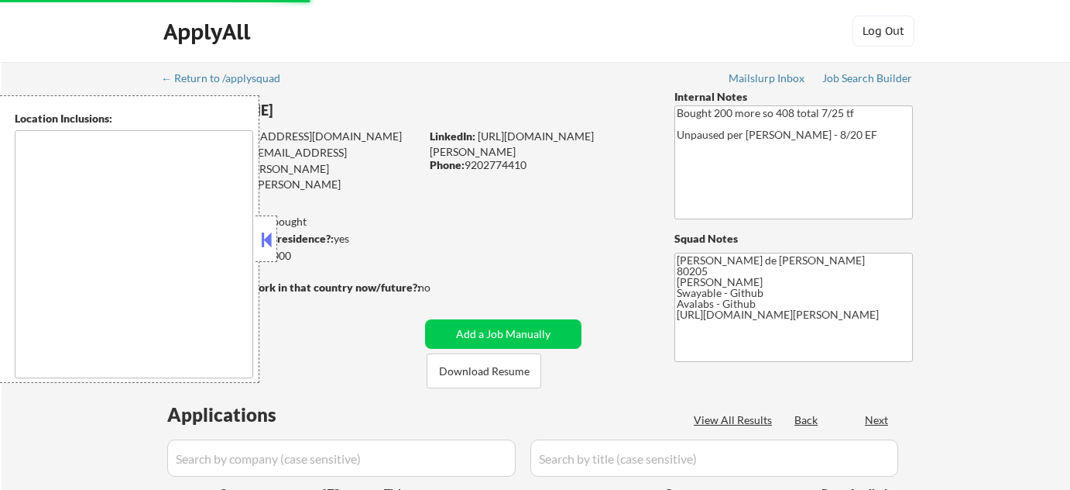
select select ""applied""
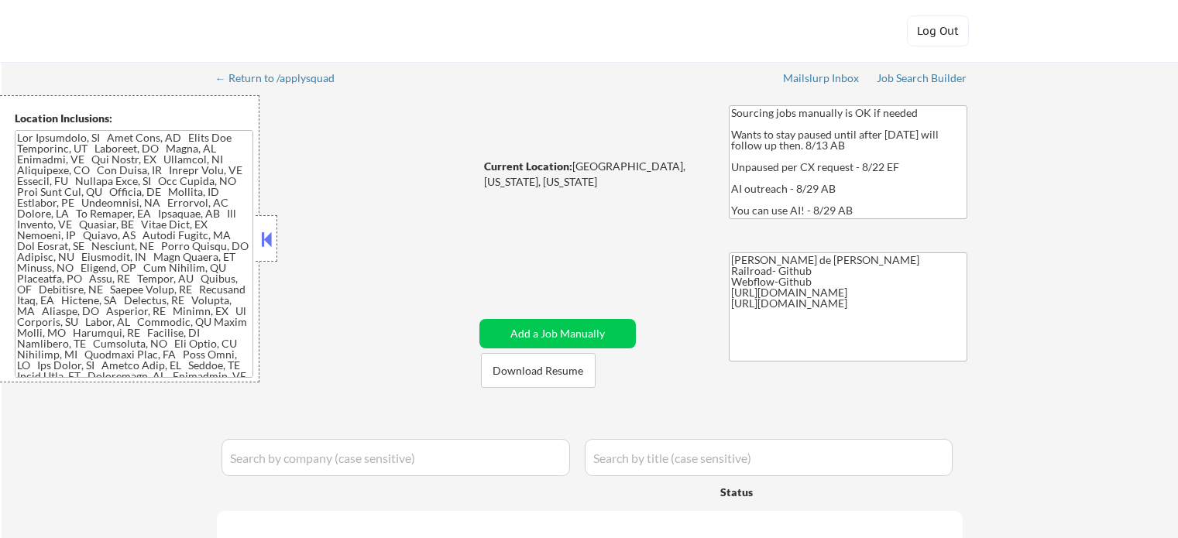
select select ""pending""
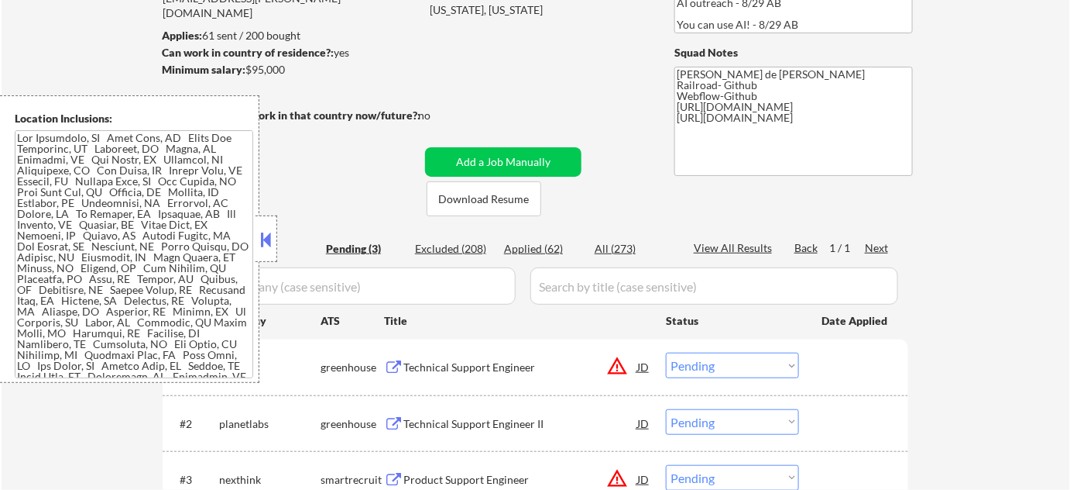
scroll to position [211, 0]
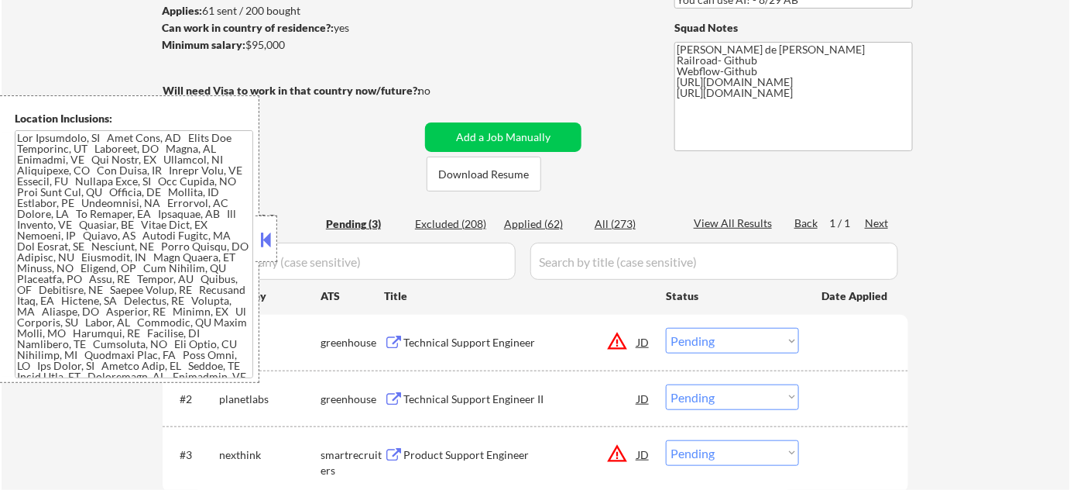
click at [271, 239] on button at bounding box center [266, 239] width 17 height 23
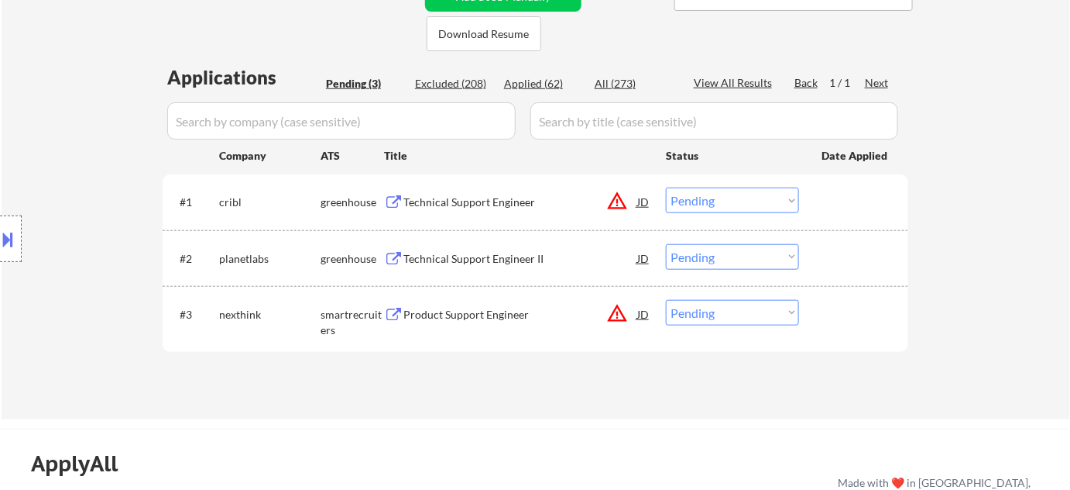
scroll to position [352, 0]
click at [617, 201] on button "warning_amber" at bounding box center [618, 200] width 22 height 22
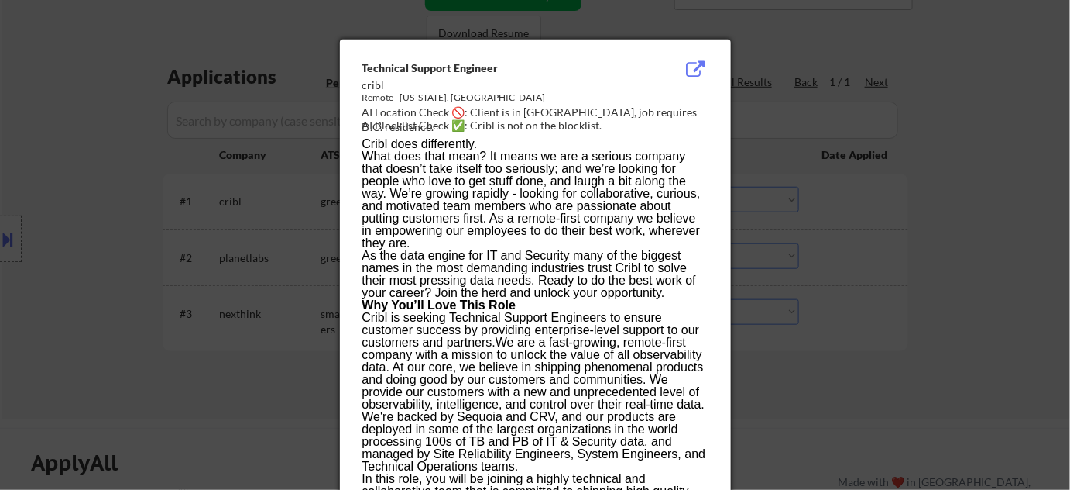
click at [912, 262] on div at bounding box center [535, 245] width 1070 height 490
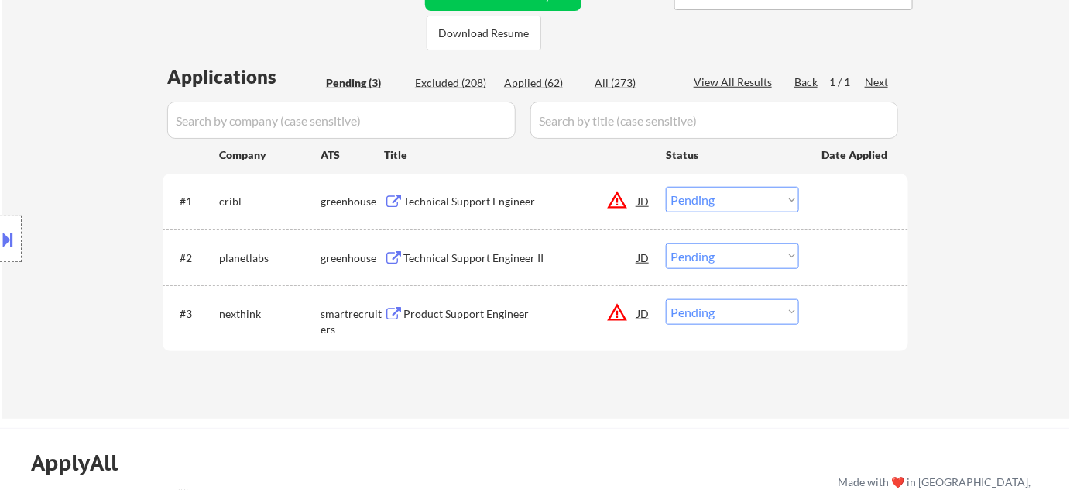
click at [617, 314] on button "warning_amber" at bounding box center [618, 312] width 22 height 22
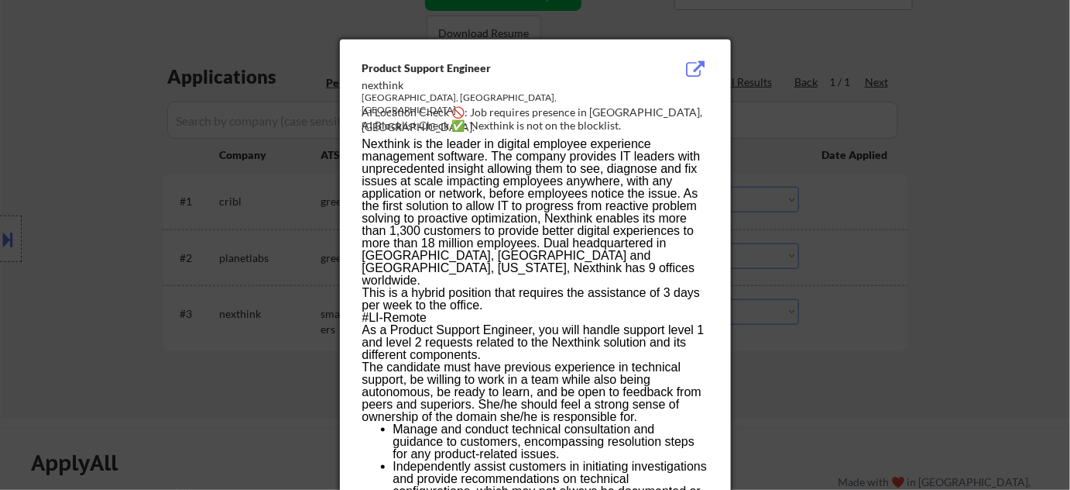
click at [904, 338] on div at bounding box center [535, 245] width 1070 height 490
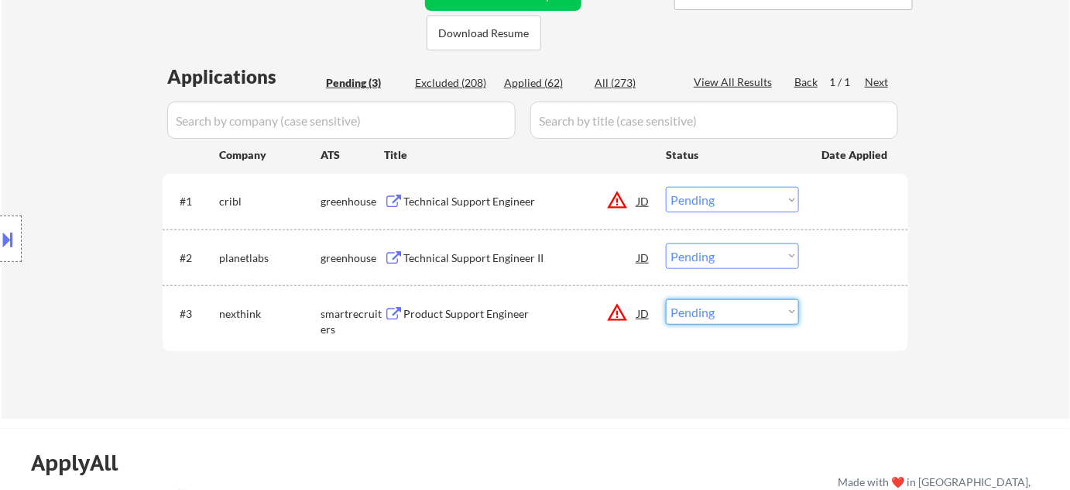
click at [747, 314] on select "Choose an option... Pending Applied Excluded (Questions) Excluded (Expired) Exc…" at bounding box center [732, 312] width 133 height 26
select select ""excluded__location_""
click at [666, 299] on select "Choose an option... Pending Applied Excluded (Questions) Excluded (Expired) Exc…" at bounding box center [732, 312] width 133 height 26
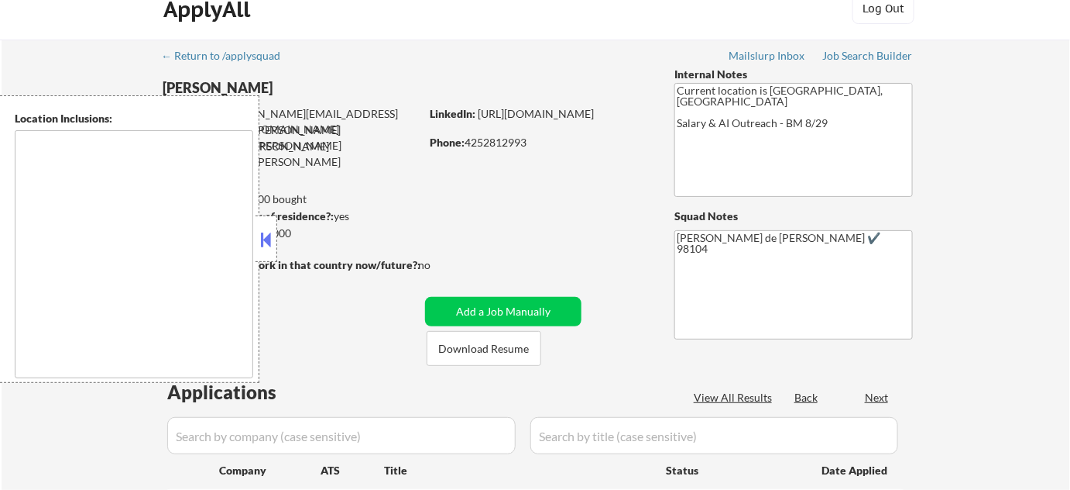
type textarea "Bend, OR [GEOGRAPHIC_DATA], [GEOGRAPHIC_DATA] [GEOGRAPHIC_DATA][PERSON_NAME], […"
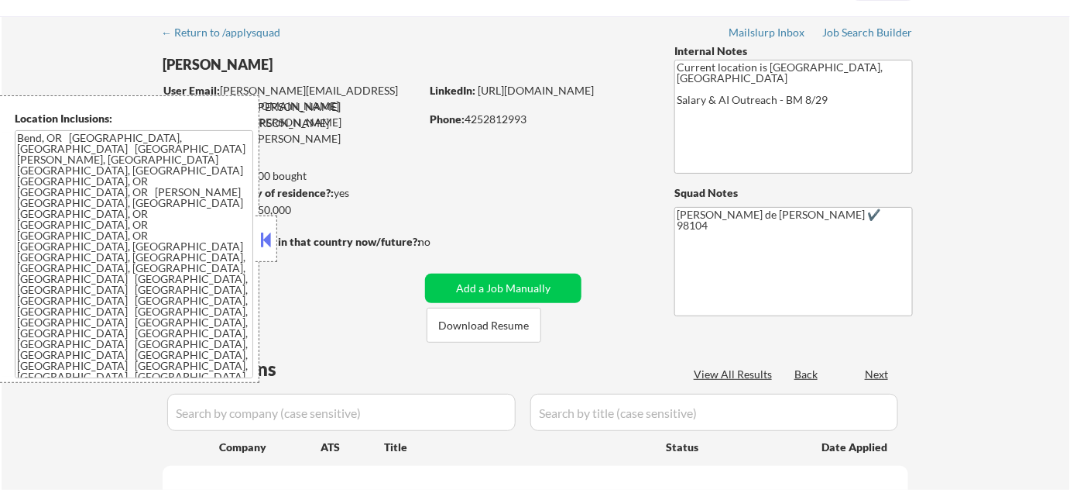
select select ""pending""
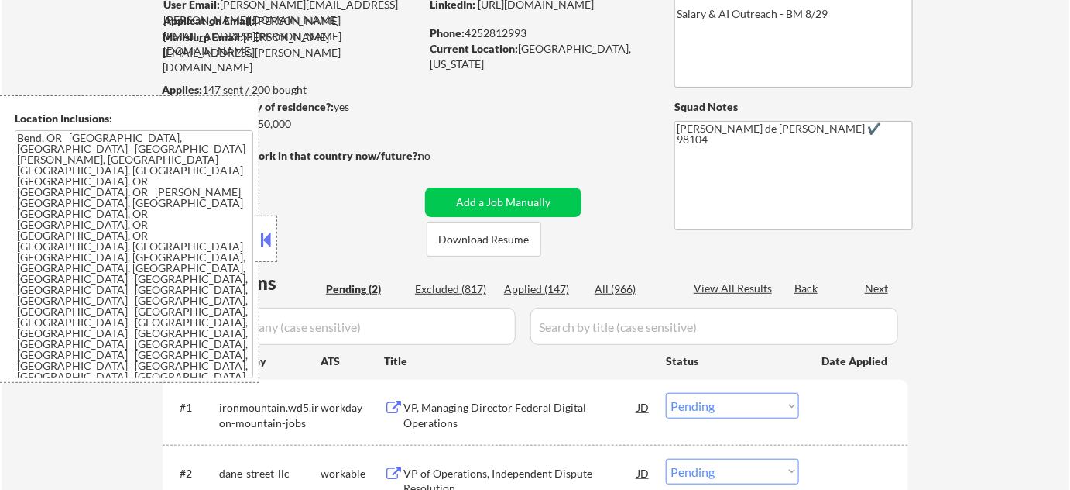
scroll to position [140, 0]
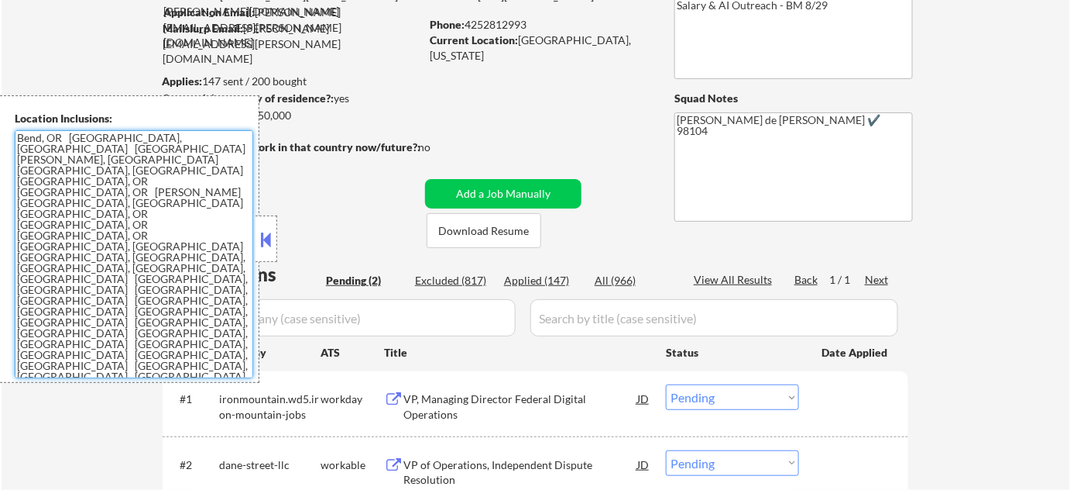
click at [65, 211] on textarea "Bend, OR [GEOGRAPHIC_DATA], [GEOGRAPHIC_DATA] [GEOGRAPHIC_DATA][PERSON_NAME], […" at bounding box center [134, 254] width 239 height 248
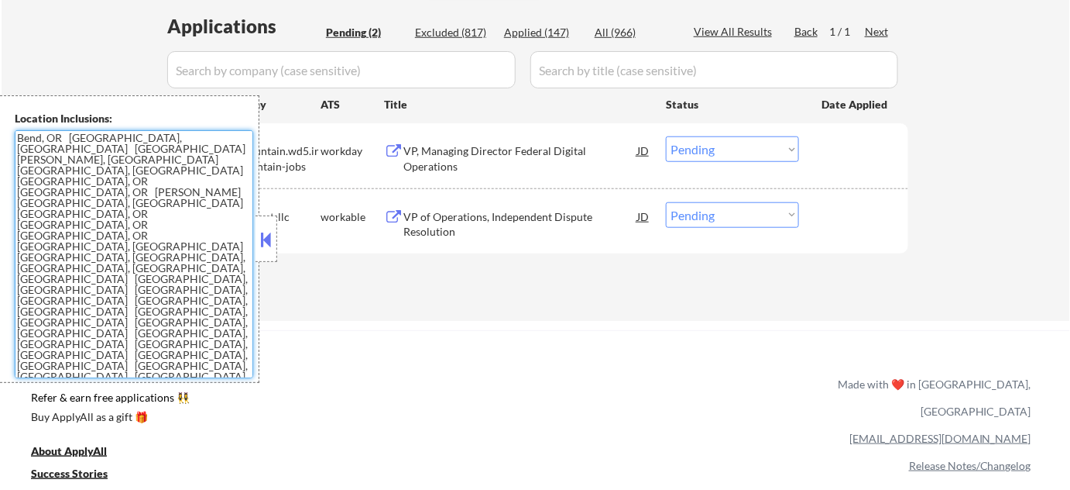
scroll to position [422, 0]
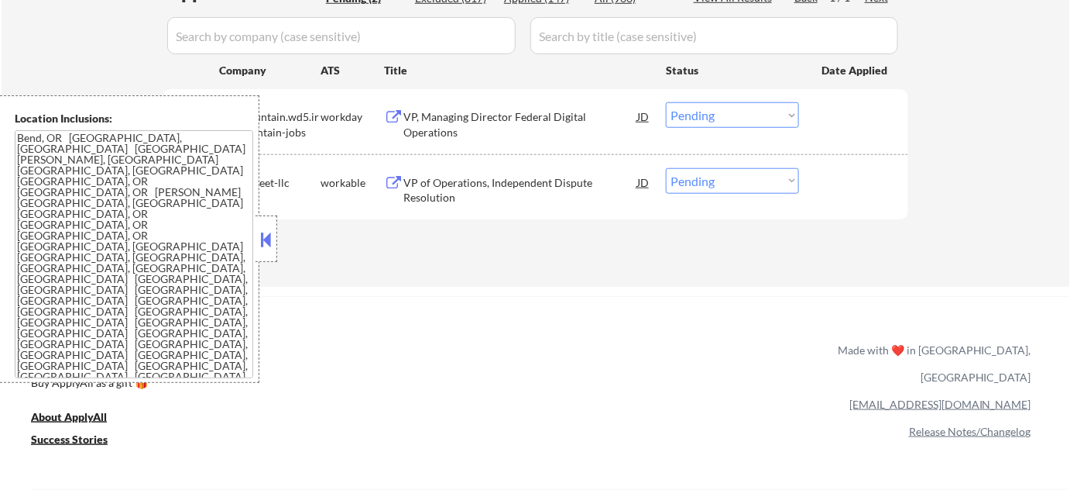
click at [265, 241] on button at bounding box center [266, 239] width 17 height 23
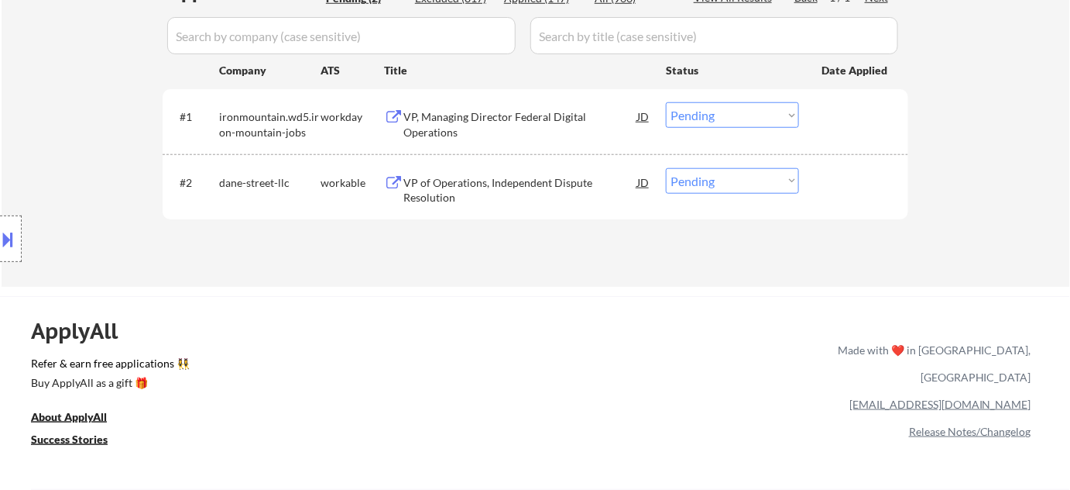
click at [448, 116] on div "VP, Managing Director Federal Digital Operations" at bounding box center [521, 124] width 234 height 30
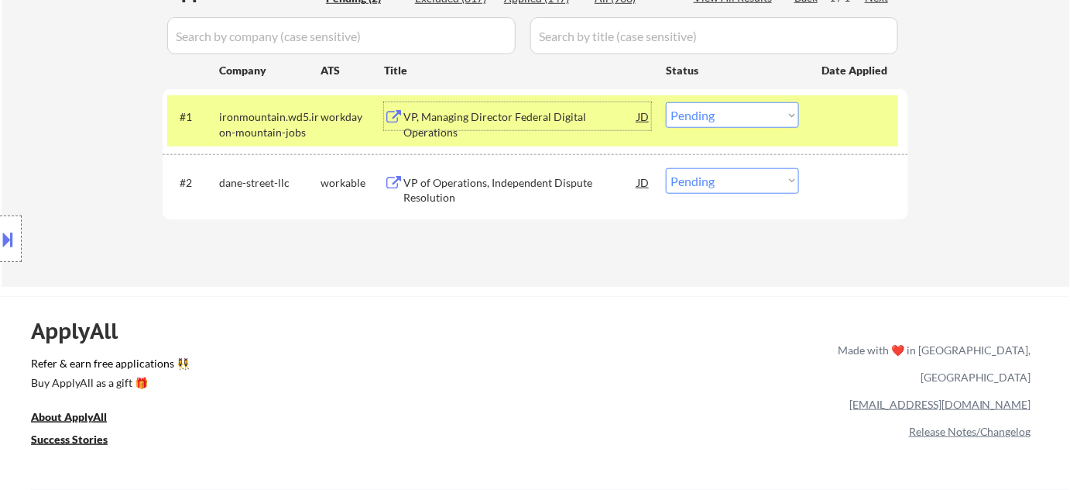
click at [739, 111] on select "Choose an option... Pending Applied Excluded (Questions) Excluded (Expired) Exc…" at bounding box center [732, 115] width 133 height 26
click at [666, 102] on select "Choose an option... Pending Applied Excluded (Questions) Excluded (Expired) Exc…" at bounding box center [732, 115] width 133 height 26
click at [450, 187] on div "VP of Operations, Independent Dispute Resolution" at bounding box center [521, 190] width 234 height 30
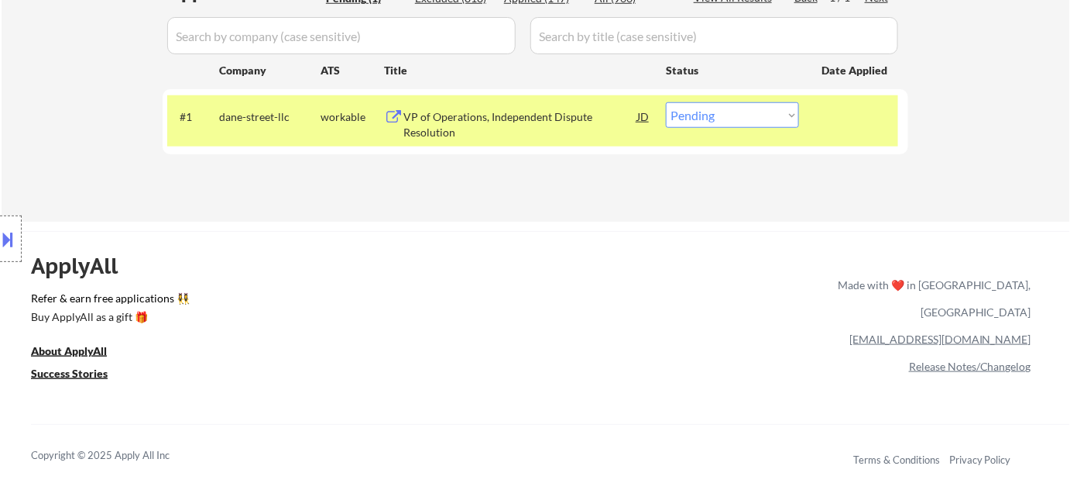
click at [740, 121] on select "Choose an option... Pending Applied Excluded (Questions) Excluded (Expired) Exc…" at bounding box center [732, 115] width 133 height 26
select select ""applied""
click at [666, 102] on select "Choose an option... Pending Applied Excluded (Questions) Excluded (Expired) Exc…" at bounding box center [732, 115] width 133 height 26
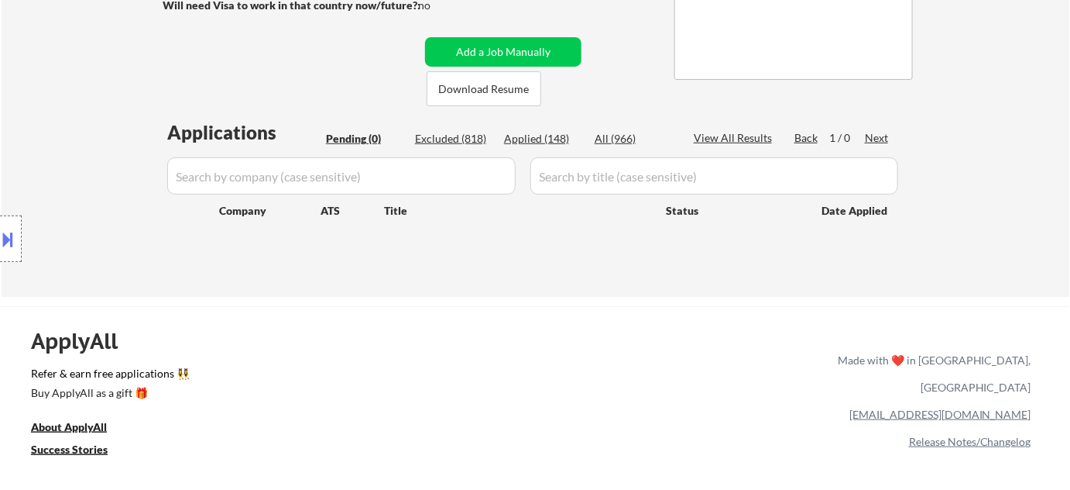
scroll to position [281, 0]
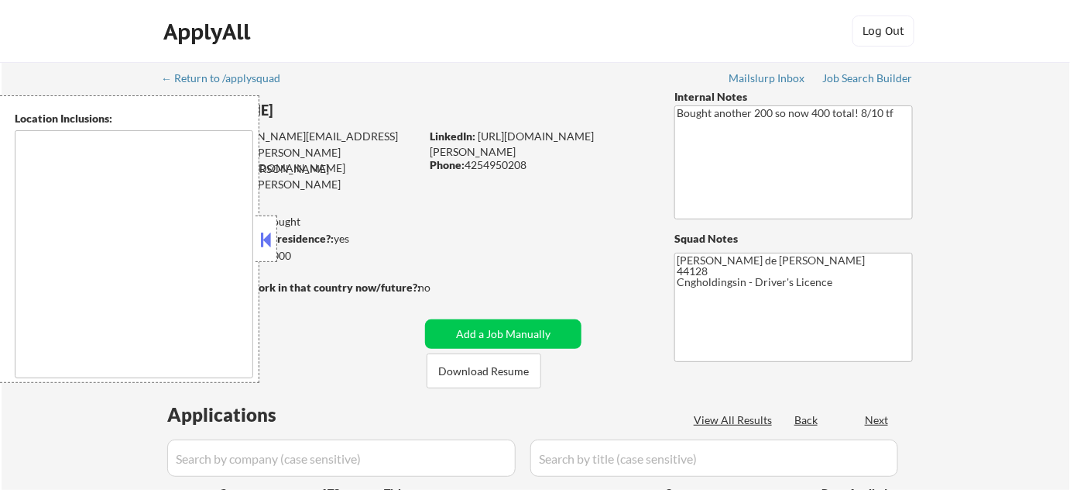
type textarea "[GEOGRAPHIC_DATA], [GEOGRAPHIC_DATA] [GEOGRAPHIC_DATA], [GEOGRAPHIC_DATA] [GEOG…"
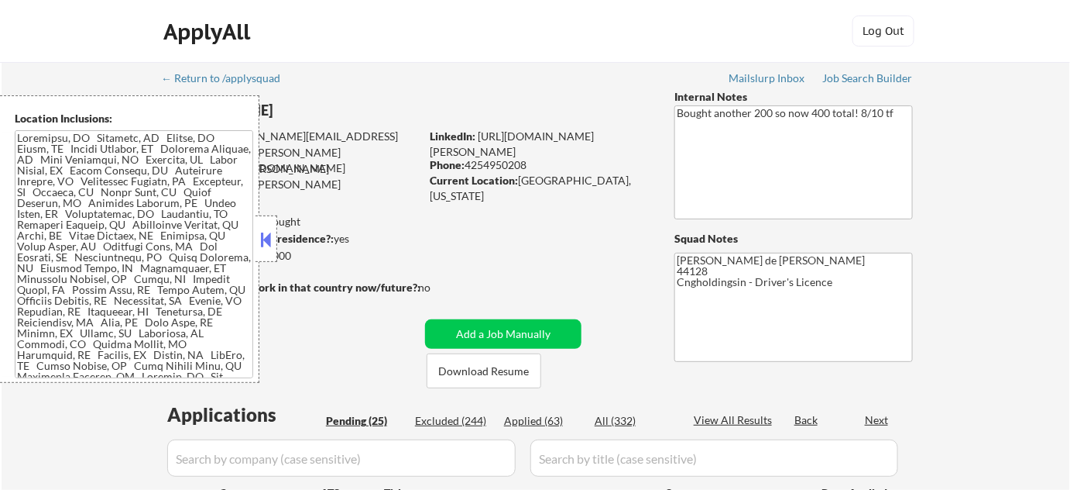
select select ""pending""
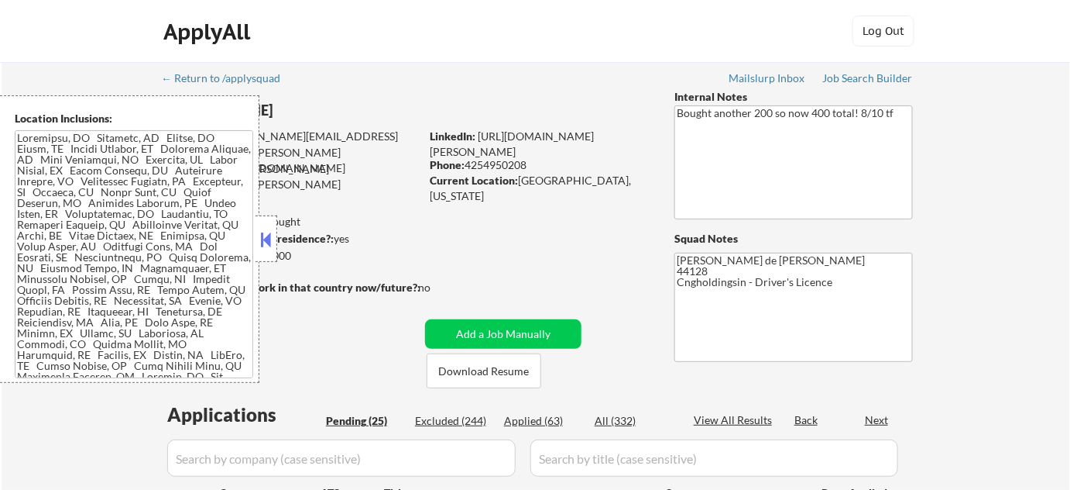
select select ""pending""
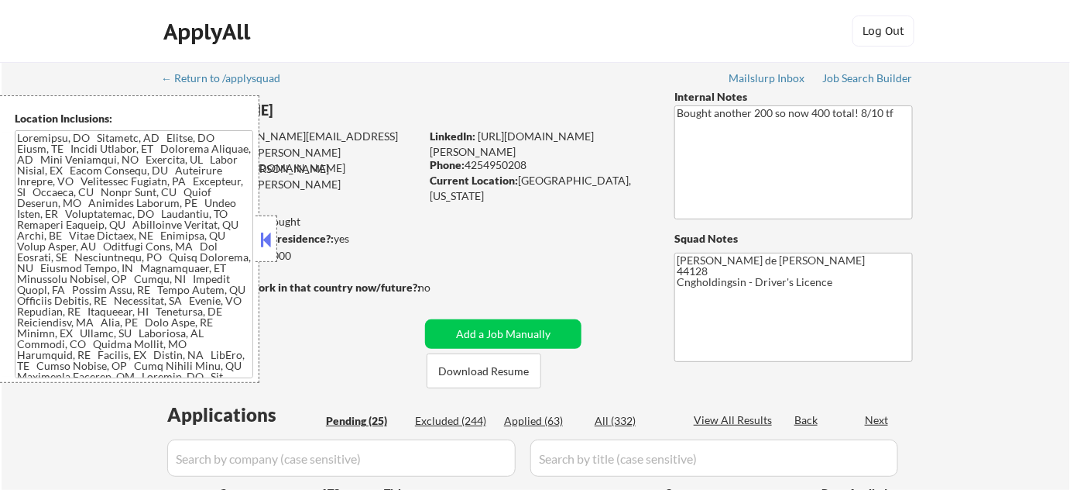
select select ""pending""
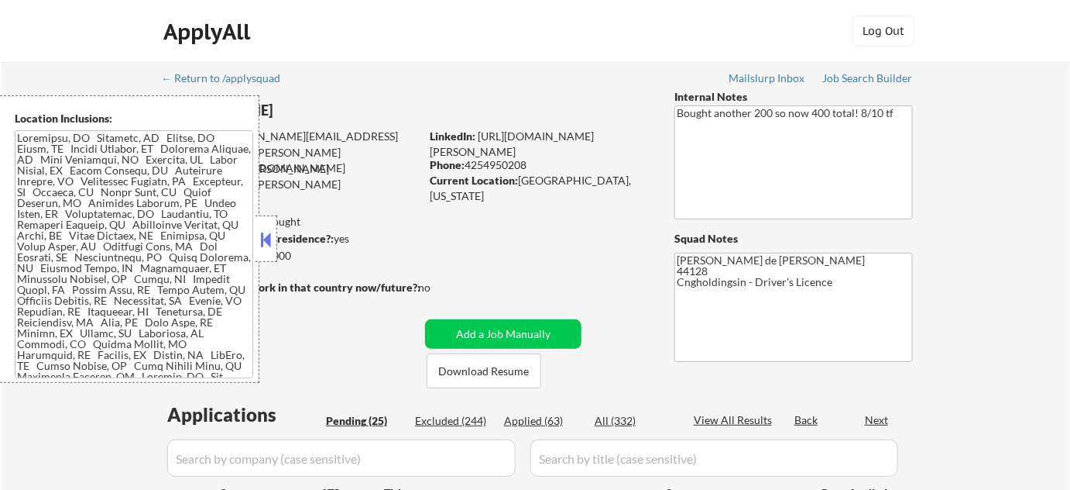
select select ""pending""
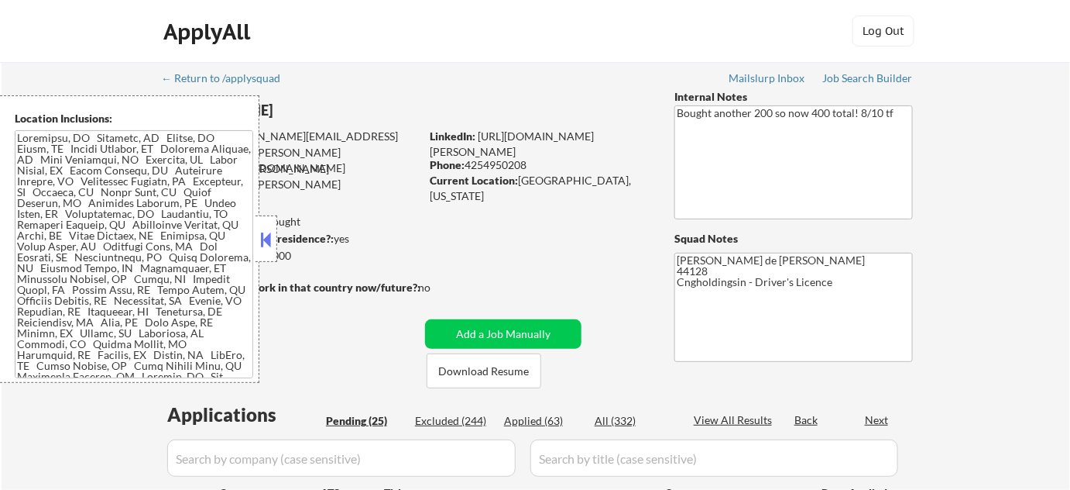
select select ""pending""
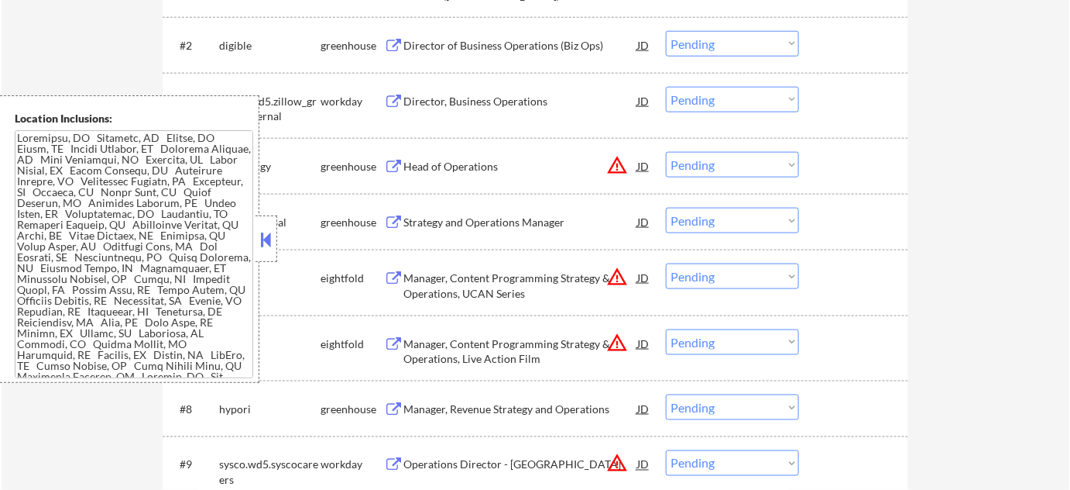
scroll to position [563, 0]
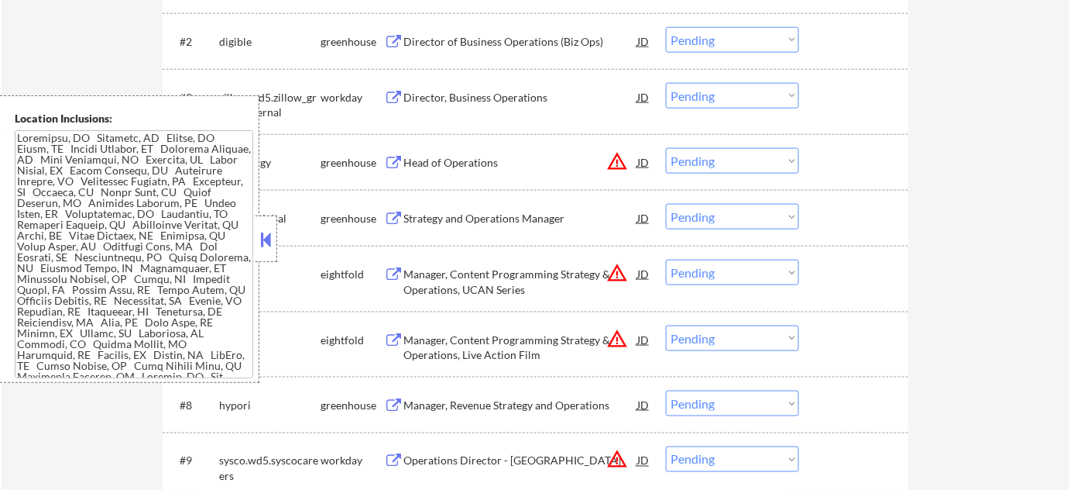
click at [272, 242] on button at bounding box center [266, 239] width 17 height 23
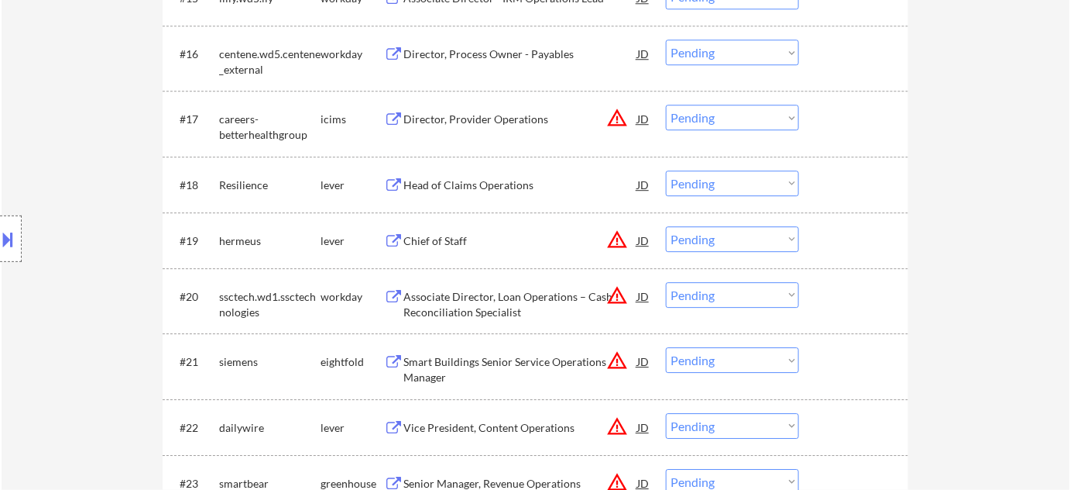
scroll to position [1408, 0]
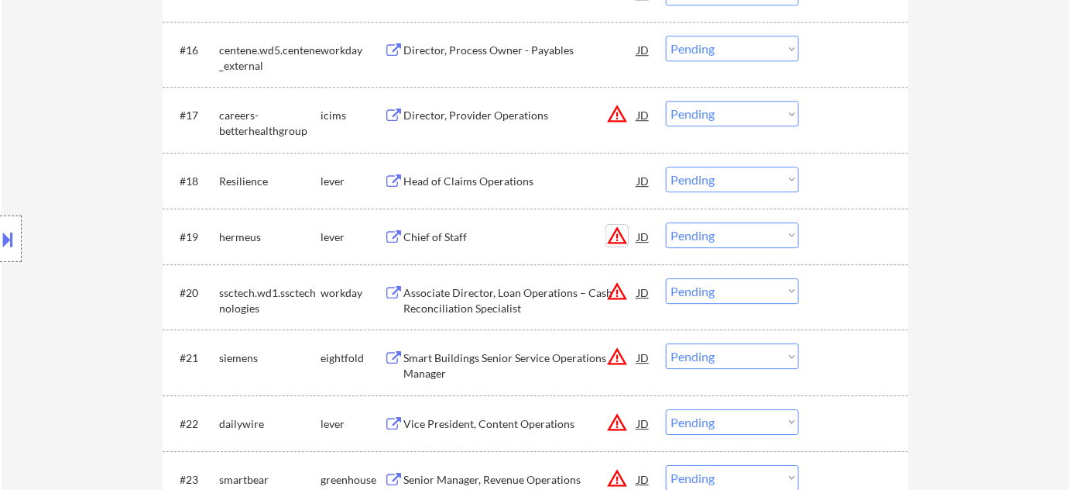
click at [610, 235] on button "warning_amber" at bounding box center [618, 236] width 22 height 22
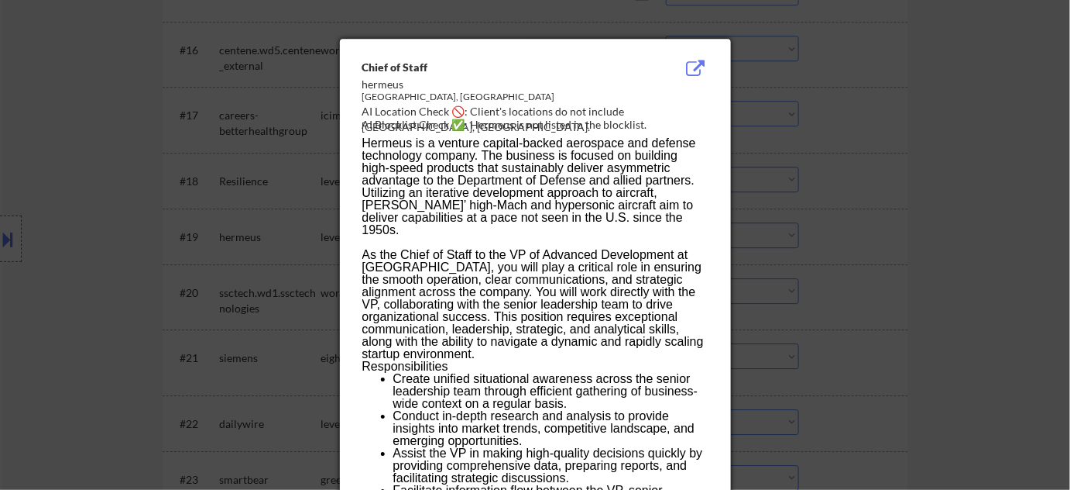
click at [798, 260] on div at bounding box center [535, 245] width 1070 height 490
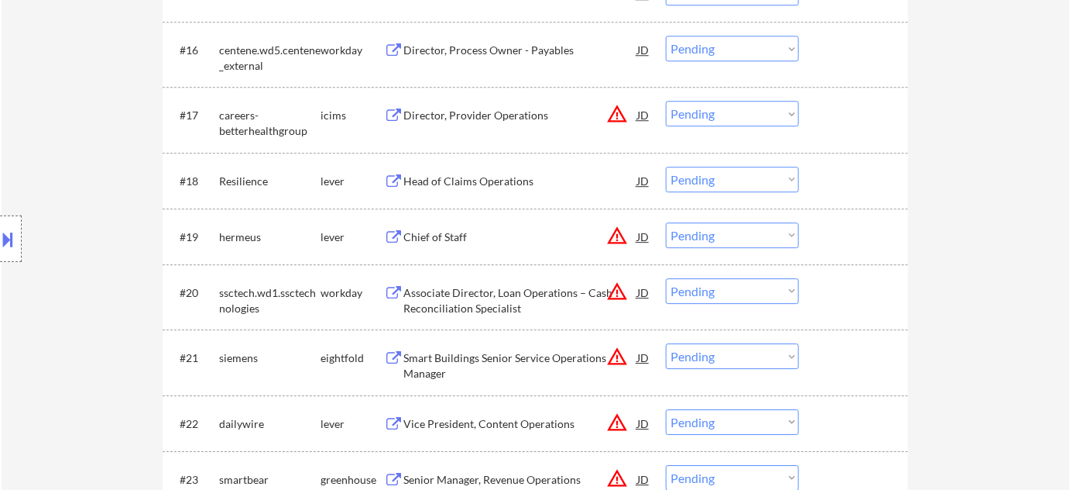
click at [420, 229] on div "Chief of Staff" at bounding box center [521, 236] width 234 height 15
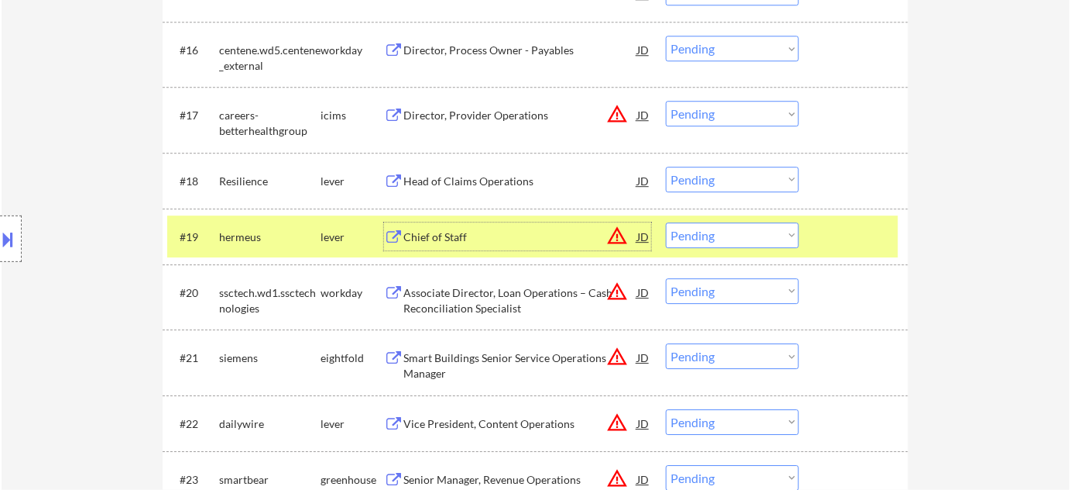
click at [5, 256] on div at bounding box center [11, 238] width 22 height 46
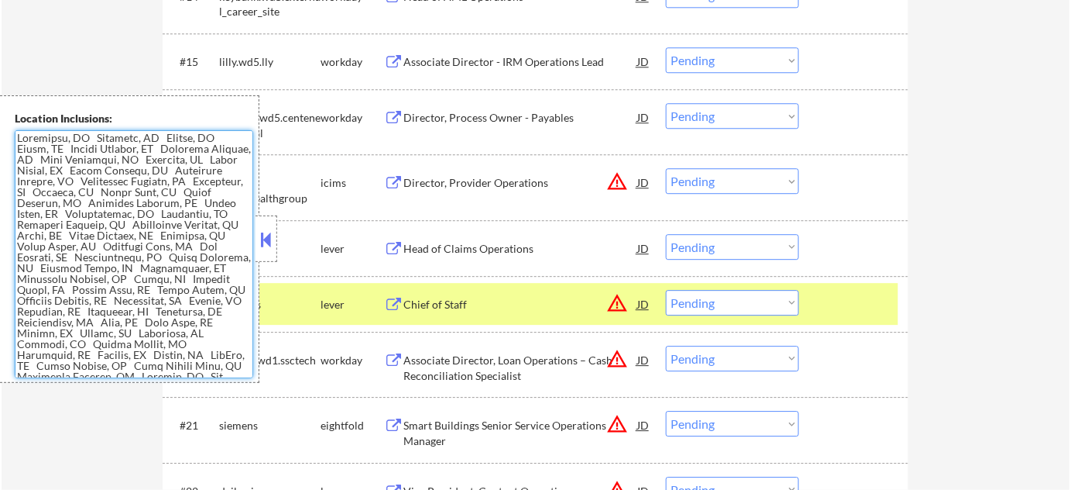
scroll to position [1338, 0]
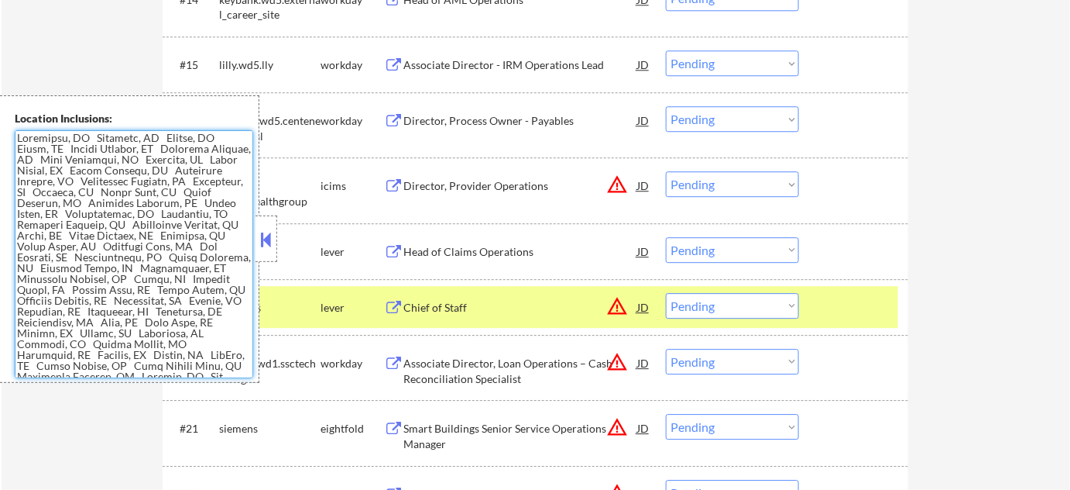
click at [263, 246] on button at bounding box center [266, 239] width 17 height 23
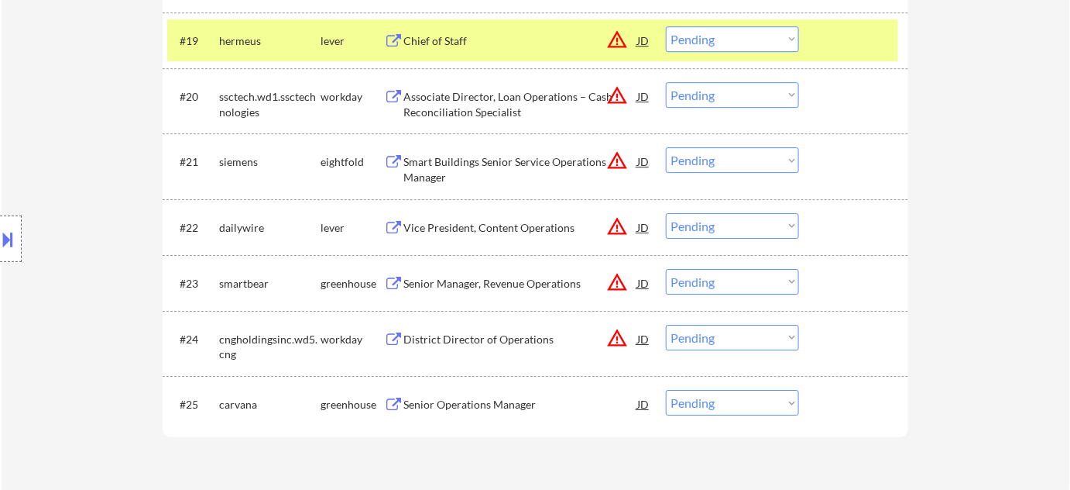
scroll to position [1619, 0]
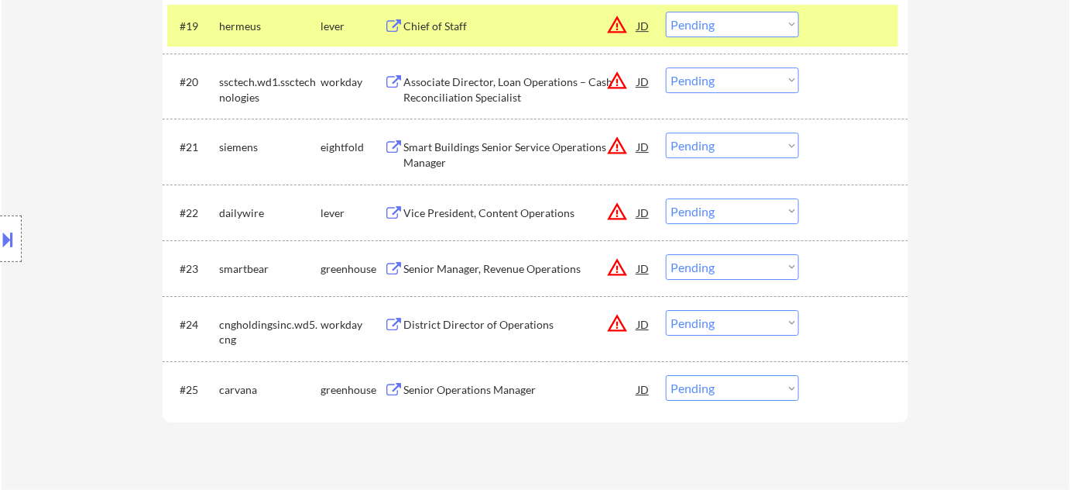
click at [615, 207] on button "warning_amber" at bounding box center [618, 212] width 22 height 22
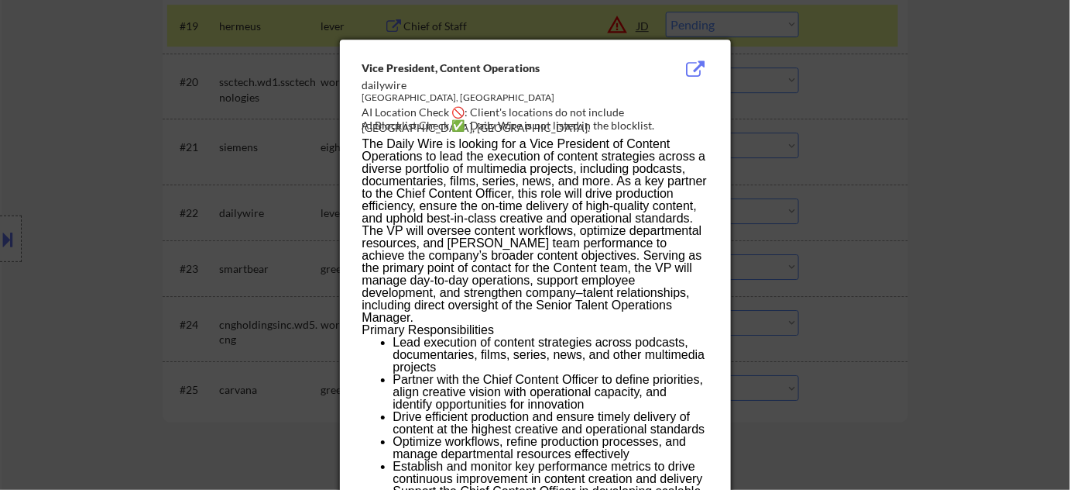
click at [868, 252] on div at bounding box center [535, 245] width 1070 height 490
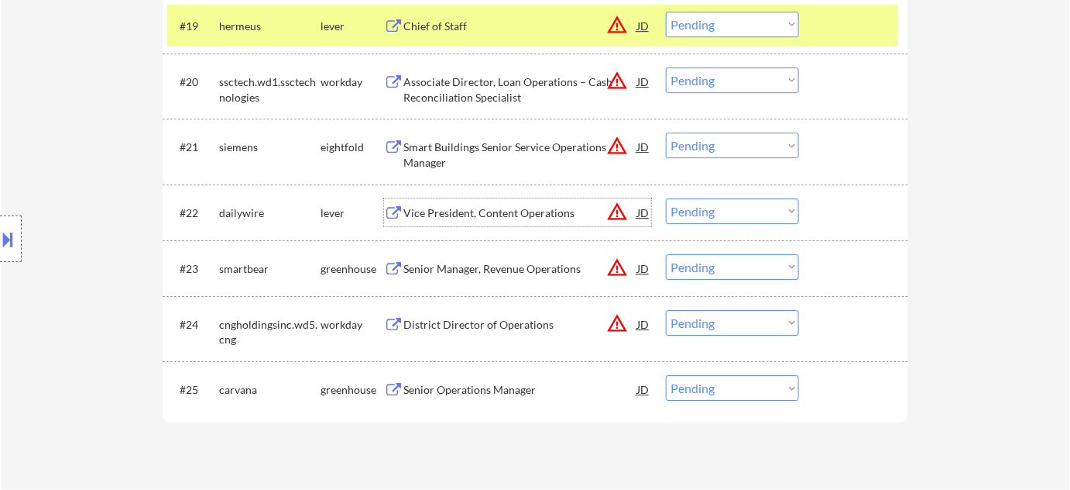
click at [491, 208] on div "Vice President, Content Operations" at bounding box center [521, 212] width 234 height 15
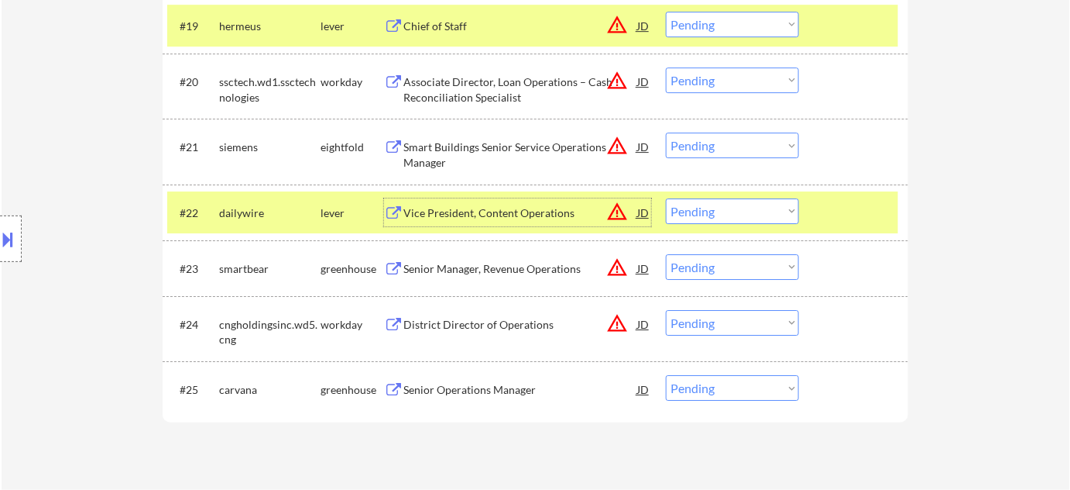
click at [614, 19] on button "warning_amber" at bounding box center [618, 25] width 22 height 22
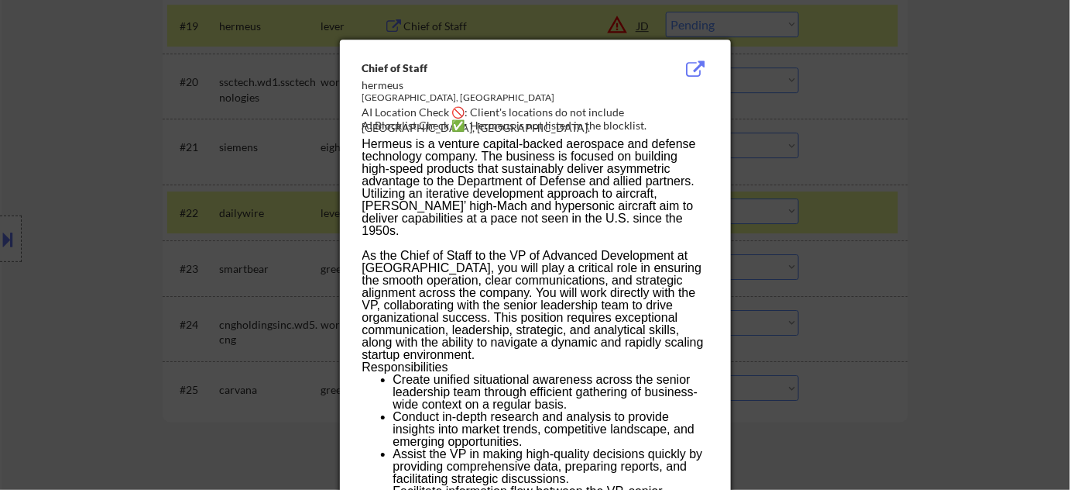
click at [878, 119] on div at bounding box center [535, 245] width 1070 height 490
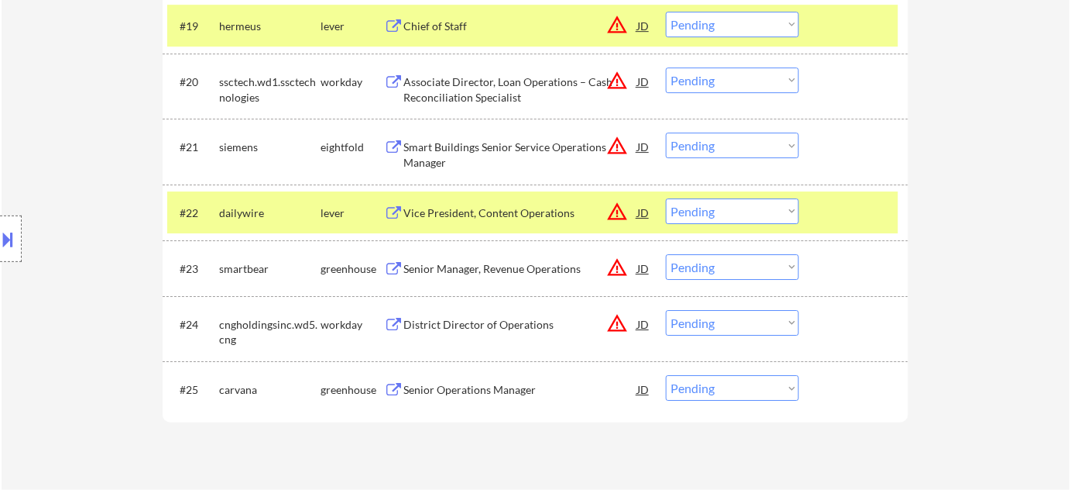
click at [0, 239] on button at bounding box center [8, 239] width 17 height 26
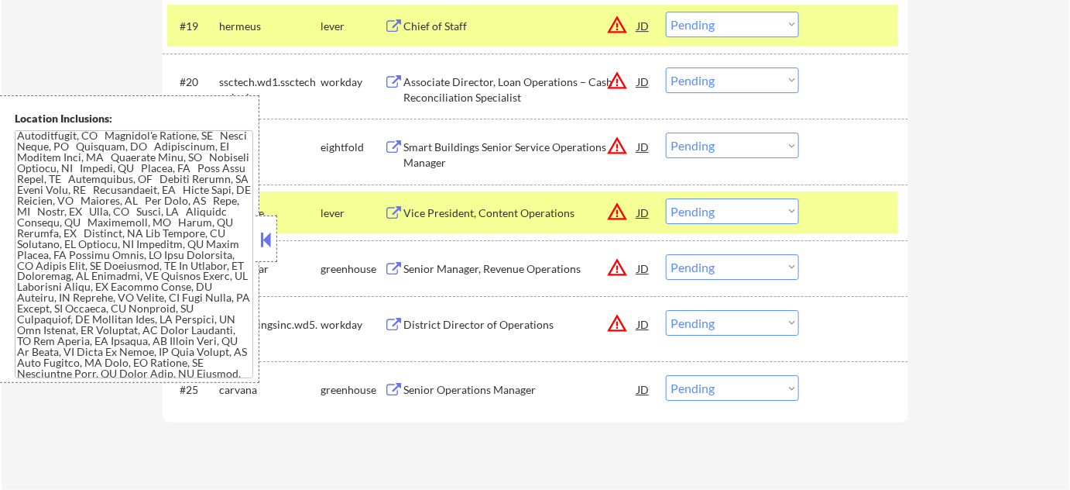
scroll to position [778, 0]
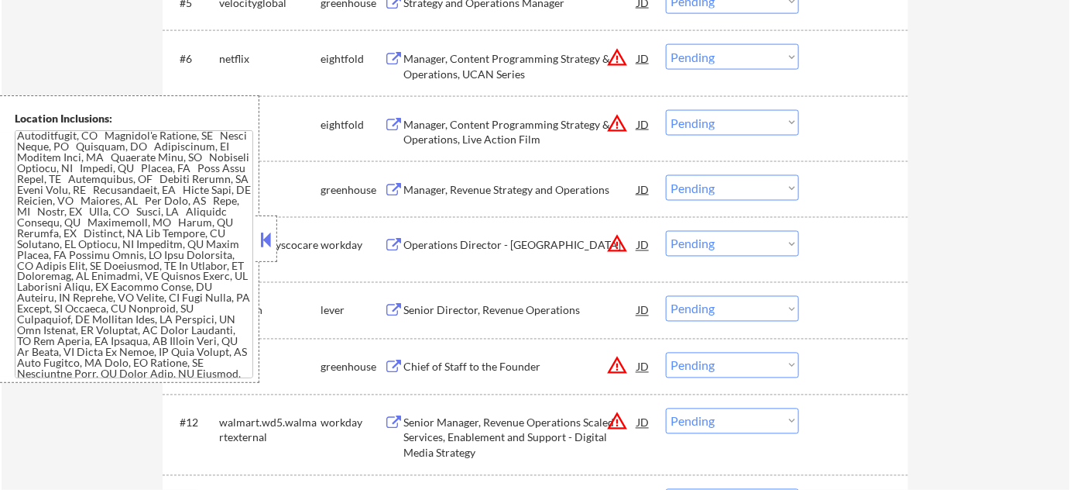
click at [270, 235] on button at bounding box center [266, 239] width 17 height 23
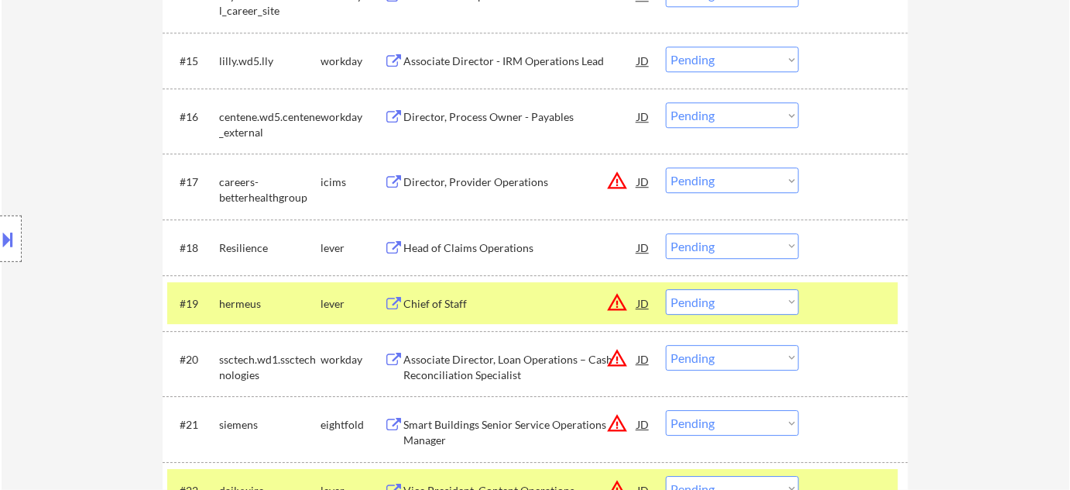
scroll to position [1385, 0]
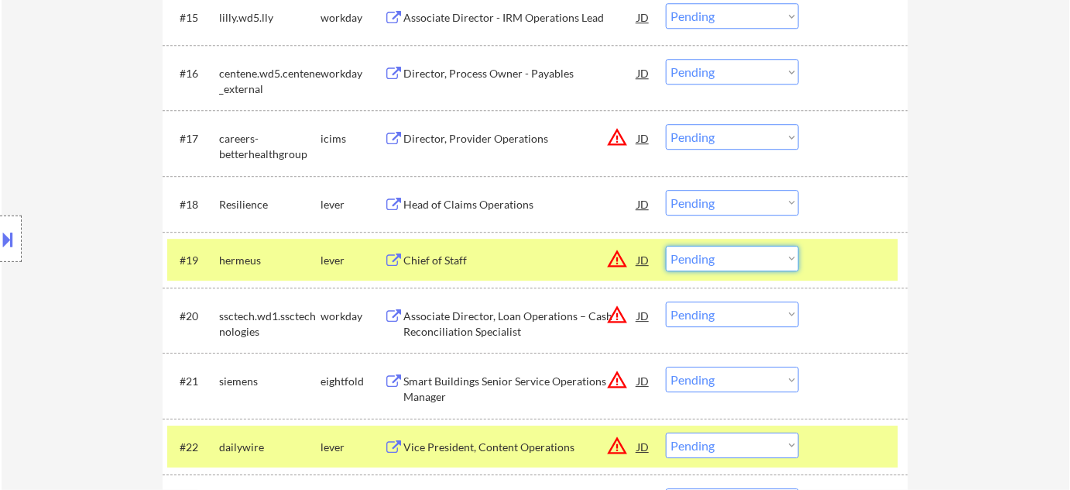
drag, startPoint x: 666, startPoint y: 253, endPoint x: 675, endPoint y: 254, distance: 9.3
click at [666, 253] on select "Choose an option... Pending Applied Excluded (Questions) Excluded (Expired) Exc…" at bounding box center [732, 259] width 133 height 26
click at [666, 246] on select "Choose an option... Pending Applied Excluded (Questions) Excluded (Expired) Exc…" at bounding box center [732, 259] width 133 height 26
select select ""pending""
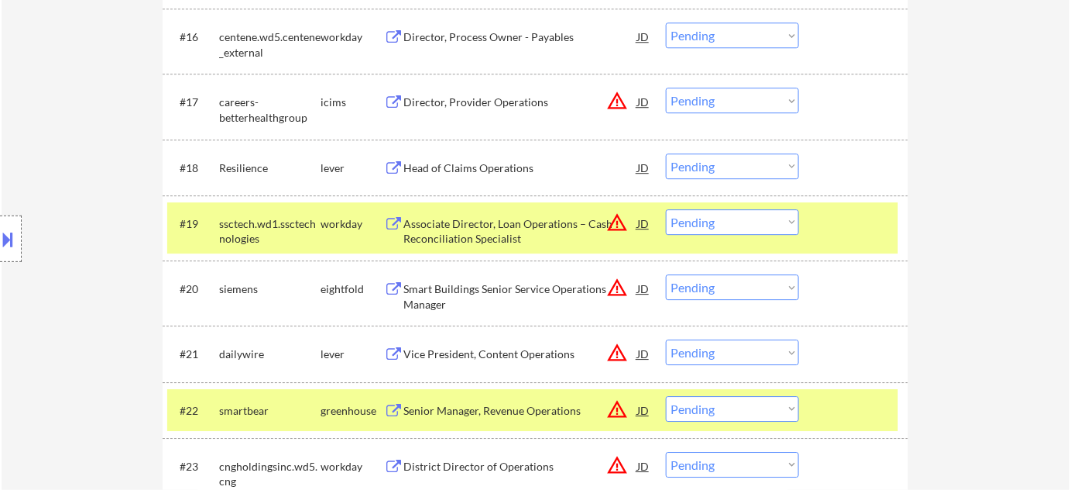
scroll to position [1455, 0]
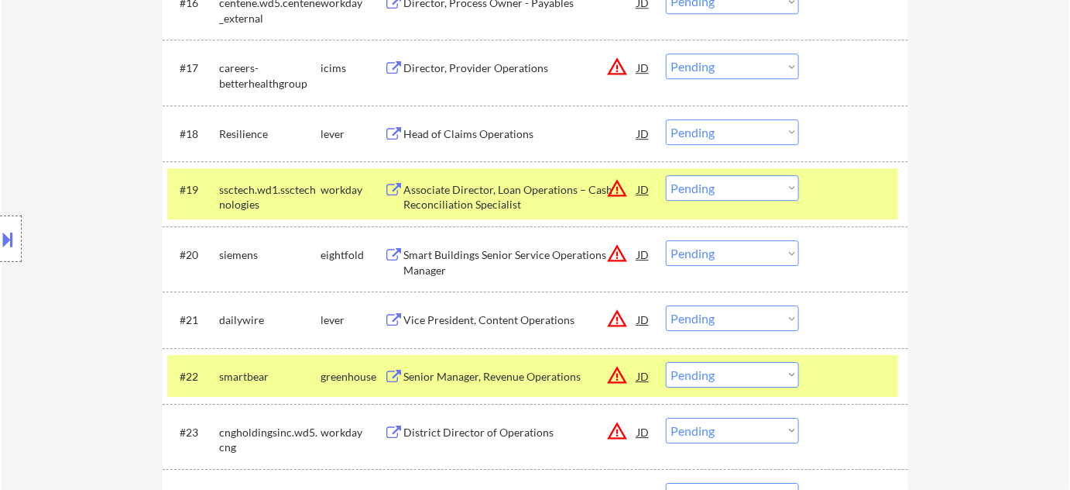
click at [732, 318] on select "Choose an option... Pending Applied Excluded (Questions) Excluded (Expired) Exc…" at bounding box center [732, 318] width 133 height 26
click at [666, 305] on select "Choose an option... Pending Applied Excluded (Questions) Excluded (Expired) Exc…" at bounding box center [732, 318] width 133 height 26
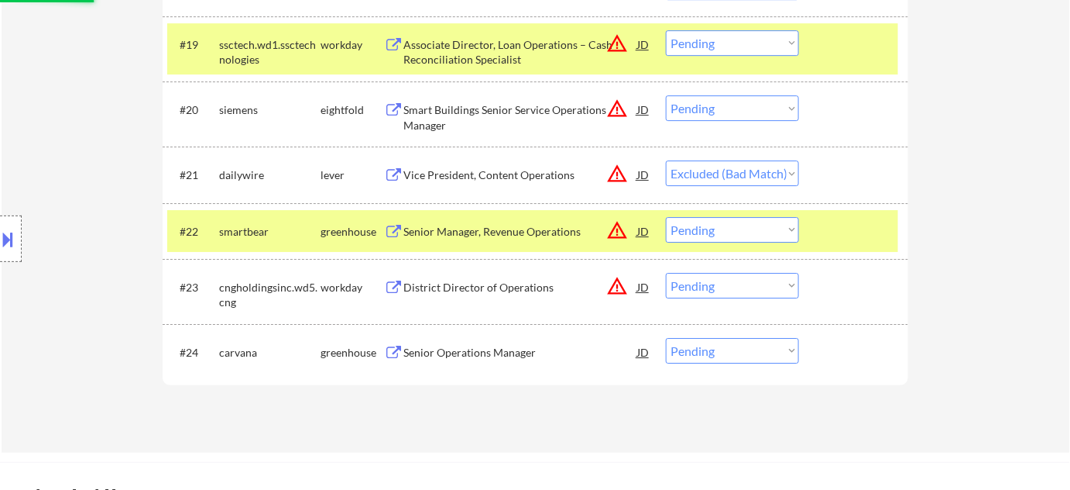
scroll to position [1667, 0]
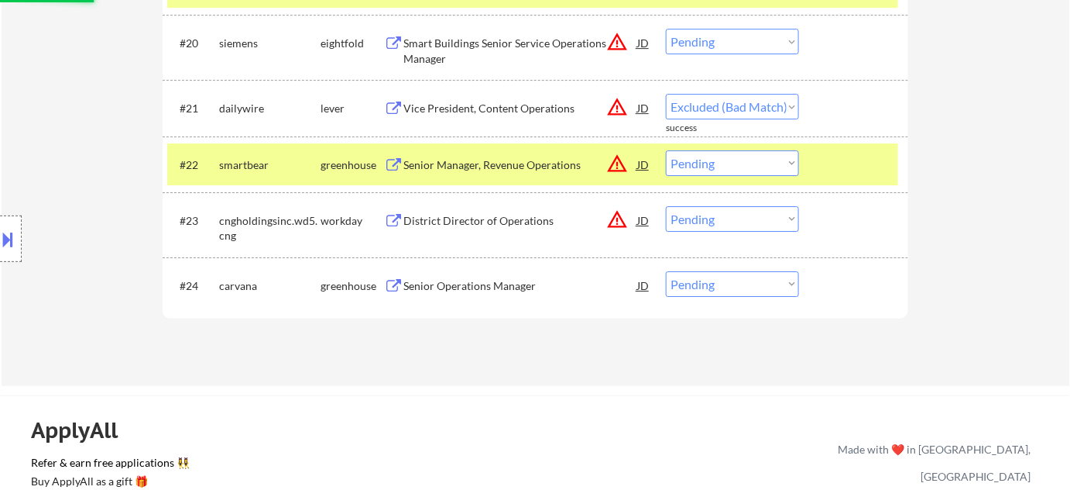
select select ""pending""
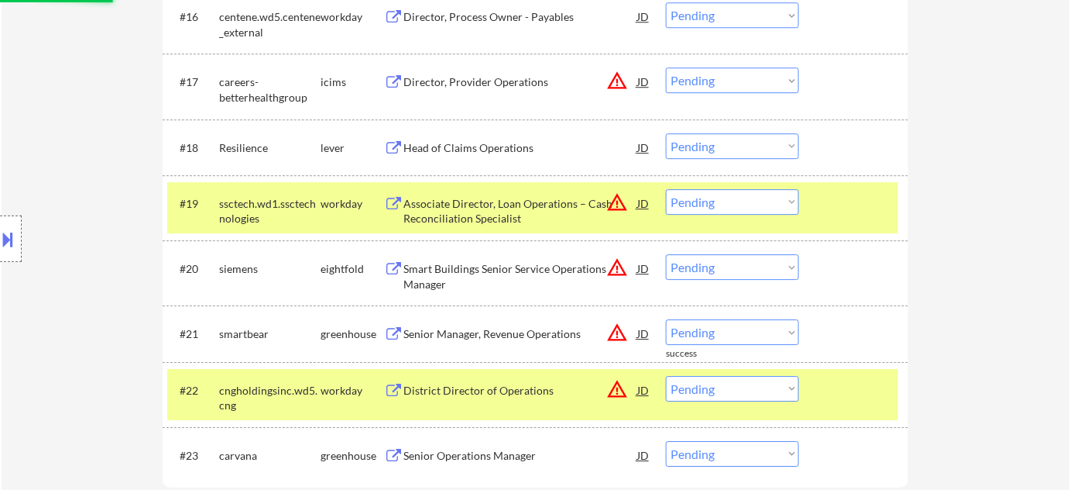
scroll to position [1385, 0]
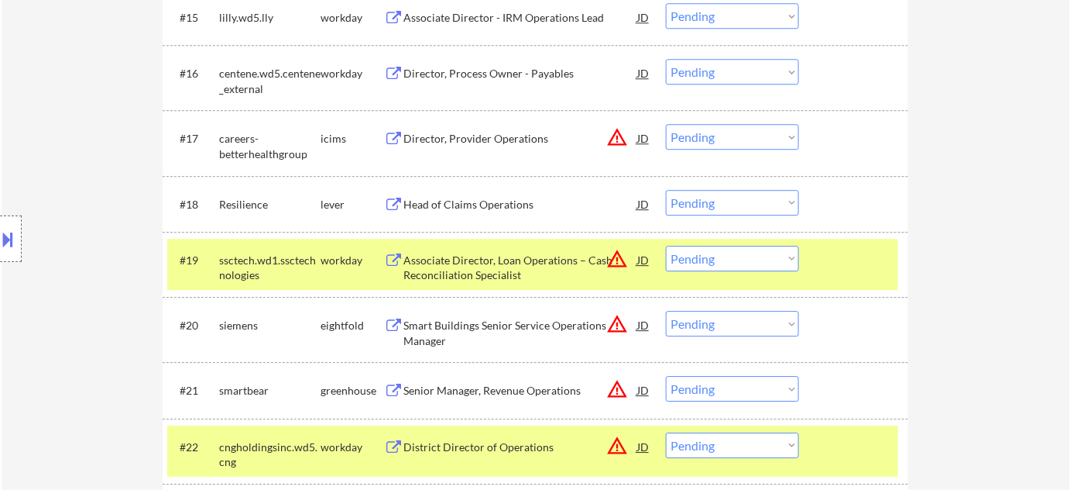
click at [617, 134] on button "warning_amber" at bounding box center [618, 137] width 22 height 22
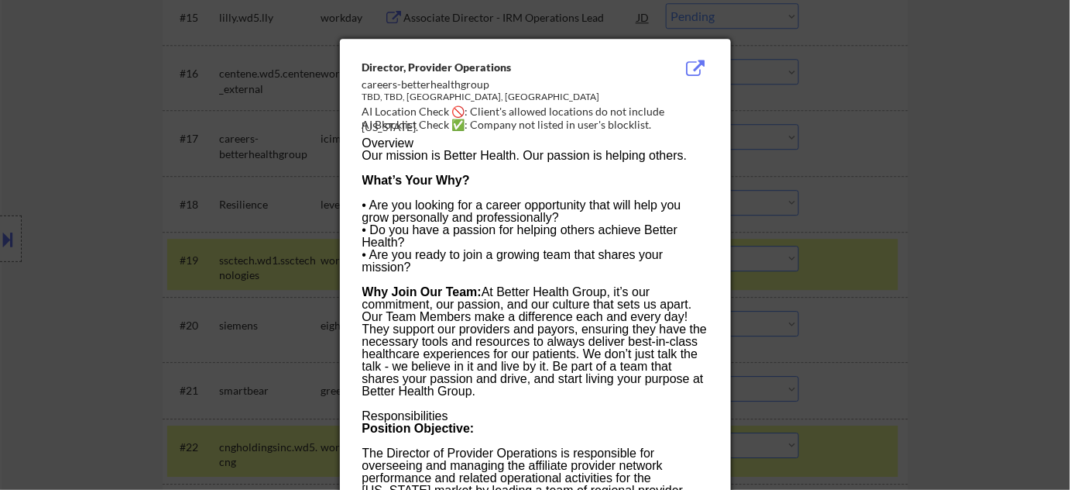
drag, startPoint x: 790, startPoint y: 186, endPoint x: 762, endPoint y: 193, distance: 28.7
click at [791, 186] on div at bounding box center [535, 245] width 1070 height 490
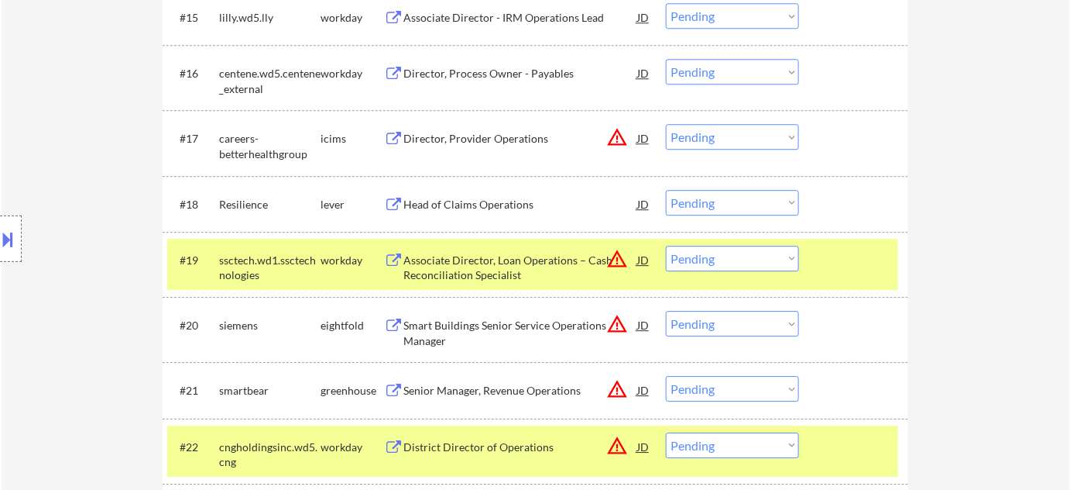
click at [473, 148] on div "Director, Provider Operations" at bounding box center [521, 138] width 234 height 28
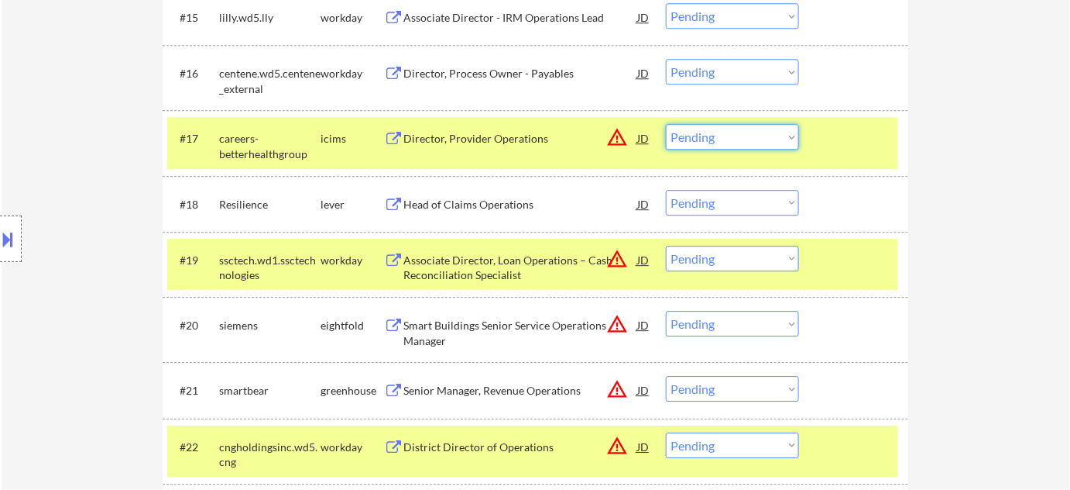
click at [705, 136] on select "Choose an option... Pending Applied Excluded (Questions) Excluded (Expired) Exc…" at bounding box center [732, 137] width 133 height 26
click at [666, 124] on select "Choose an option... Pending Applied Excluded (Questions) Excluded (Expired) Exc…" at bounding box center [732, 137] width 133 height 26
click at [483, 200] on div "Head of Claims Operations" at bounding box center [521, 204] width 234 height 15
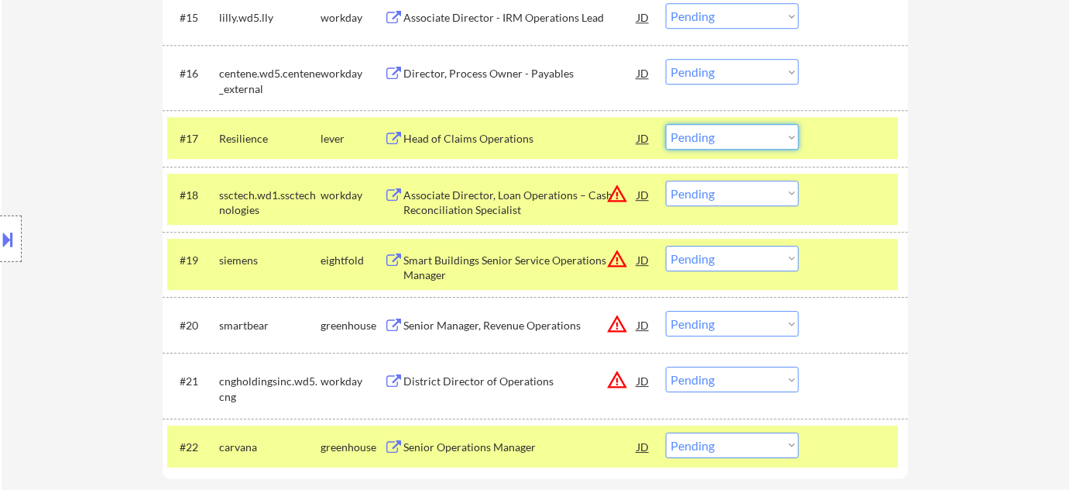
click at [737, 148] on select "Choose an option... Pending Applied Excluded (Questions) Excluded (Expired) Exc…" at bounding box center [732, 137] width 133 height 26
click at [666, 124] on select "Choose an option... Pending Applied Excluded (Questions) Excluded (Expired) Exc…" at bounding box center [732, 137] width 133 height 26
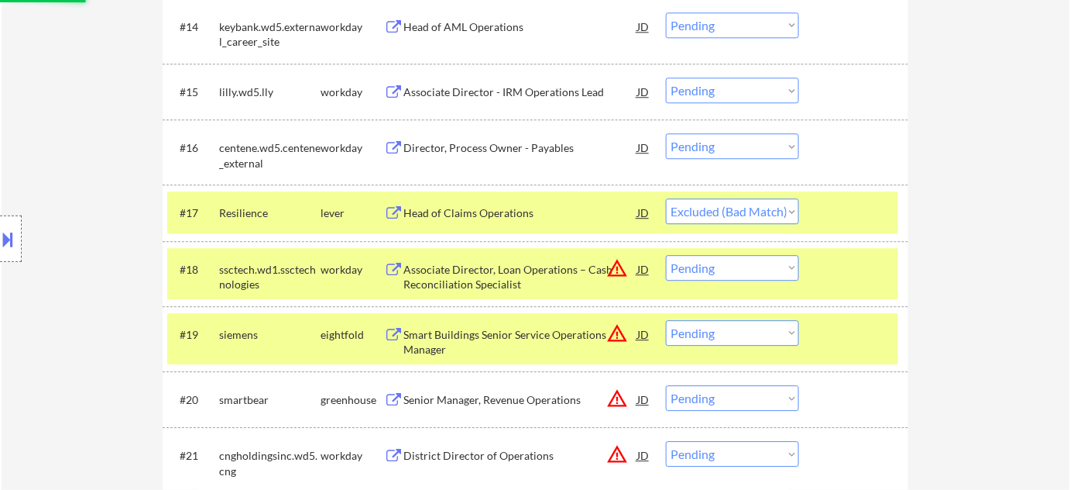
scroll to position [1244, 0]
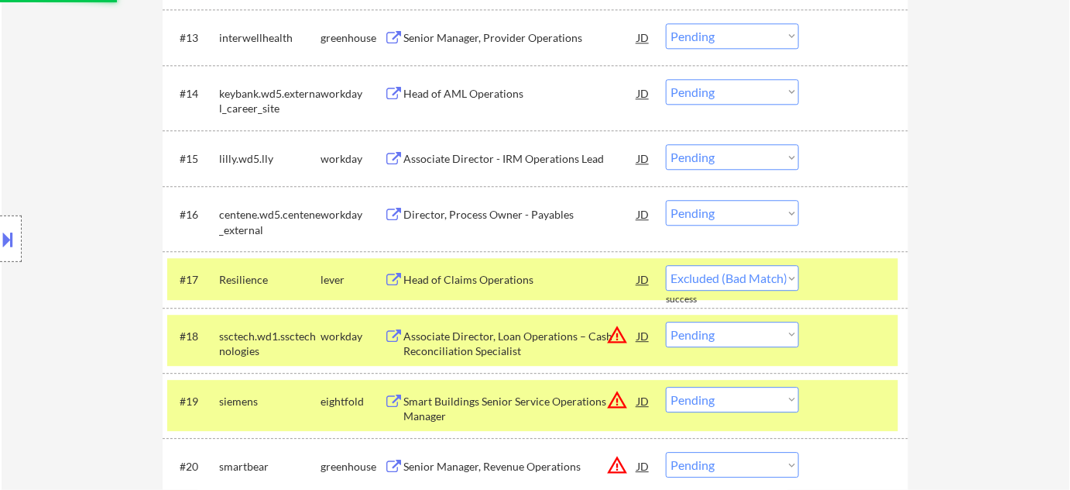
select select ""pending""
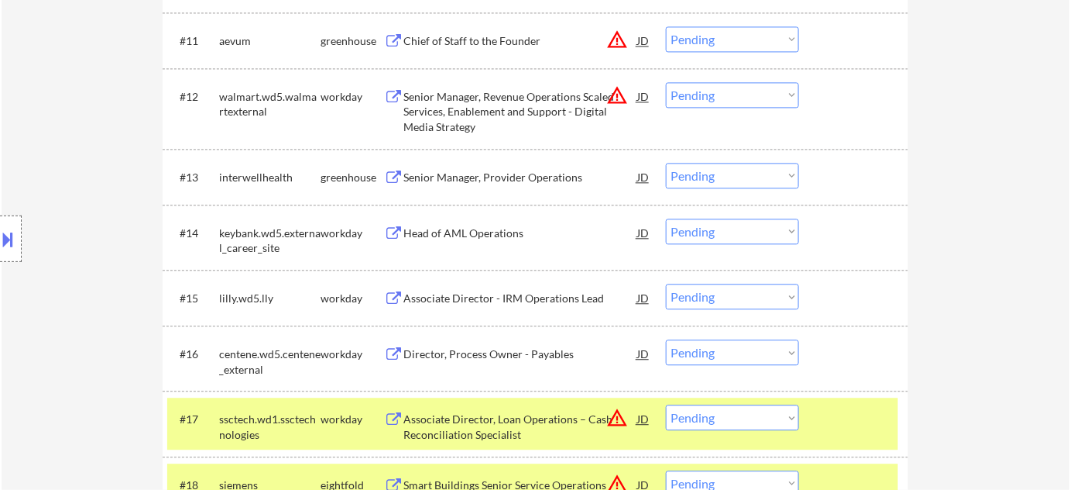
scroll to position [1103, 0]
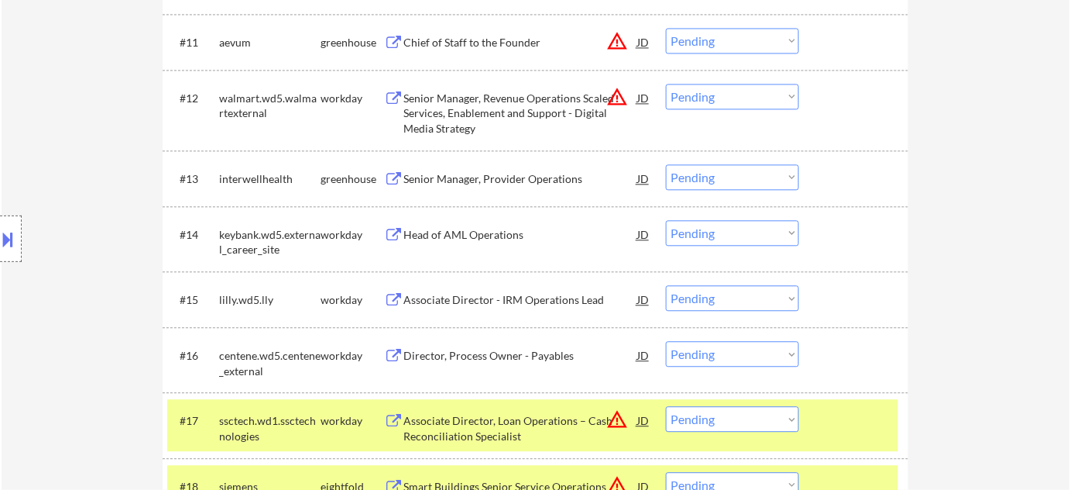
click at [463, 177] on div "Senior Manager, Provider Operations" at bounding box center [521, 178] width 234 height 15
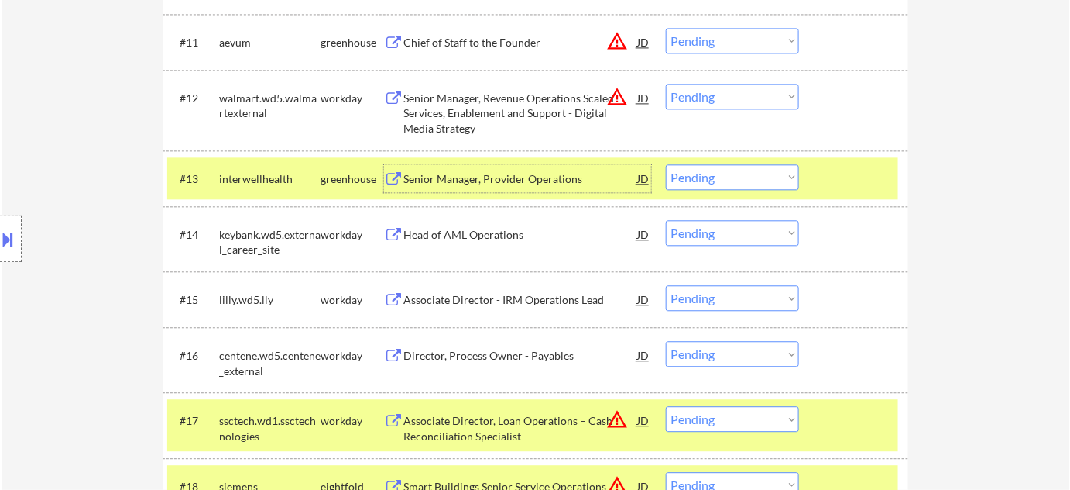
click at [701, 186] on select "Choose an option... Pending Applied Excluded (Questions) Excluded (Expired) Exc…" at bounding box center [732, 177] width 133 height 26
click at [666, 164] on select "Choose an option... Pending Applied Excluded (Questions) Excluded (Expired) Exc…" at bounding box center [732, 177] width 133 height 26
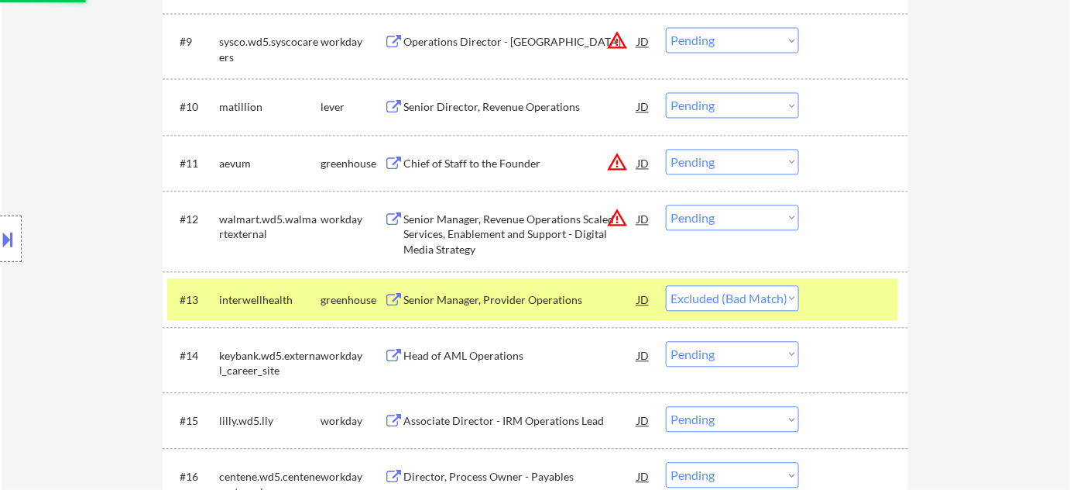
scroll to position [962, 0]
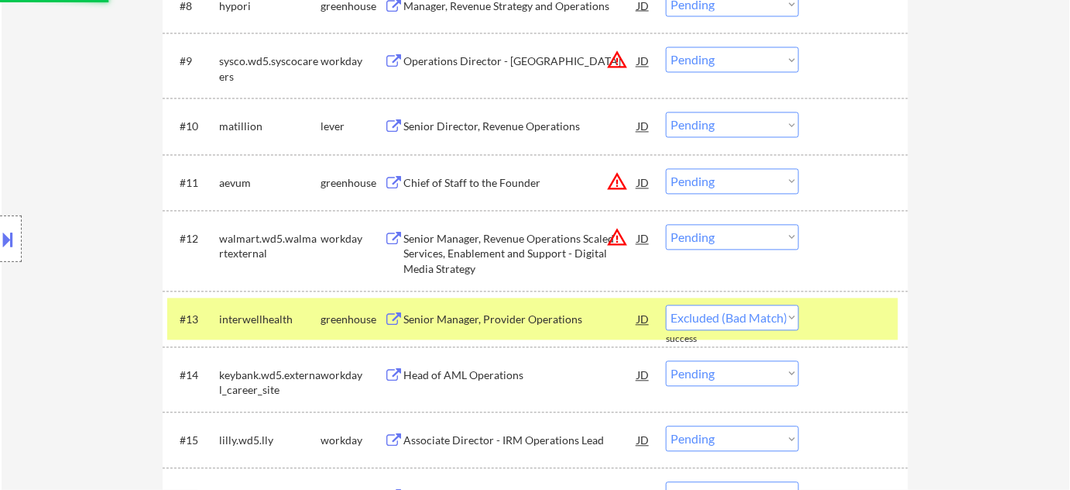
select select ""pending""
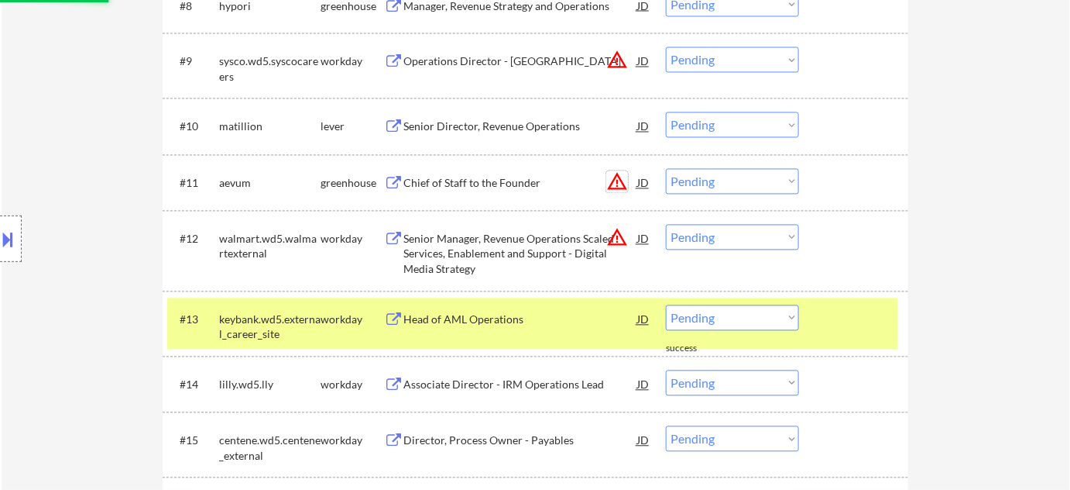
click at [620, 180] on button "warning_amber" at bounding box center [618, 182] width 22 height 22
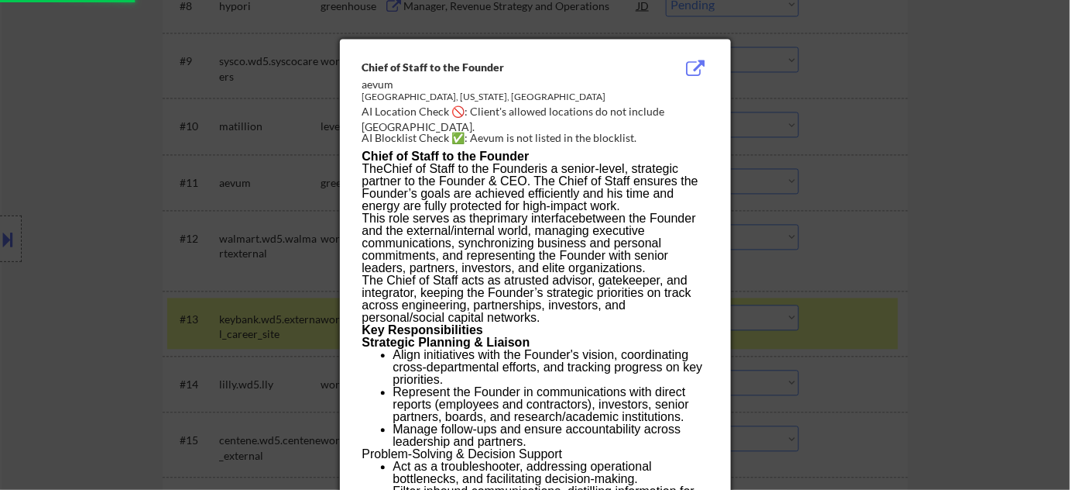
click at [823, 210] on div at bounding box center [535, 245] width 1070 height 490
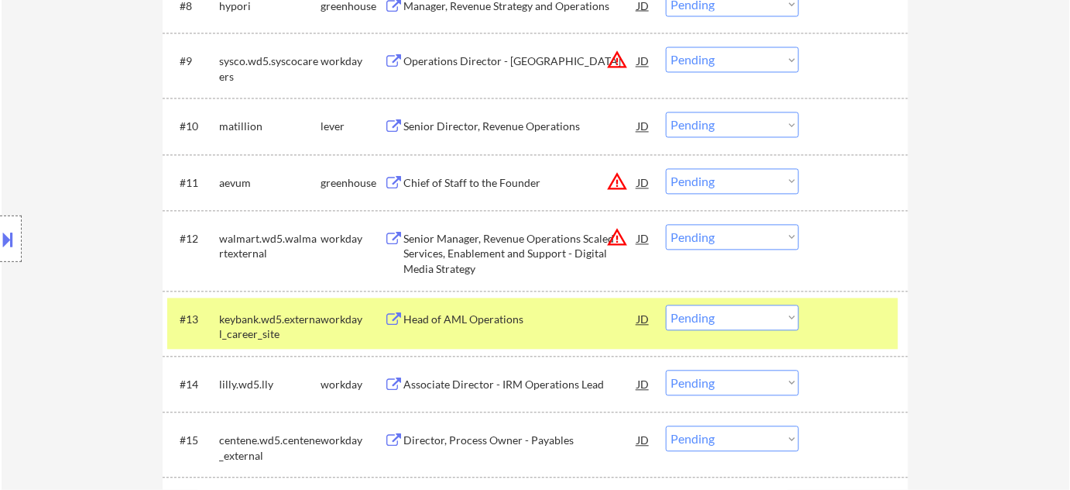
click at [503, 176] on div "Chief of Staff to the Founder" at bounding box center [521, 183] width 234 height 15
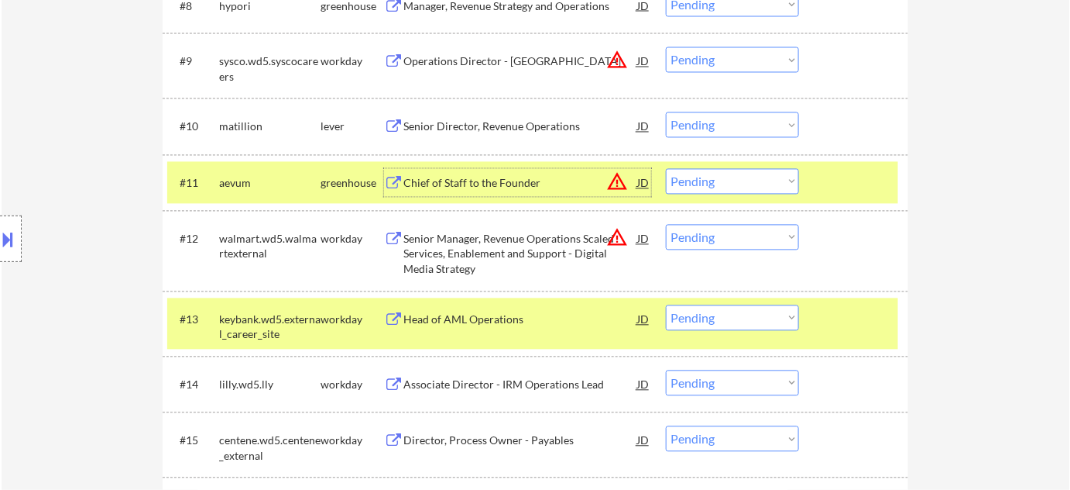
click at [0, 241] on button at bounding box center [8, 239] width 17 height 26
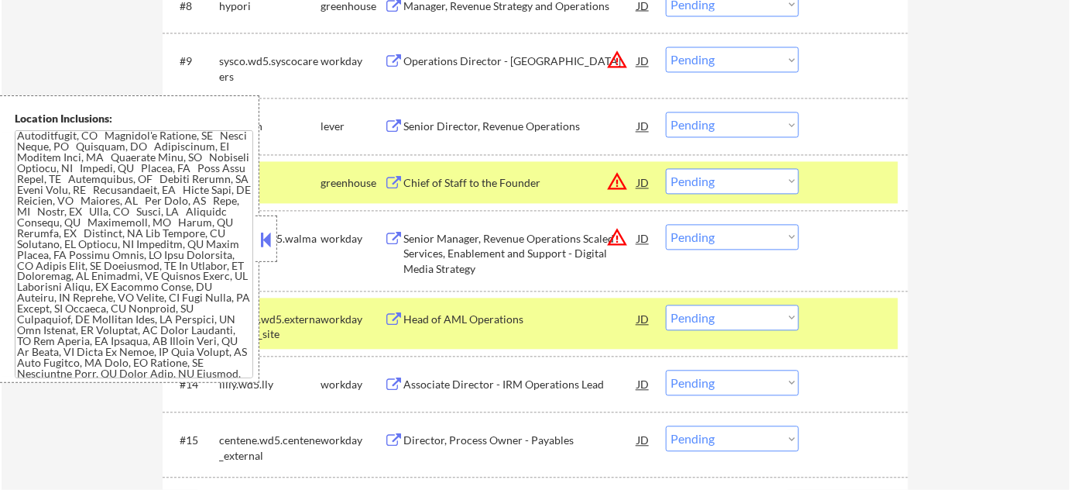
click at [270, 246] on button at bounding box center [266, 239] width 17 height 23
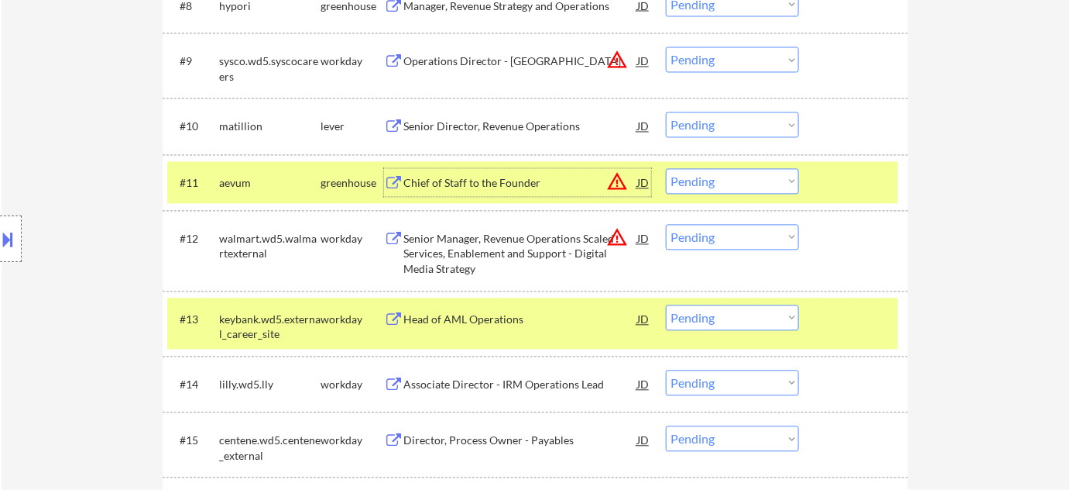
click at [470, 177] on div "Chief of Staff to the Founder" at bounding box center [521, 183] width 234 height 15
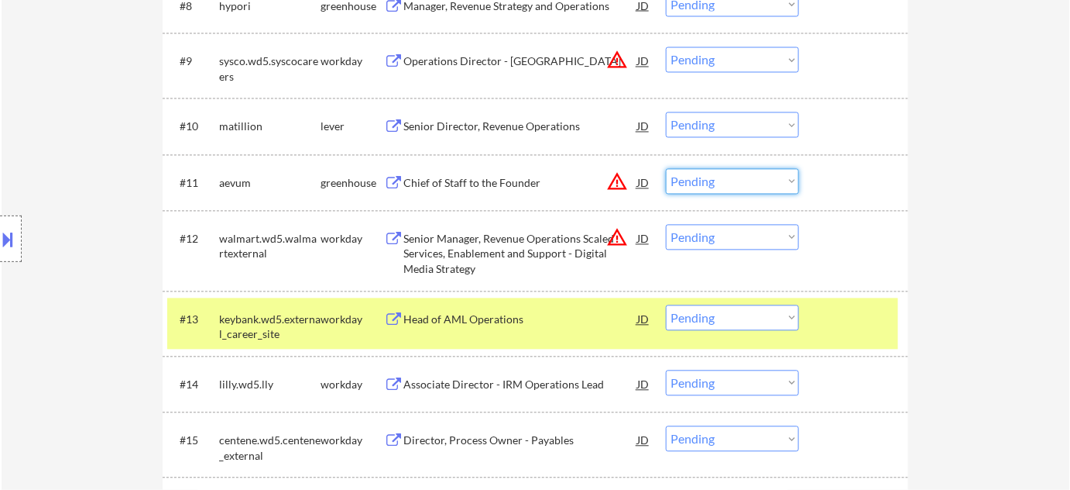
click at [731, 182] on select "Choose an option... Pending Applied Excluded (Questions) Excluded (Expired) Exc…" at bounding box center [732, 182] width 133 height 26
click at [666, 169] on select "Choose an option... Pending Applied Excluded (Questions) Excluded (Expired) Exc…" at bounding box center [732, 182] width 133 height 26
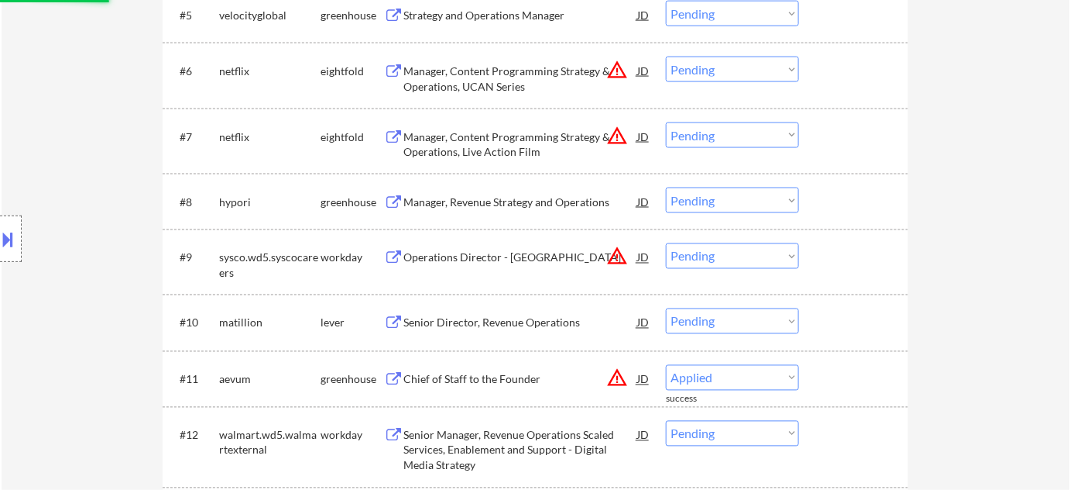
select select ""pending""
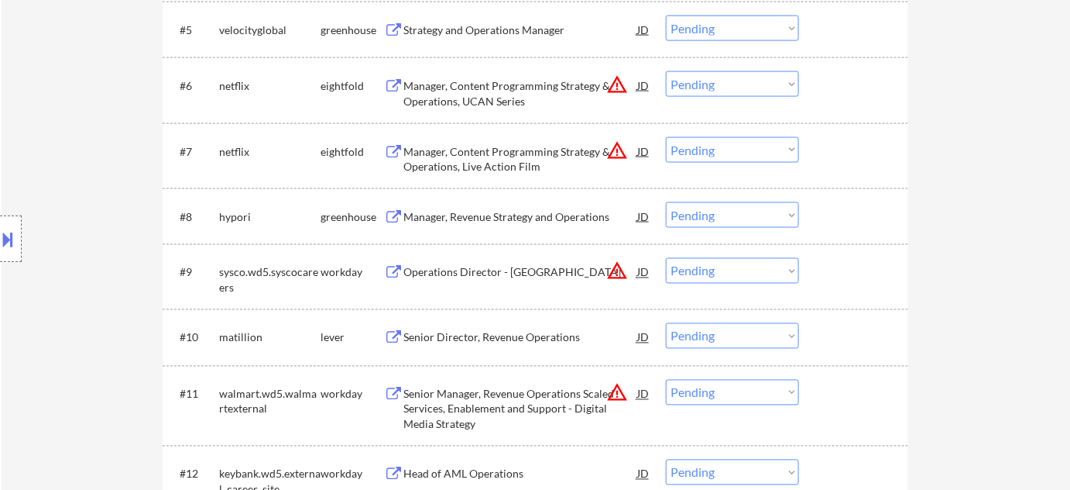
click at [510, 220] on div "Manager, Revenue Strategy and Operations" at bounding box center [521, 216] width 234 height 15
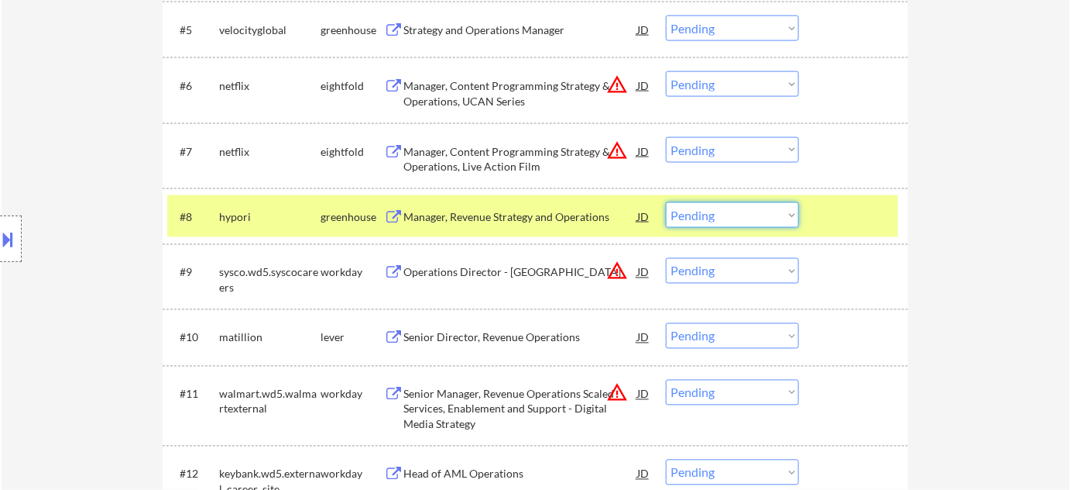
click at [699, 210] on select "Choose an option... Pending Applied Excluded (Questions) Excluded (Expired) Exc…" at bounding box center [732, 215] width 133 height 26
click at [666, 202] on select "Choose an option... Pending Applied Excluded (Questions) Excluded (Expired) Exc…" at bounding box center [732, 215] width 133 height 26
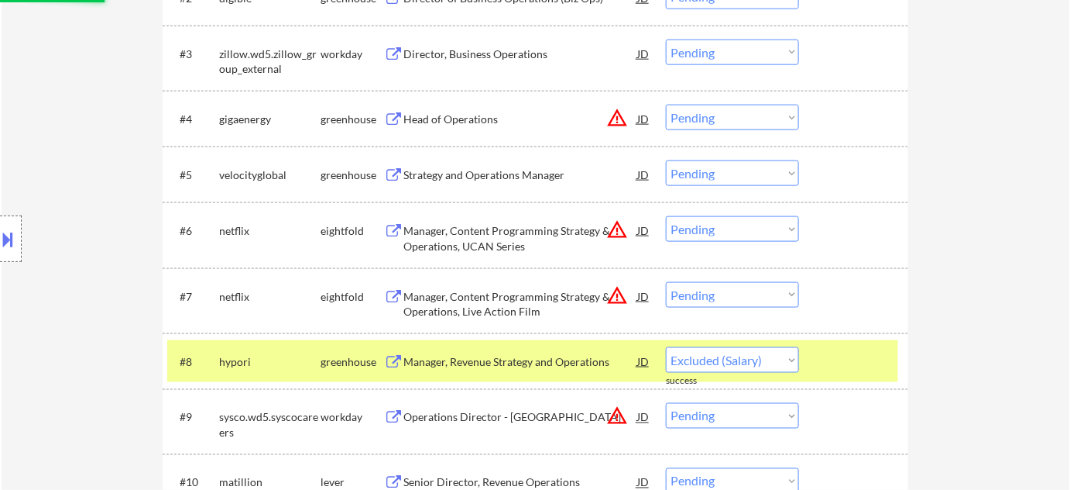
scroll to position [540, 0]
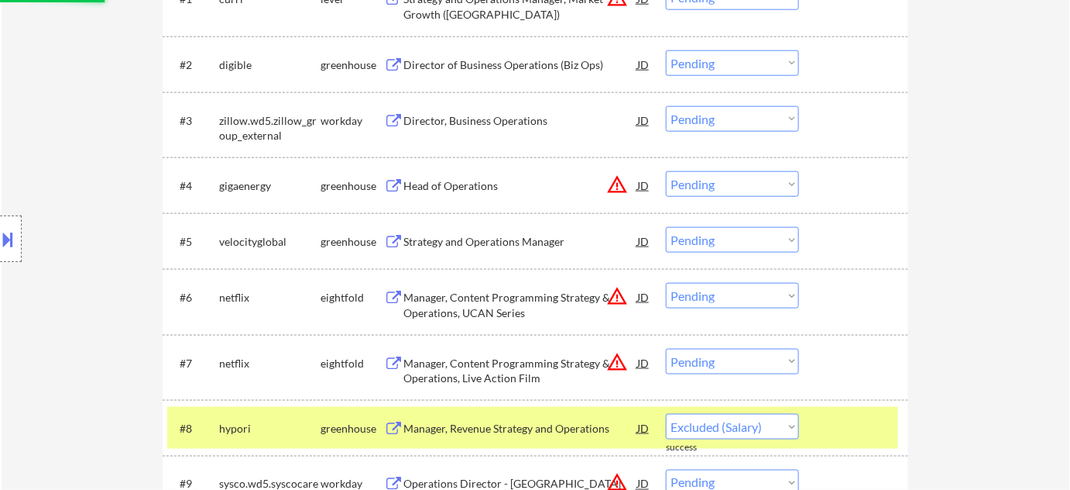
select select ""pending""
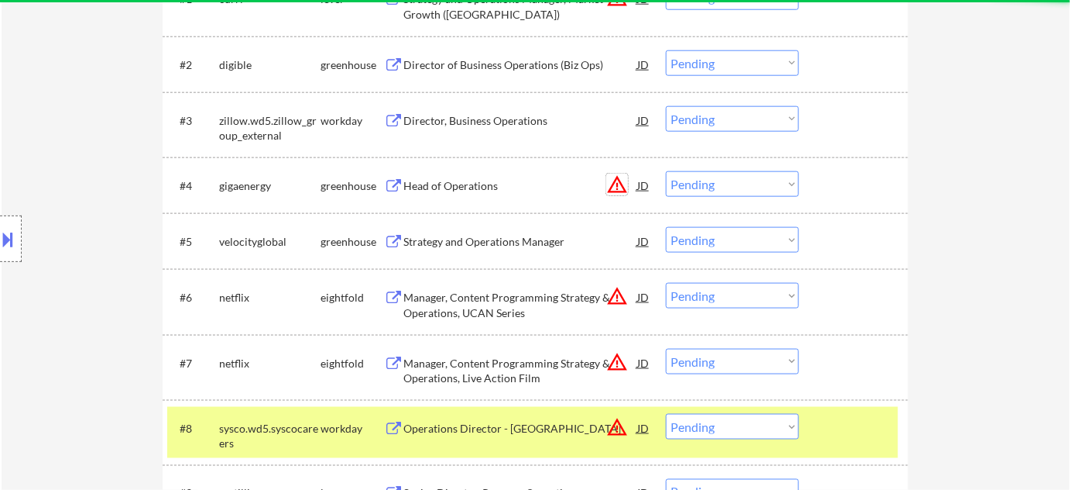
click at [620, 186] on button "warning_amber" at bounding box center [618, 185] width 22 height 22
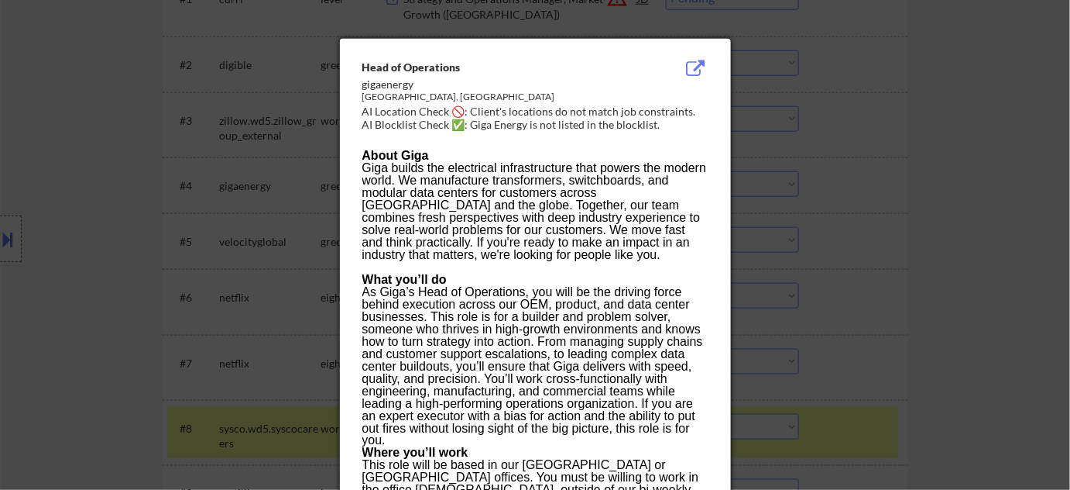
click at [894, 249] on div at bounding box center [535, 245] width 1070 height 490
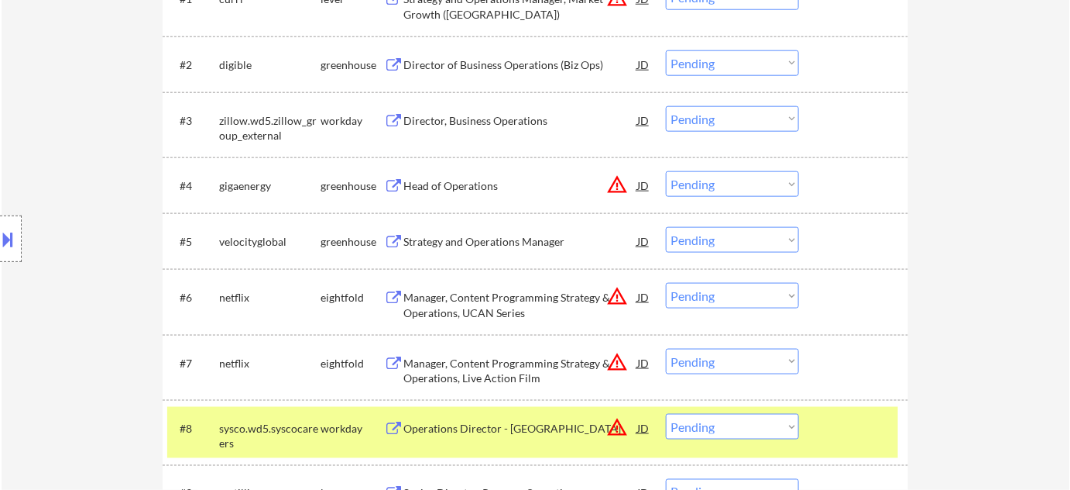
click at [475, 185] on div "Head of Operations" at bounding box center [521, 185] width 234 height 15
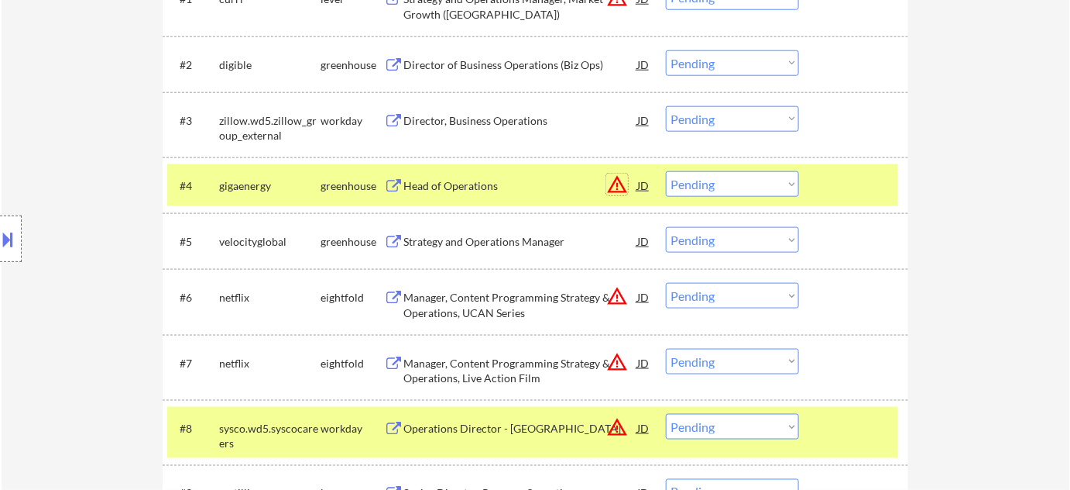
click at [608, 181] on button "warning_amber" at bounding box center [618, 185] width 22 height 22
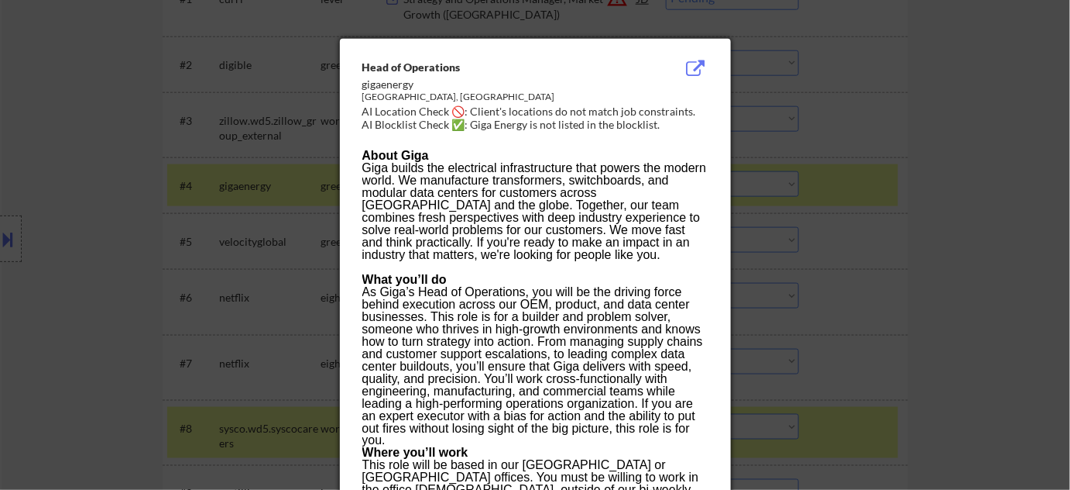
click at [835, 214] on div at bounding box center [535, 245] width 1070 height 490
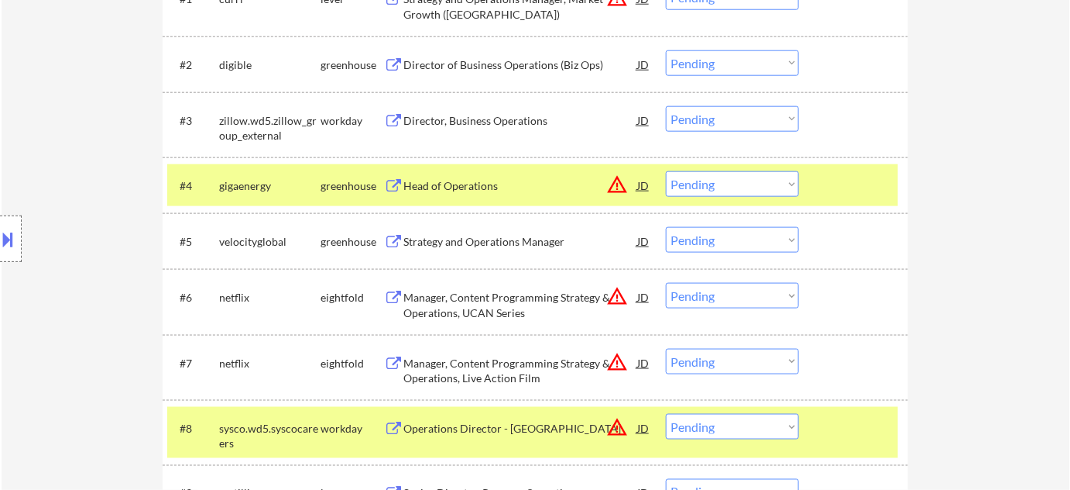
click at [682, 186] on select "Choose an option... Pending Applied Excluded (Questions) Excluded (Expired) Exc…" at bounding box center [732, 184] width 133 height 26
click at [666, 171] on select "Choose an option... Pending Applied Excluded (Questions) Excluded (Expired) Exc…" at bounding box center [732, 184] width 133 height 26
click at [5, 250] on button at bounding box center [8, 239] width 17 height 26
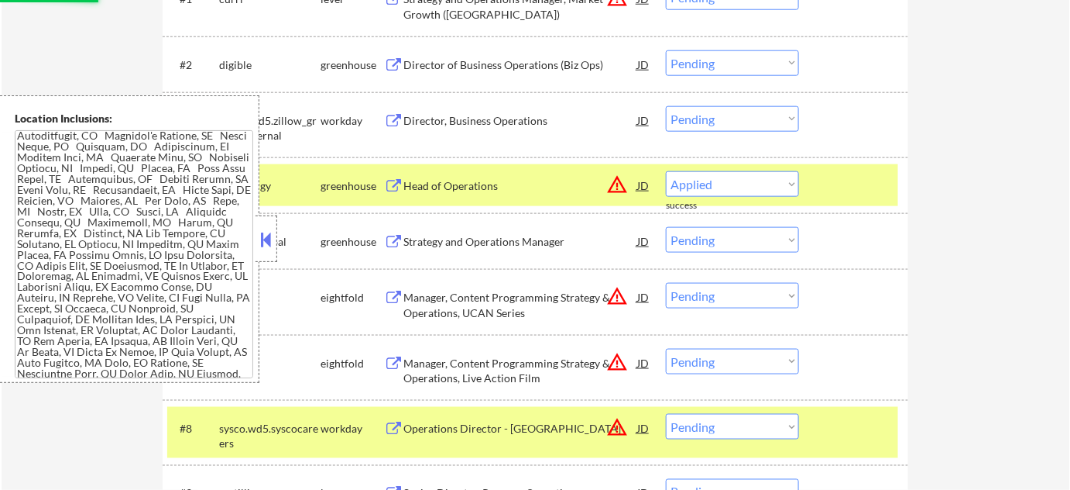
select select ""pending""
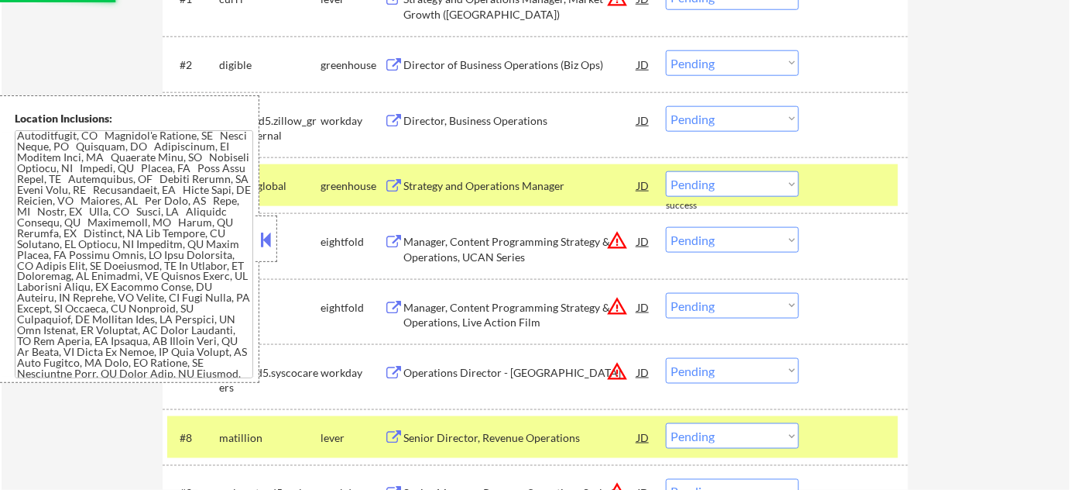
scroll to position [1239, 0]
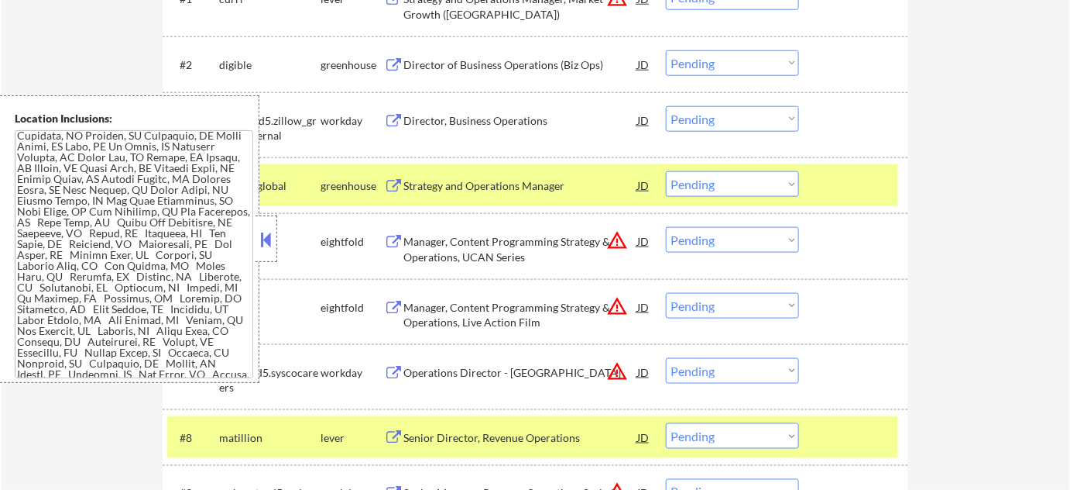
click at [266, 251] on div at bounding box center [267, 238] width 22 height 46
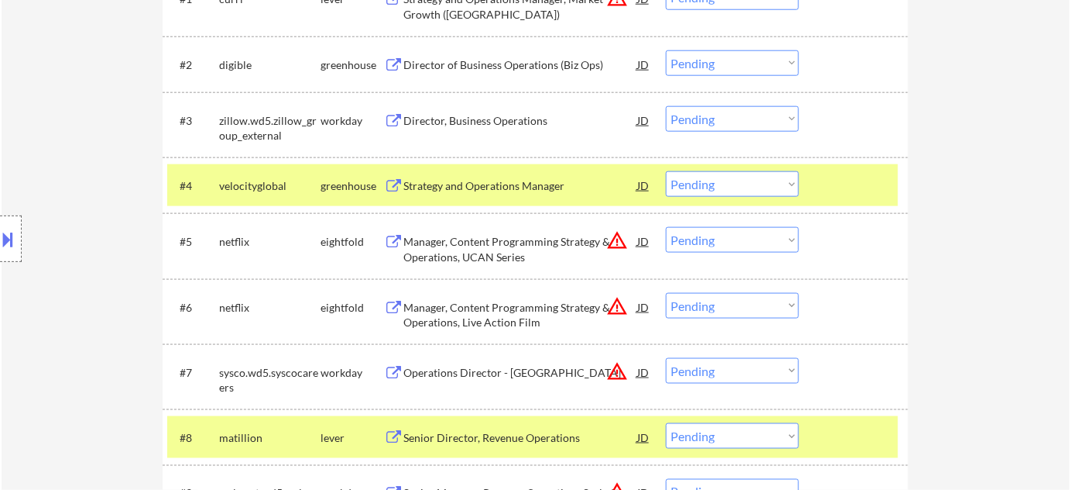
click at [33, 187] on div "Location Inclusions:" at bounding box center [138, 238] width 277 height 287
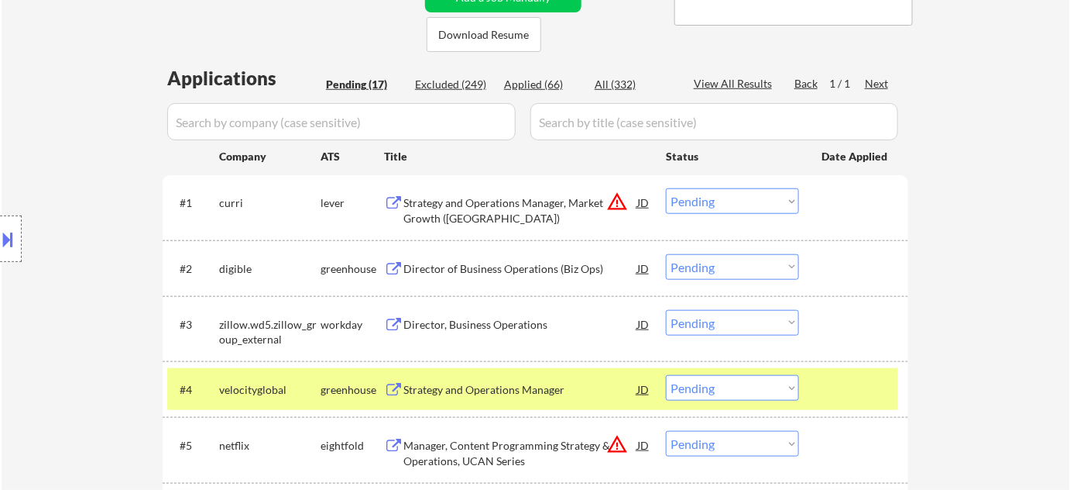
scroll to position [328, 0]
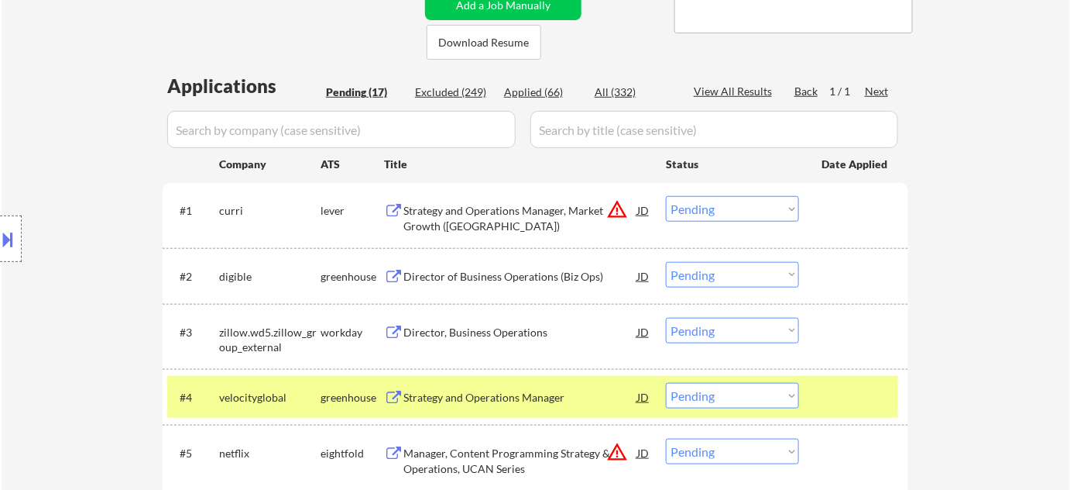
click at [474, 282] on div "Director of Business Operations (Biz Ops)" at bounding box center [521, 276] width 234 height 15
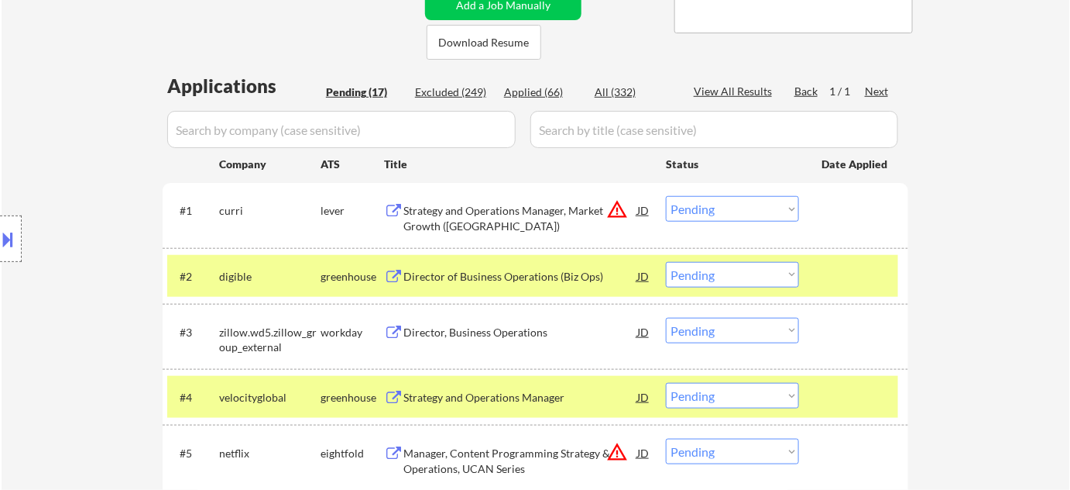
click at [0, 237] on button at bounding box center [8, 239] width 17 height 26
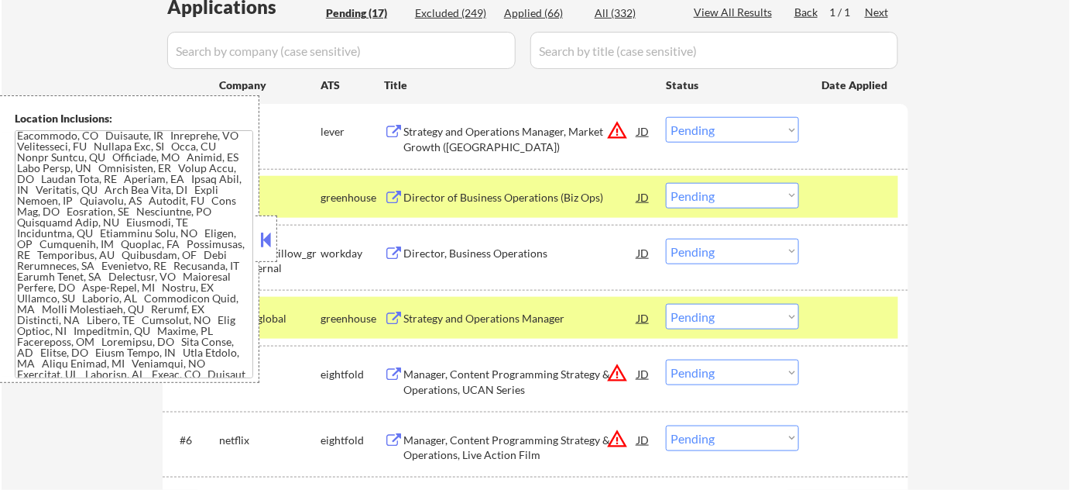
scroll to position [469, 0]
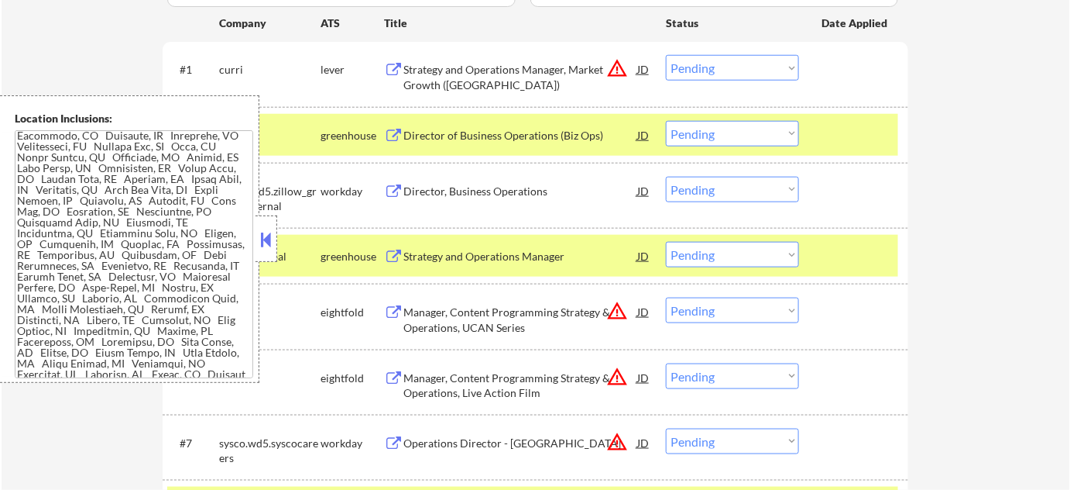
click at [270, 245] on button at bounding box center [266, 239] width 17 height 23
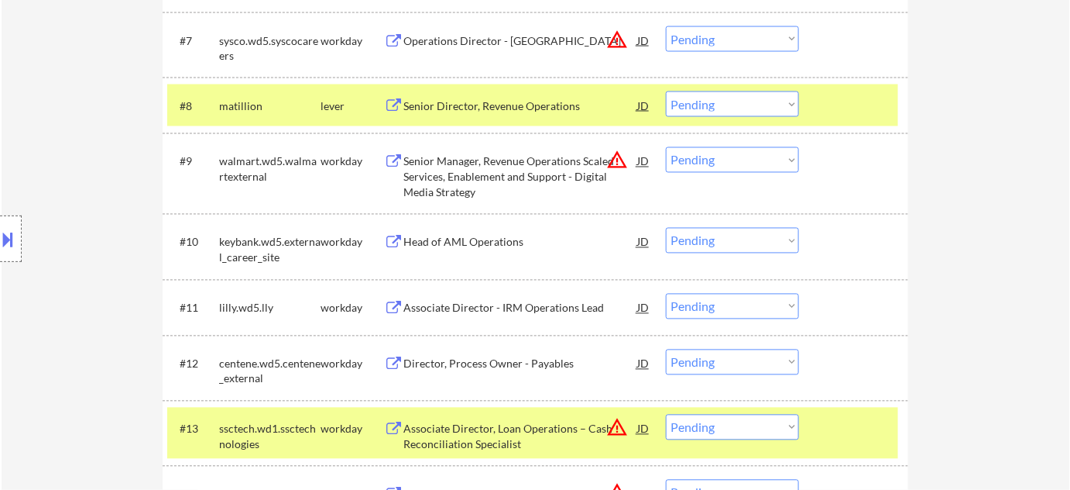
scroll to position [892, 0]
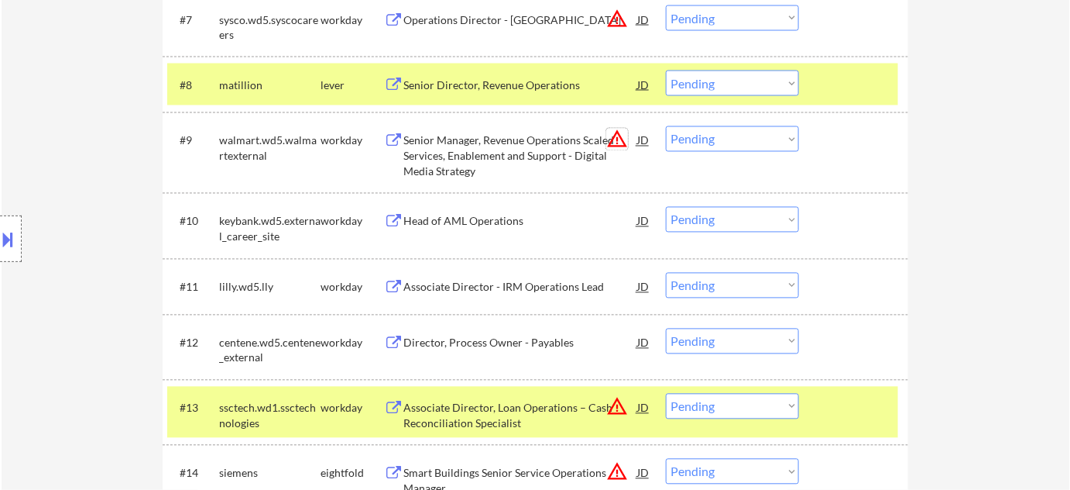
click at [624, 140] on button "warning_amber" at bounding box center [618, 140] width 22 height 22
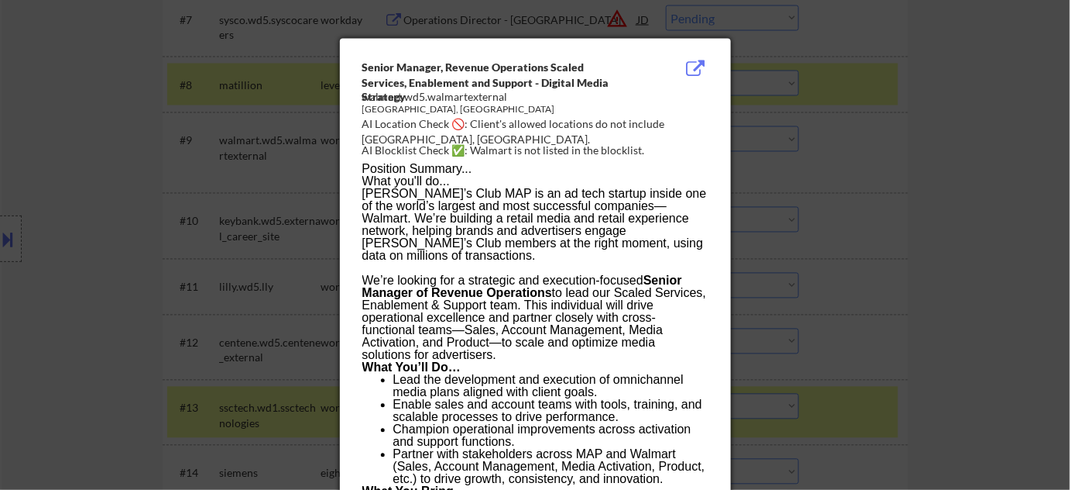
click at [884, 246] on div at bounding box center [535, 245] width 1070 height 490
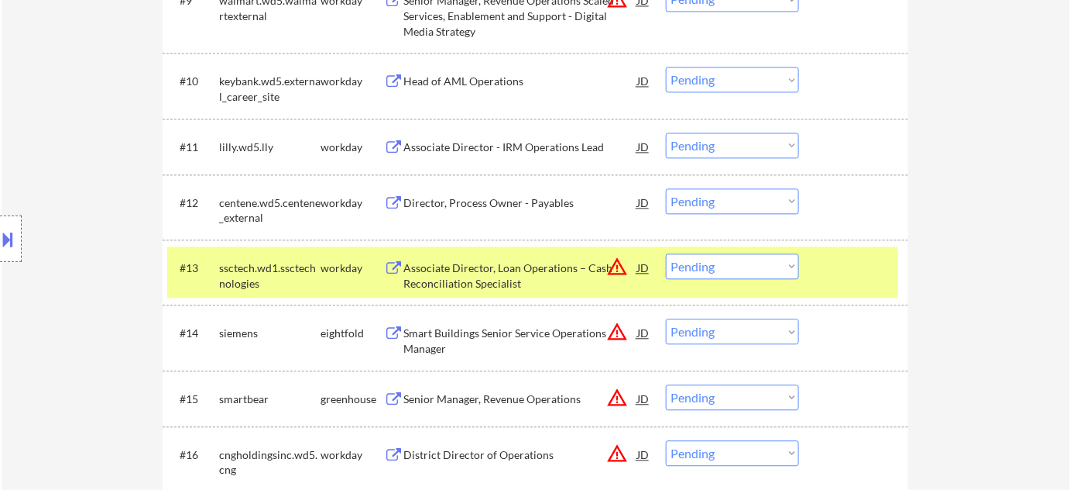
scroll to position [1103, 0]
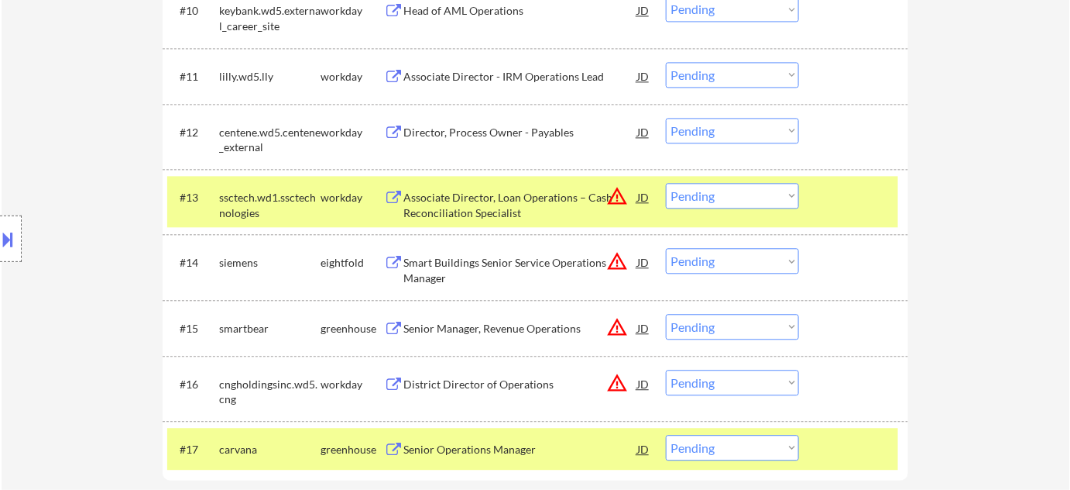
click at [492, 257] on div "Smart Buildings Senior Service Operations Manager" at bounding box center [521, 270] width 234 height 30
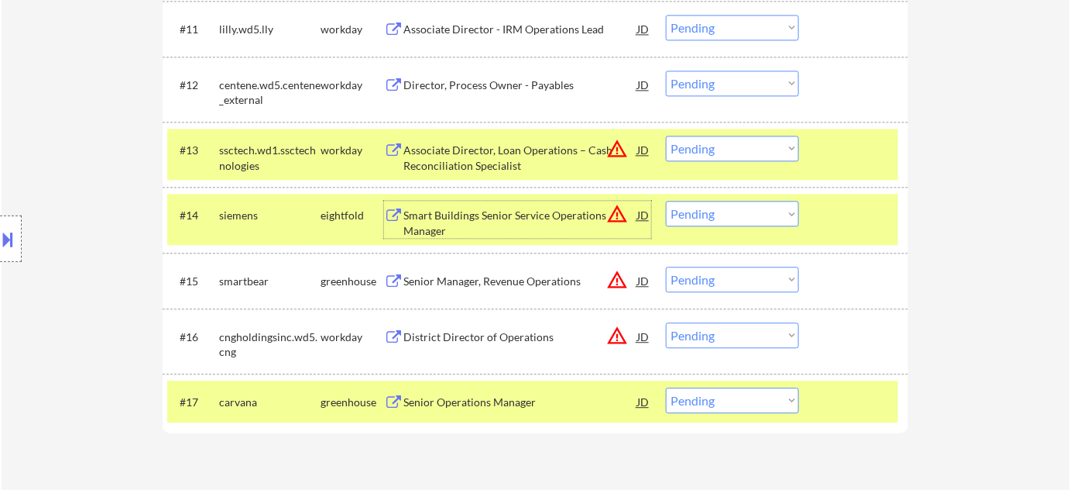
scroll to position [1174, 0]
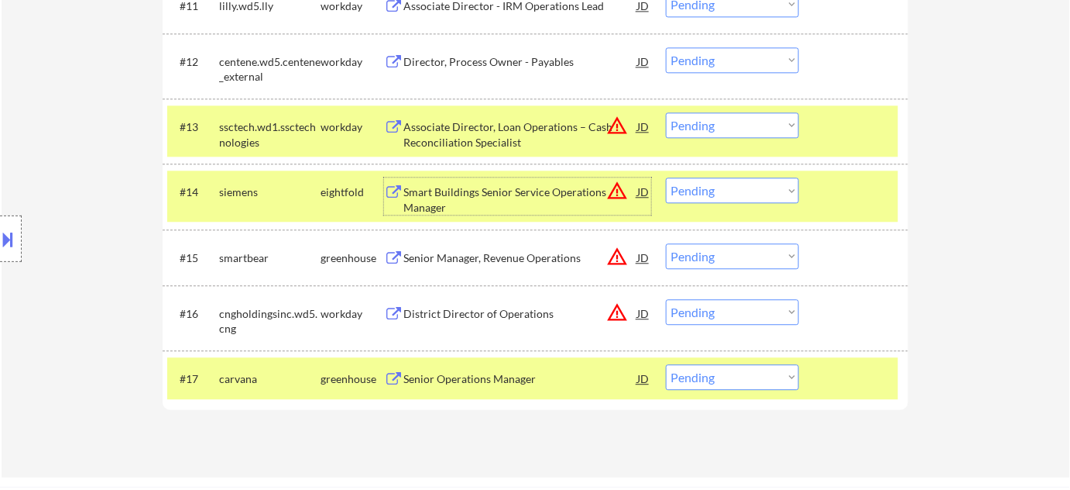
click at [514, 259] on div "Senior Manager, Revenue Operations" at bounding box center [521, 257] width 234 height 15
